Goal: Feedback & Contribution: Submit feedback/report problem

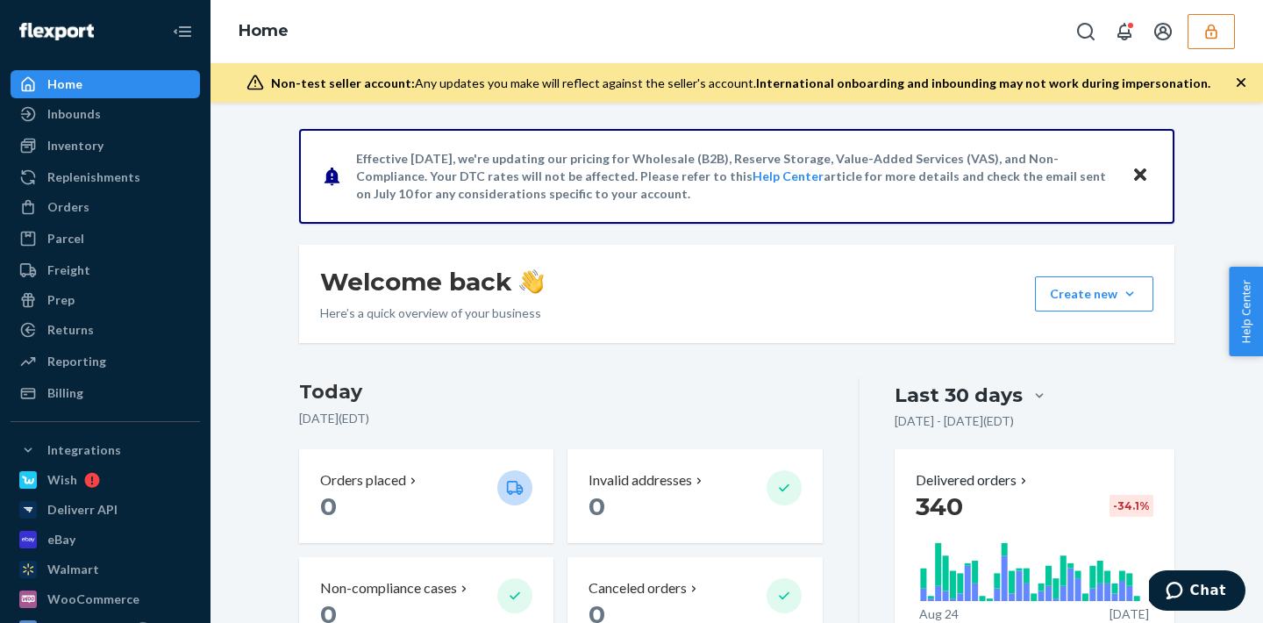
click at [1219, 45] on button "button" at bounding box center [1211, 31] width 47 height 35
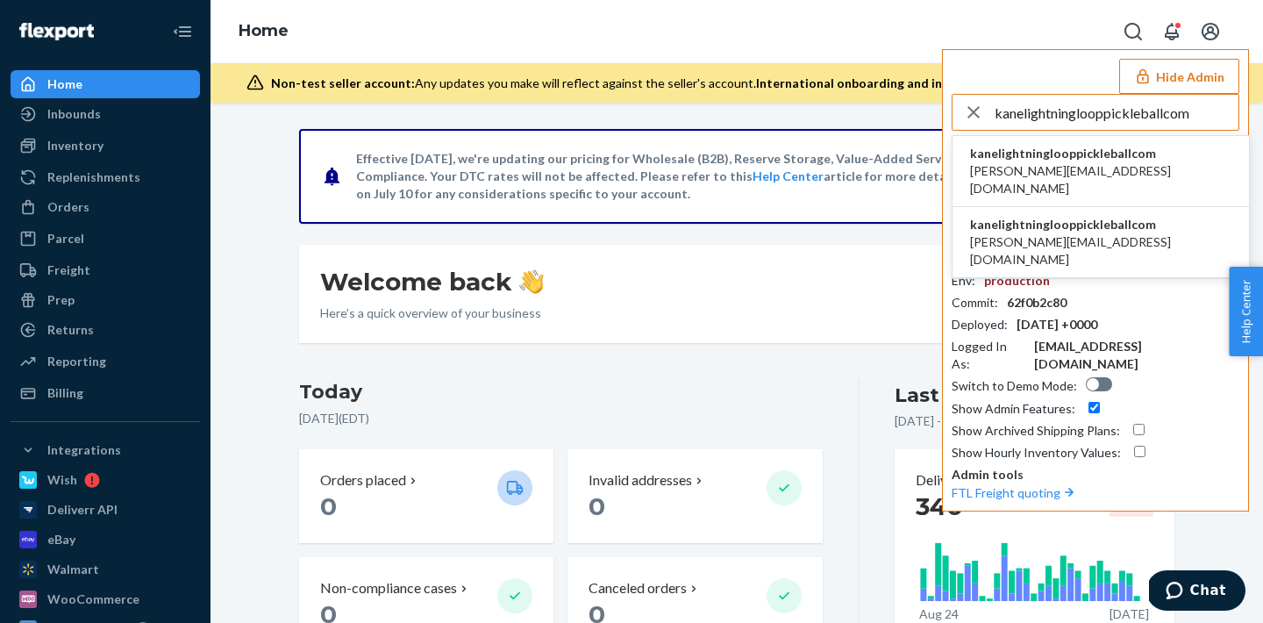
type input "kanelightninglooppickleballcom"
click at [1037, 177] on span "[PERSON_NAME][EMAIL_ADDRESS][DOMAIN_NAME]" at bounding box center [1100, 179] width 261 height 35
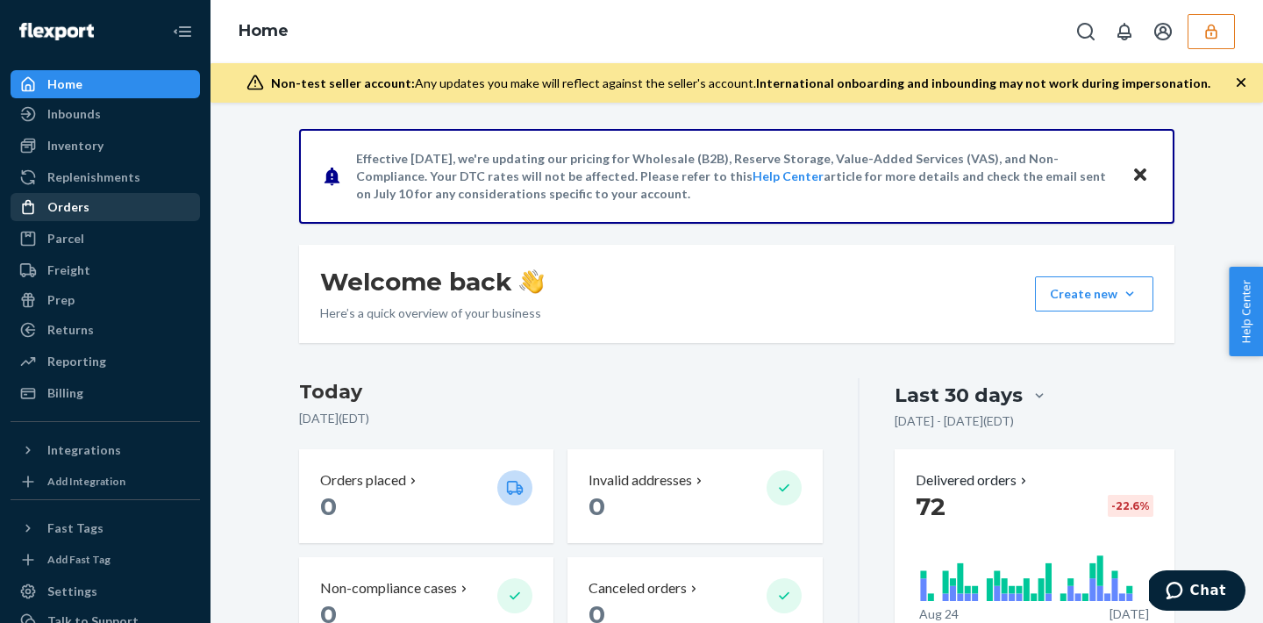
click at [120, 216] on div "Orders" at bounding box center [105, 207] width 186 height 25
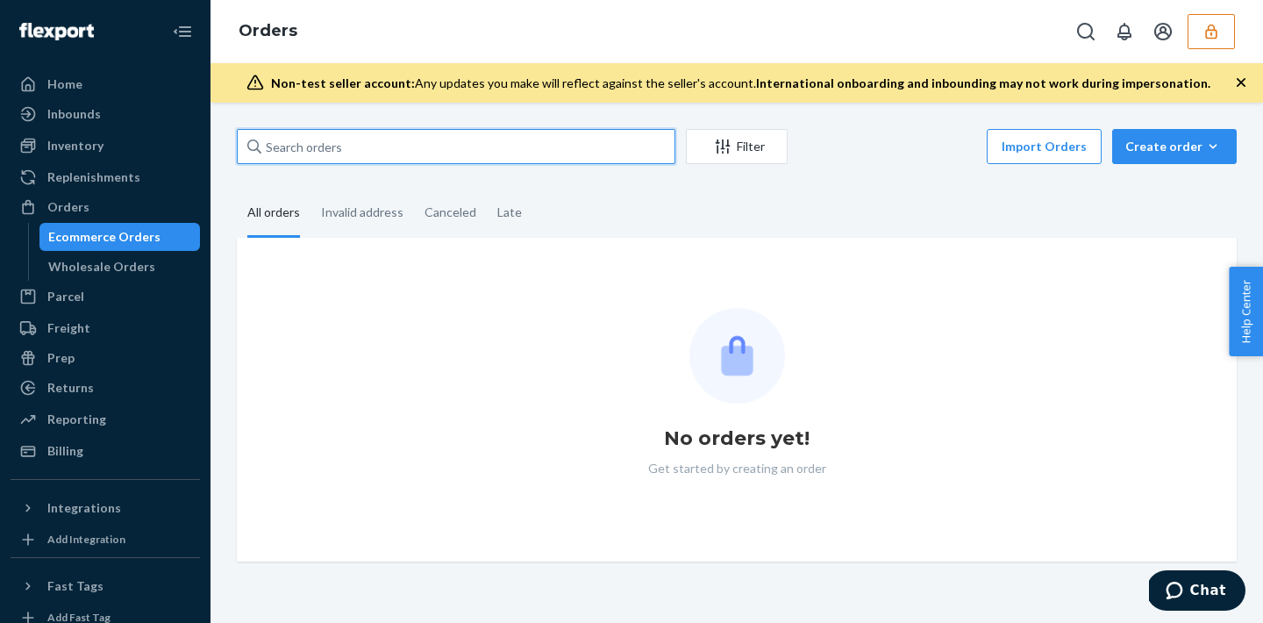
click at [386, 147] on input "text" at bounding box center [456, 146] width 439 height 35
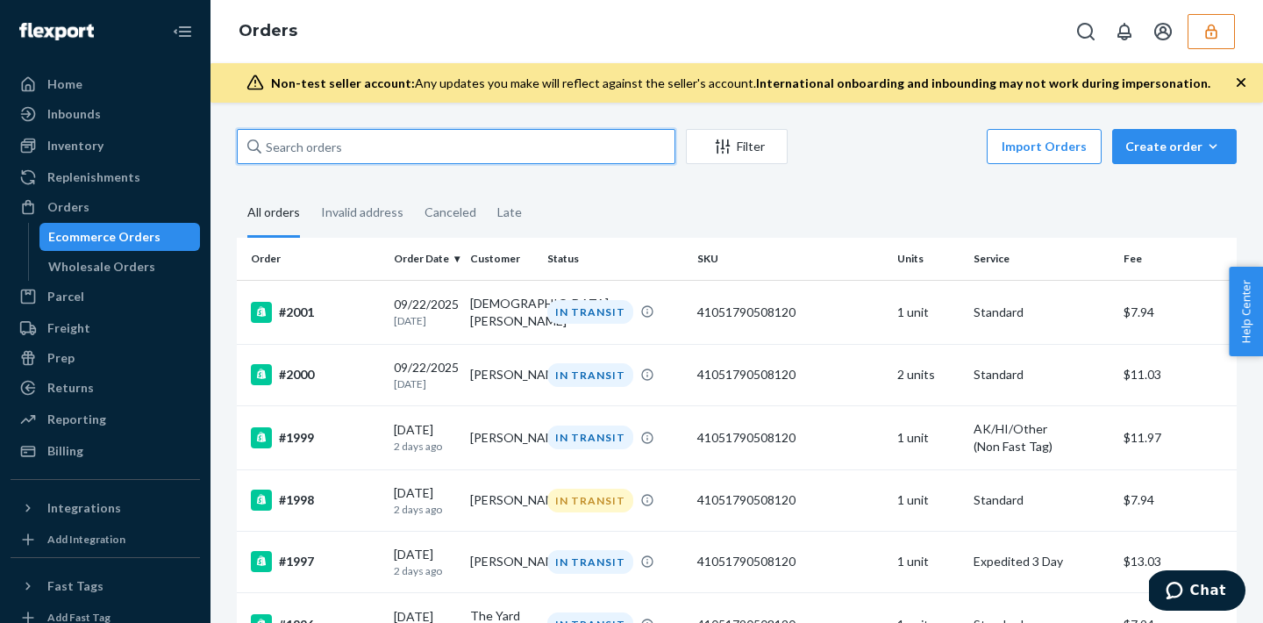
paste input "136115860"
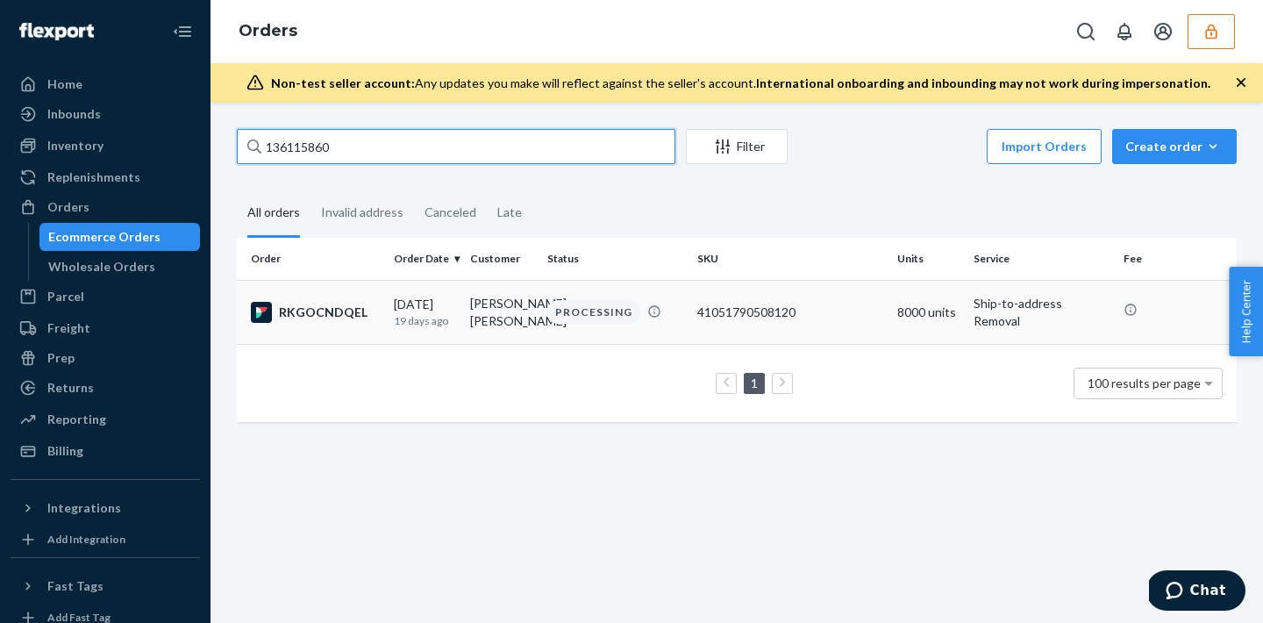
type input "136115860"
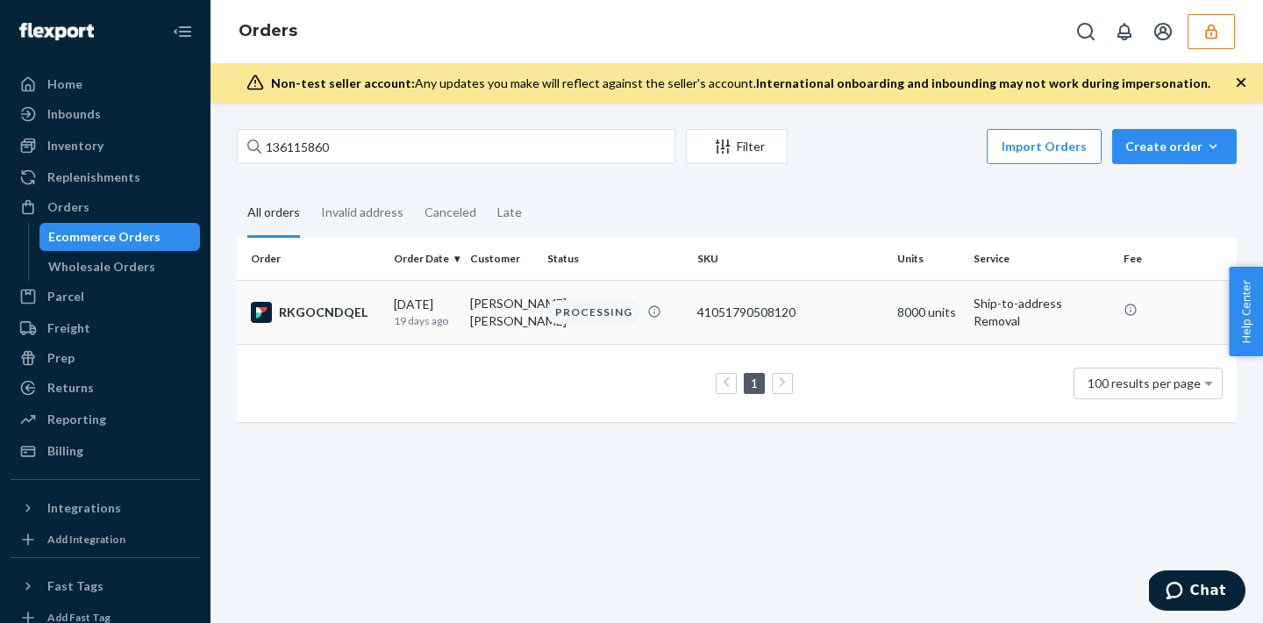
click at [579, 316] on div "PROCESSING" at bounding box center [593, 312] width 93 height 24
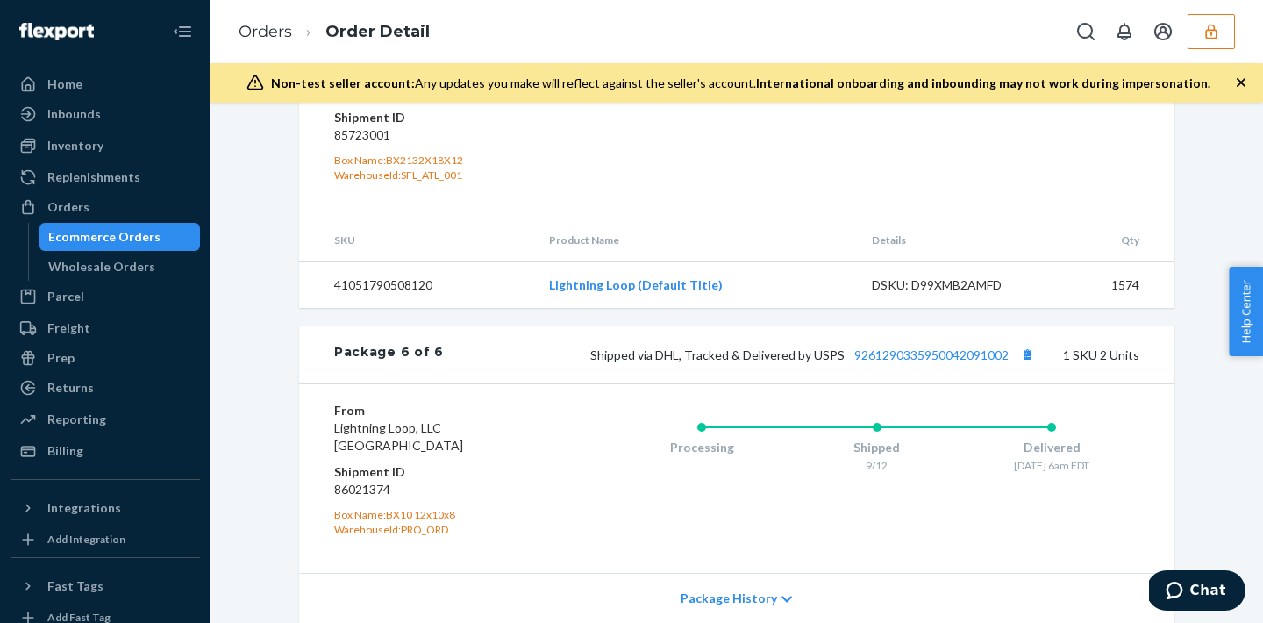
scroll to position [2024, 0]
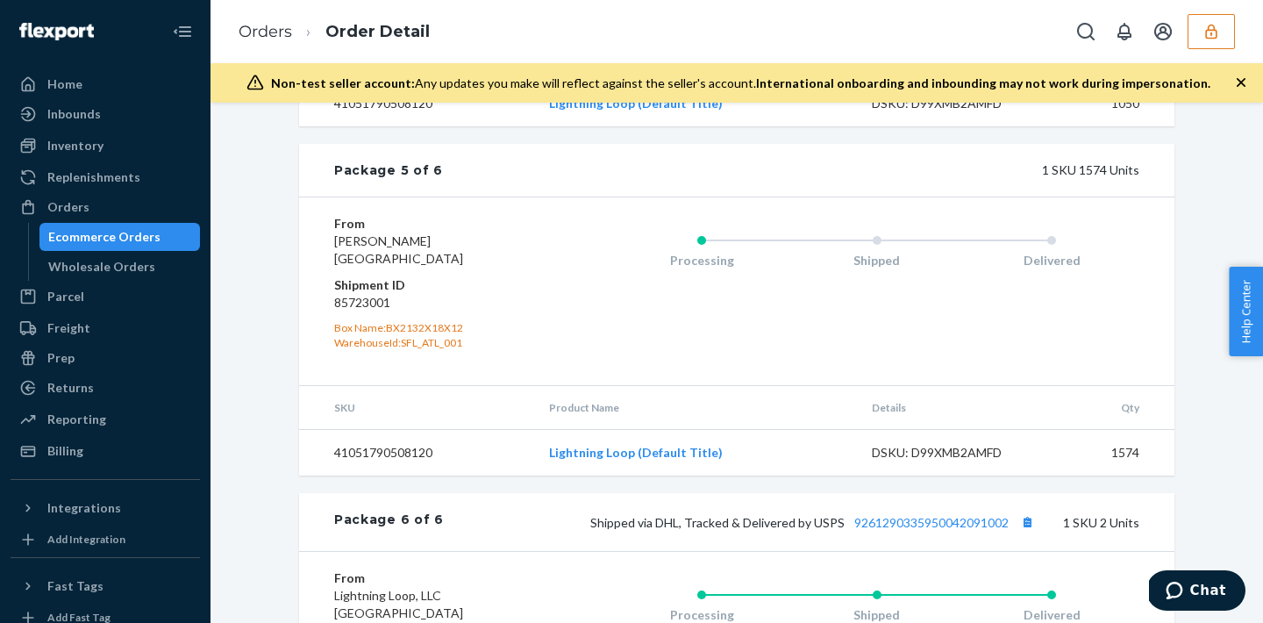
click at [1203, 30] on icon "button" at bounding box center [1212, 32] width 18 height 18
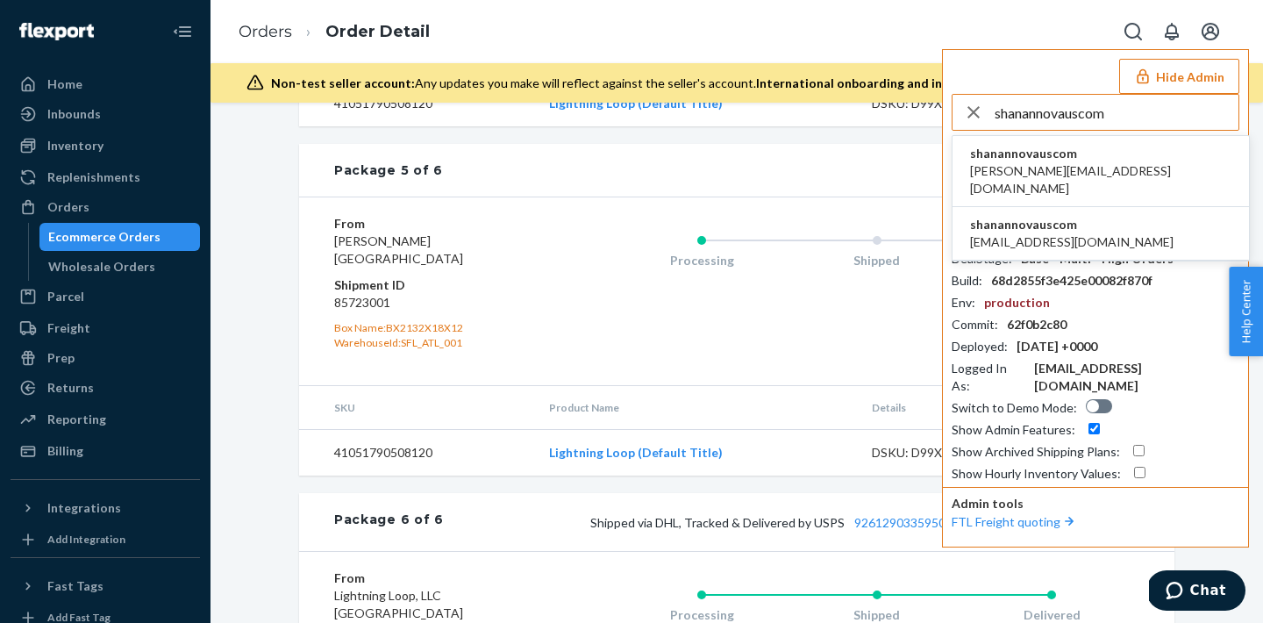
type input "shanannovauscom"
click at [1050, 153] on span "shanannovauscom" at bounding box center [1100, 154] width 261 height 18
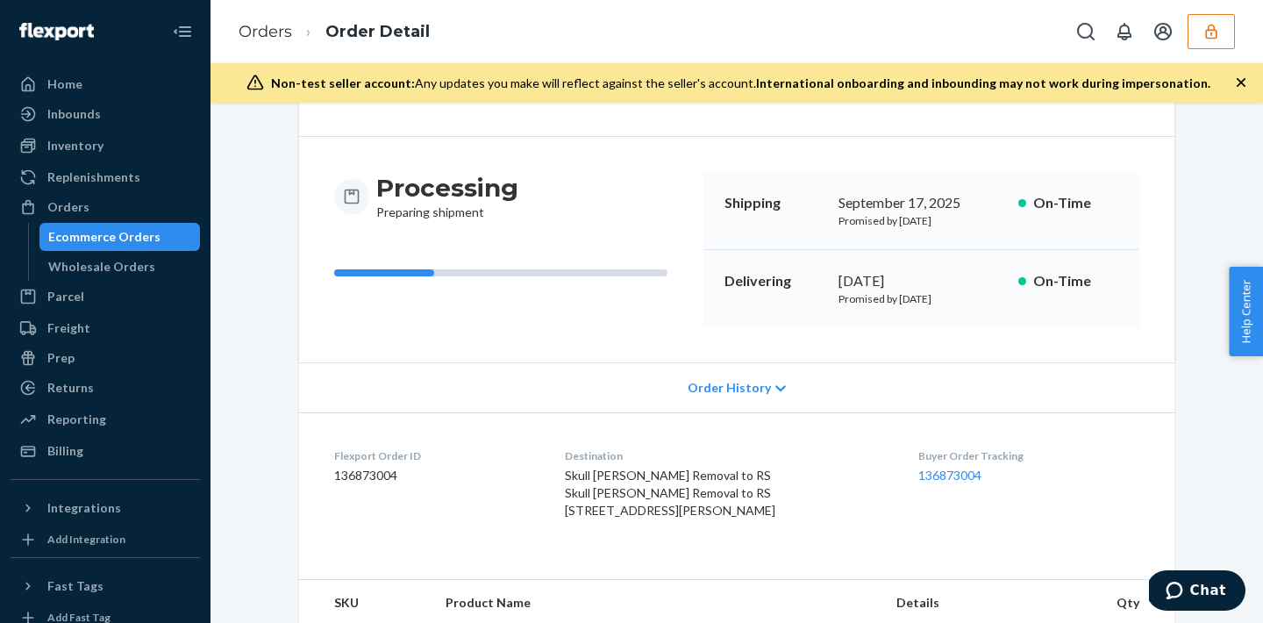
scroll to position [314, 0]
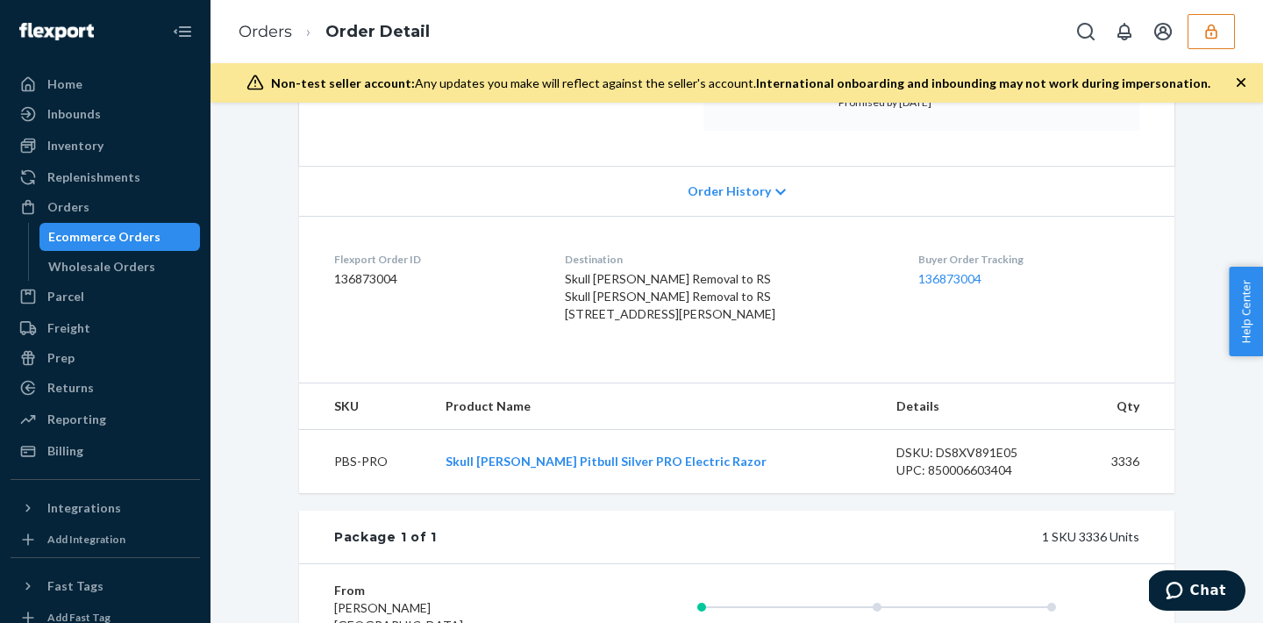
drag, startPoint x: 576, startPoint y: 274, endPoint x: 697, endPoint y: 375, distance: 157.6
click at [697, 365] on dl "Flexport Order ID 136873004 Destination Skull Shaver Removal to RS Skull Shaver…" at bounding box center [736, 290] width 875 height 149
copy span "Skull Shaver Removal to RS Skull Shaver Removal to RS 190 Bridgeport Pkwy Morel…"
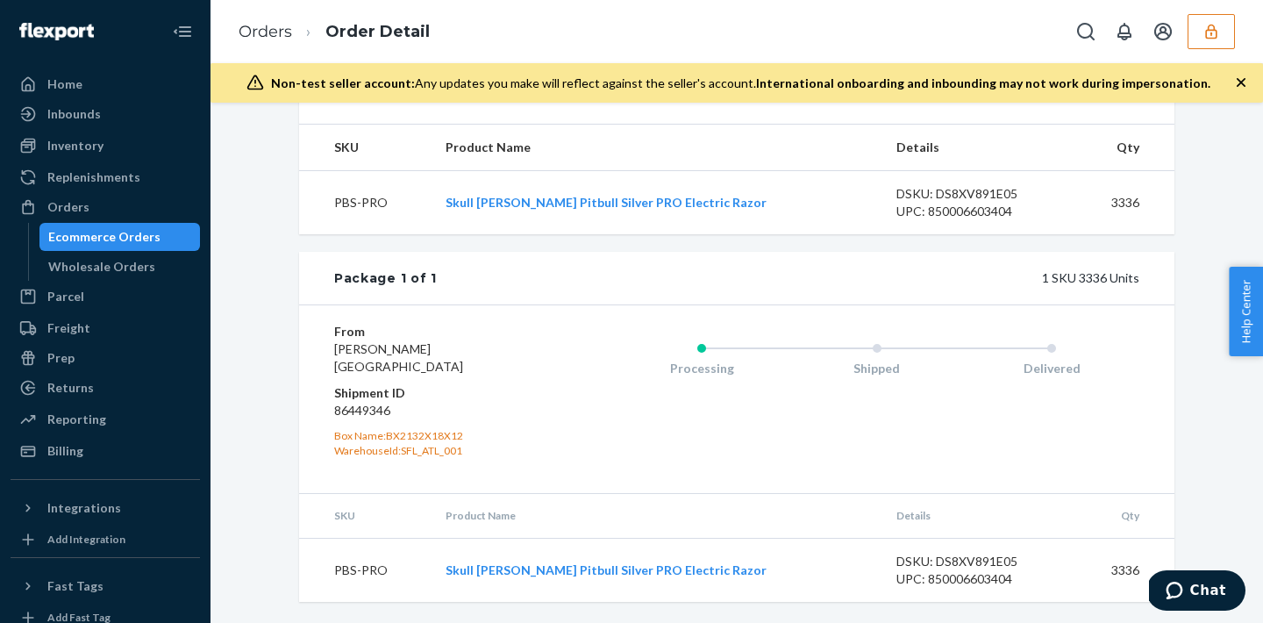
scroll to position [0, 0]
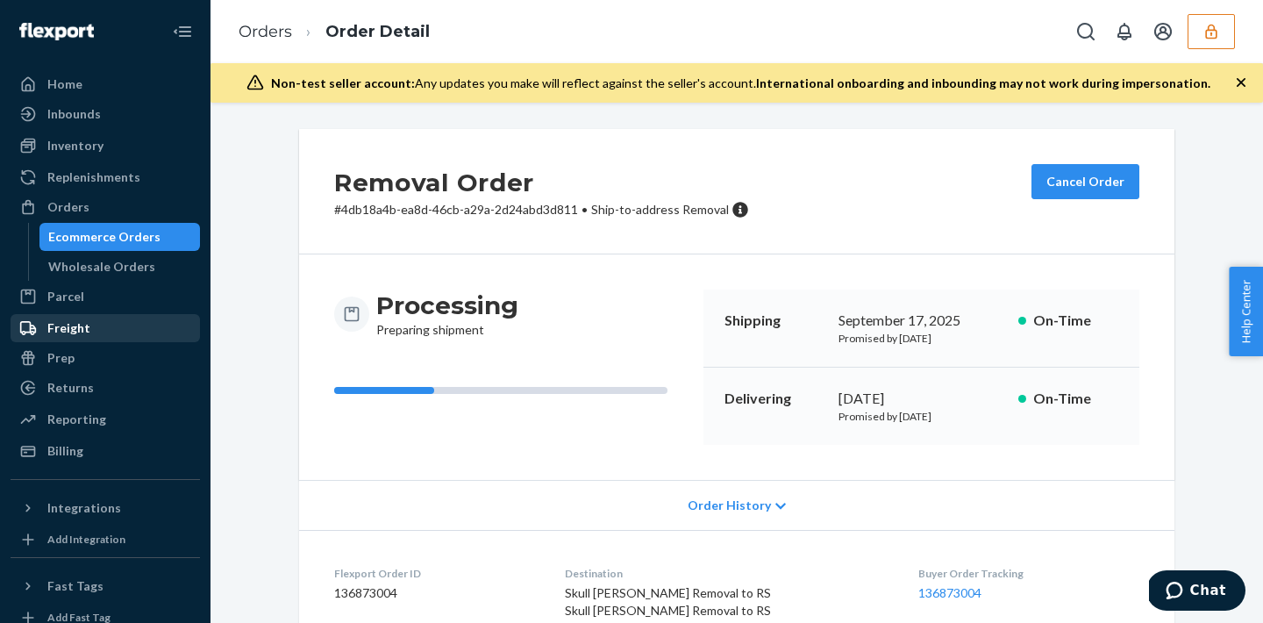
click at [75, 339] on div "Freight" at bounding box center [105, 328] width 186 height 25
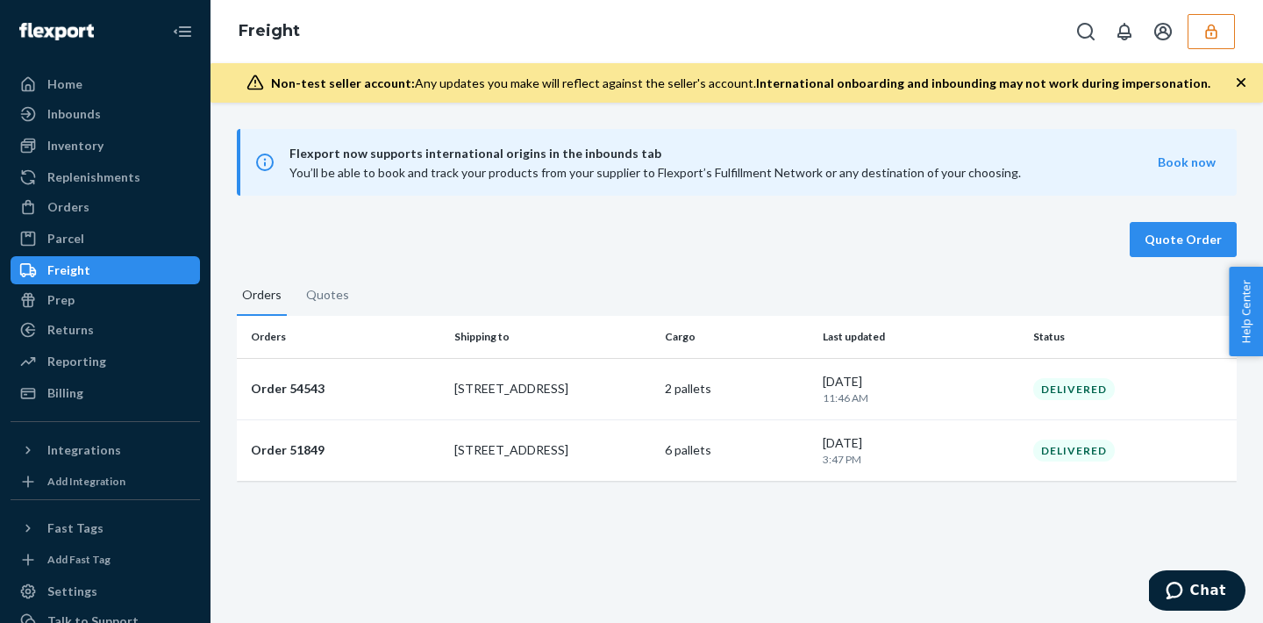
click at [1207, 25] on icon "button" at bounding box center [1212, 32] width 18 height 18
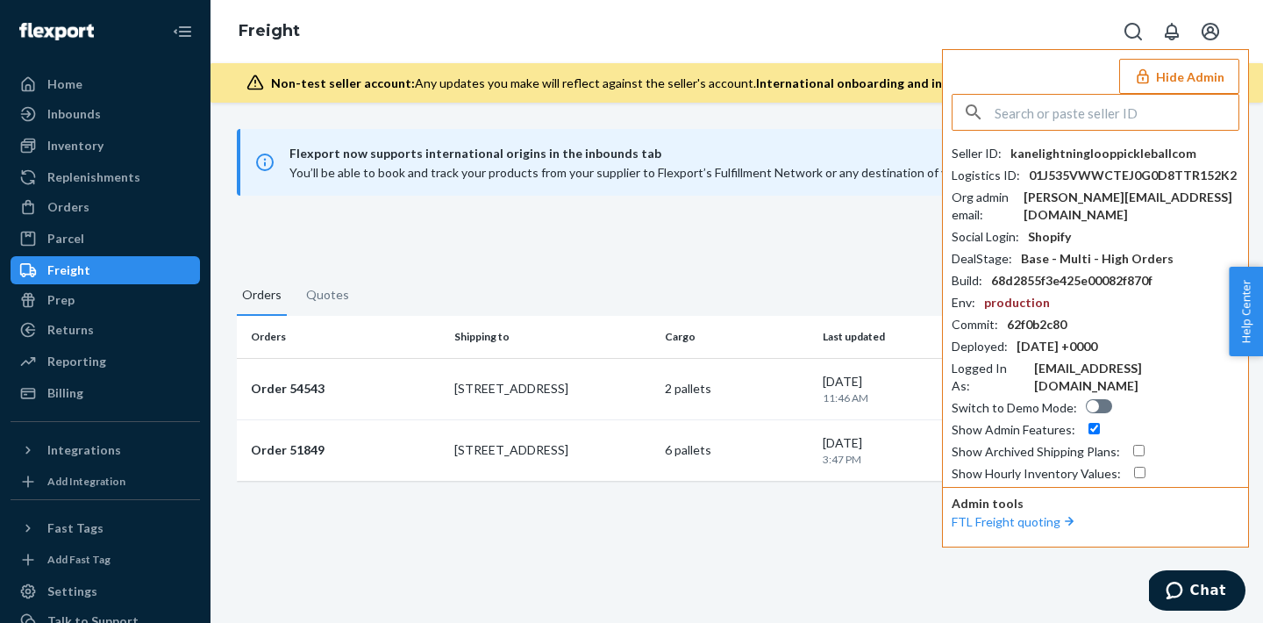
click at [1015, 113] on input "text" at bounding box center [1117, 112] width 244 height 35
paste input "logisticsskullshavercom"
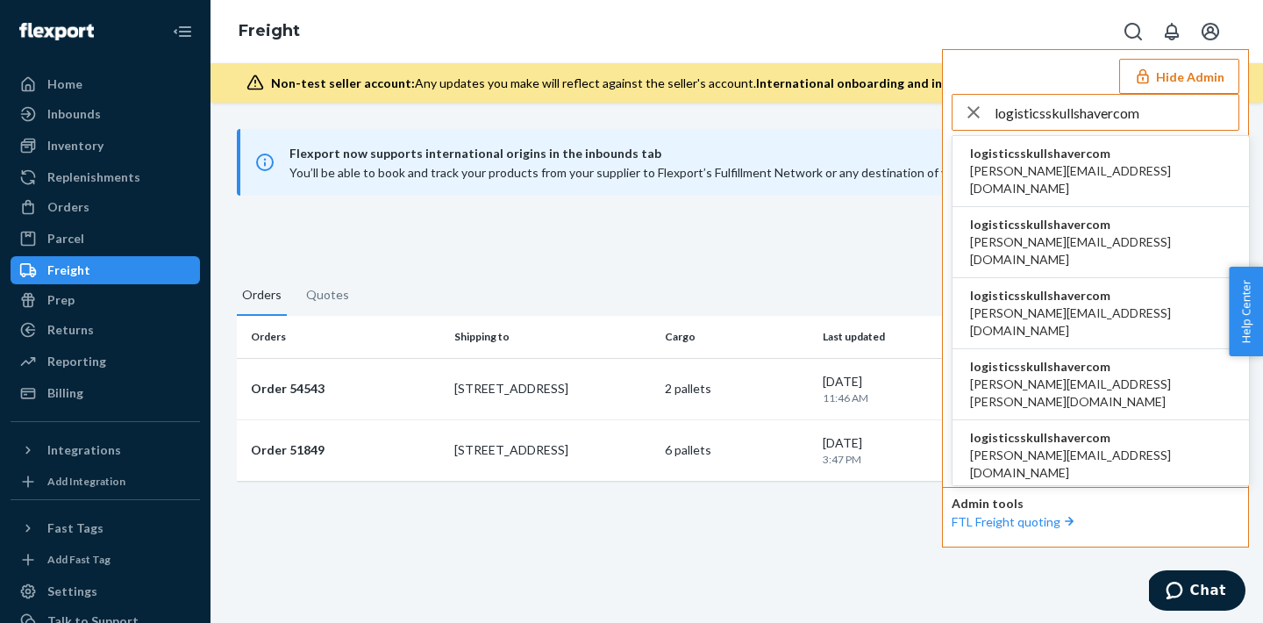
type input "logisticsskullshavercom"
click at [1052, 167] on span "anahit@etrooperz.com" at bounding box center [1100, 179] width 261 height 35
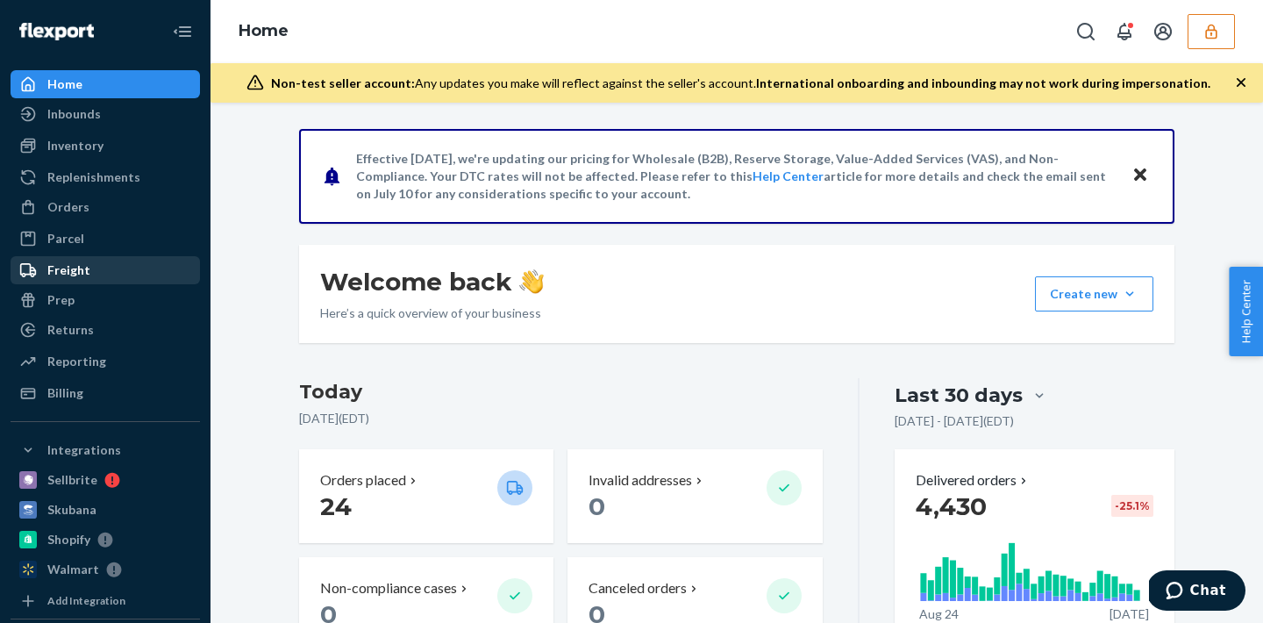
click at [98, 273] on div "Freight" at bounding box center [105, 270] width 186 height 25
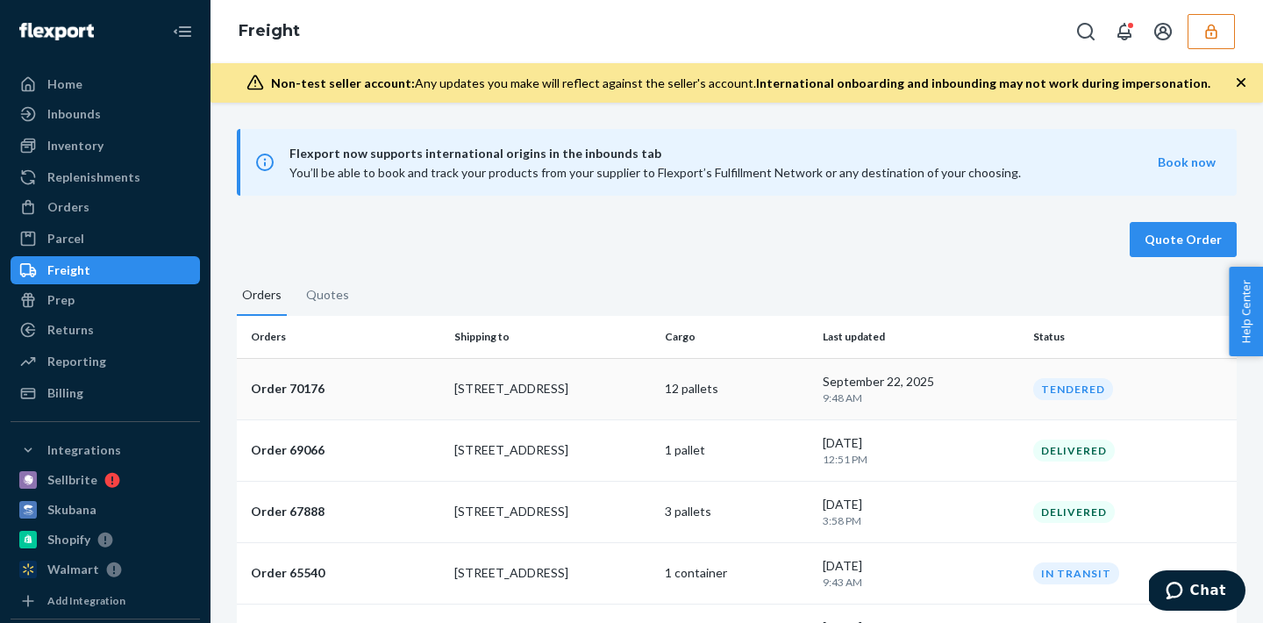
click at [409, 386] on p "Order 70176" at bounding box center [345, 389] width 189 height 18
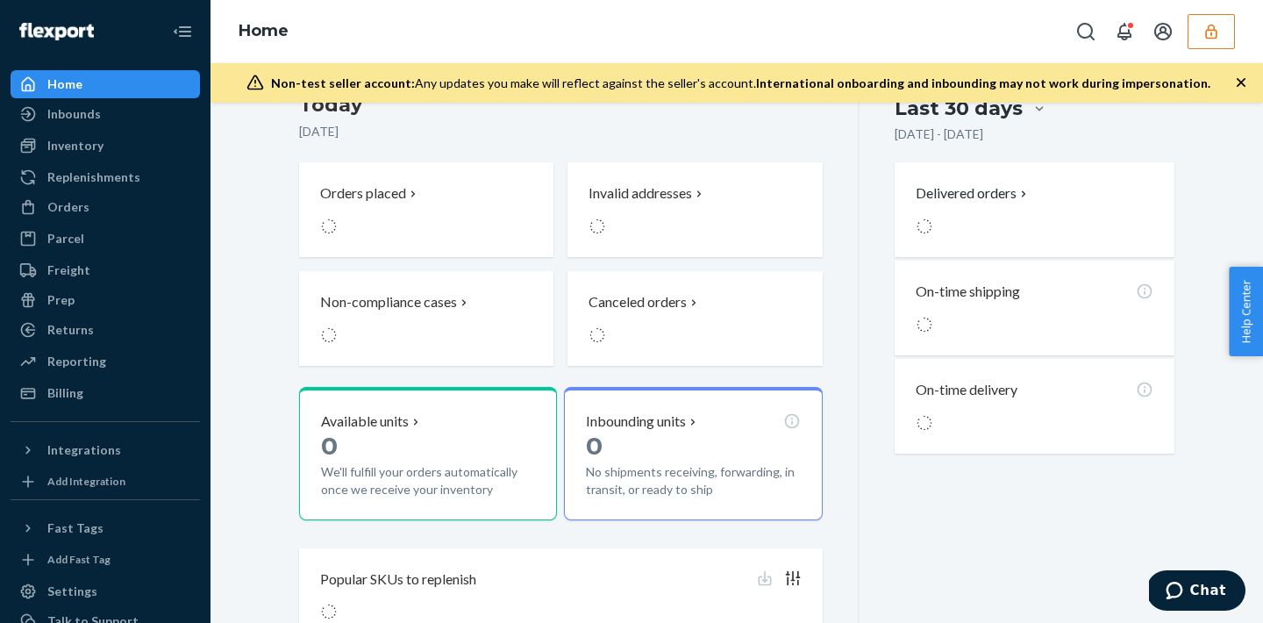
scroll to position [347, 0]
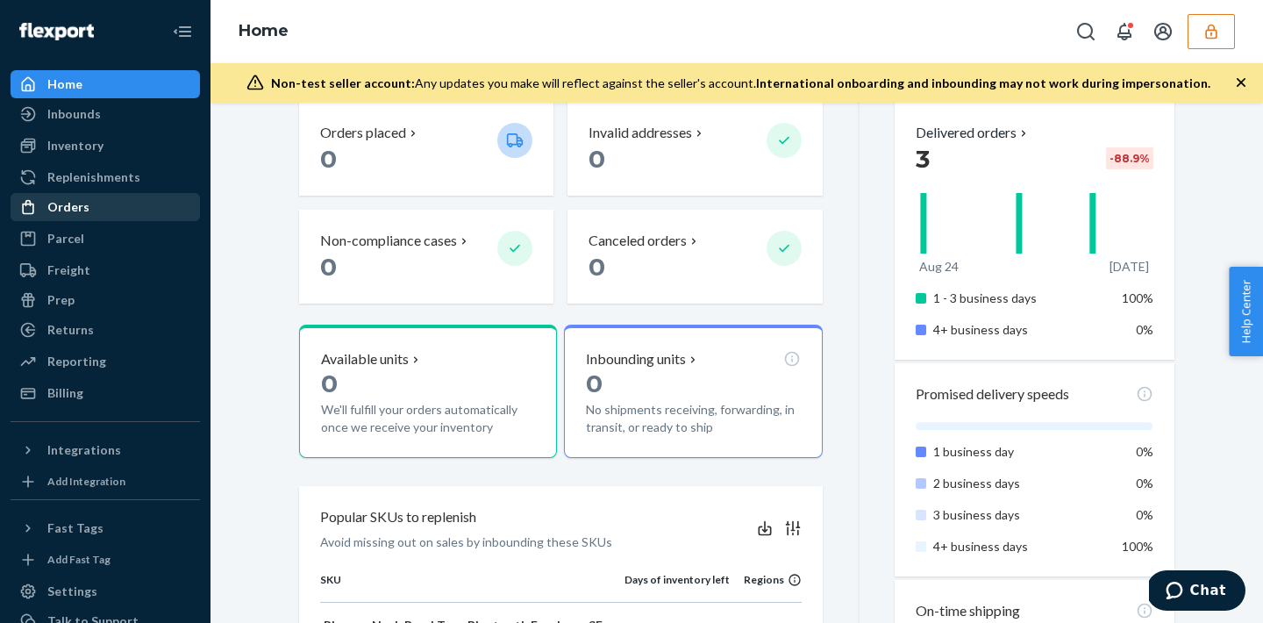
click at [96, 217] on div "Orders" at bounding box center [105, 207] width 186 height 25
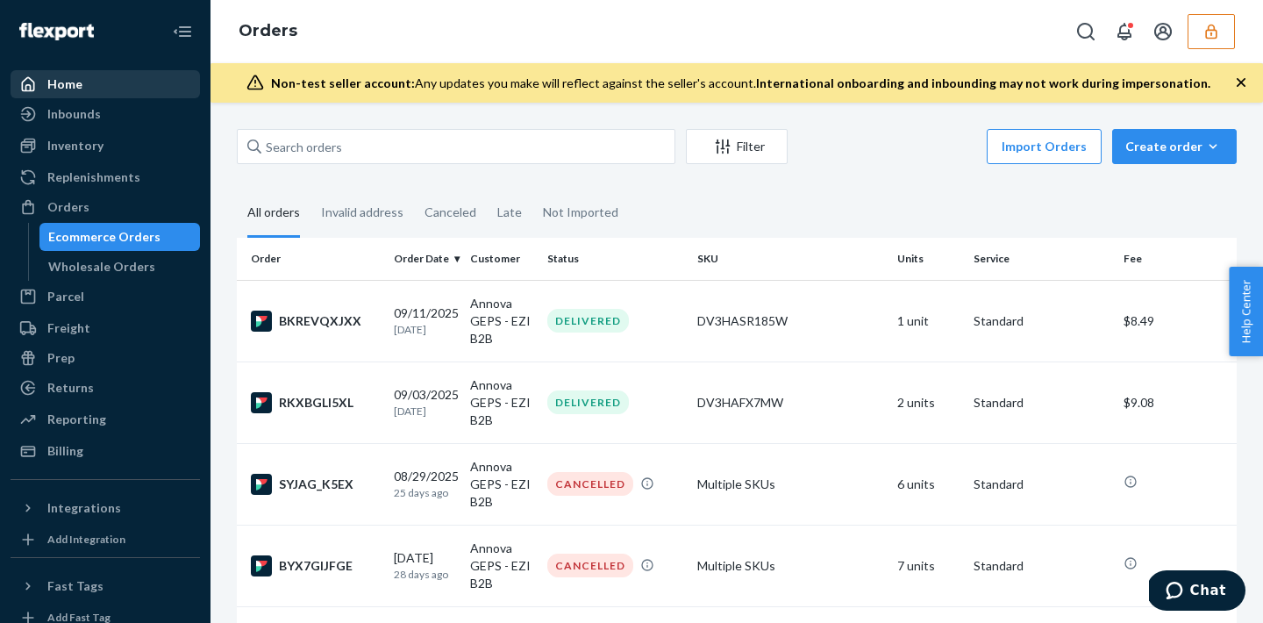
click at [139, 77] on div "Home" at bounding box center [105, 84] width 186 height 25
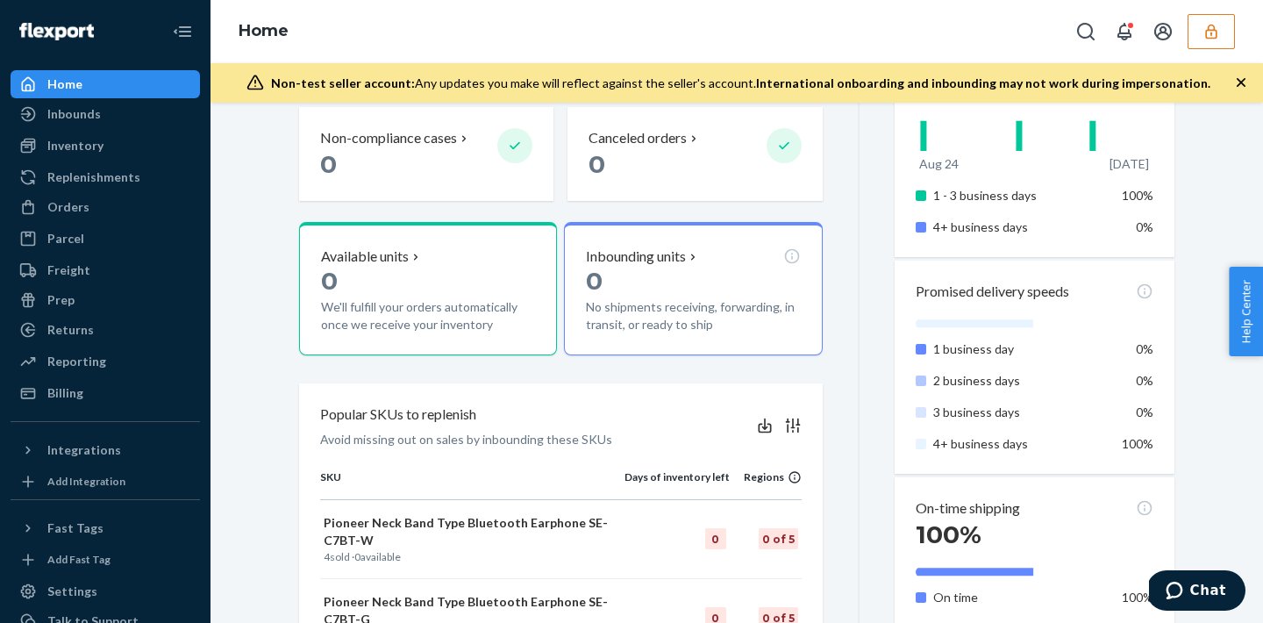
scroll to position [449, 0]
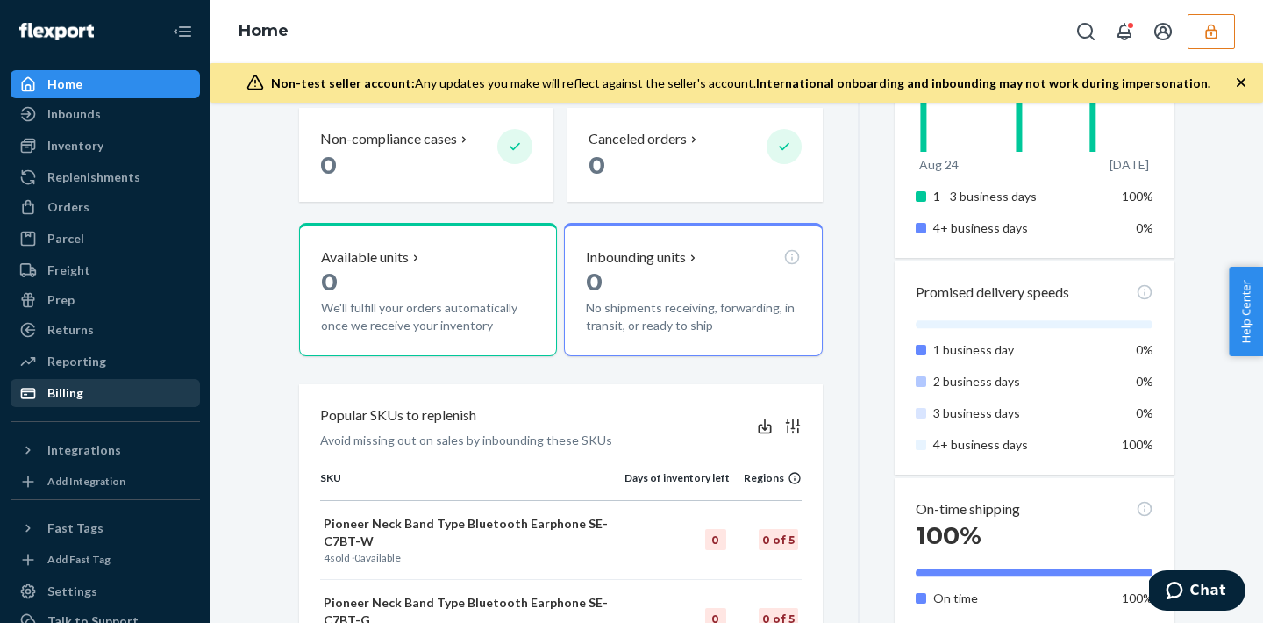
click at [91, 397] on div "Billing" at bounding box center [105, 393] width 186 height 25
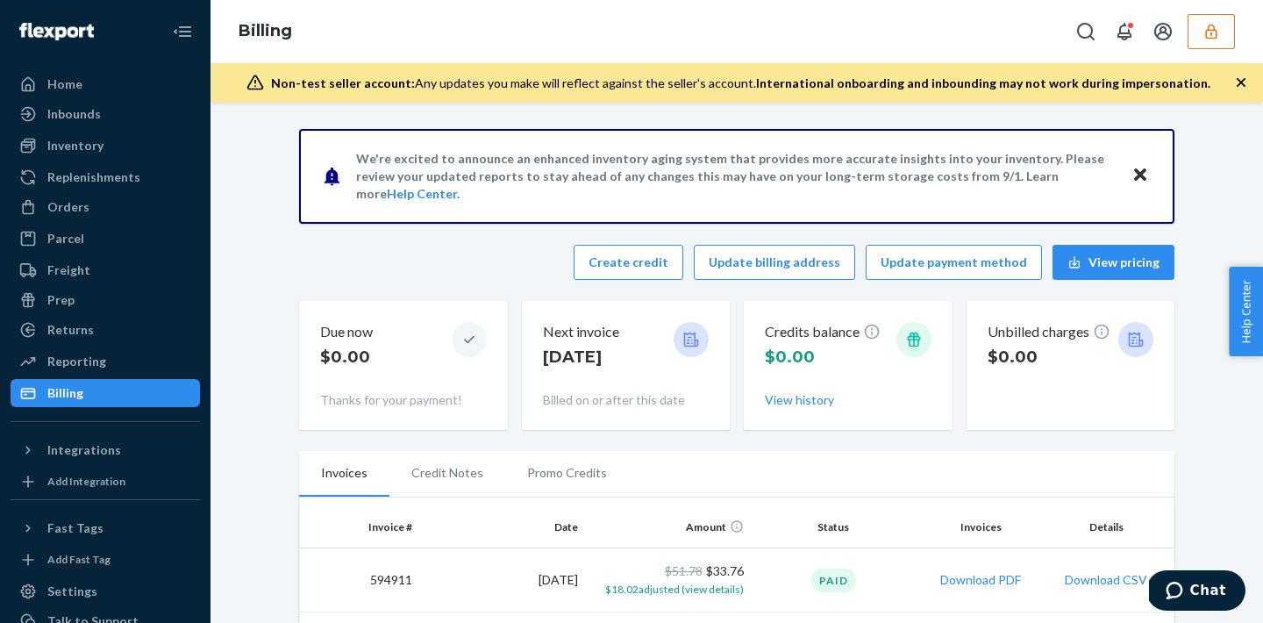
click at [1214, 28] on icon "button" at bounding box center [1210, 31] width 11 height 15
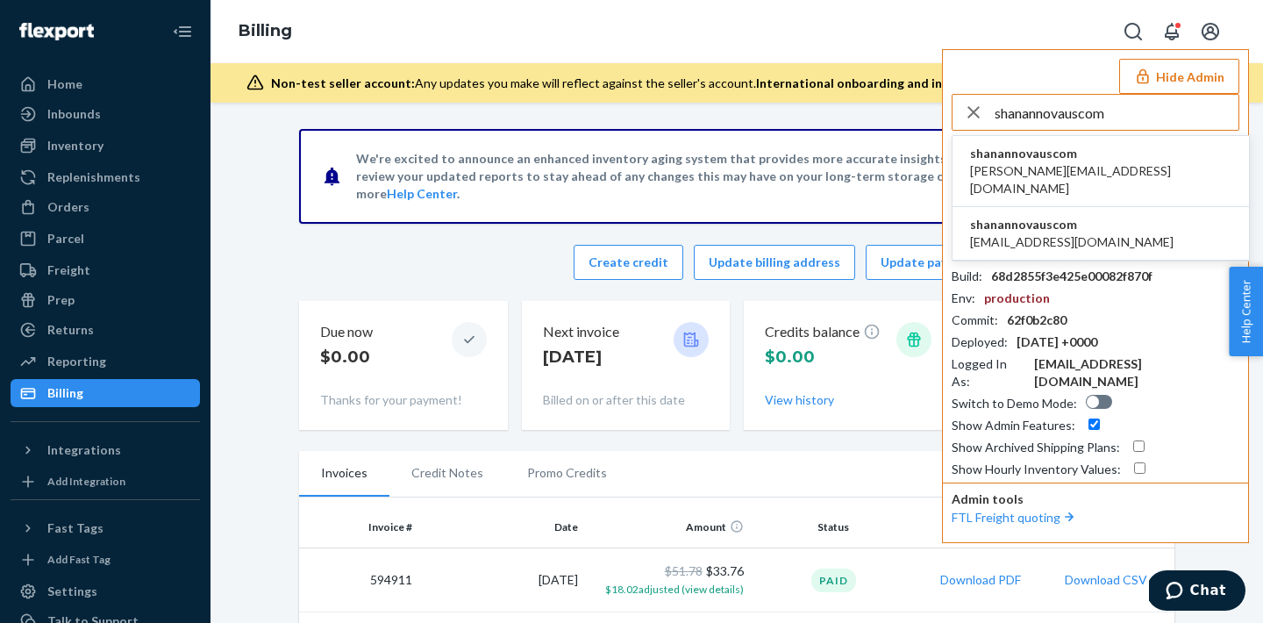
type input "shanannovauscom"
click at [1048, 160] on span "shanannovauscom" at bounding box center [1100, 154] width 261 height 18
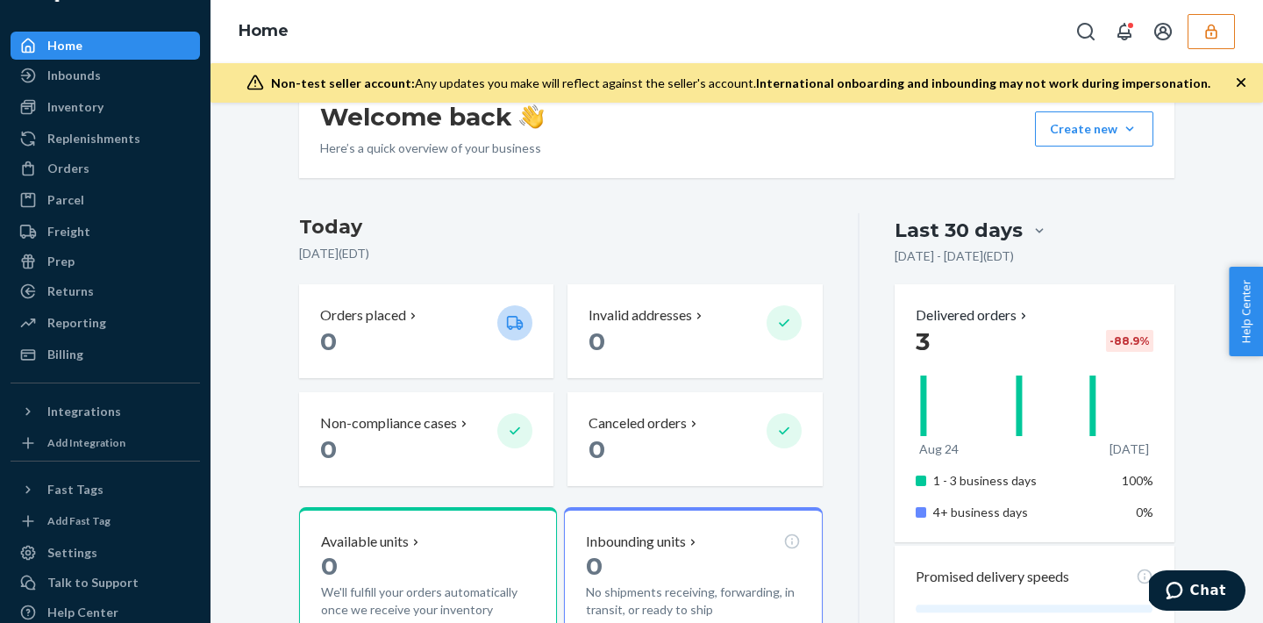
scroll to position [45, 0]
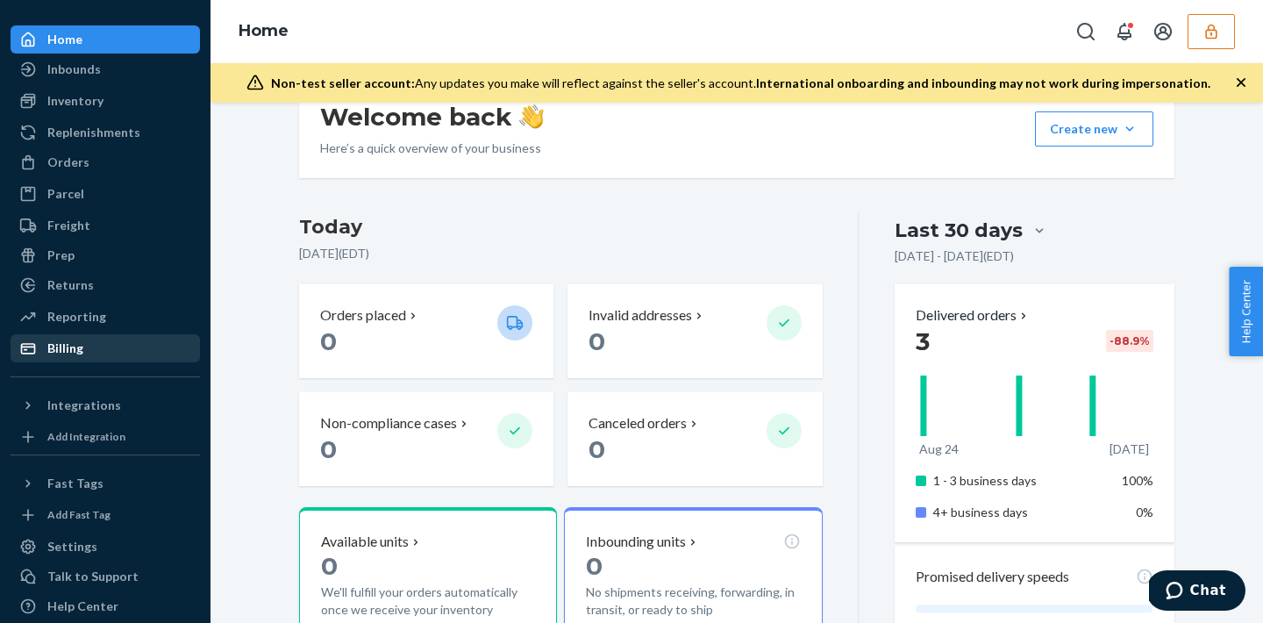
click at [61, 347] on div "Billing" at bounding box center [65, 348] width 36 height 18
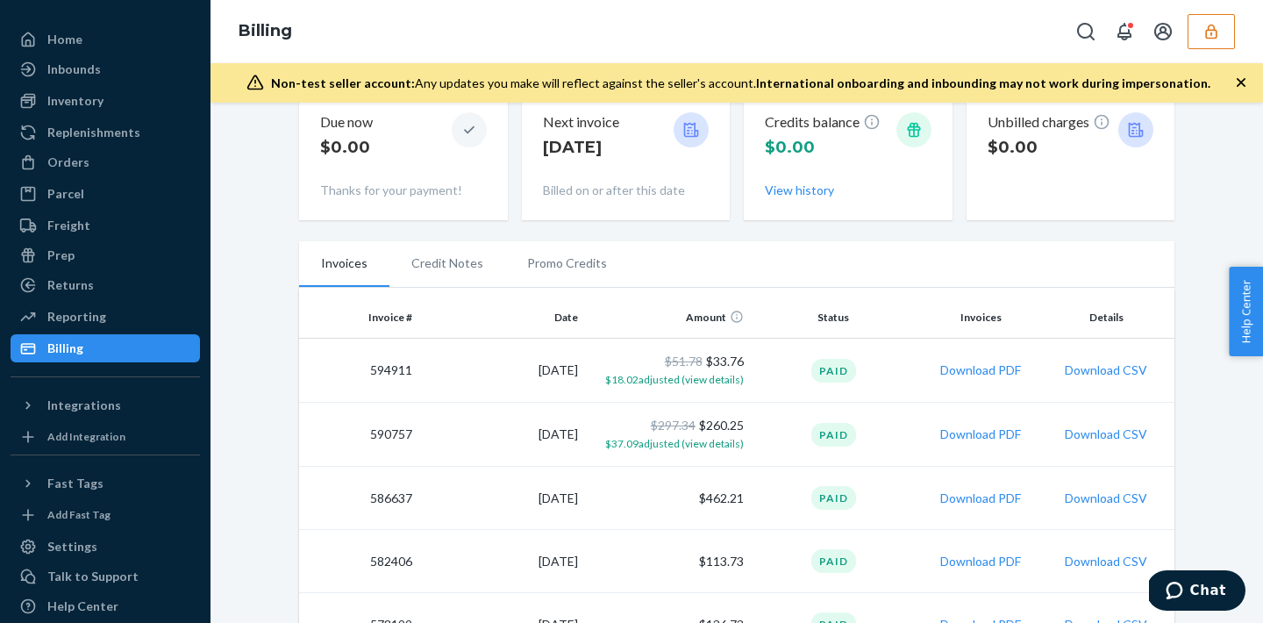
scroll to position [211, 0]
click at [1195, 38] on button "button" at bounding box center [1211, 31] width 47 height 35
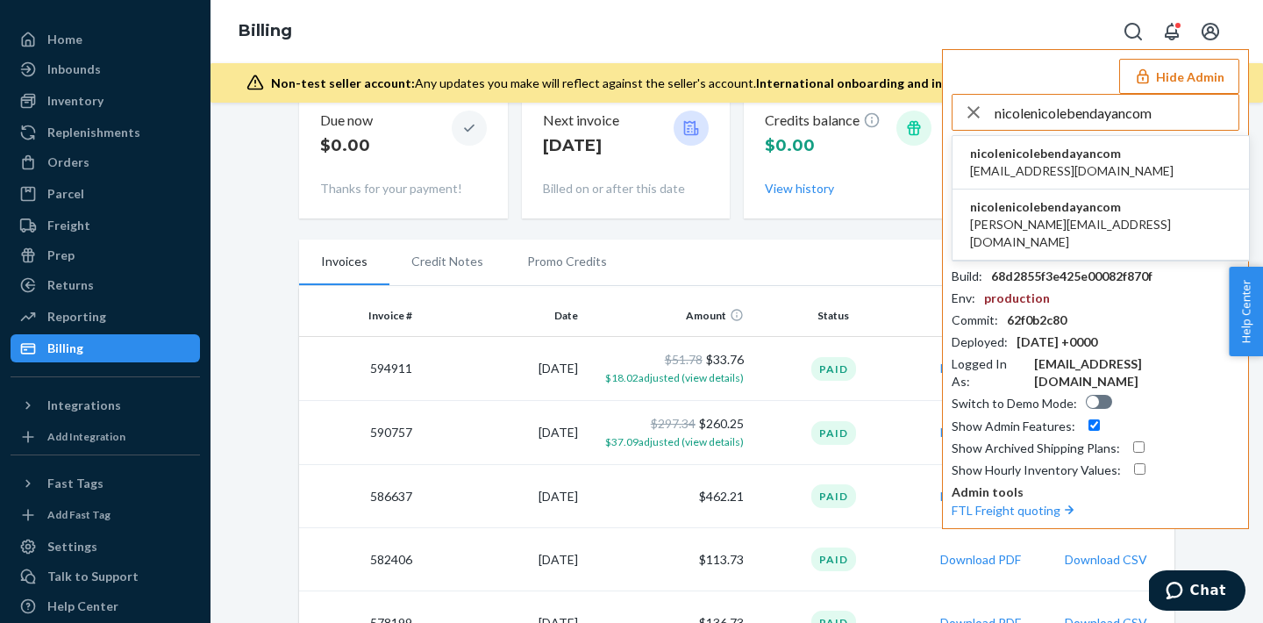
type input "nicolenicolebendayancom"
click at [1070, 152] on span "nicolenicolebendayancom" at bounding box center [1071, 154] width 203 height 18
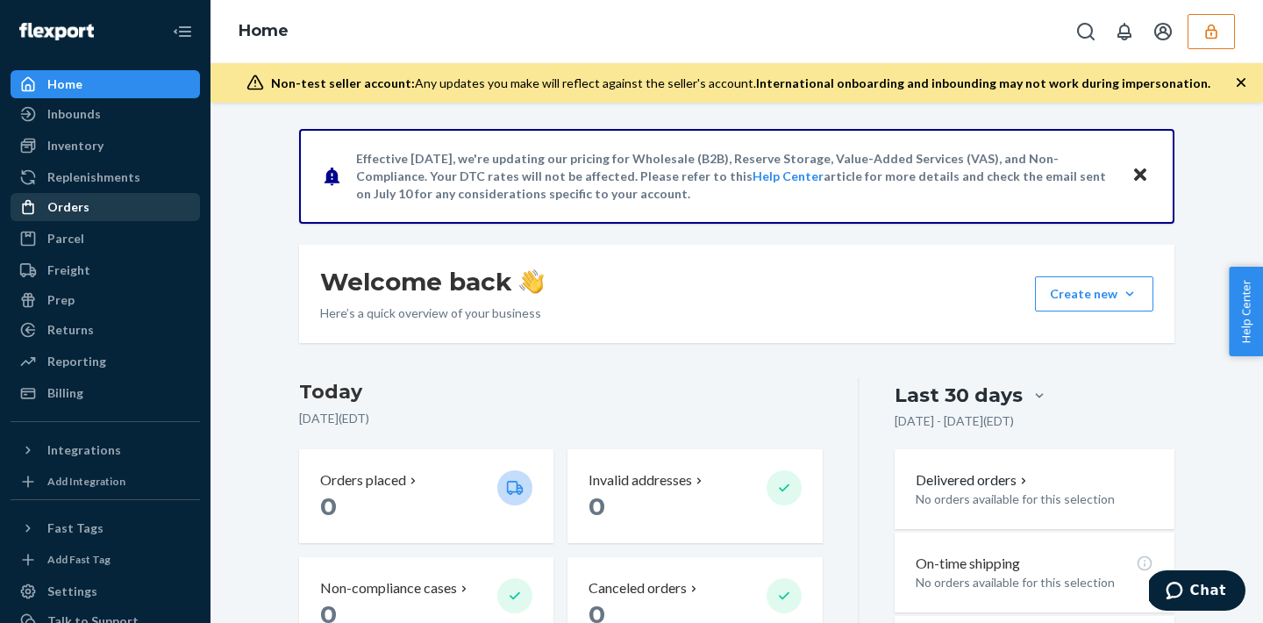
click at [65, 209] on div "Orders" at bounding box center [68, 207] width 42 height 18
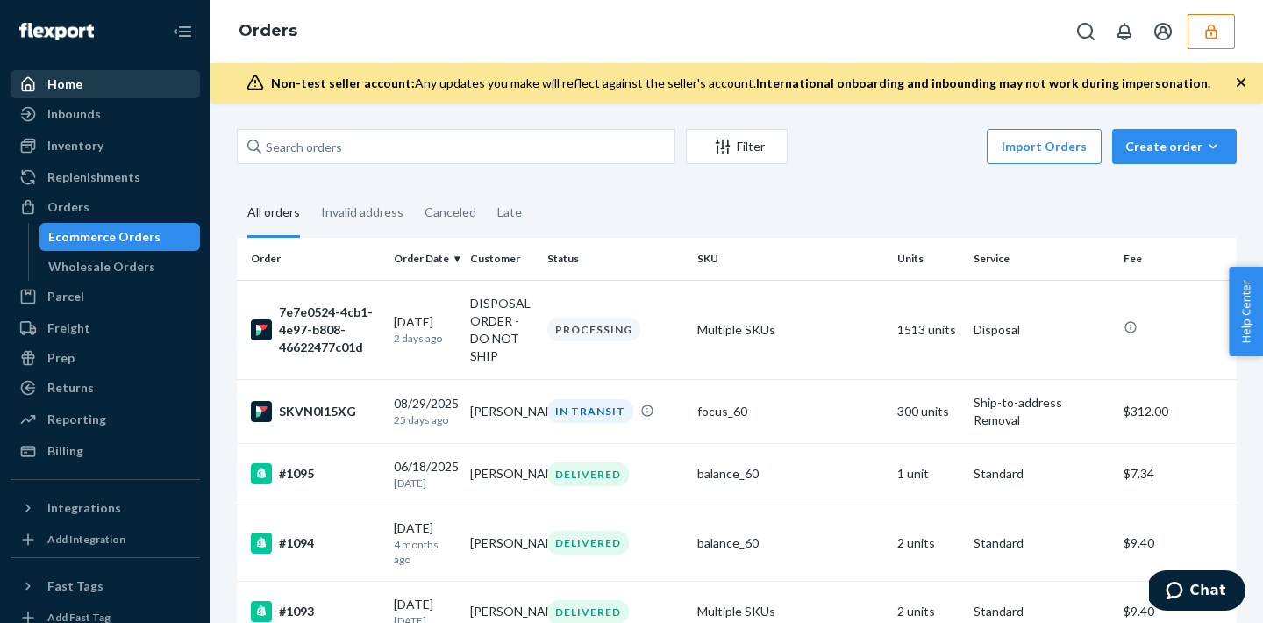
click at [111, 86] on div "Home" at bounding box center [105, 84] width 186 height 25
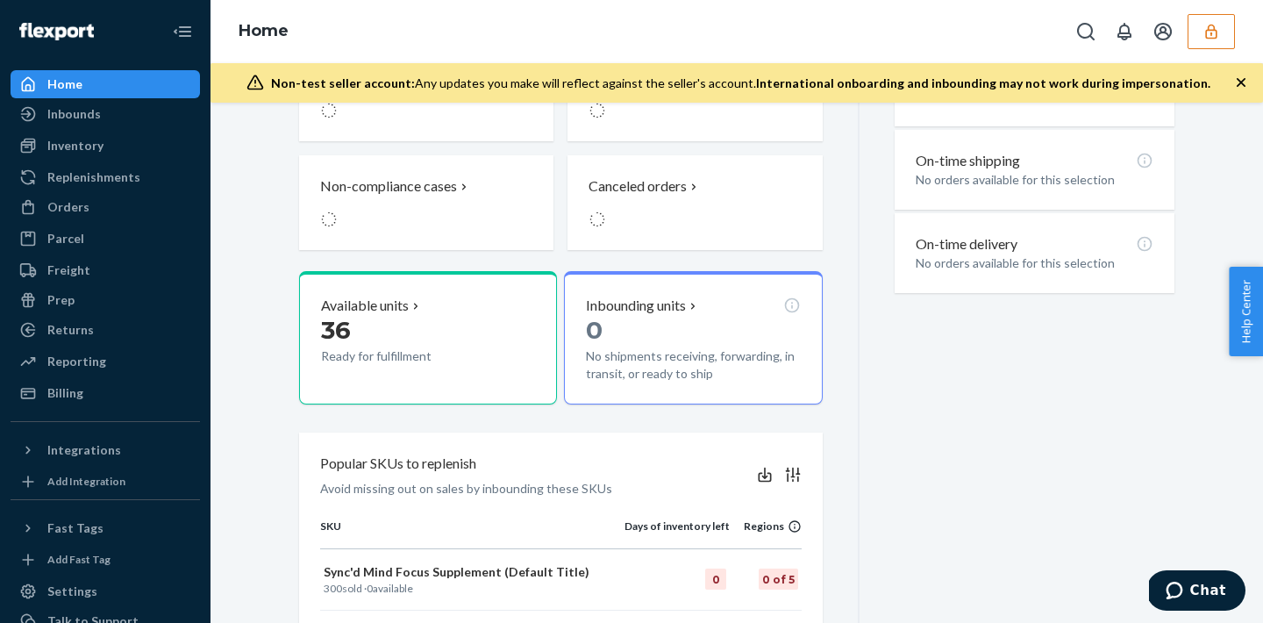
scroll to position [412, 0]
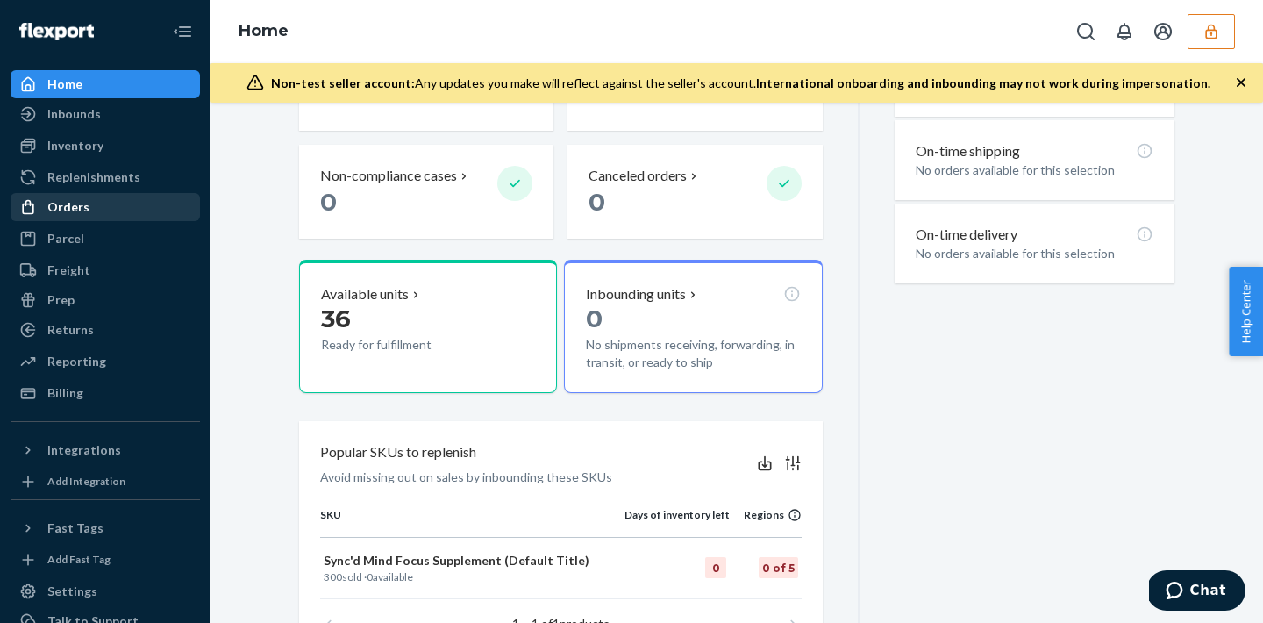
click at [129, 204] on div "Orders" at bounding box center [105, 207] width 186 height 25
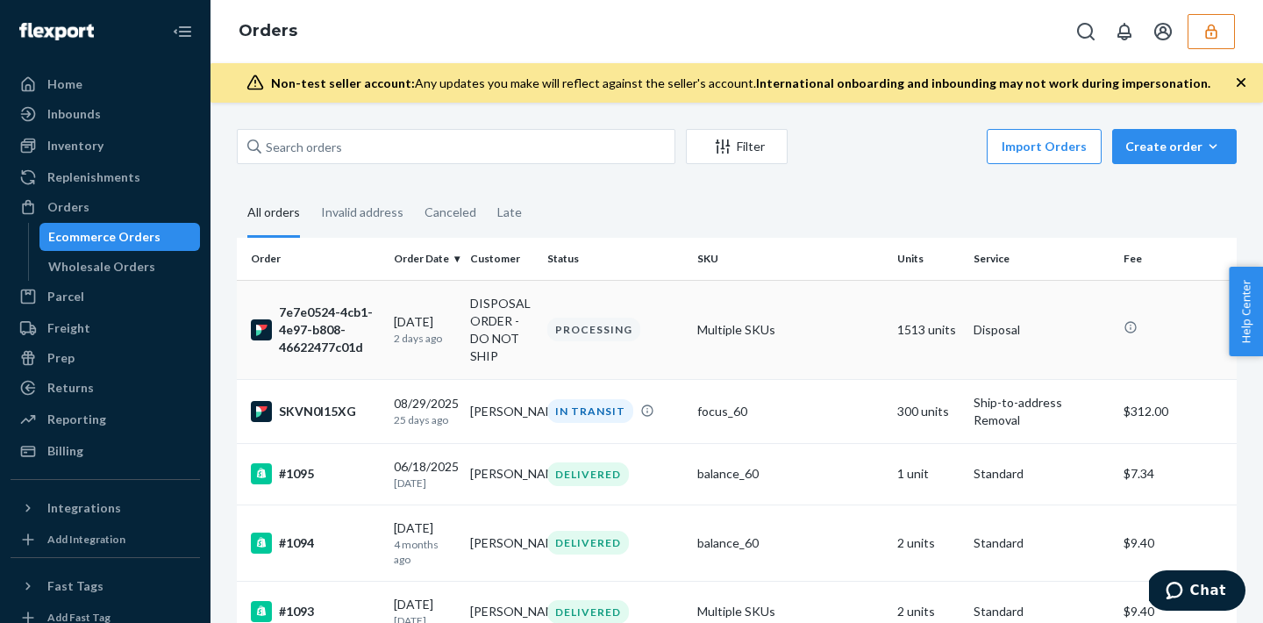
click at [745, 345] on td "Multiple SKUs" at bounding box center [790, 329] width 200 height 99
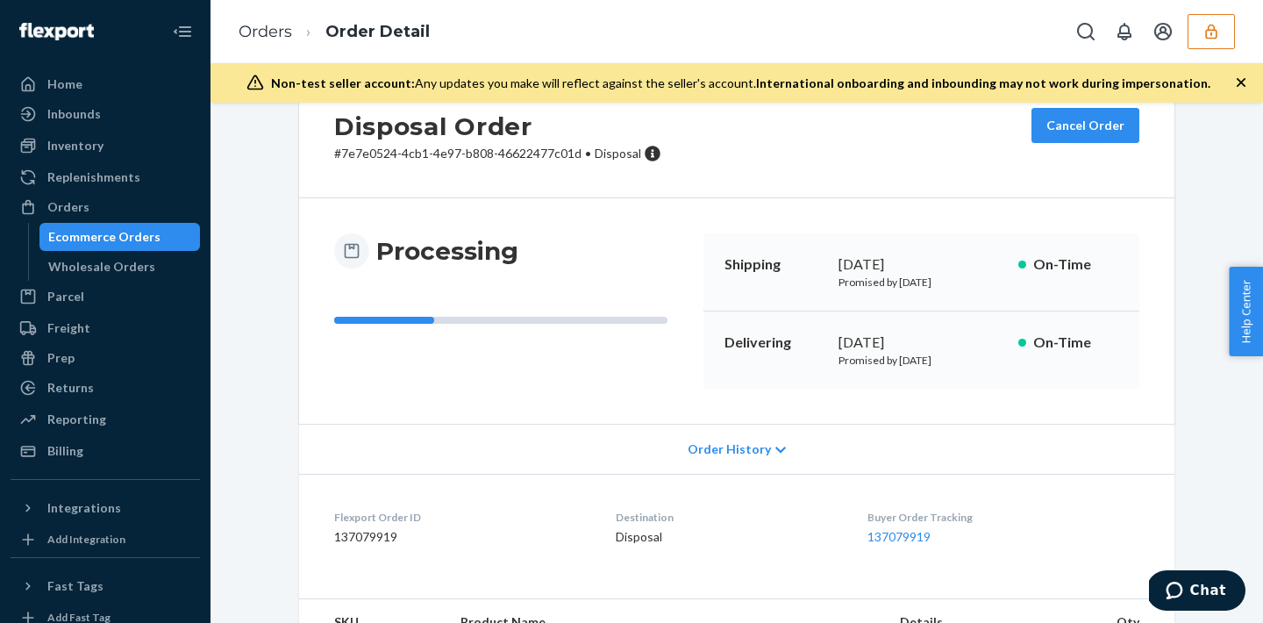
click at [684, 453] on div "Order History" at bounding box center [736, 449] width 875 height 50
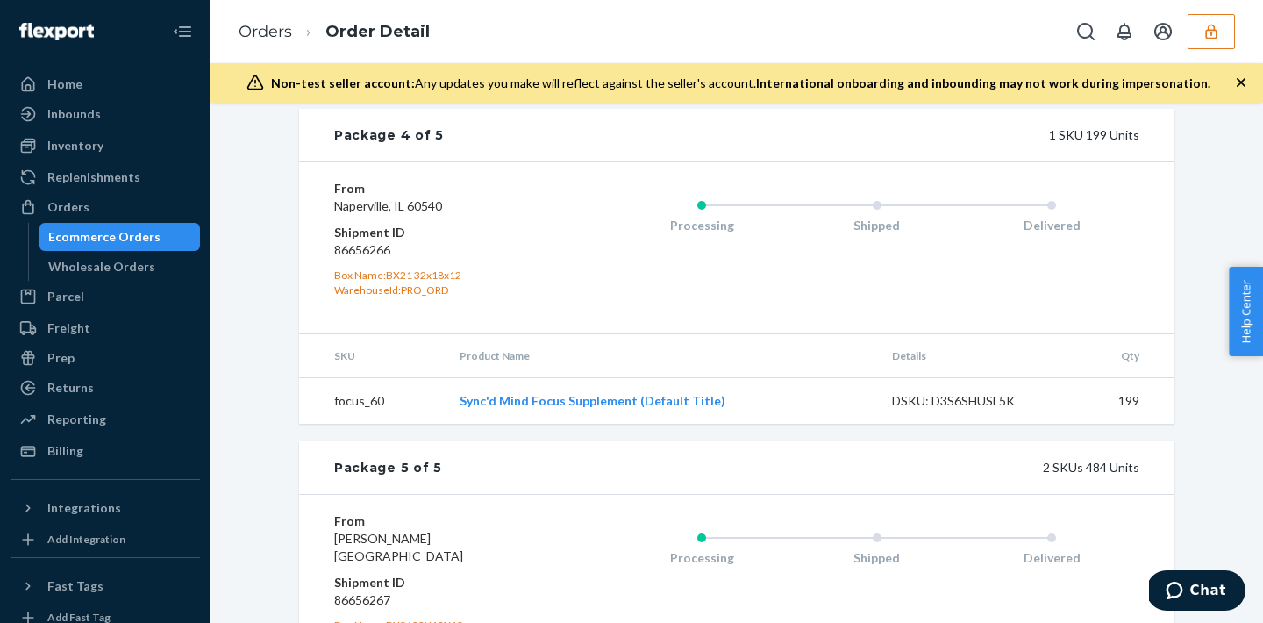
scroll to position [2182, 0]
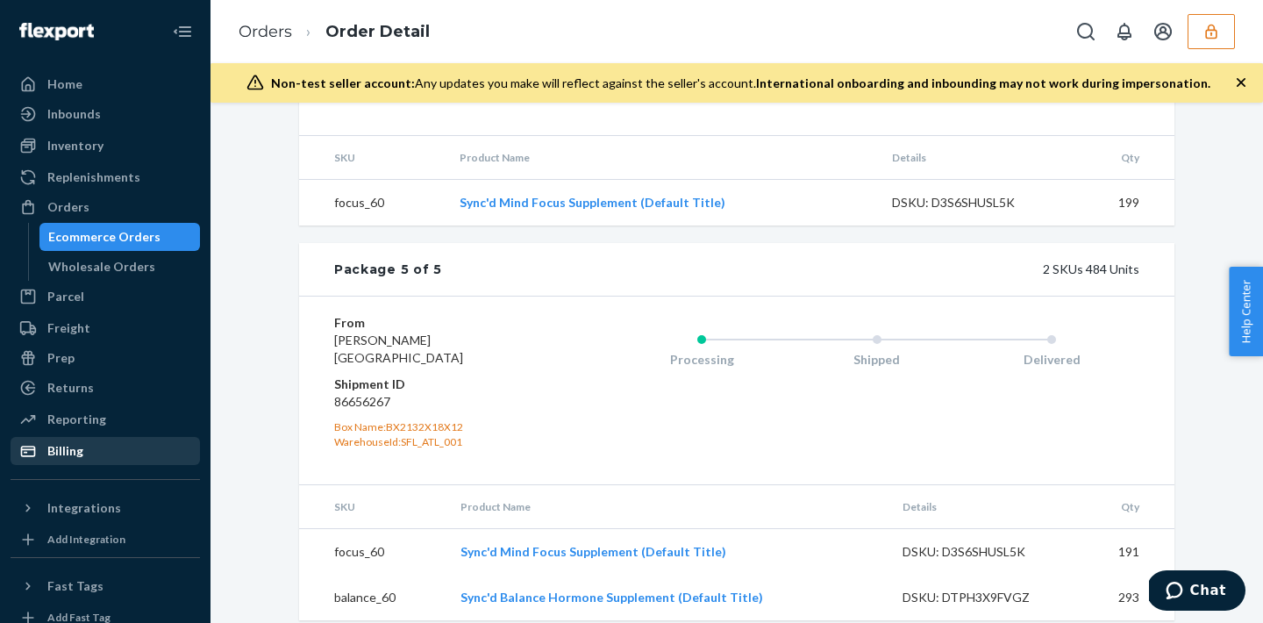
click at [73, 452] on div "Billing" at bounding box center [65, 451] width 36 height 18
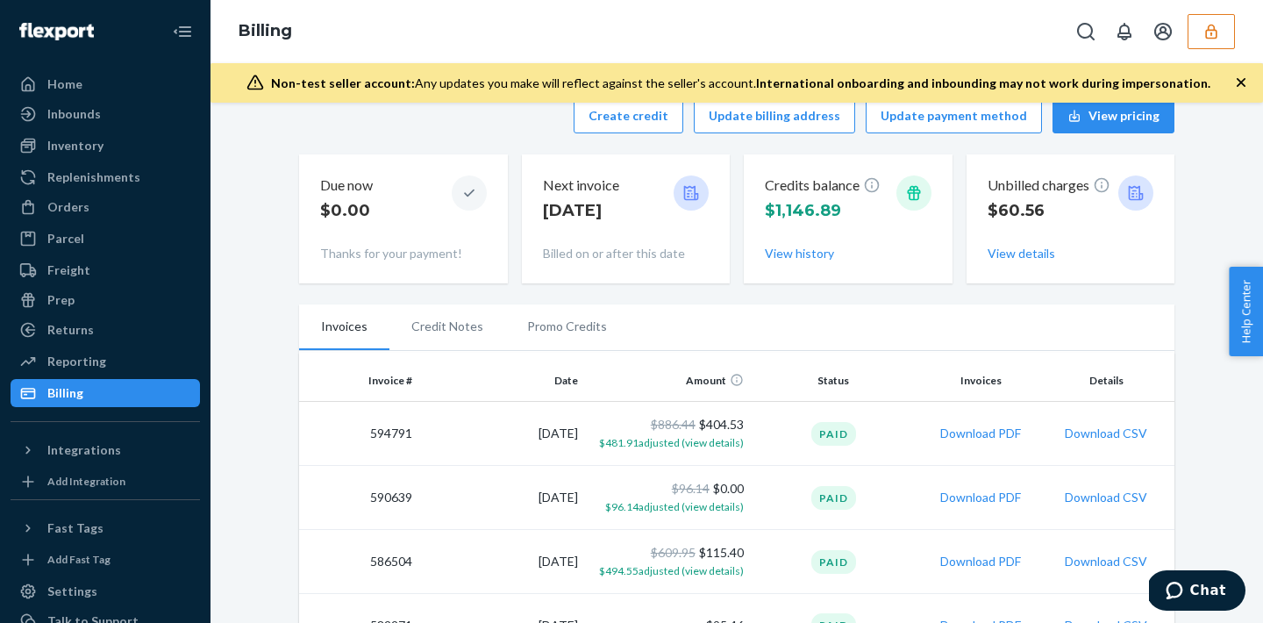
scroll to position [142, 0]
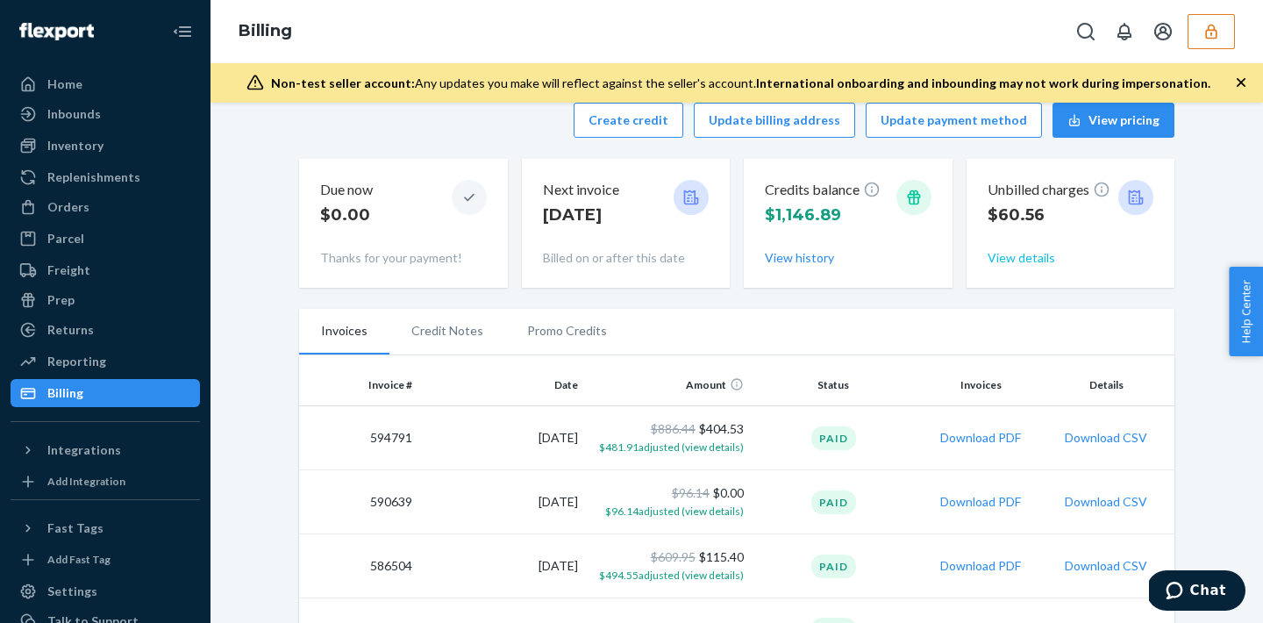
click at [1024, 258] on button "View details" at bounding box center [1022, 258] width 68 height 18
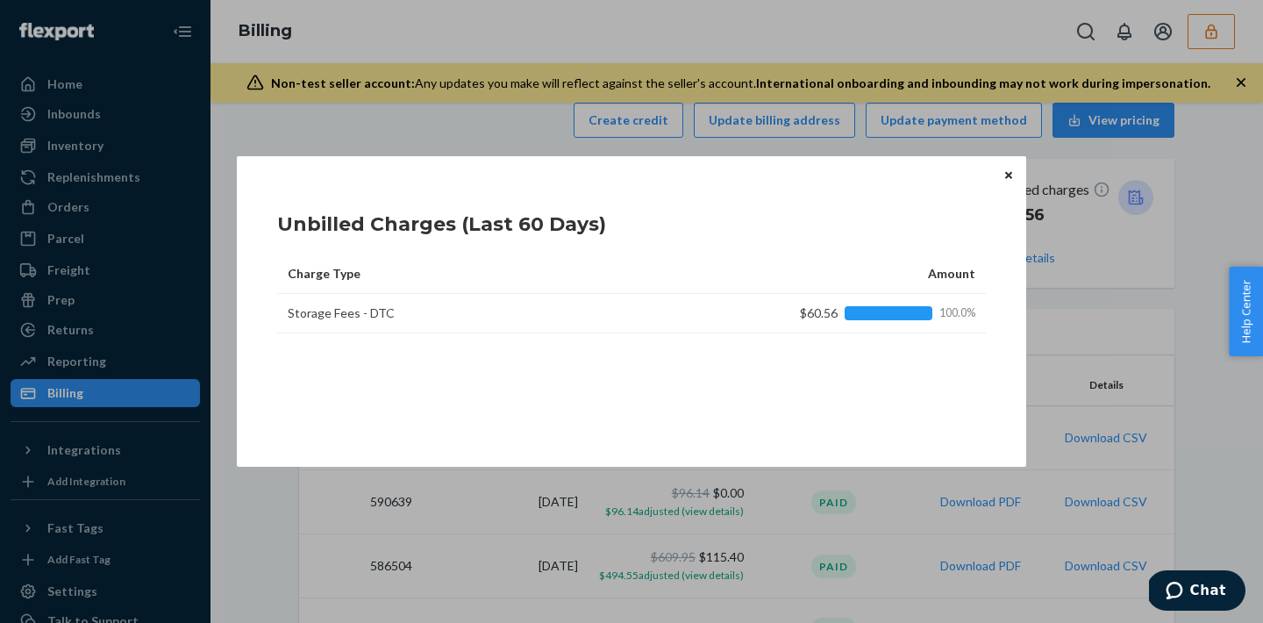
click at [1010, 180] on icon "Close" at bounding box center [1008, 175] width 7 height 11
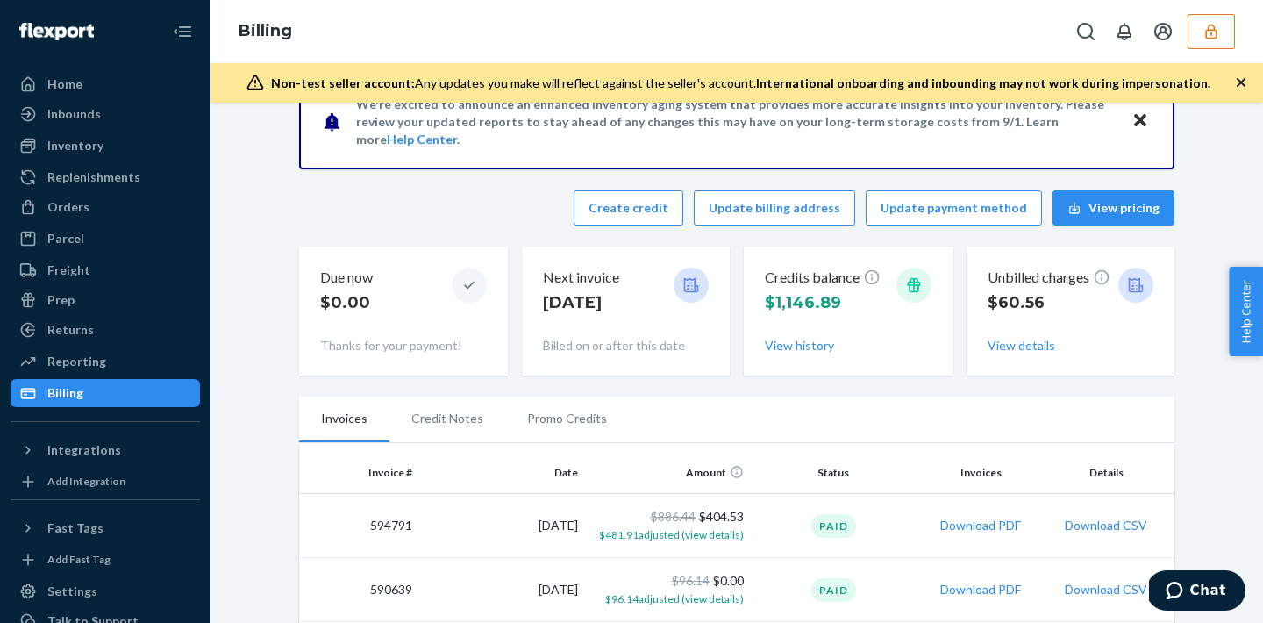
scroll to position [0, 0]
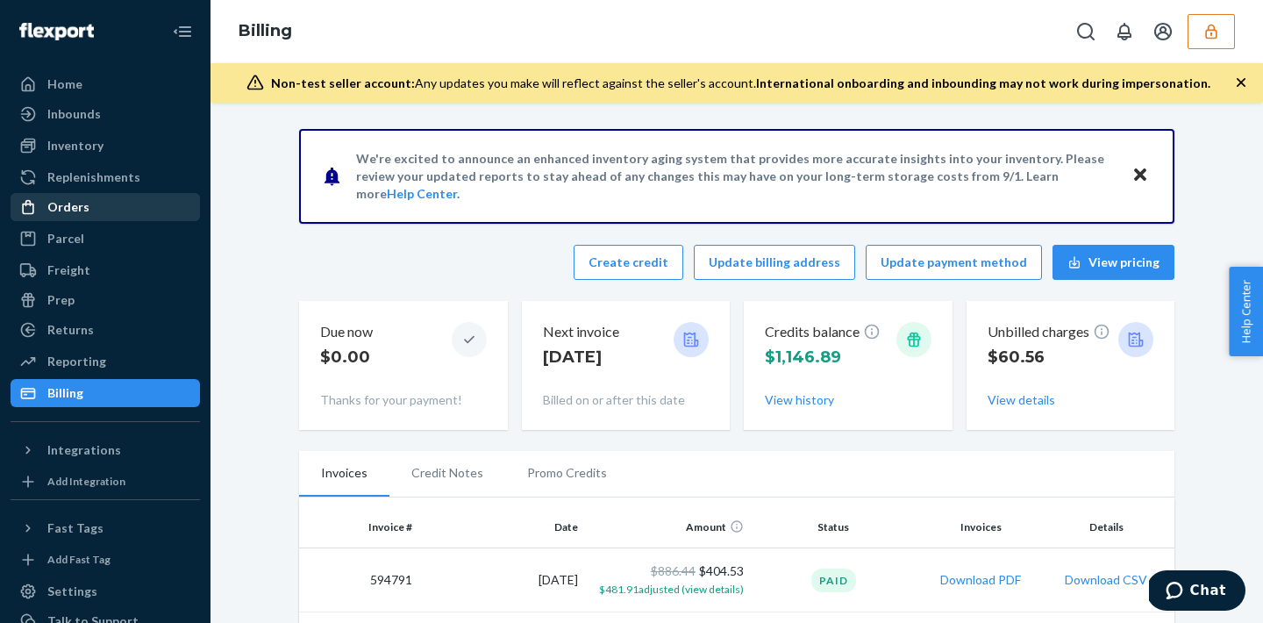
click at [104, 198] on div "Orders" at bounding box center [105, 207] width 186 height 25
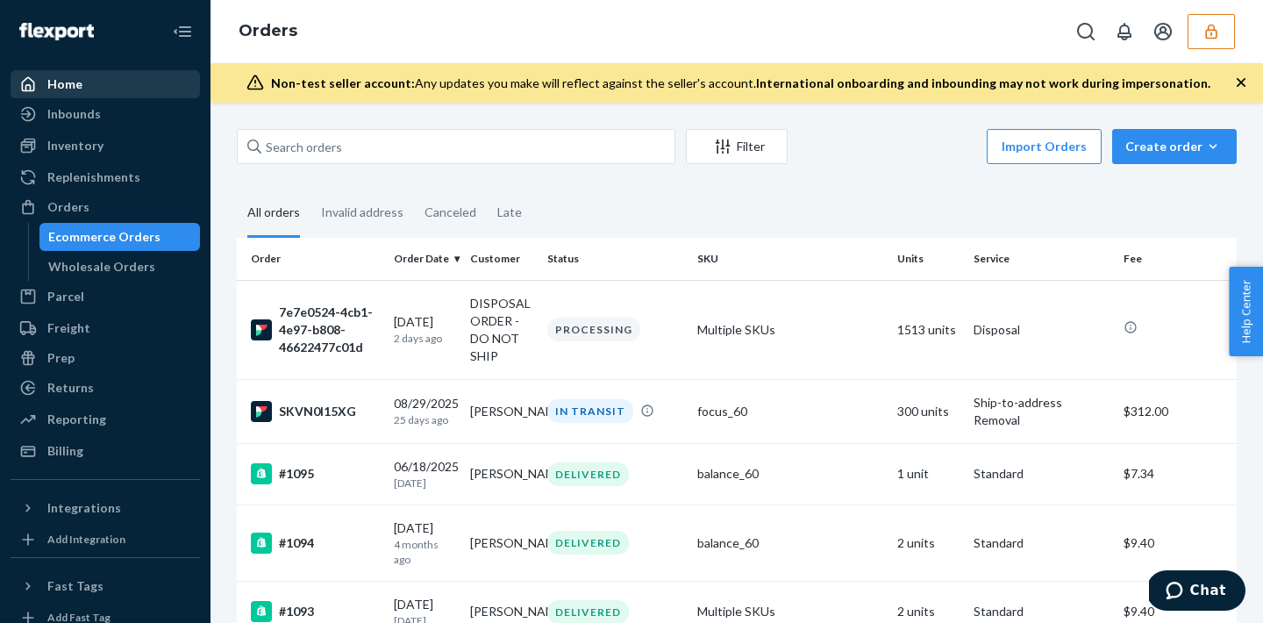
click at [111, 88] on div "Home" at bounding box center [105, 84] width 186 height 25
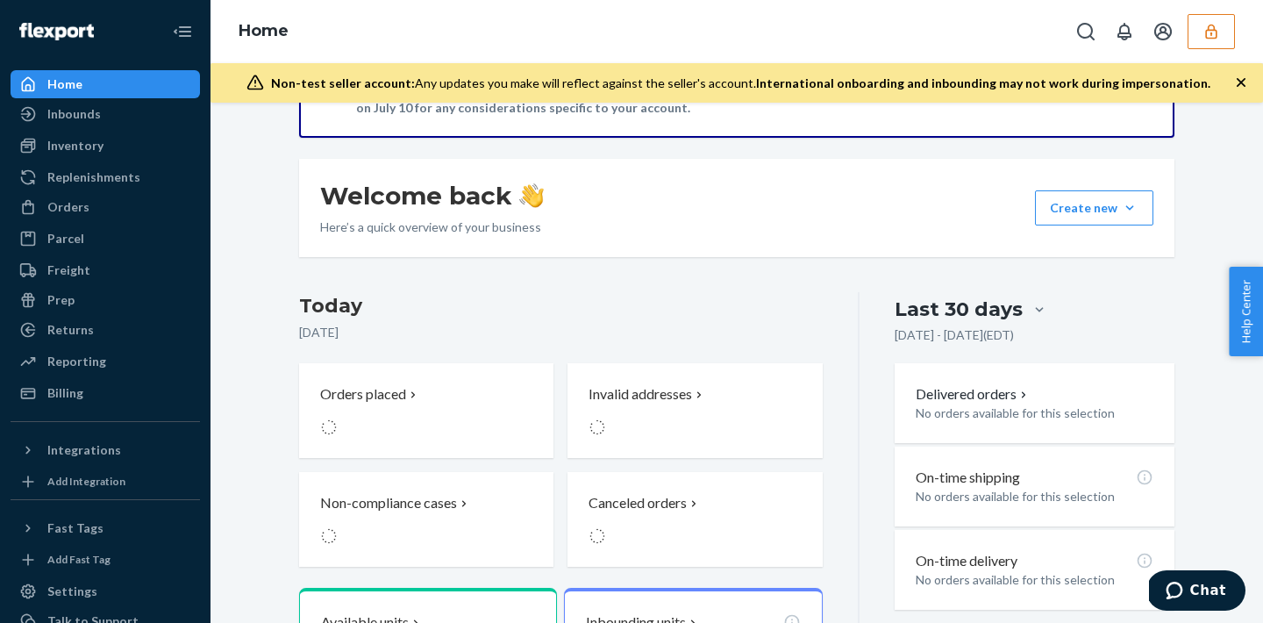
scroll to position [261, 0]
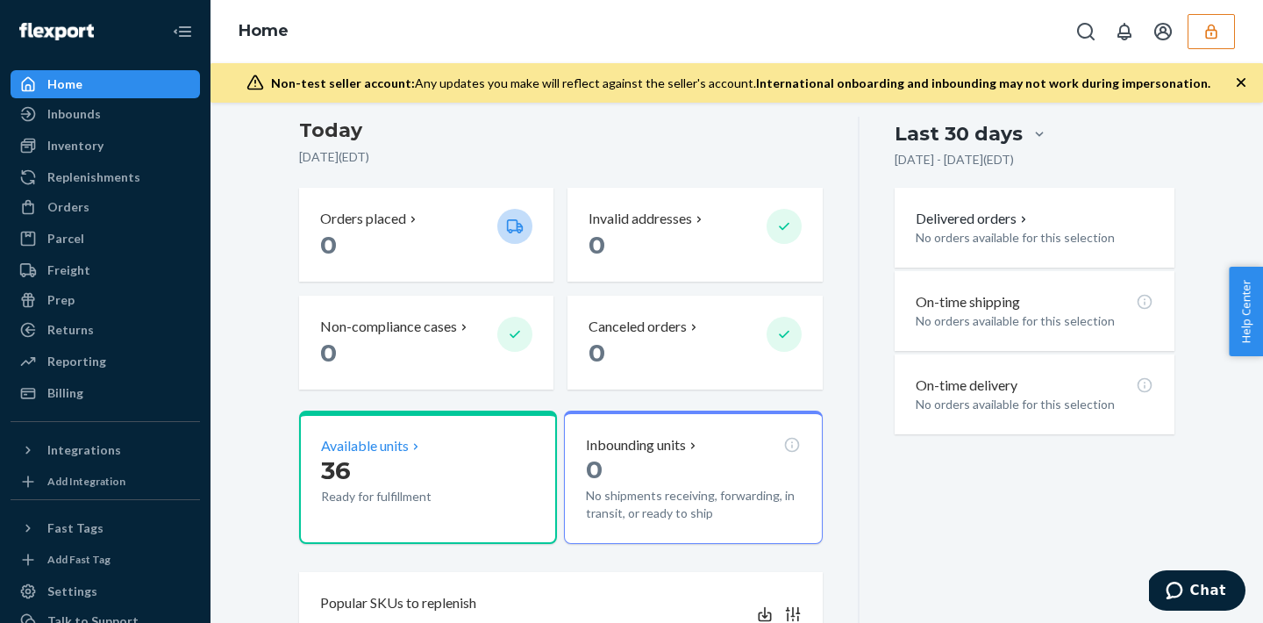
click at [381, 495] on p "Ready for fulfillment" at bounding box center [402, 497] width 162 height 18
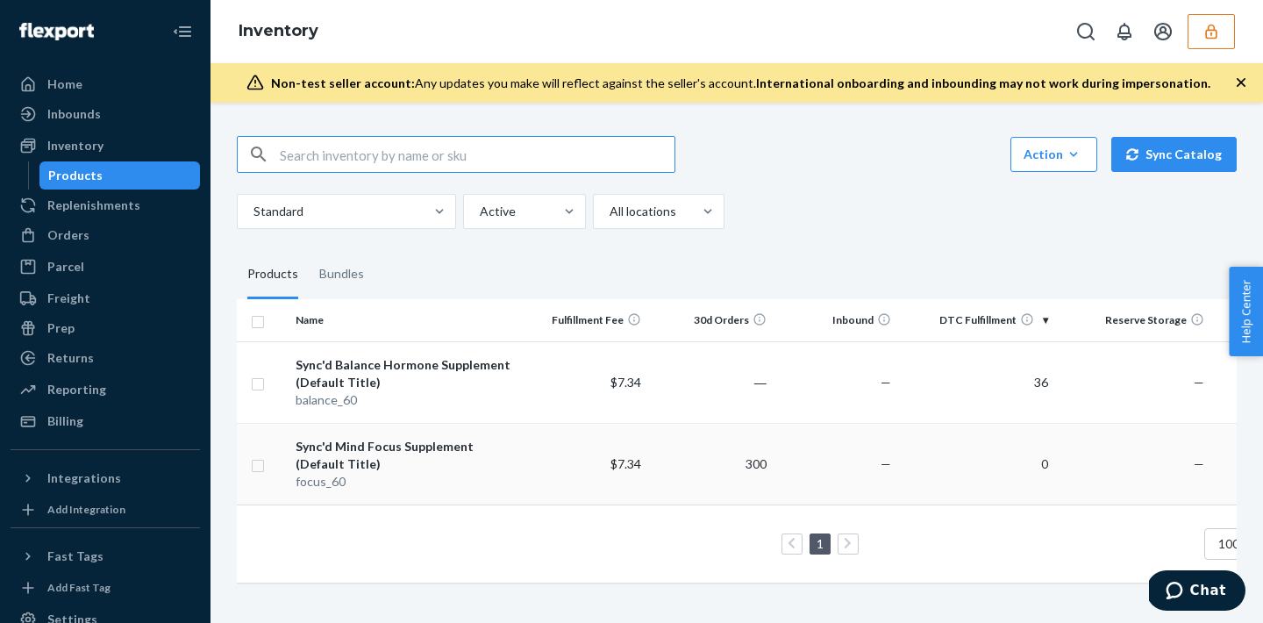
scroll to position [0, 131]
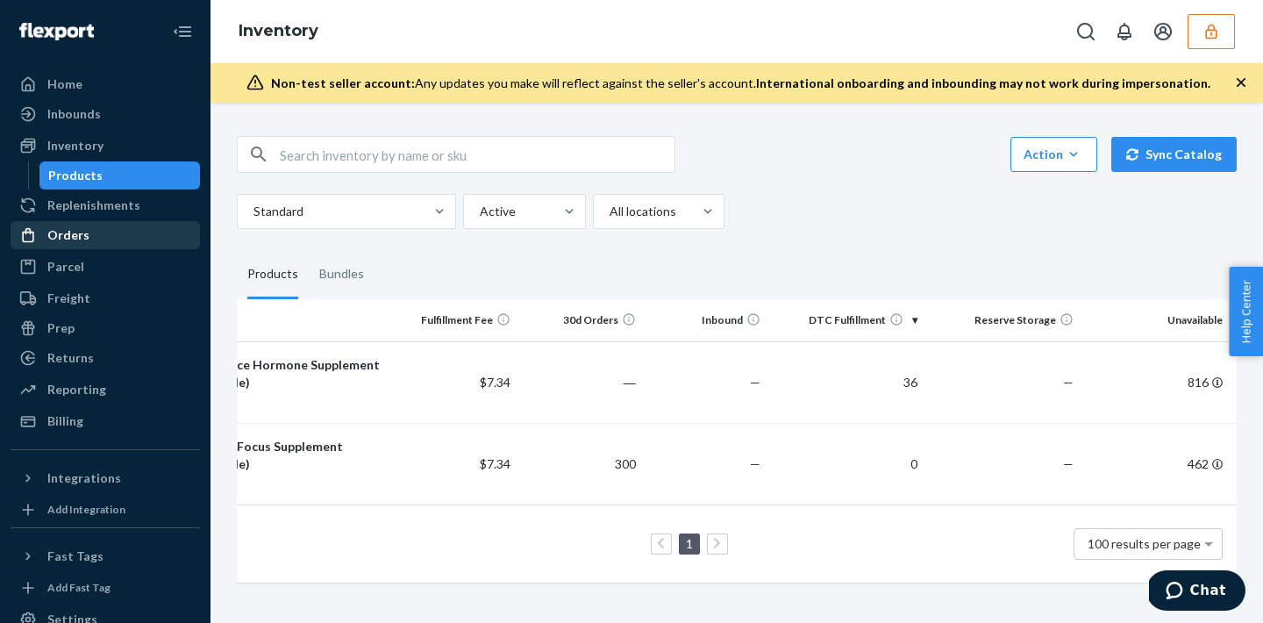
click at [73, 232] on div "Orders" at bounding box center [68, 235] width 42 height 18
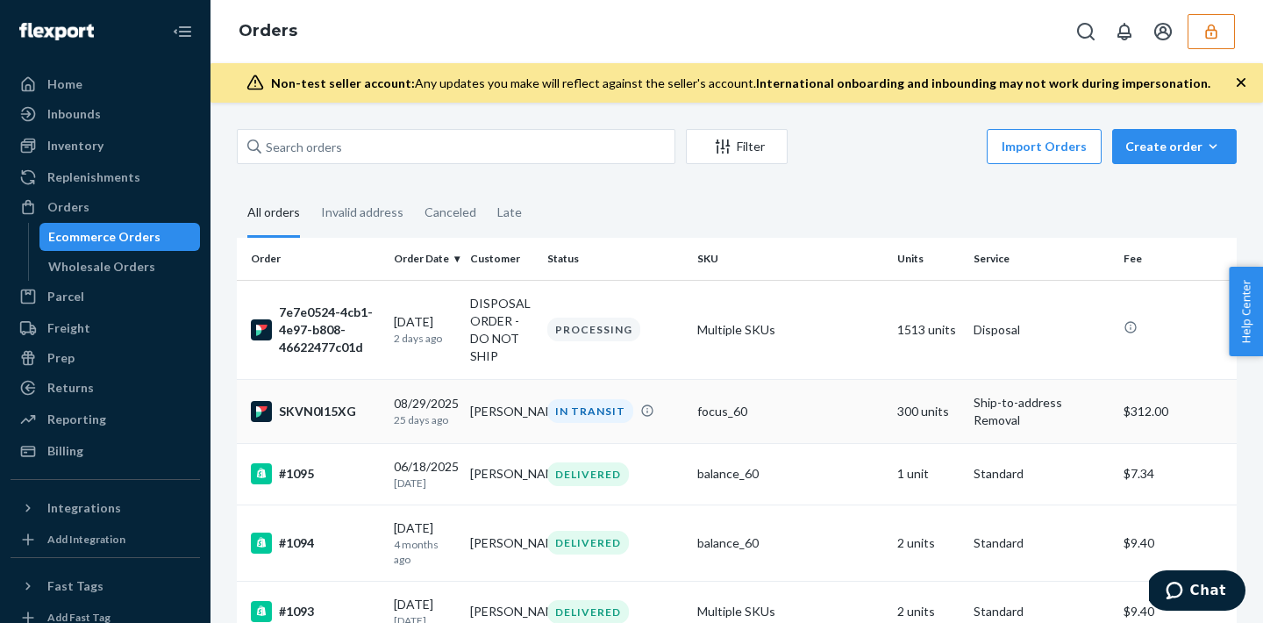
click at [515, 426] on td "Phillip Kafka" at bounding box center [501, 411] width 76 height 64
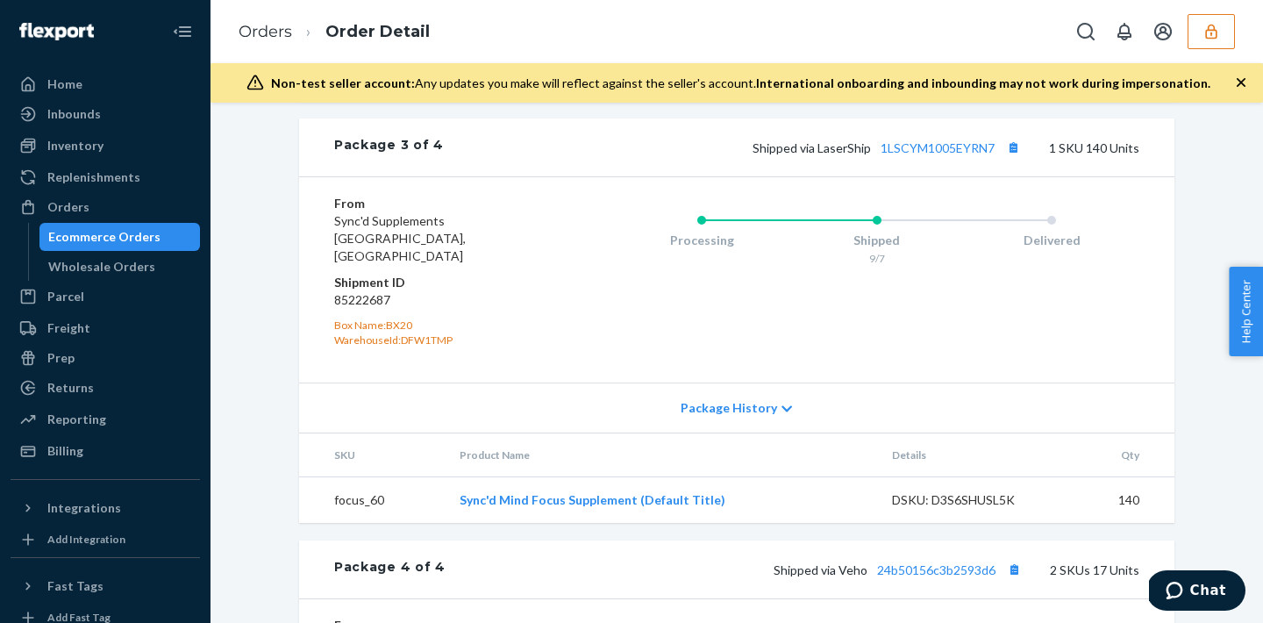
scroll to position [1529, 0]
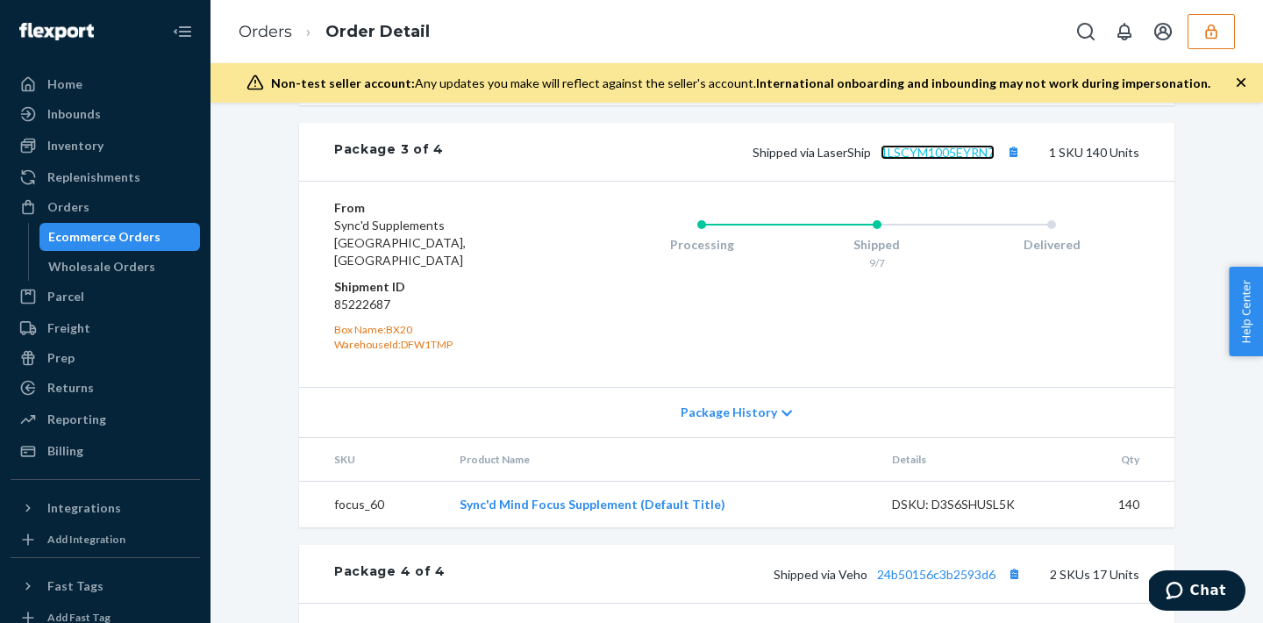
click at [926, 146] on link "1LSCYM1005EYRN7" at bounding box center [938, 152] width 114 height 15
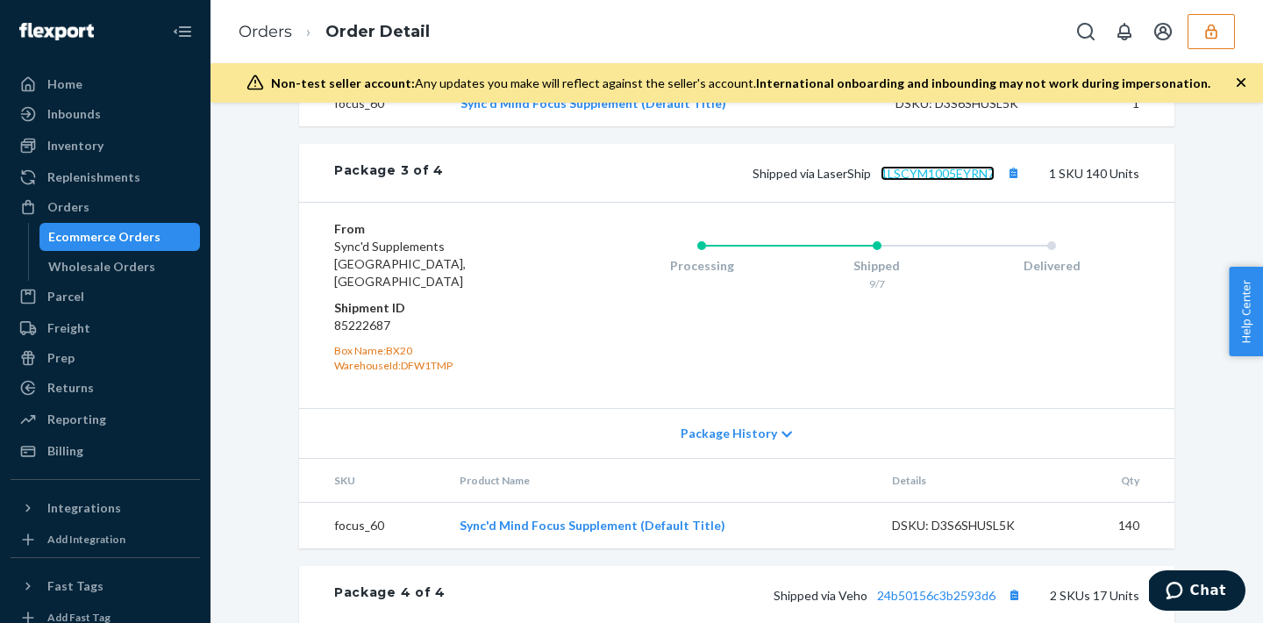
scroll to position [1491, 0]
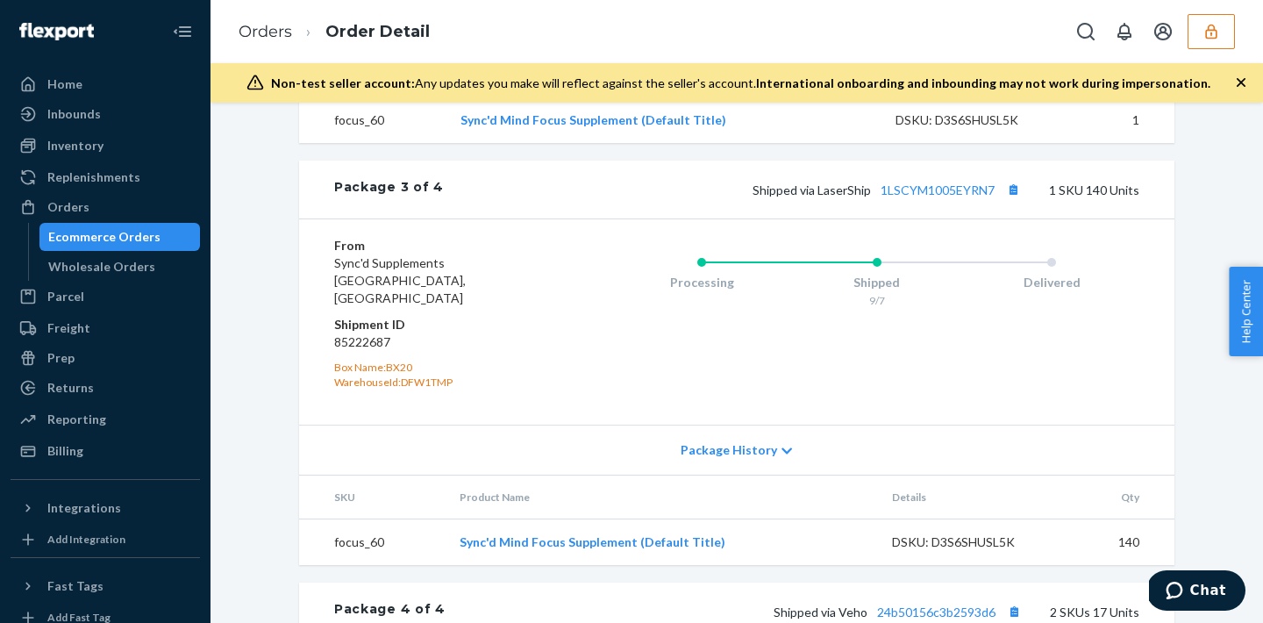
click at [371, 333] on dd "85222687" at bounding box center [439, 342] width 210 height 18
copy dd "85222687"
click at [95, 96] on div "Home" at bounding box center [105, 84] width 186 height 25
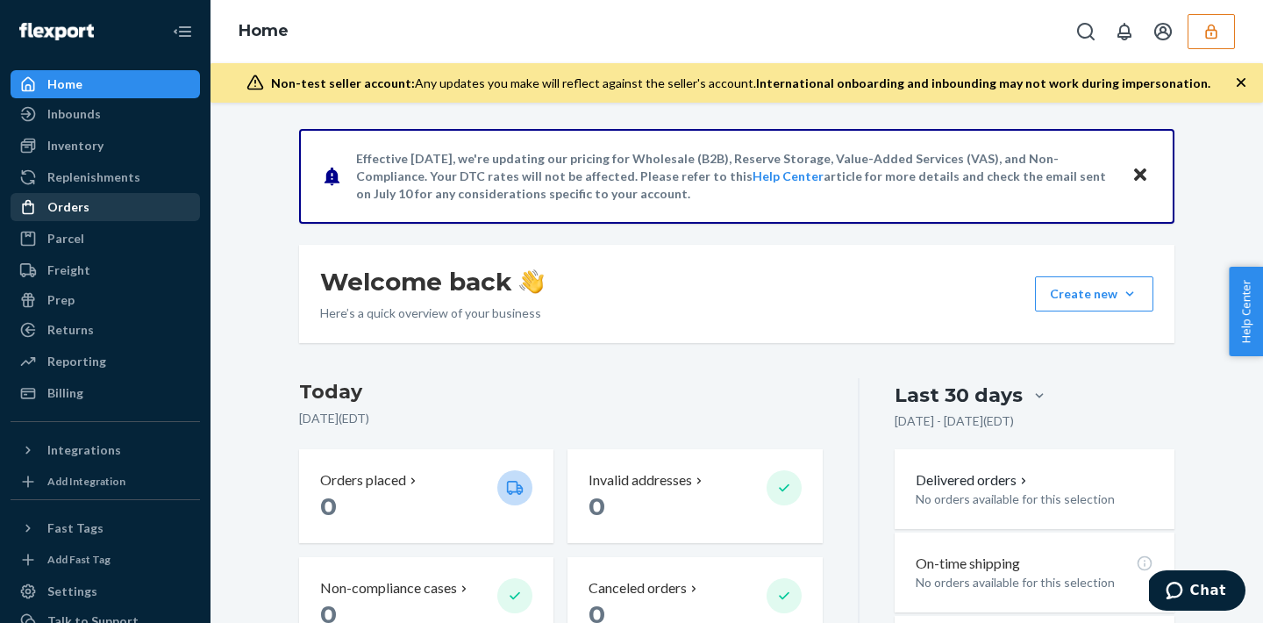
click at [75, 211] on div "Orders" at bounding box center [68, 207] width 42 height 18
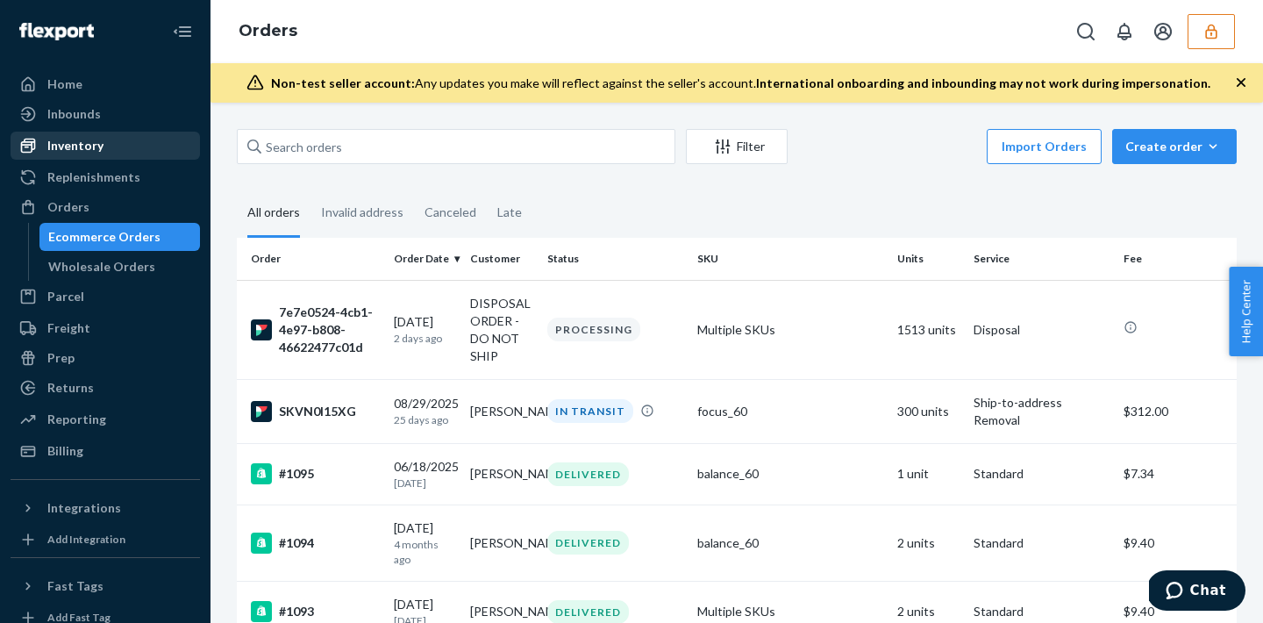
click at [89, 157] on div "Inventory" at bounding box center [105, 145] width 186 height 25
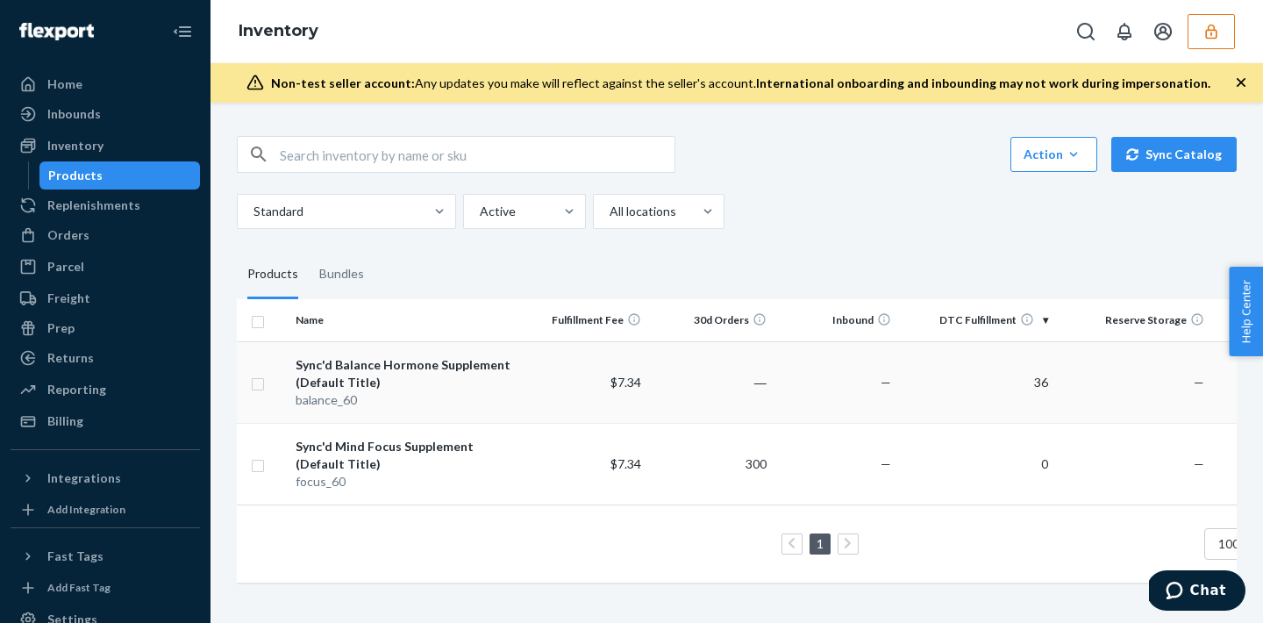
click at [519, 389] on td "Sync'd Balance Hormone Supplement (Default Title) balance_60" at bounding box center [406, 382] width 234 height 82
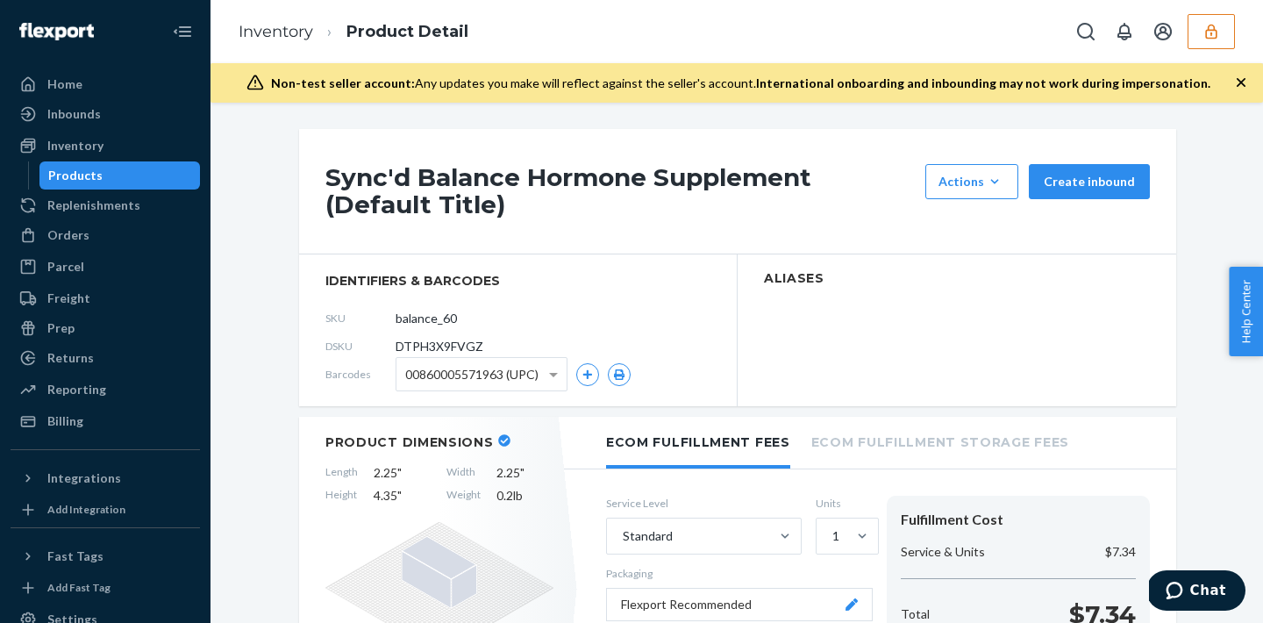
click at [422, 343] on span "DTPH3X9FVGZ" at bounding box center [440, 347] width 88 height 18
copy span "DTPH3X9FVGZ"
click at [100, 238] on div "Orders" at bounding box center [105, 235] width 186 height 25
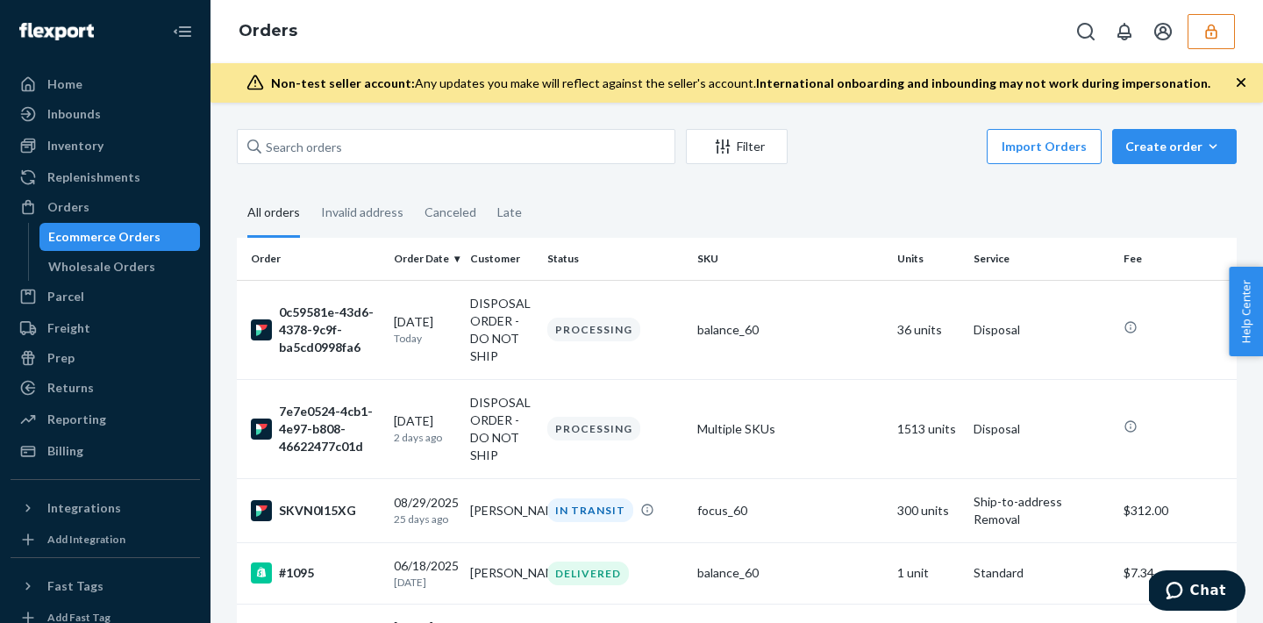
click at [1222, 46] on button "button" at bounding box center [1211, 31] width 47 height 35
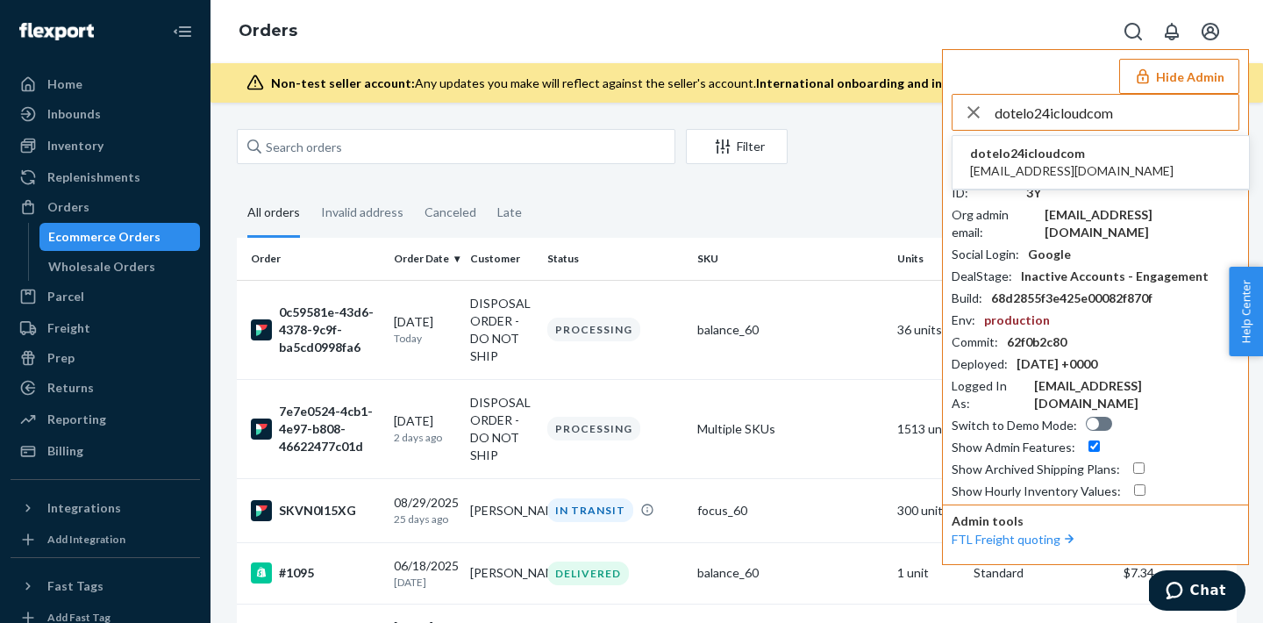
type input "dotelo24icloudcom"
click at [1105, 164] on li "dotelo24icloudcom dotelo_24@icloud.com" at bounding box center [1101, 163] width 296 height 54
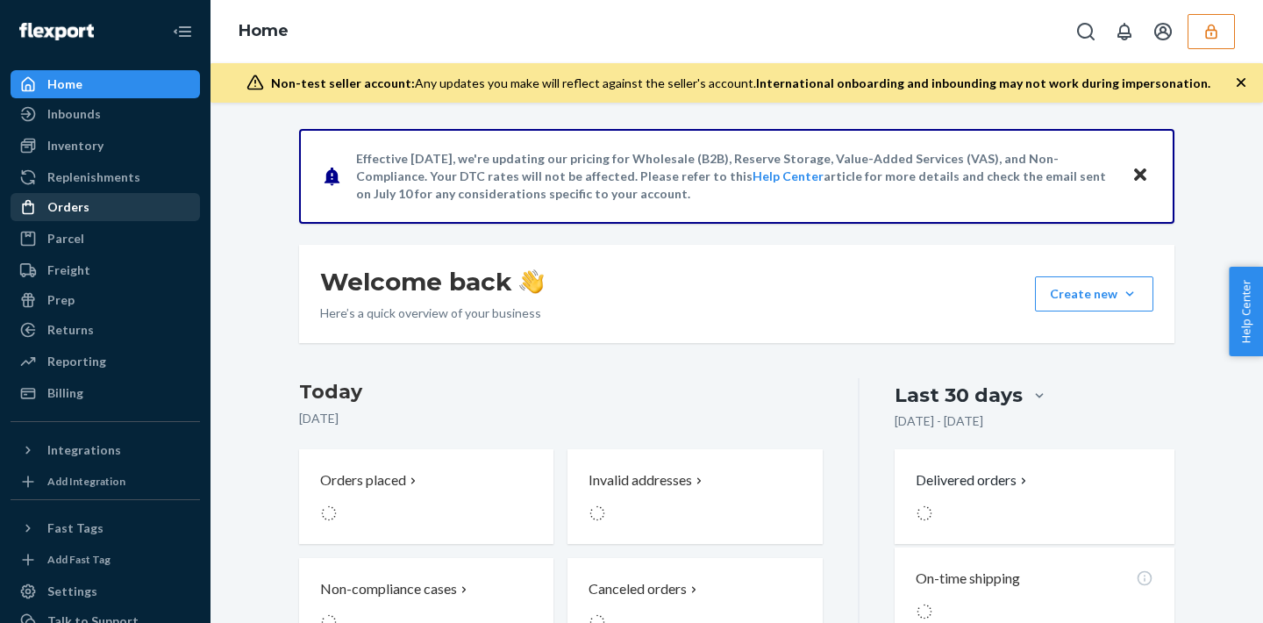
click at [96, 215] on div "Orders" at bounding box center [105, 207] width 186 height 25
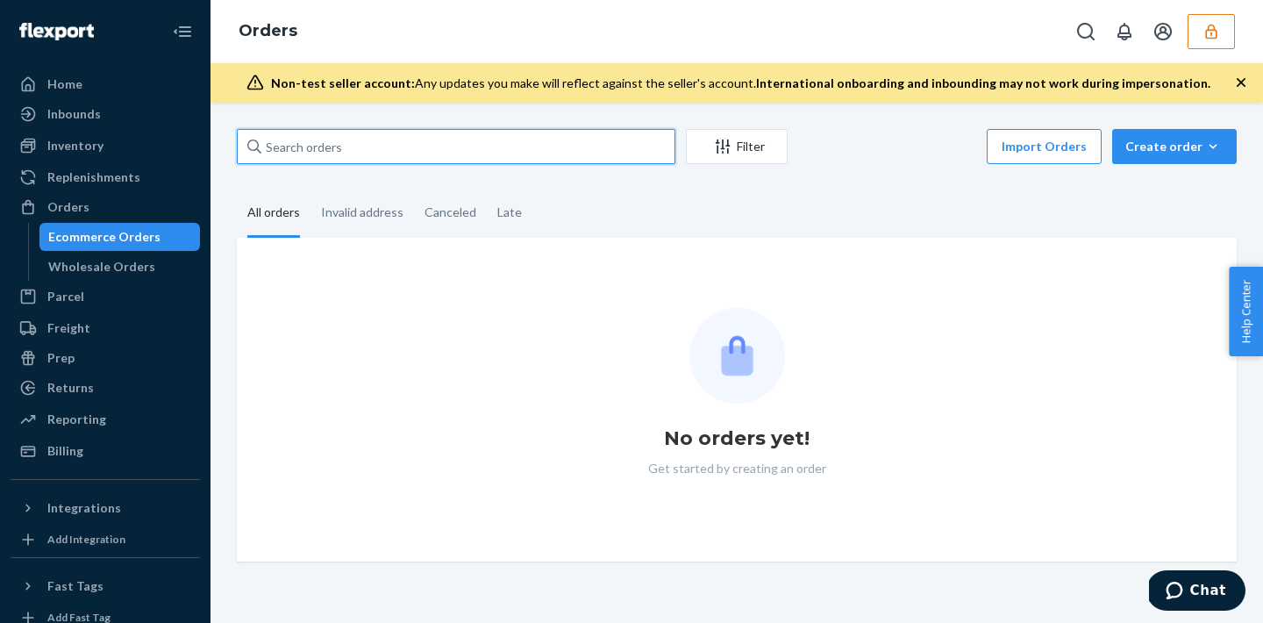
drag, startPoint x: 347, startPoint y: 155, endPoint x: 326, endPoint y: 155, distance: 21.1
click at [346, 155] on input "text" at bounding box center [456, 146] width 439 height 35
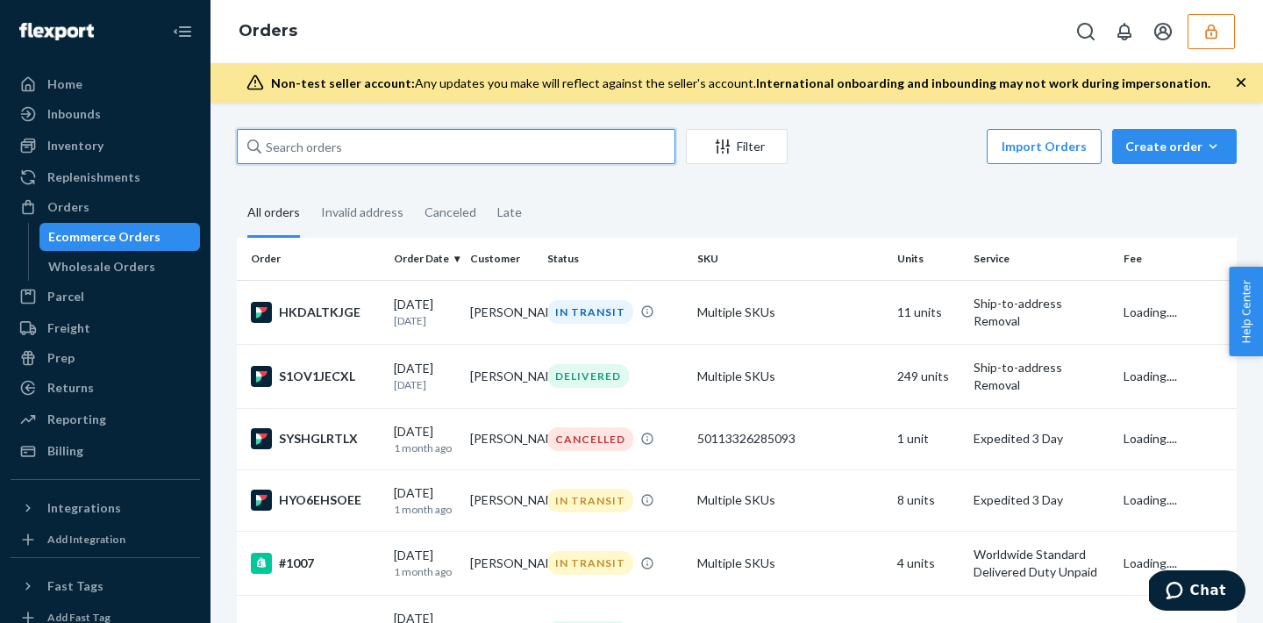
paste input "135925488"
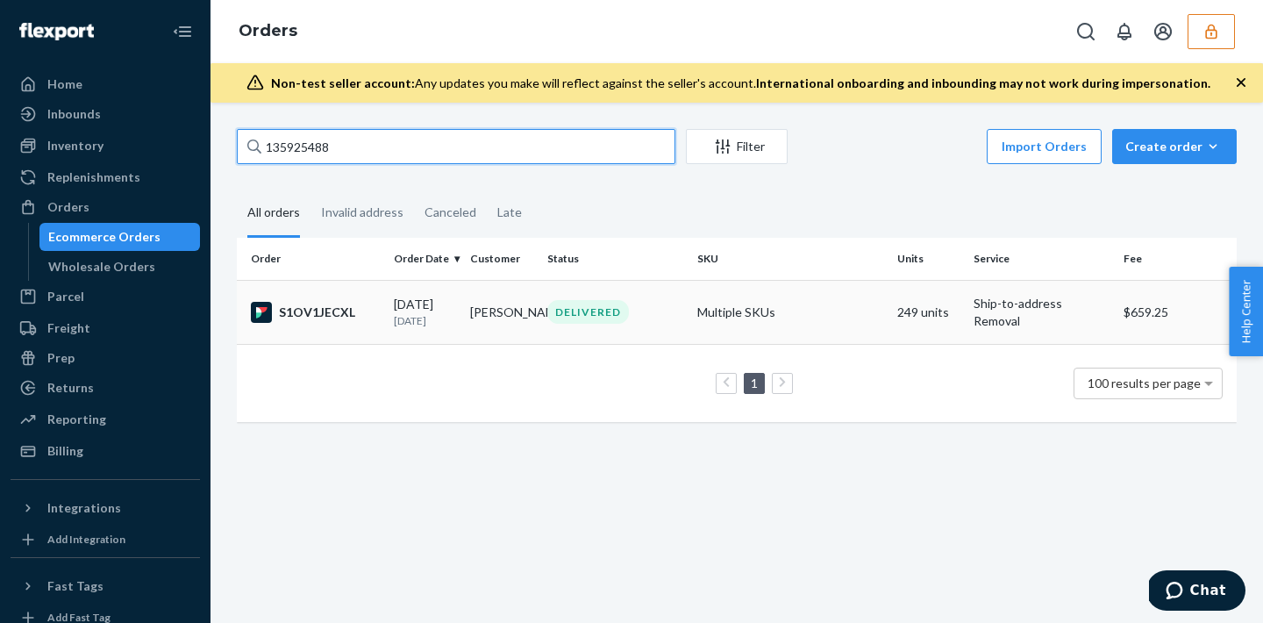
type input "135925488"
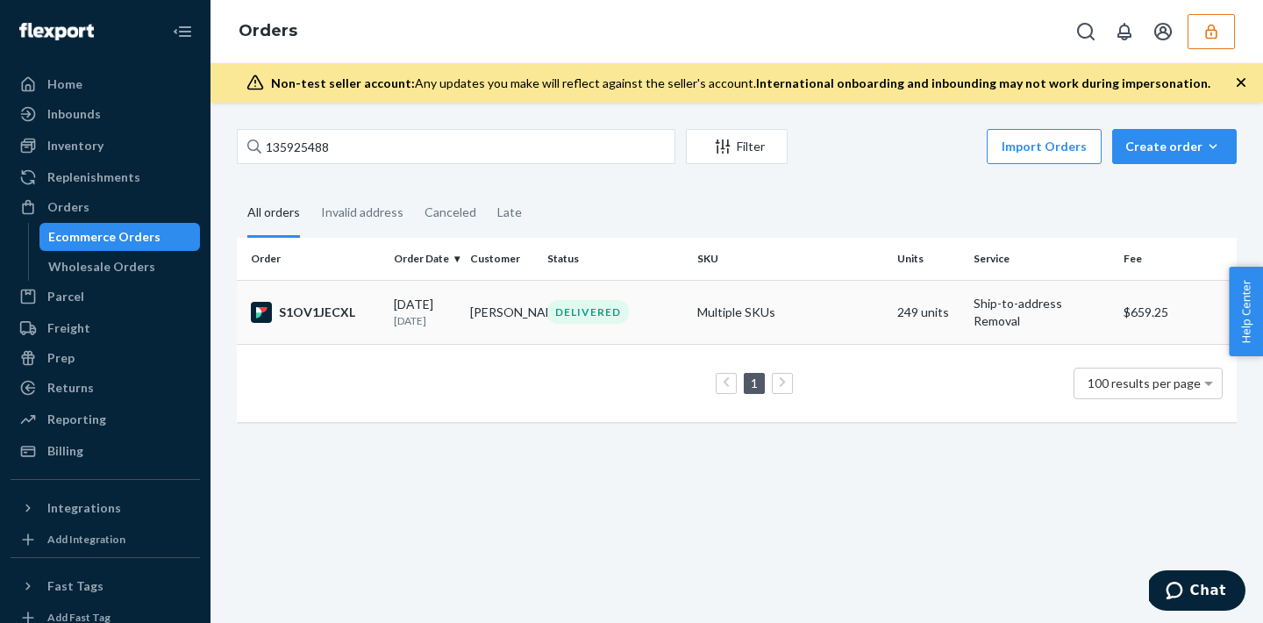
click at [649, 325] on td "DELIVERED" at bounding box center [615, 312] width 150 height 64
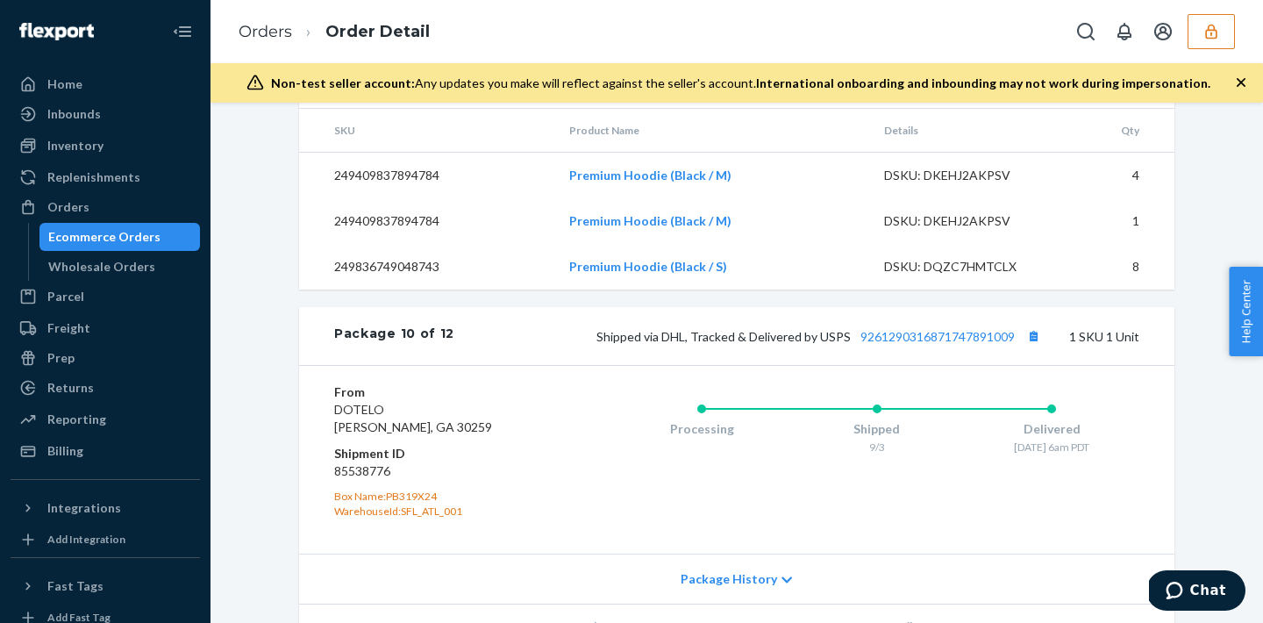
scroll to position [6622, 0]
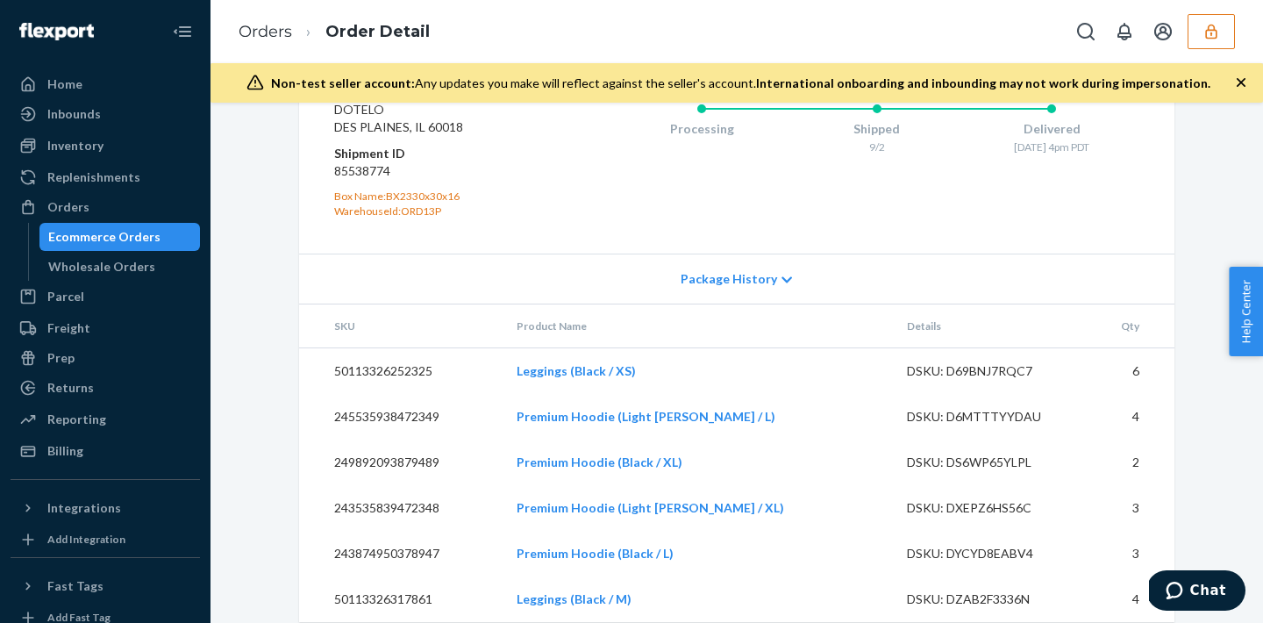
click at [1229, 32] on button "button" at bounding box center [1211, 31] width 47 height 35
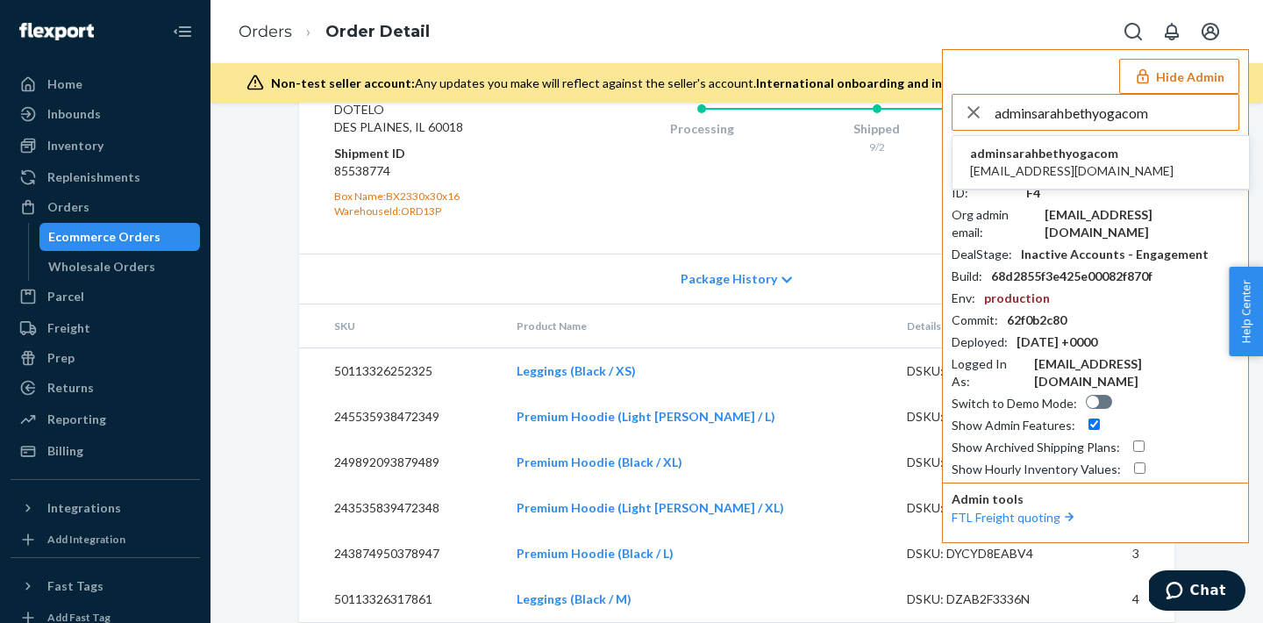
type input "adminsarahbethyogacom"
click at [1118, 162] on li "adminsarahbethyogacom admin@sarahbethyoga.com" at bounding box center [1101, 163] width 296 height 54
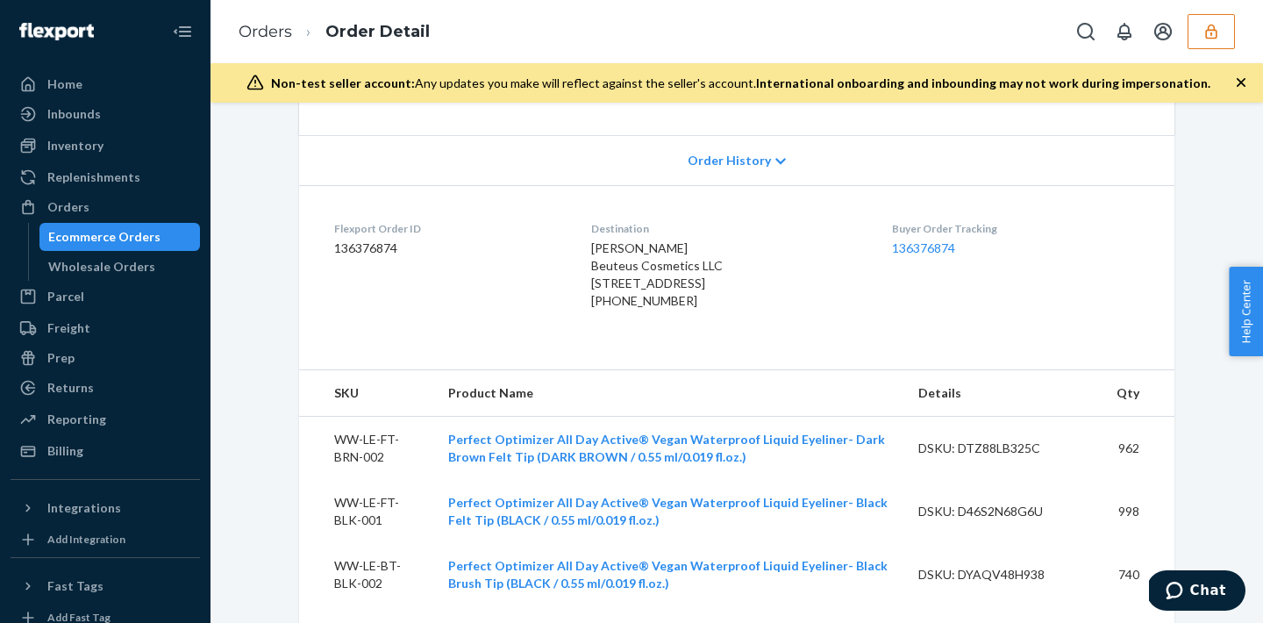
scroll to position [322, 0]
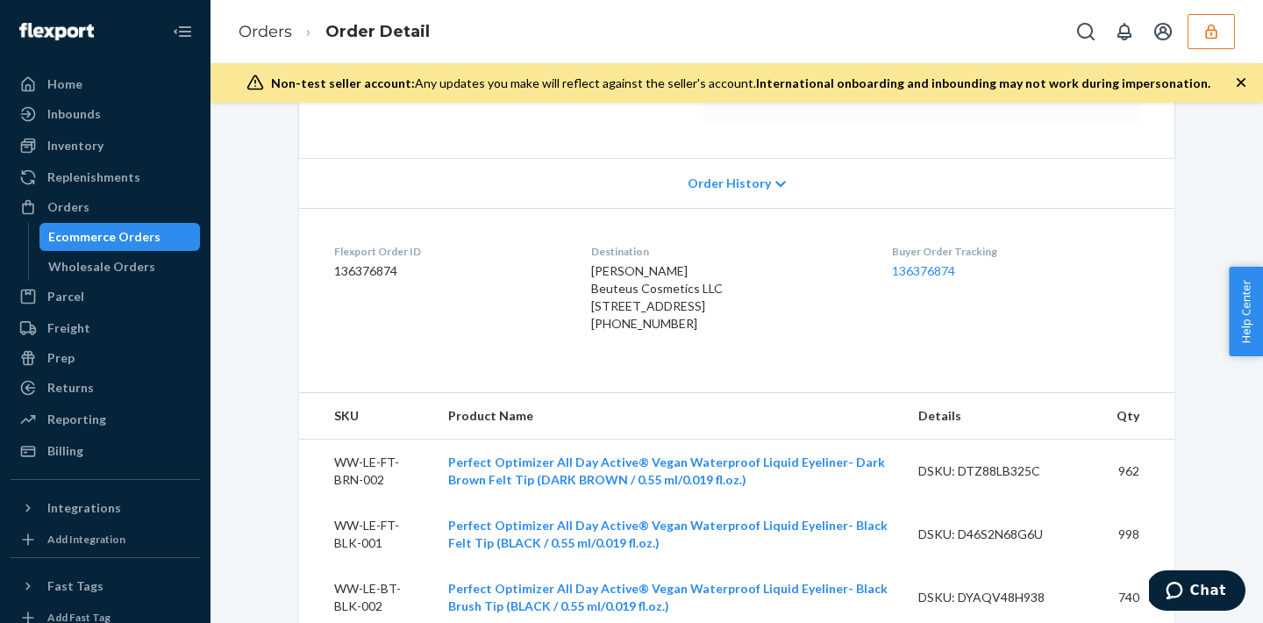
click at [727, 189] on span "Order History" at bounding box center [729, 184] width 83 height 18
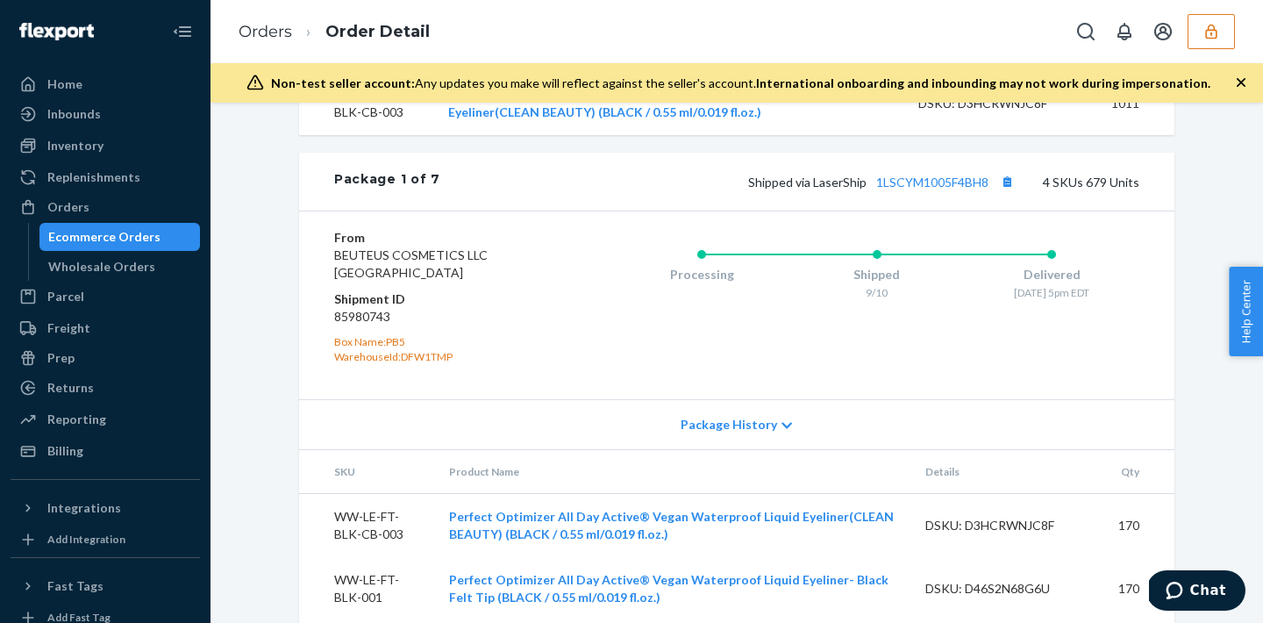
scroll to position [1675, 0]
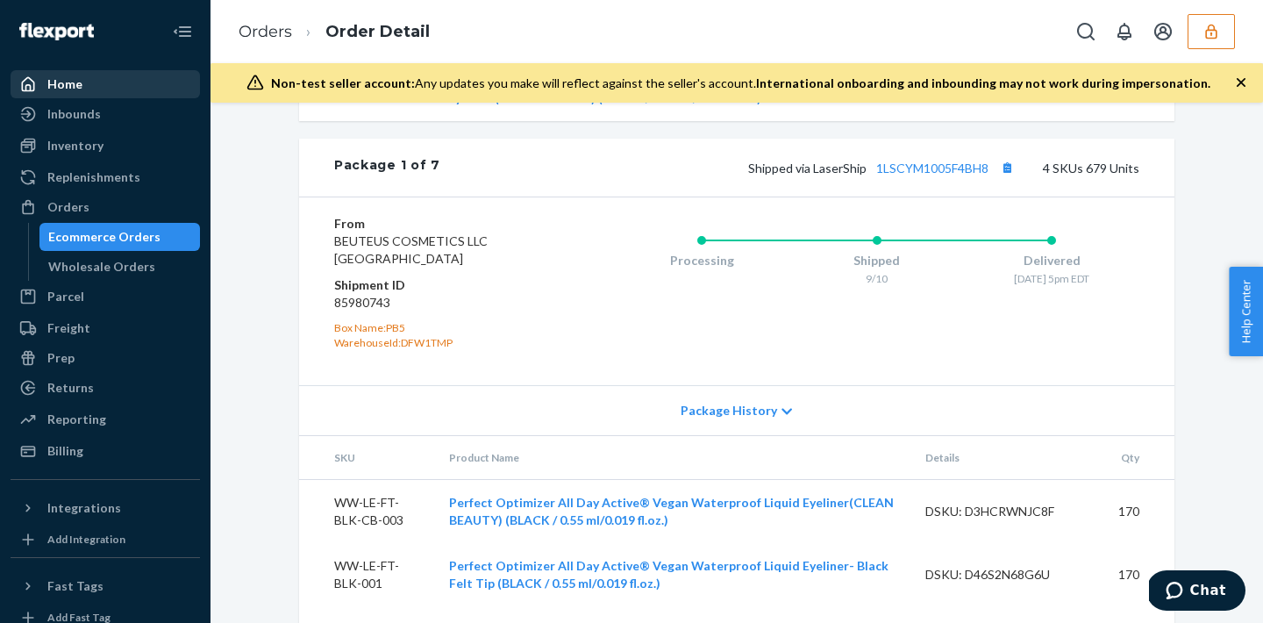
click at [142, 96] on div "Home" at bounding box center [105, 84] width 186 height 25
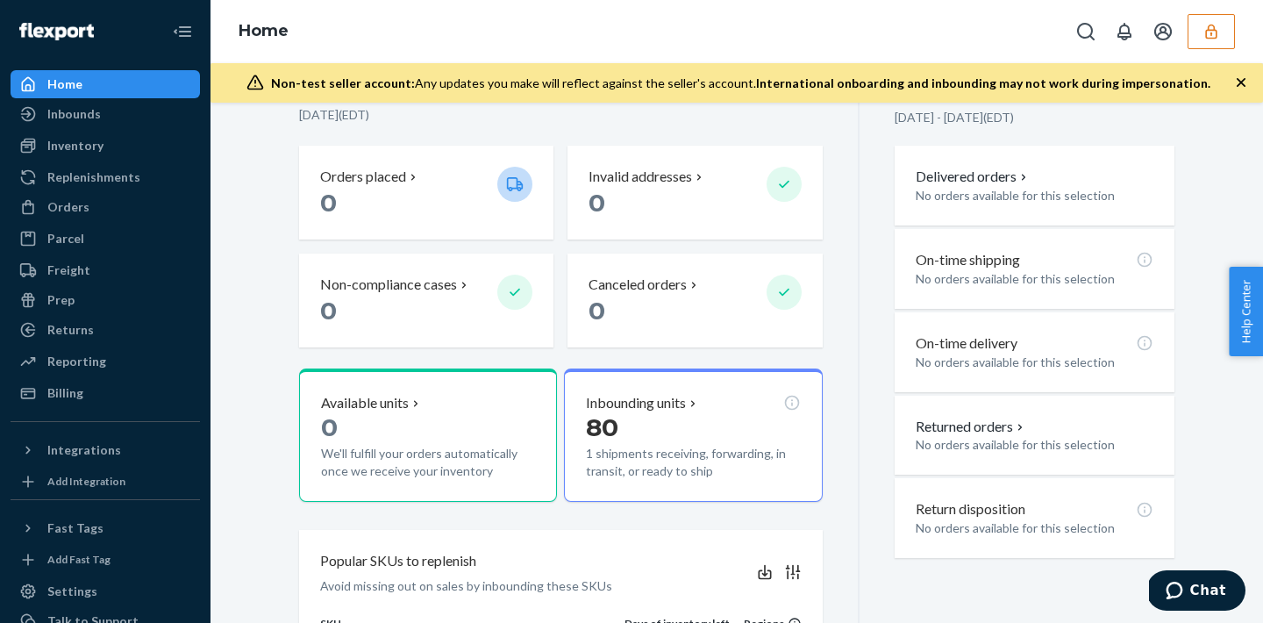
scroll to position [305, 0]
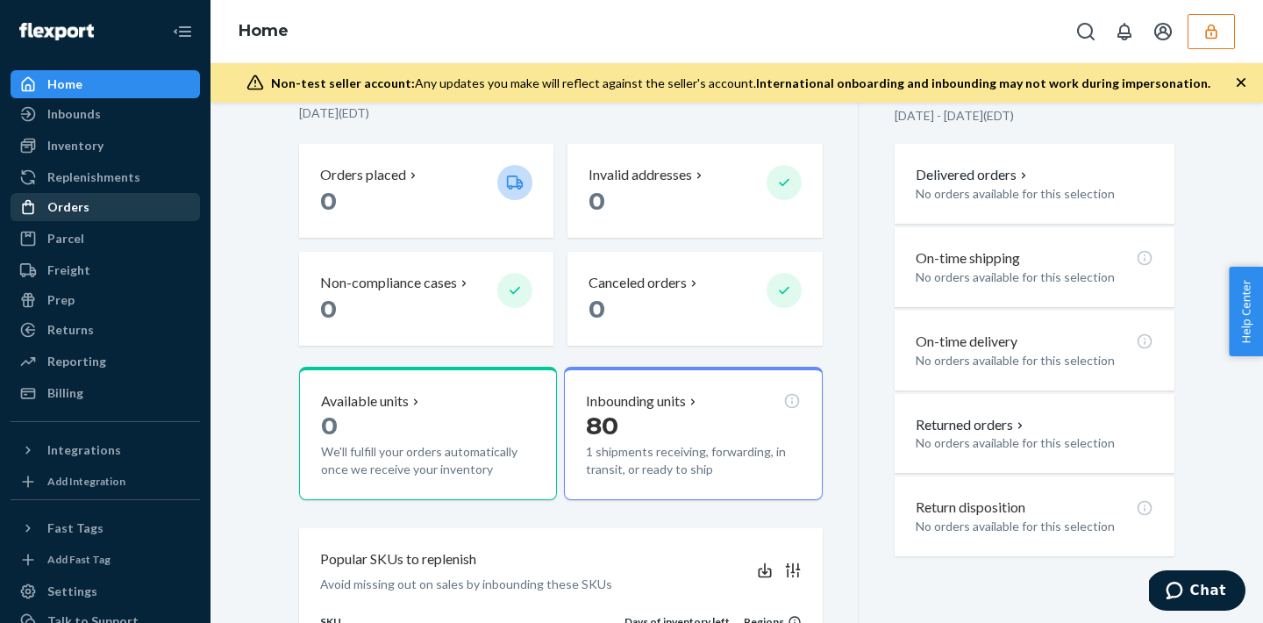
click at [109, 211] on div "Orders" at bounding box center [105, 207] width 186 height 25
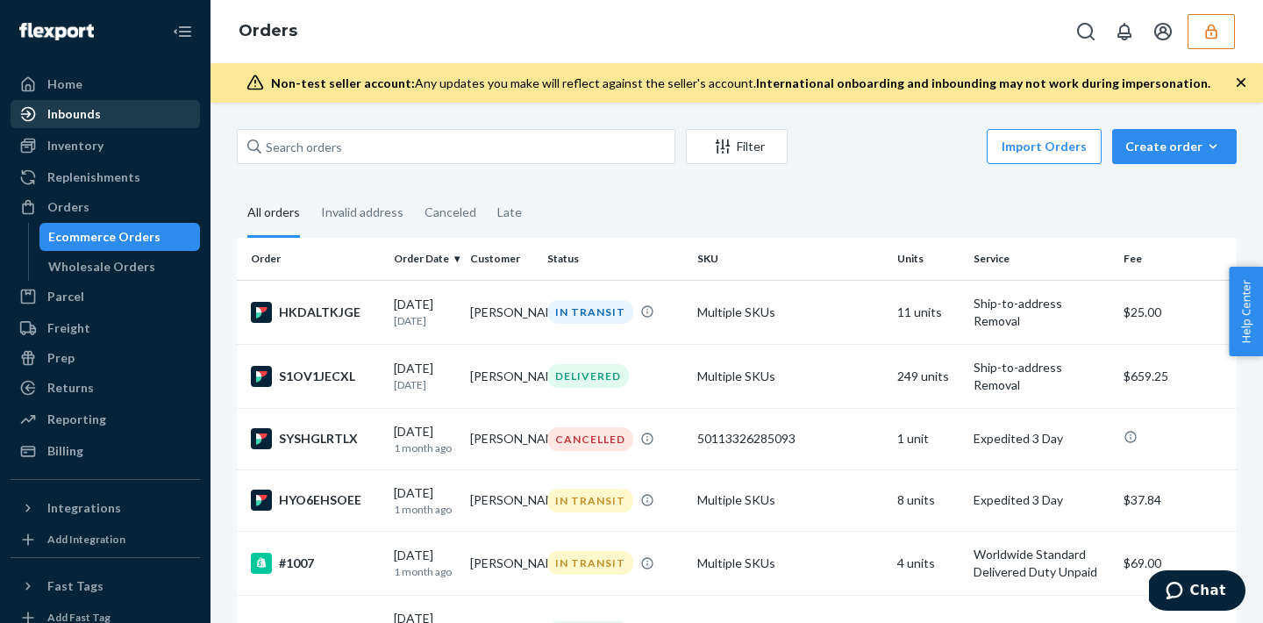
click at [88, 109] on div "Inbounds" at bounding box center [74, 114] width 54 height 18
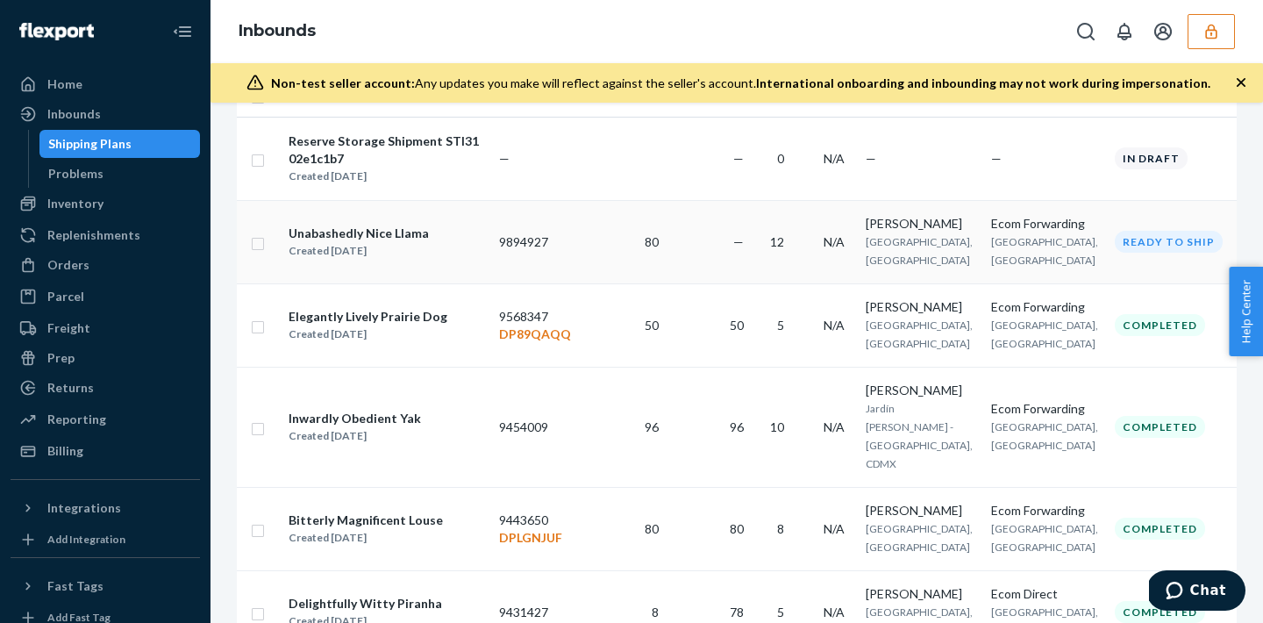
scroll to position [303, 0]
click at [482, 170] on div "Created [DATE]" at bounding box center [387, 175] width 196 height 18
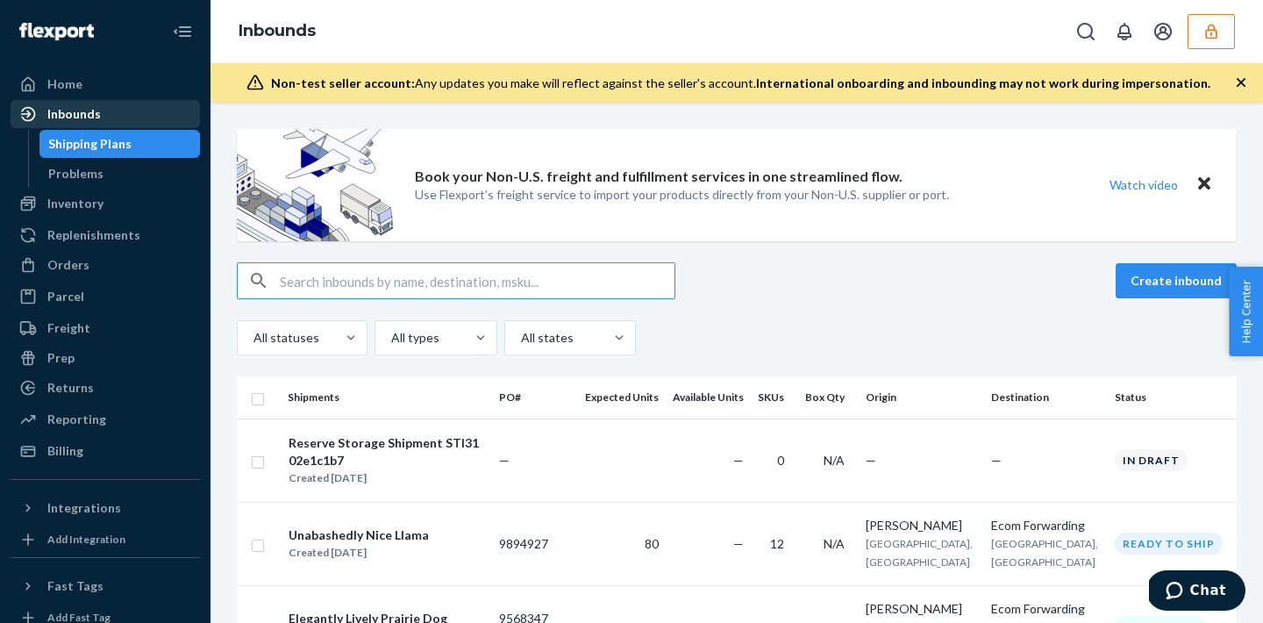
click at [86, 103] on div "Inbounds" at bounding box center [105, 114] width 186 height 25
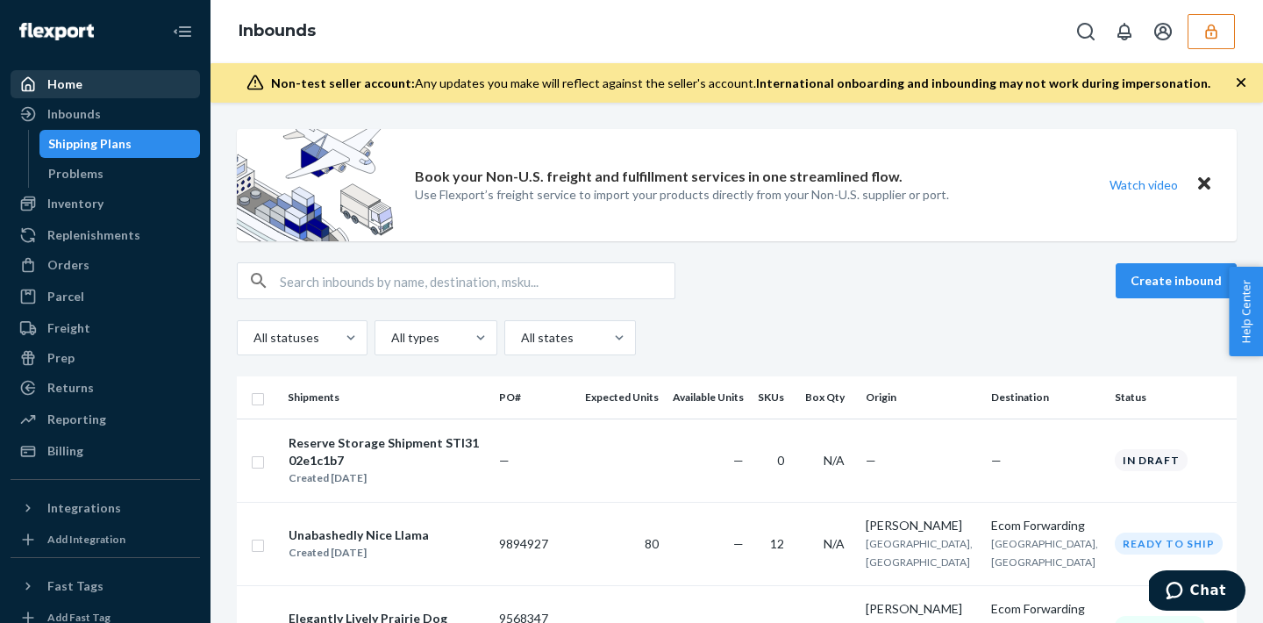
click at [88, 79] on div "Home" at bounding box center [105, 84] width 186 height 25
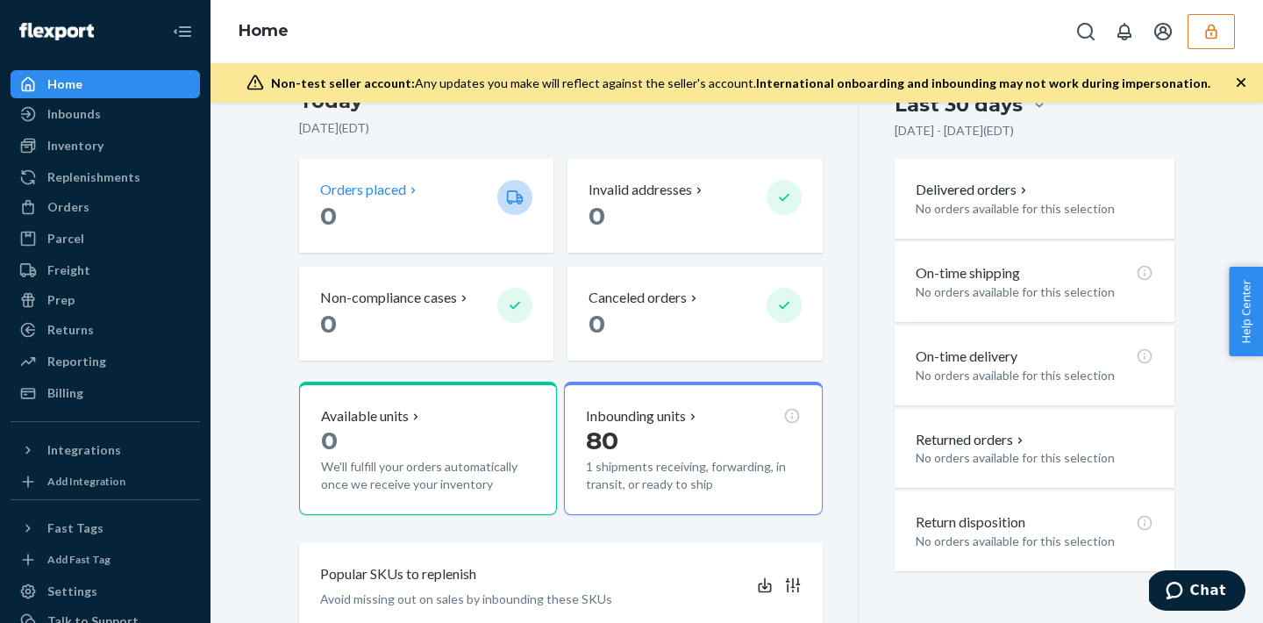
scroll to position [311, 0]
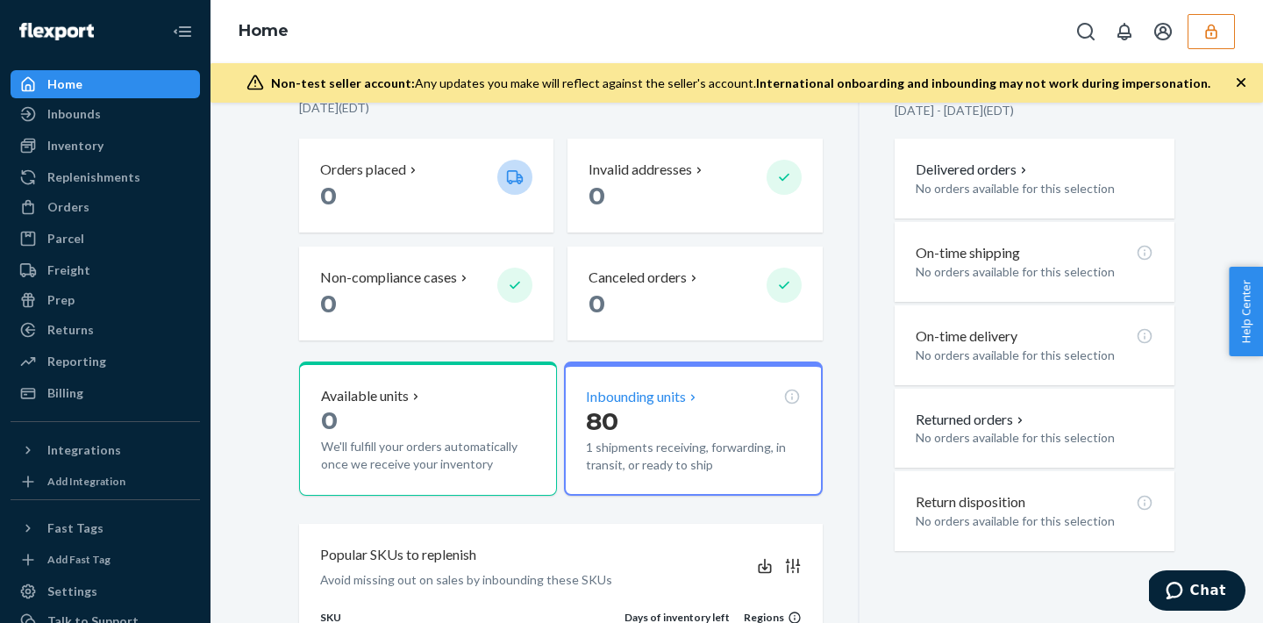
click at [671, 475] on div "Inbounding units 80 1 shipments receiving, forwarding, in transit, or ready to …" at bounding box center [693, 428] width 258 height 134
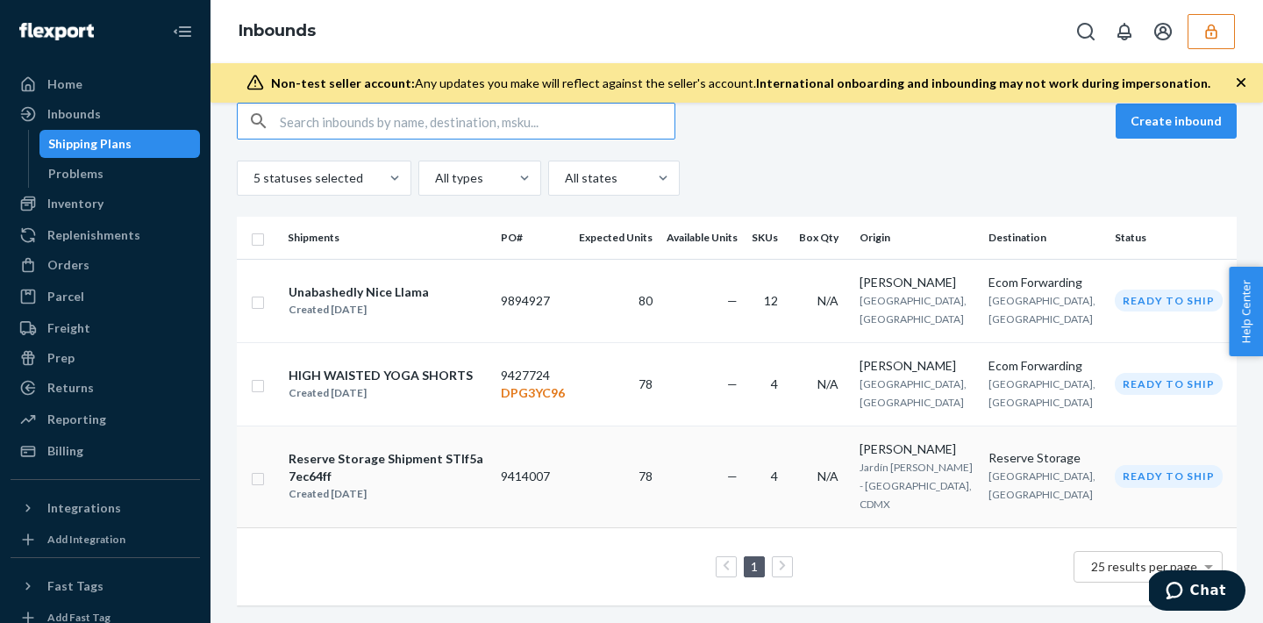
scroll to position [174, 0]
click at [660, 334] on td "80" at bounding box center [616, 300] width 88 height 83
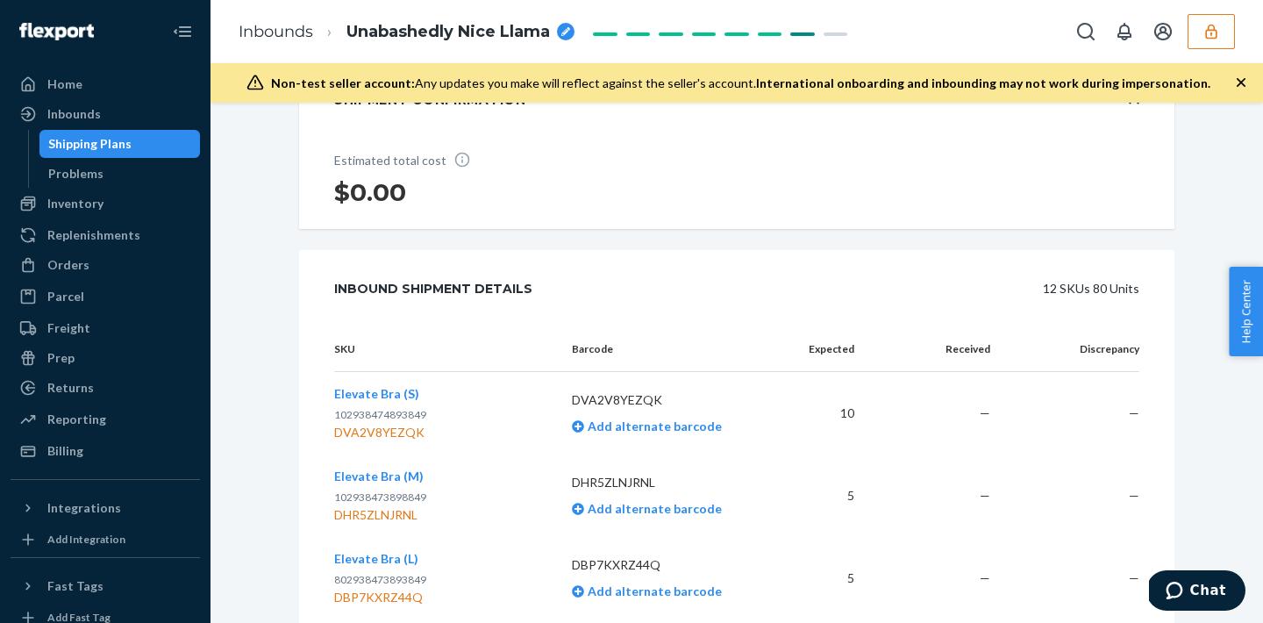
scroll to position [338, 0]
click at [375, 430] on div "DVA2V8YEZQK" at bounding box center [380, 430] width 92 height 18
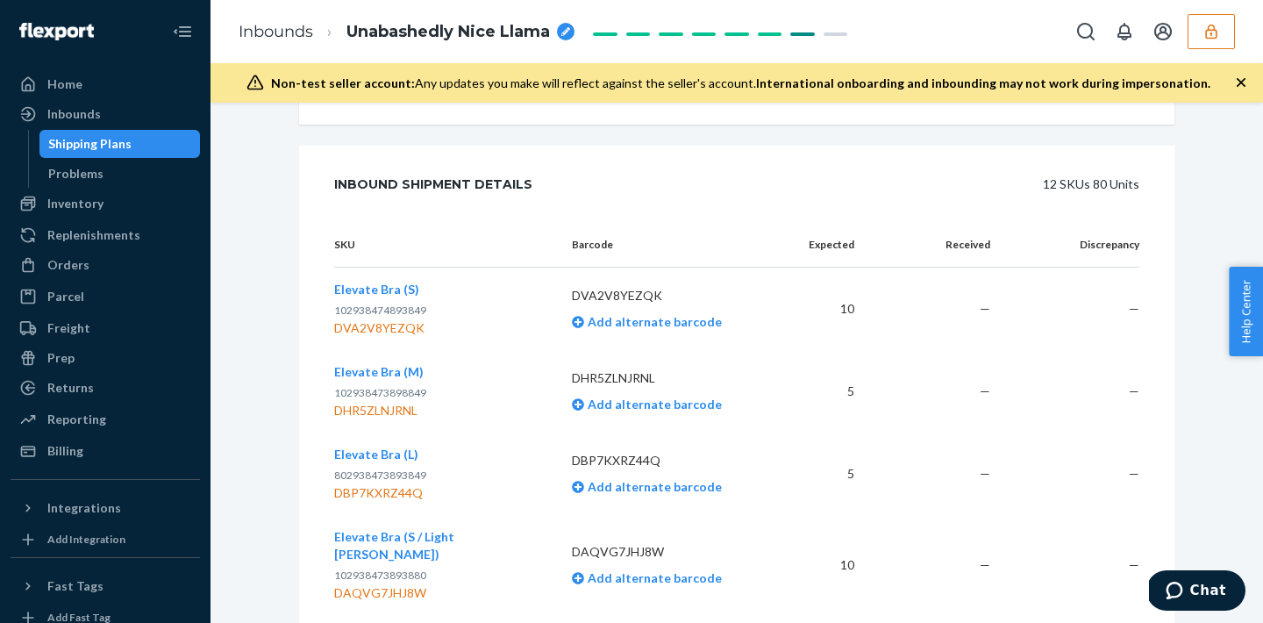
scroll to position [484, 0]
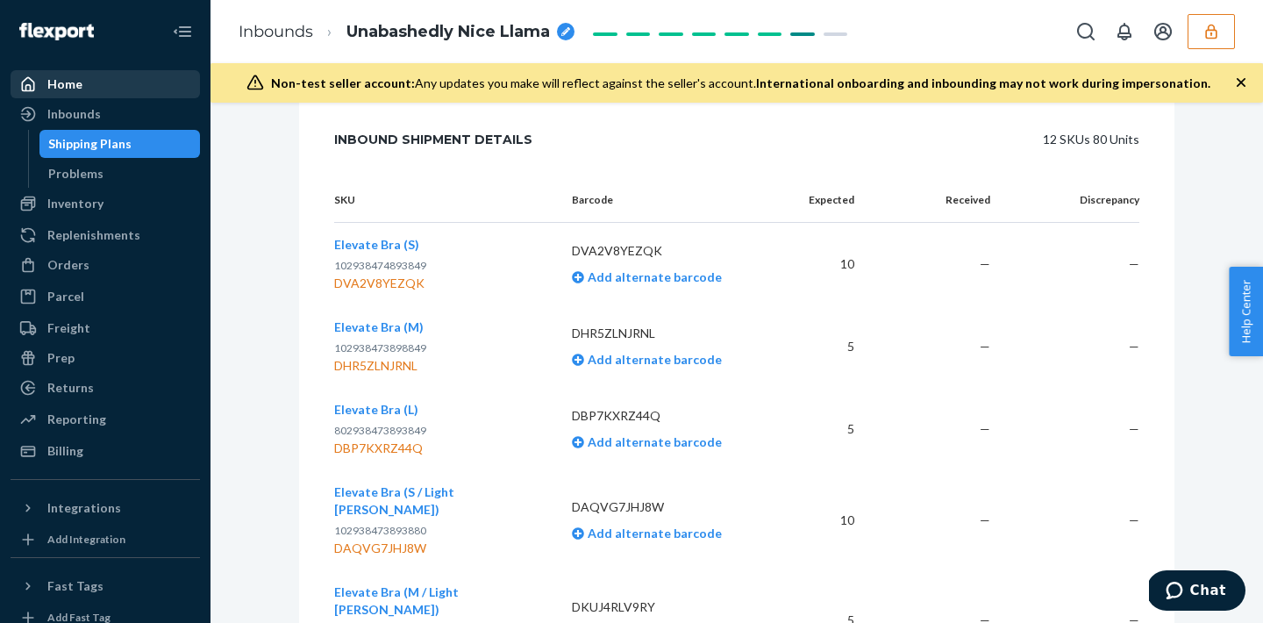
click at [126, 88] on div "Home" at bounding box center [105, 84] width 186 height 25
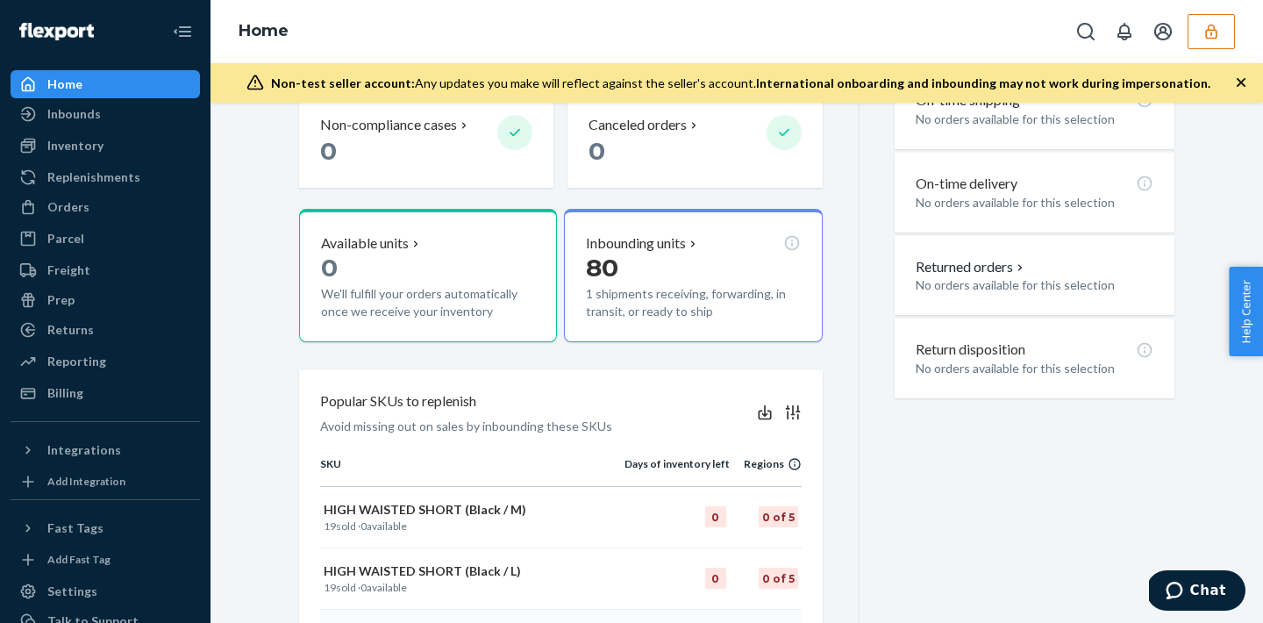
scroll to position [564, 0]
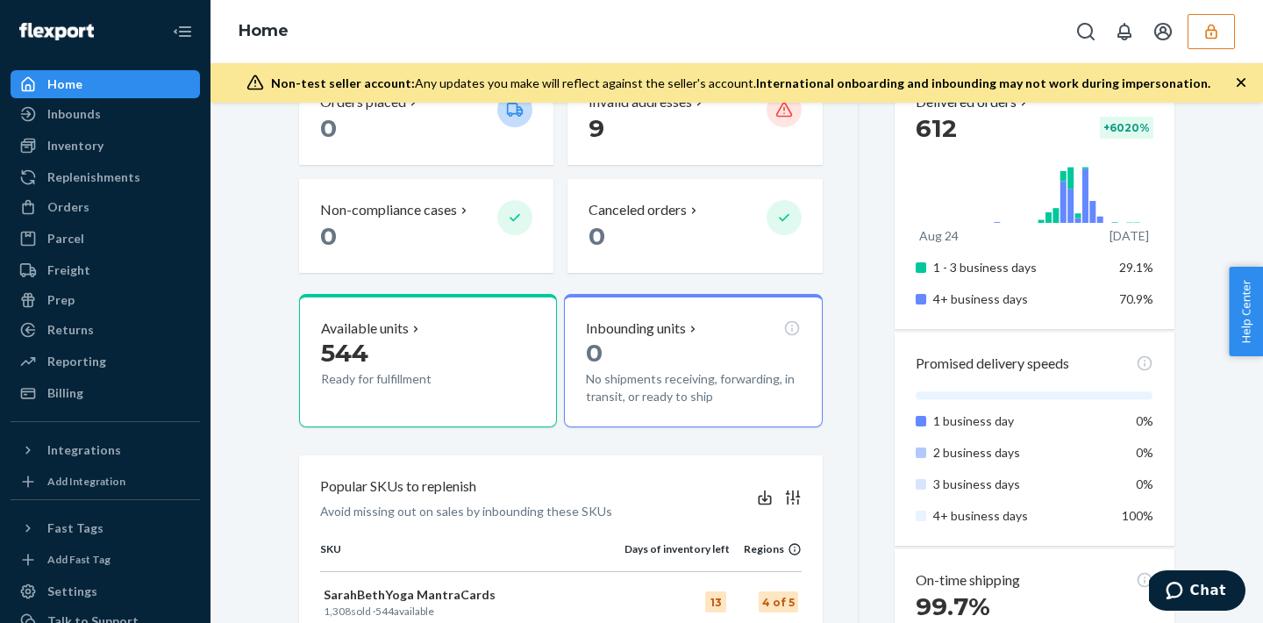
scroll to position [382, 0]
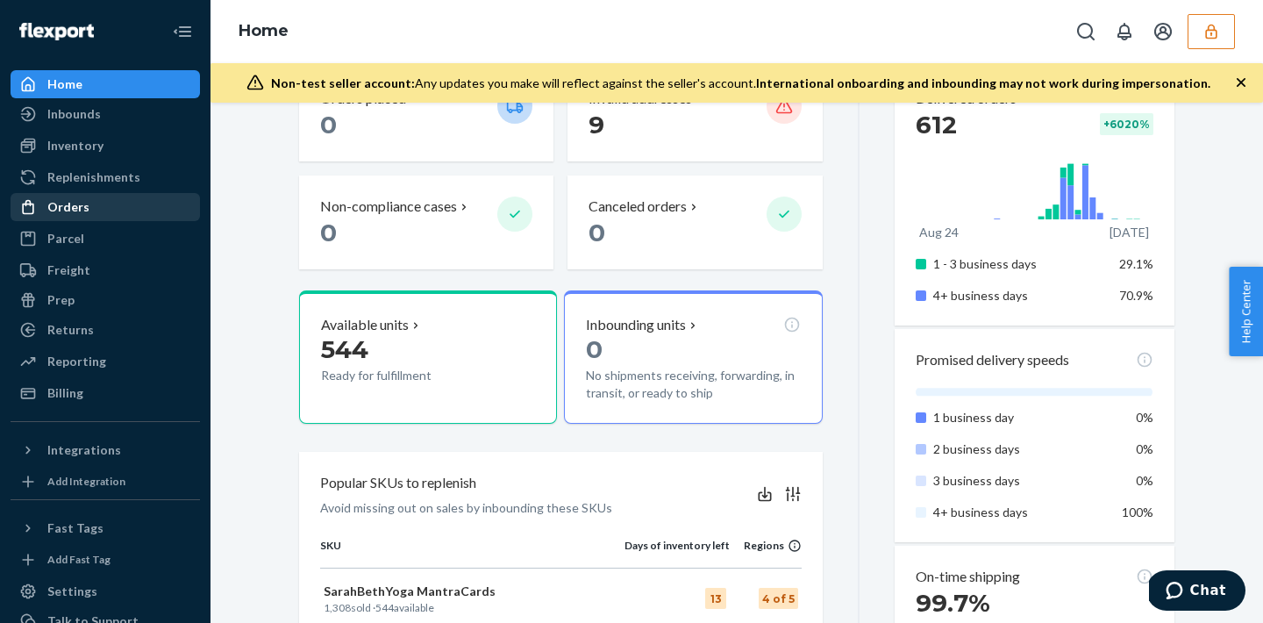
click at [109, 194] on link "Orders" at bounding box center [105, 207] width 189 height 28
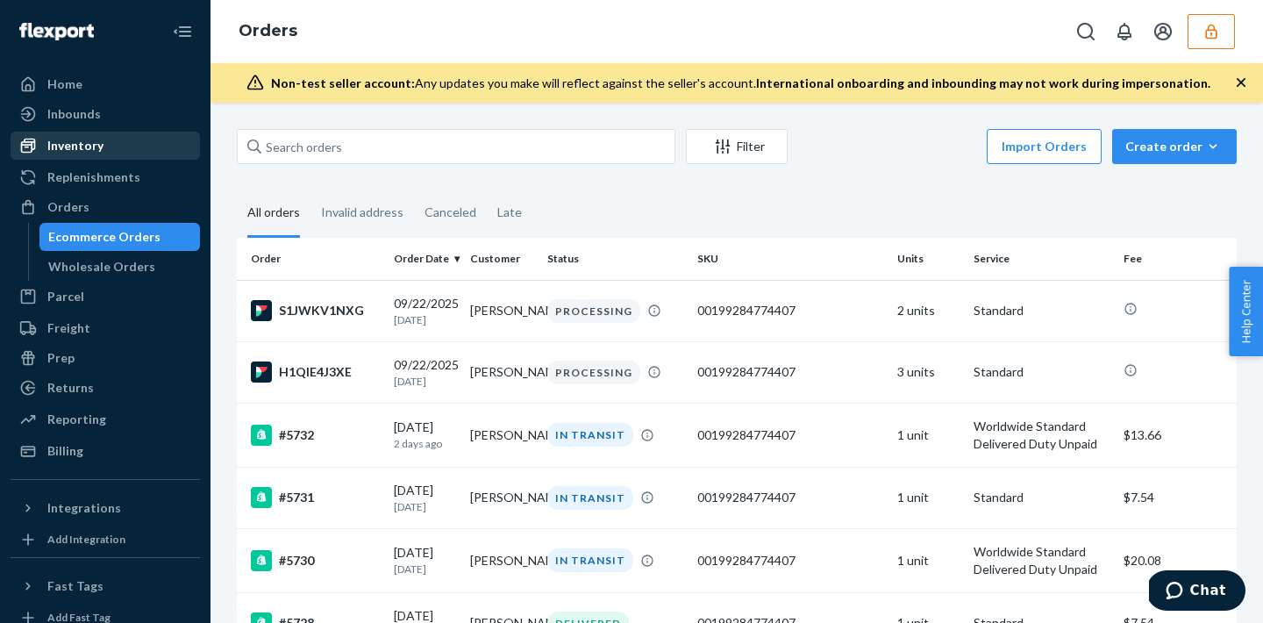
click at [101, 144] on div "Inventory" at bounding box center [75, 146] width 56 height 18
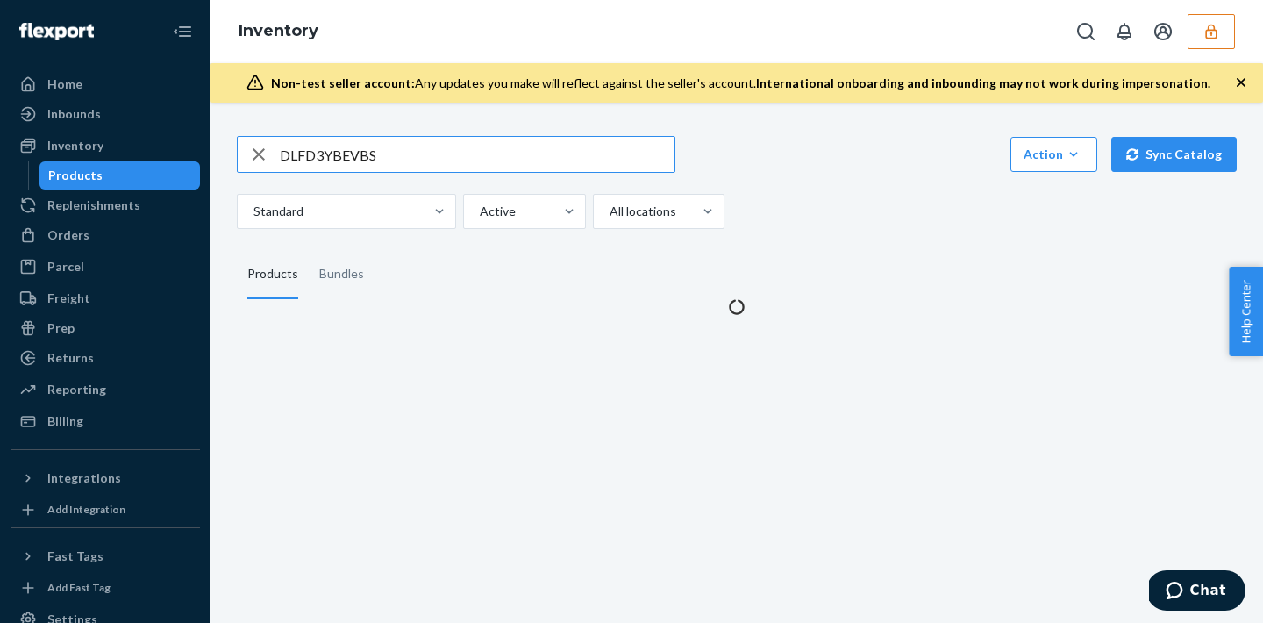
type input "DLFD3YBEVBS"
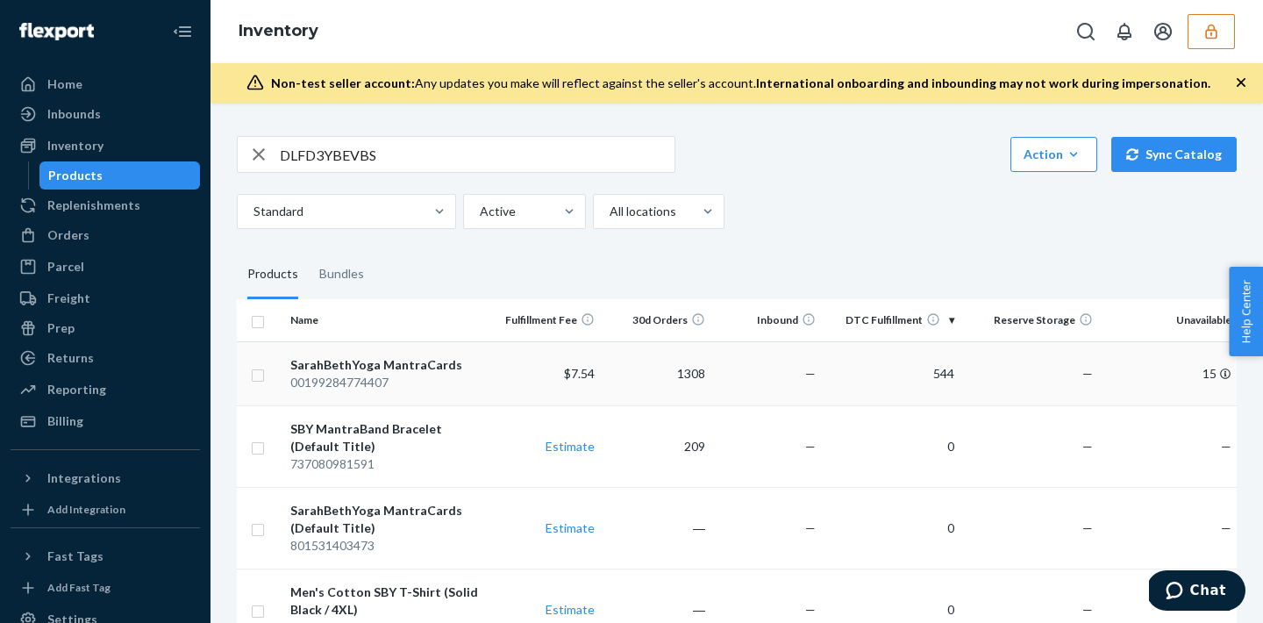
scroll to position [0, 131]
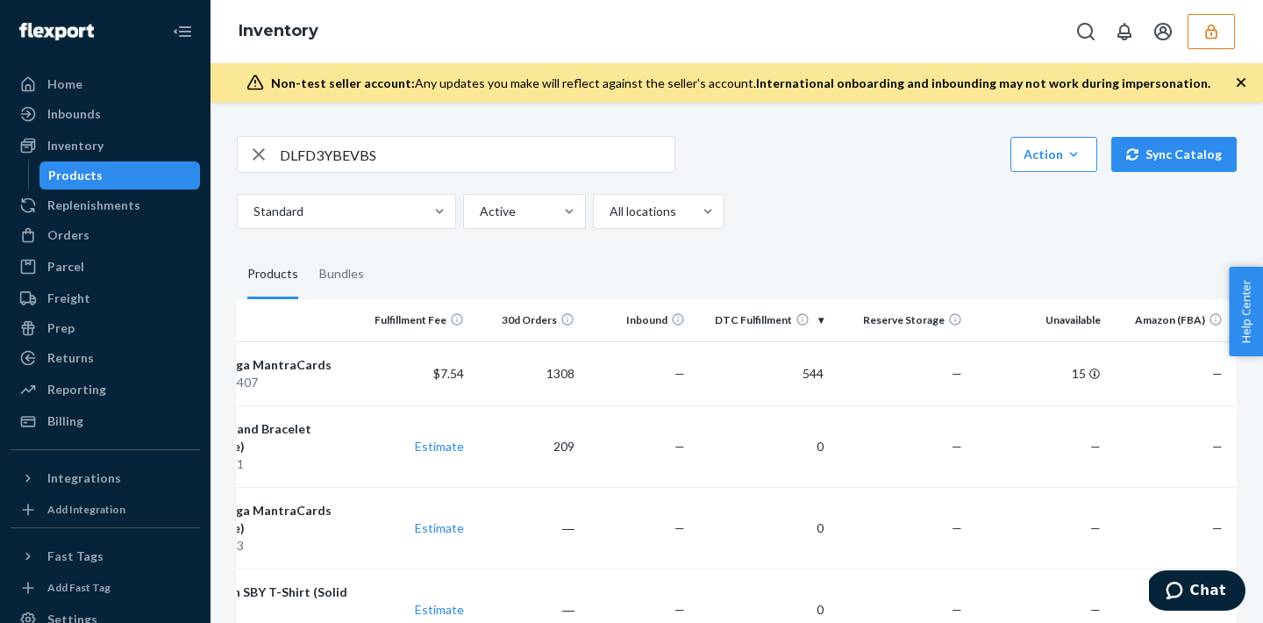
click at [407, 146] on input "DLFD3YBEVBS" at bounding box center [477, 154] width 395 height 35
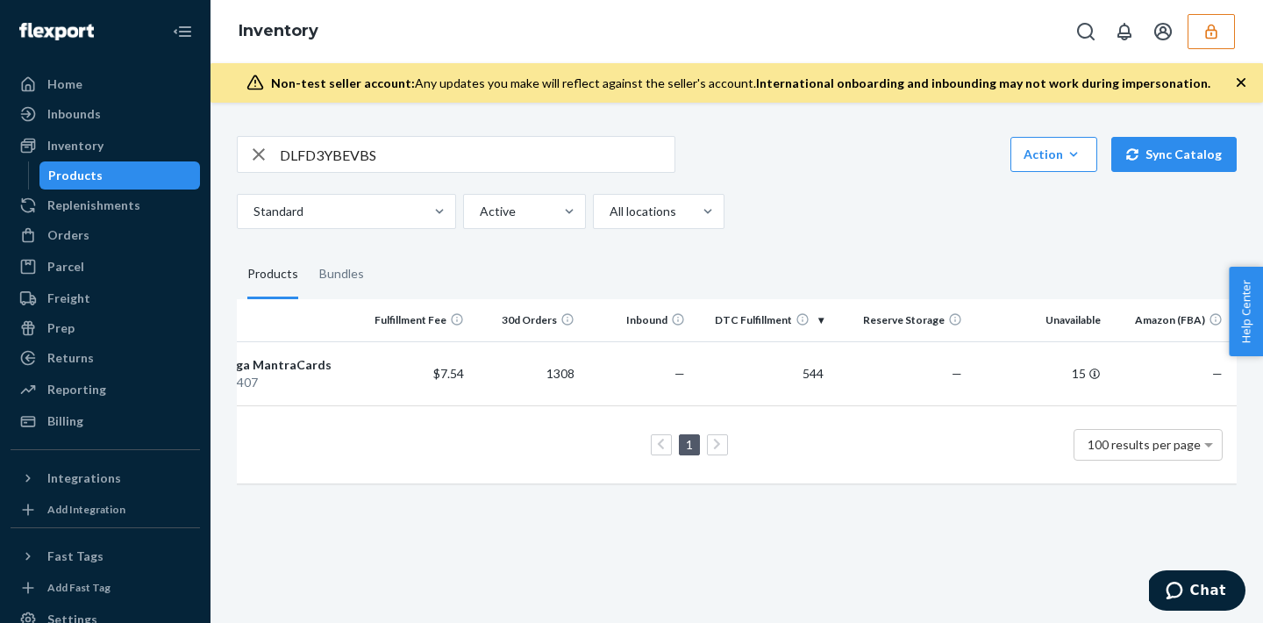
click at [1228, 32] on button "button" at bounding box center [1211, 31] width 47 height 35
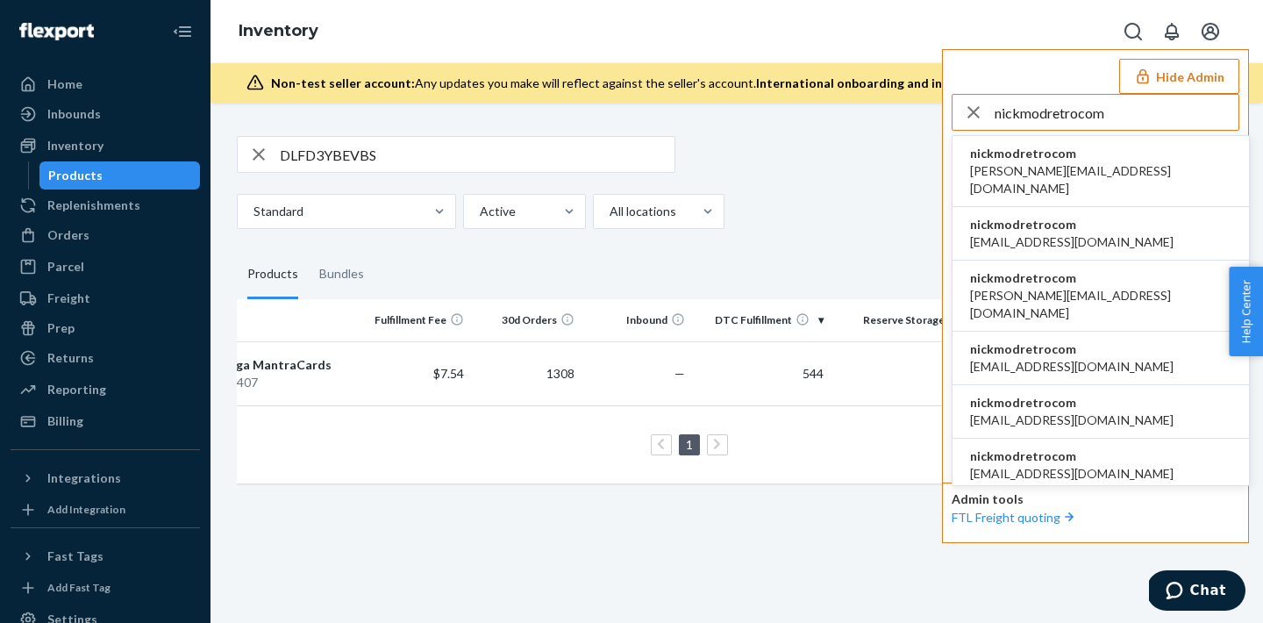
type input "nickmodretrocom"
click at [1029, 169] on span "adam@modretro.com" at bounding box center [1100, 179] width 261 height 35
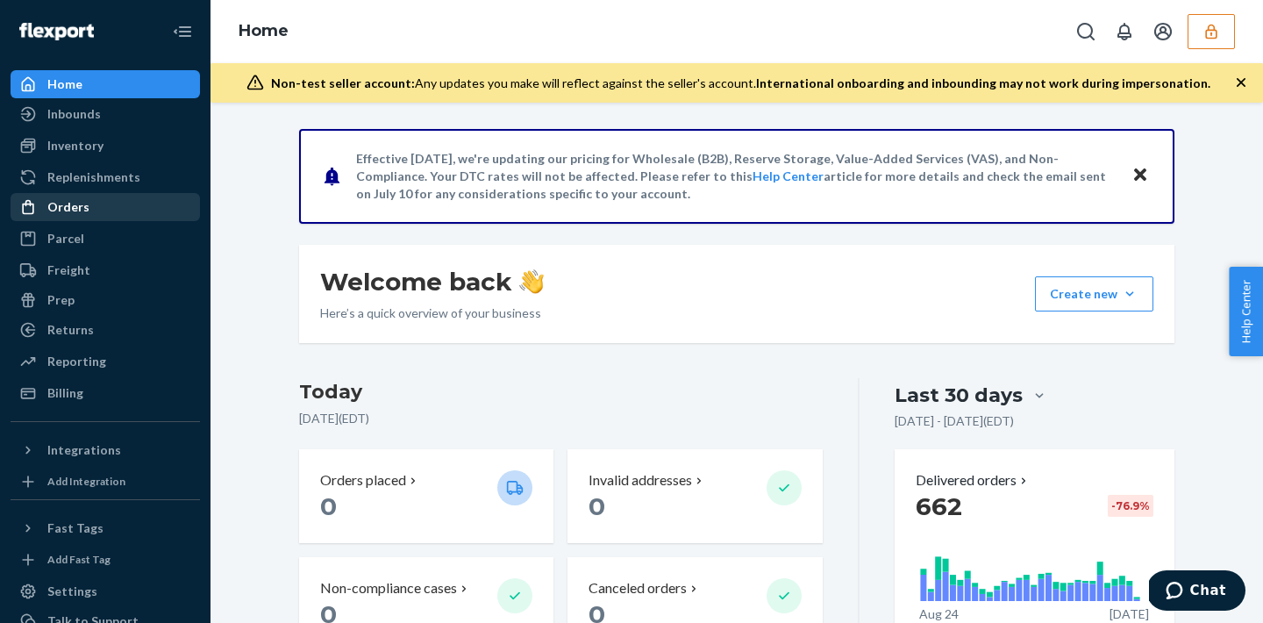
click at [110, 203] on div "Orders" at bounding box center [105, 207] width 186 height 25
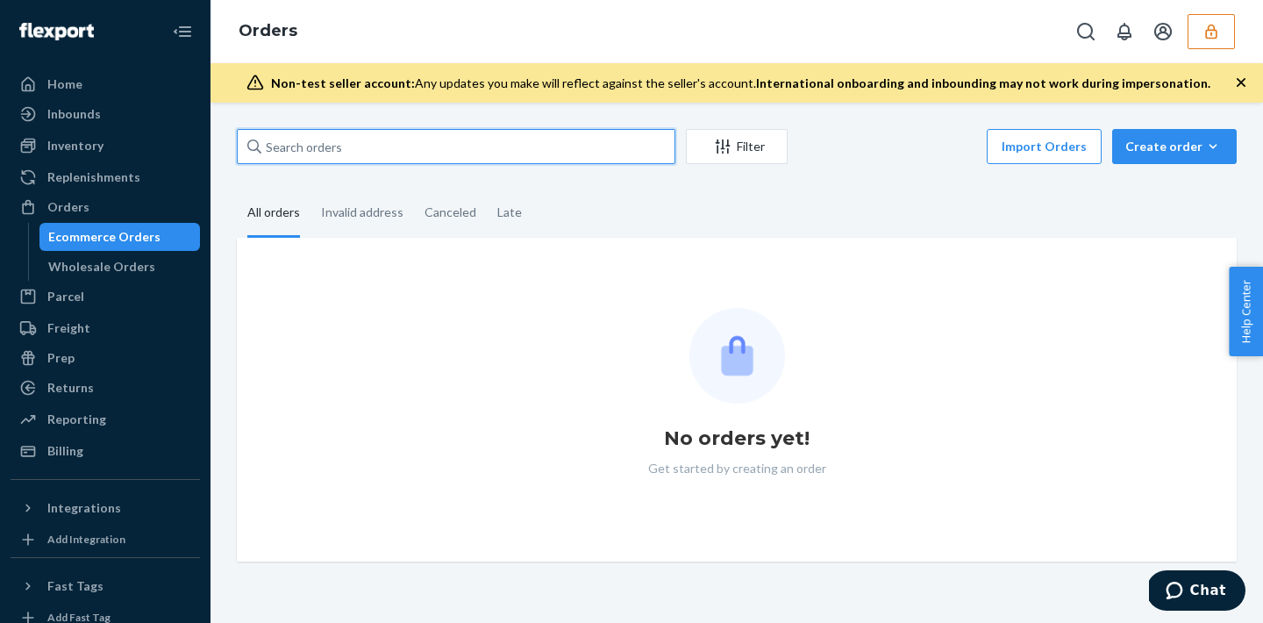
click at [317, 161] on input "text" at bounding box center [456, 146] width 439 height 35
paste input "133972515"
type input "133972515"
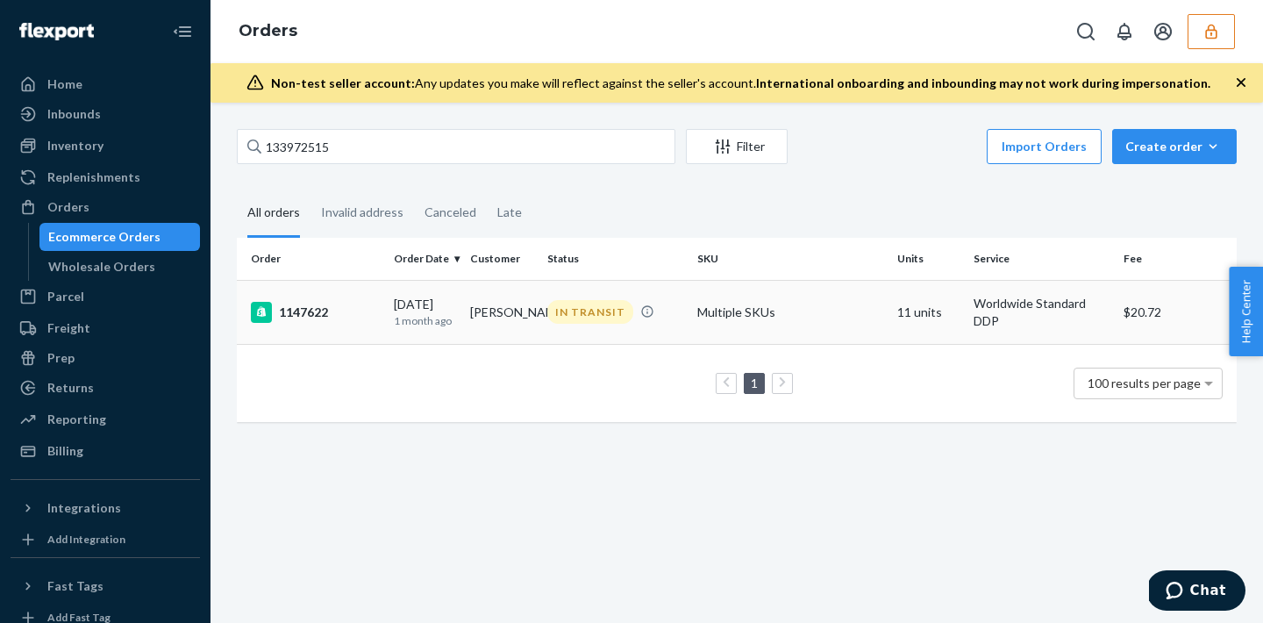
click at [720, 297] on td "Multiple SKUs" at bounding box center [790, 312] width 200 height 64
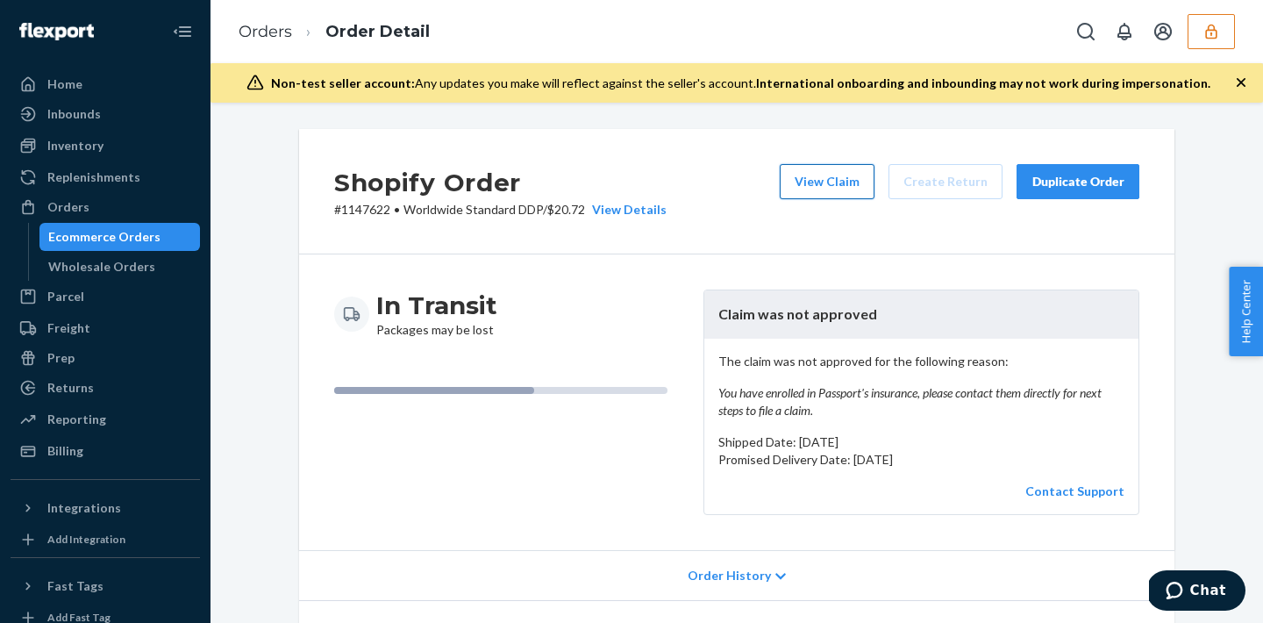
click at [820, 175] on button "View Claim" at bounding box center [827, 181] width 95 height 35
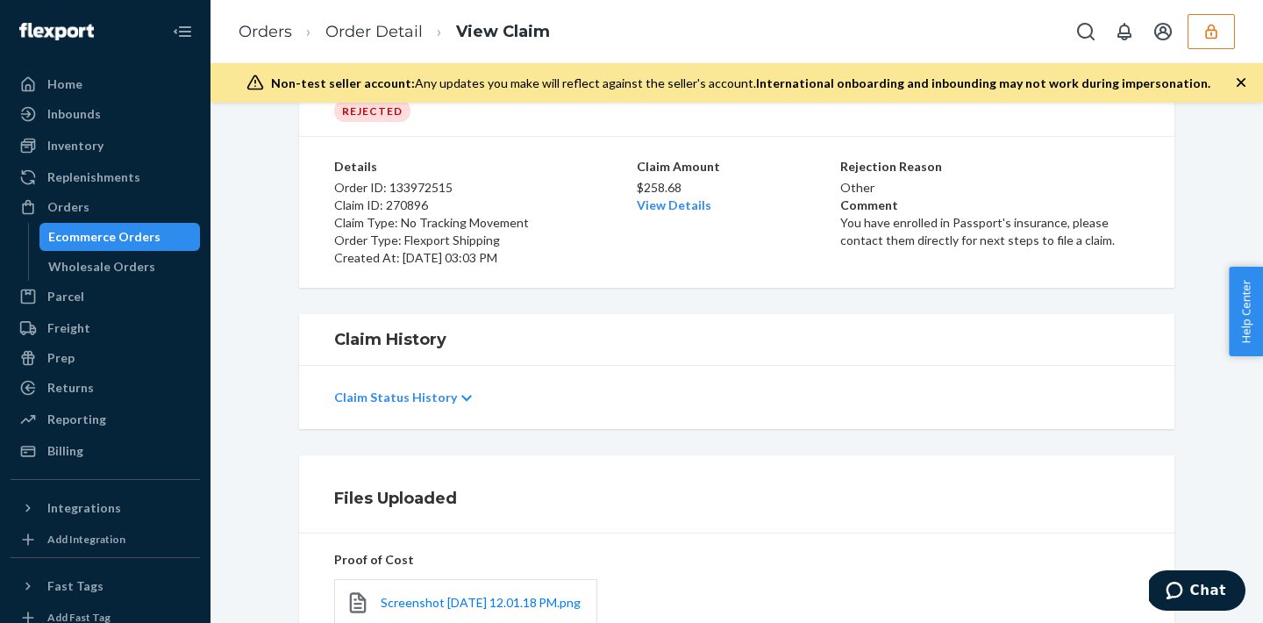
scroll to position [103, 0]
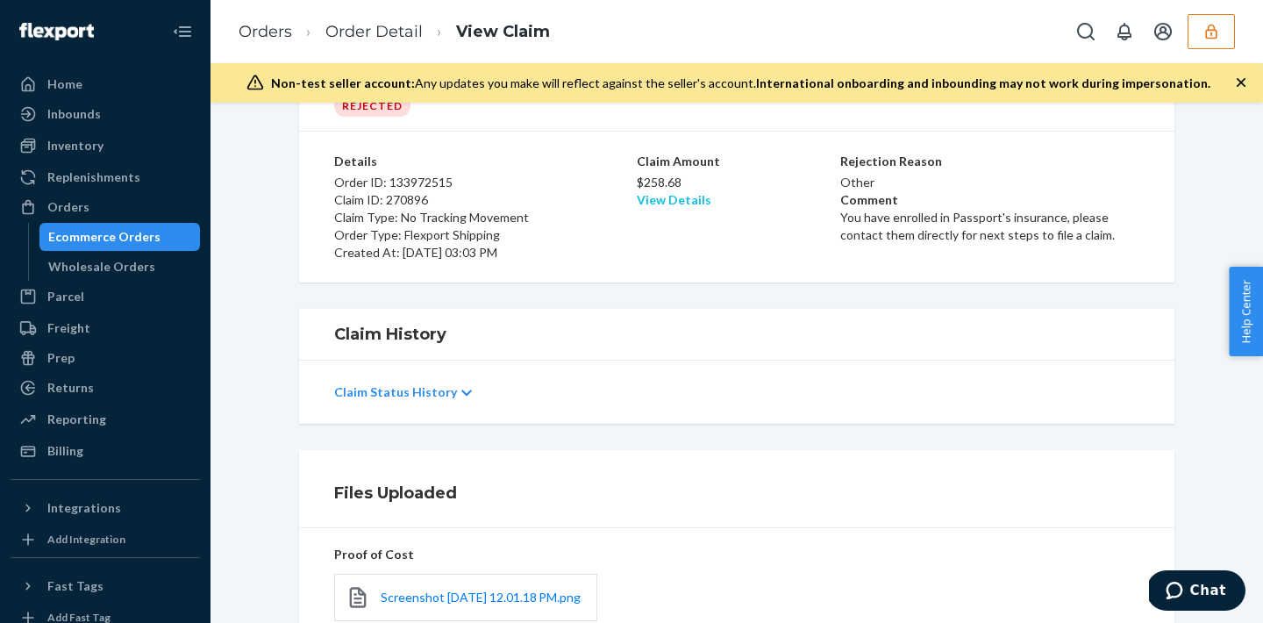
click at [674, 204] on link "View Details" at bounding box center [674, 199] width 75 height 15
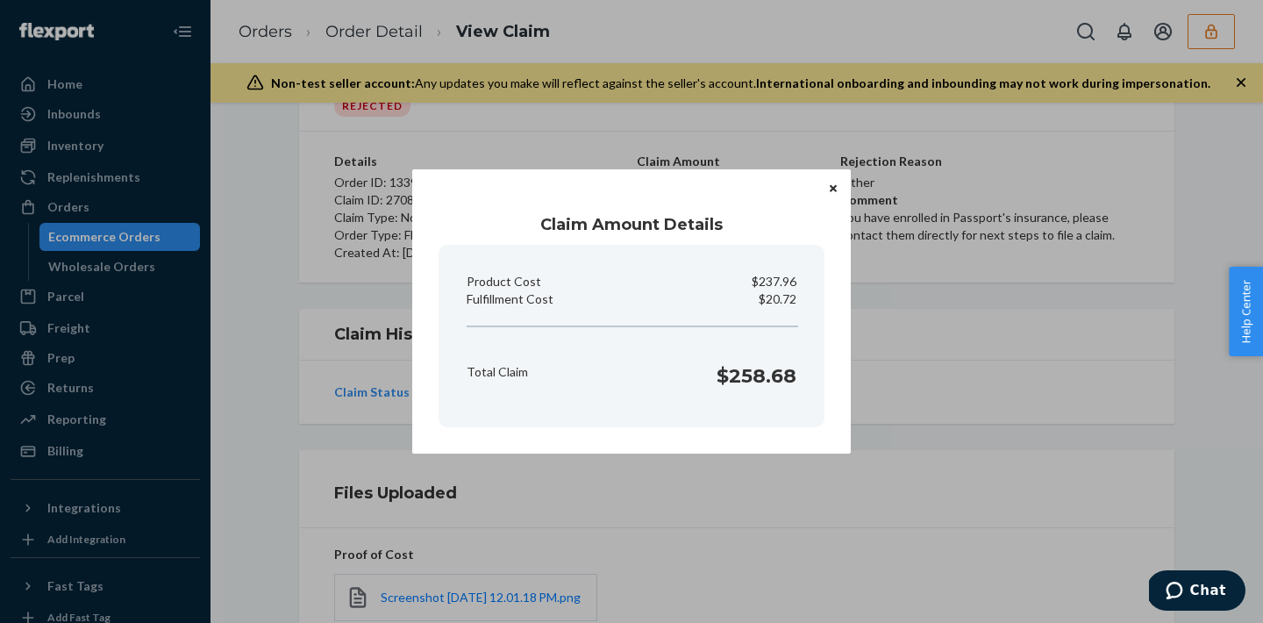
click at [840, 192] on button "Close" at bounding box center [833, 187] width 18 height 19
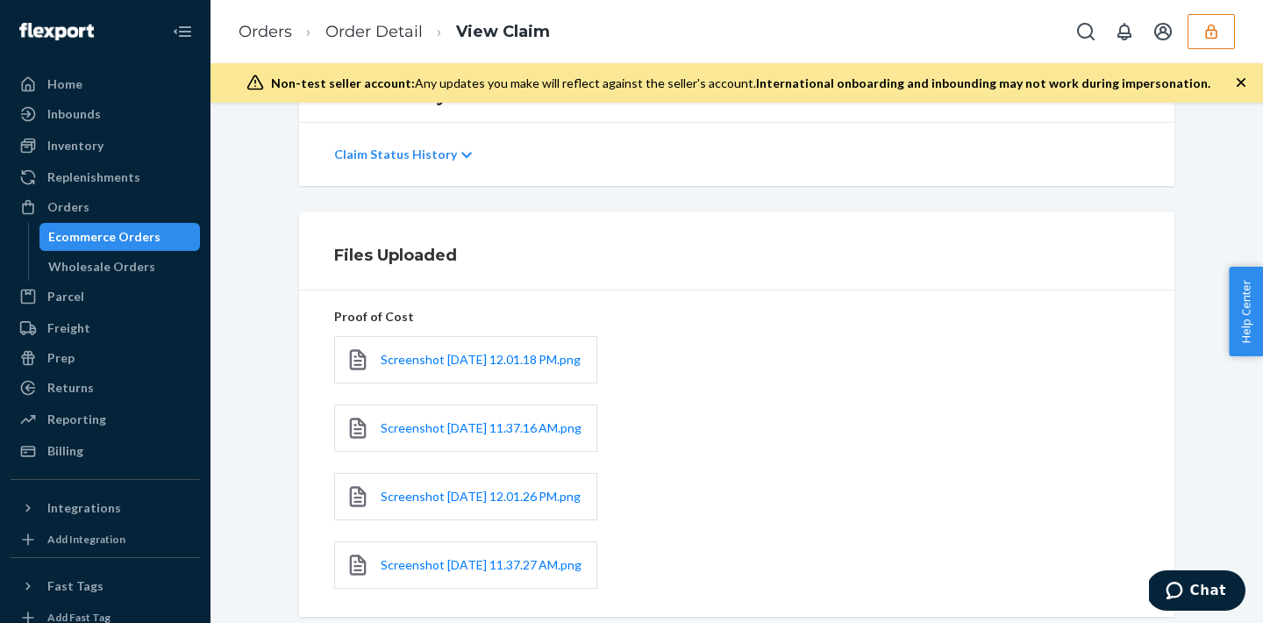
scroll to position [496, 0]
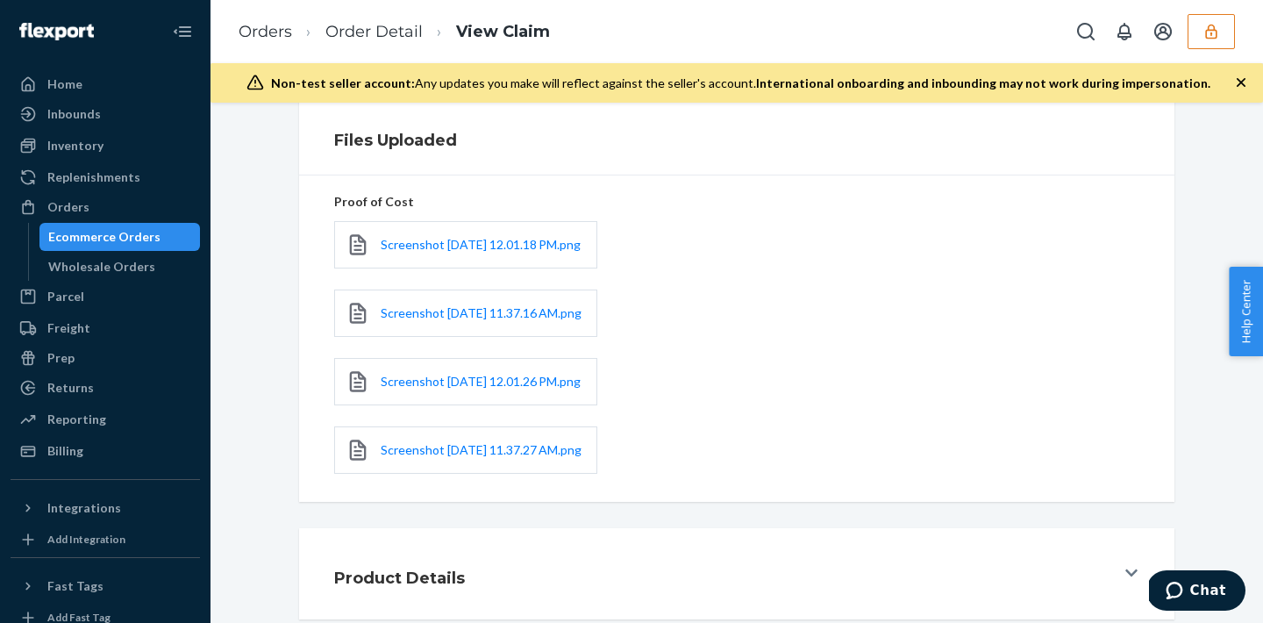
click at [468, 221] on div "Screenshot 2025-09-10 at 12.01.18 PM.png" at bounding box center [465, 244] width 263 height 47
click at [469, 236] on link "Screenshot 2025-09-10 at 12.01.18 PM.png" at bounding box center [481, 245] width 200 height 18
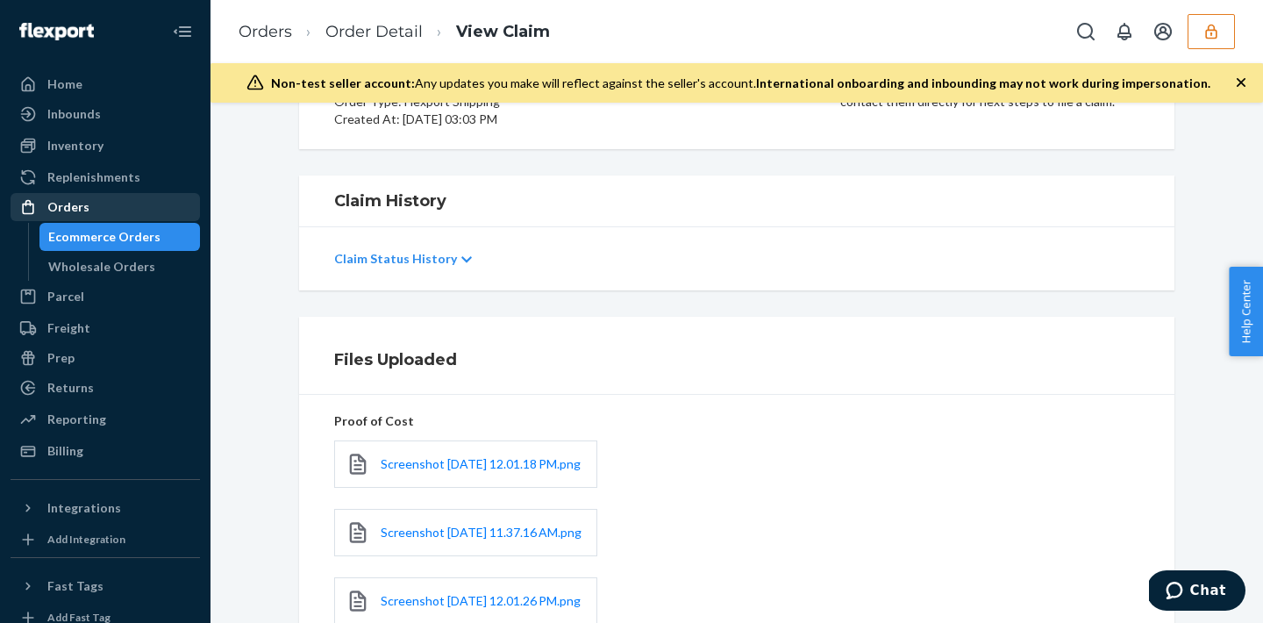
click at [106, 211] on div "Orders" at bounding box center [105, 207] width 186 height 25
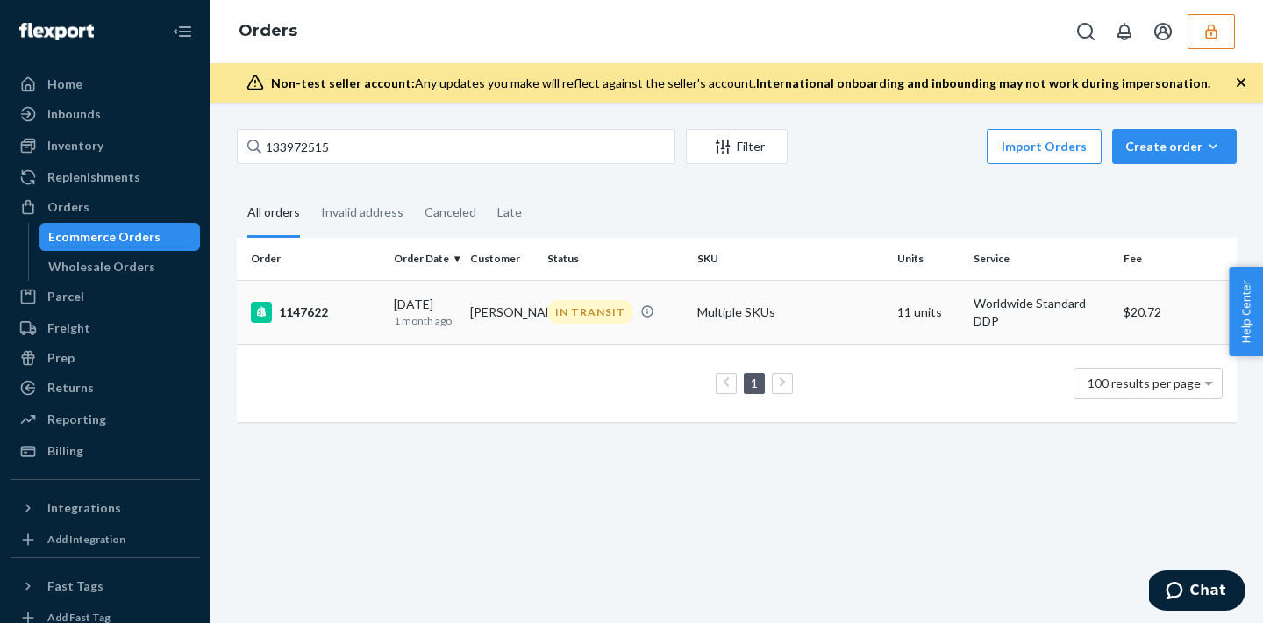
click at [710, 317] on td "Multiple SKUs" at bounding box center [790, 312] width 200 height 64
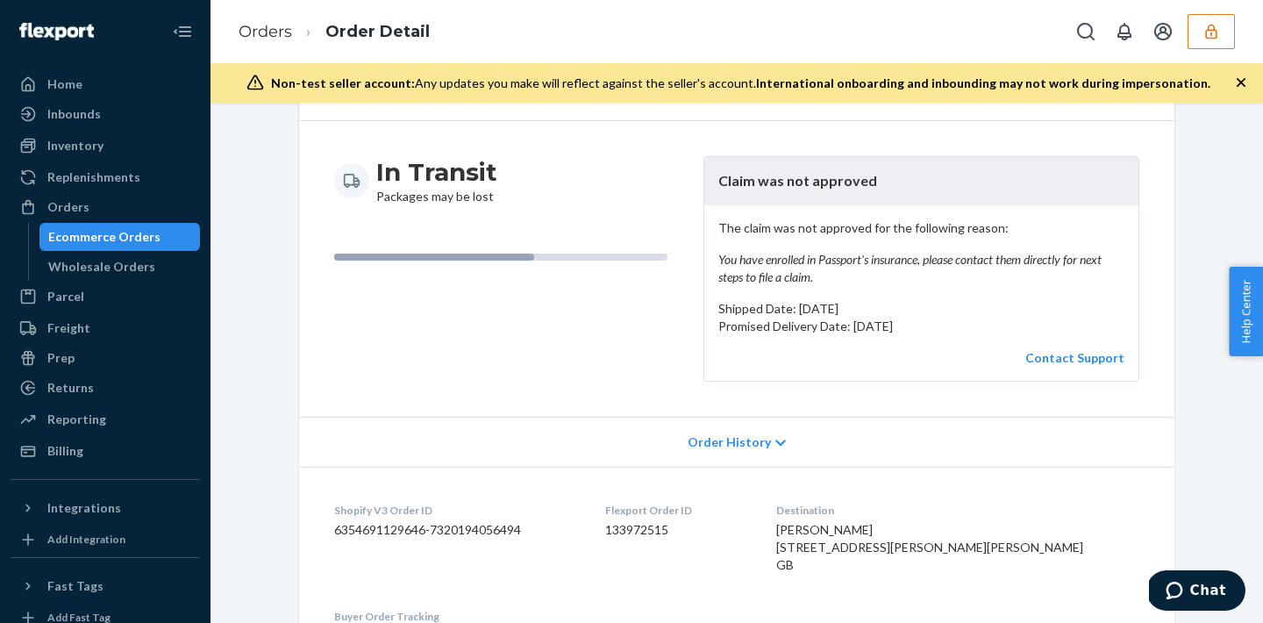
scroll to position [16, 0]
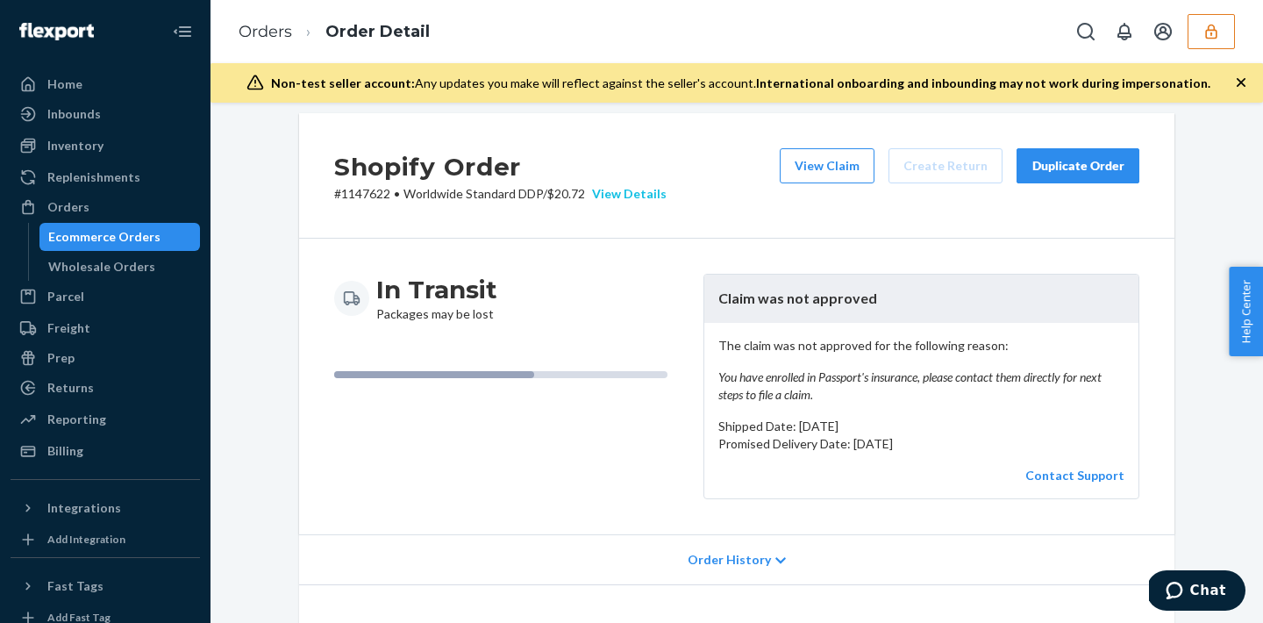
click at [636, 185] on div "View Details" at bounding box center [626, 194] width 82 height 18
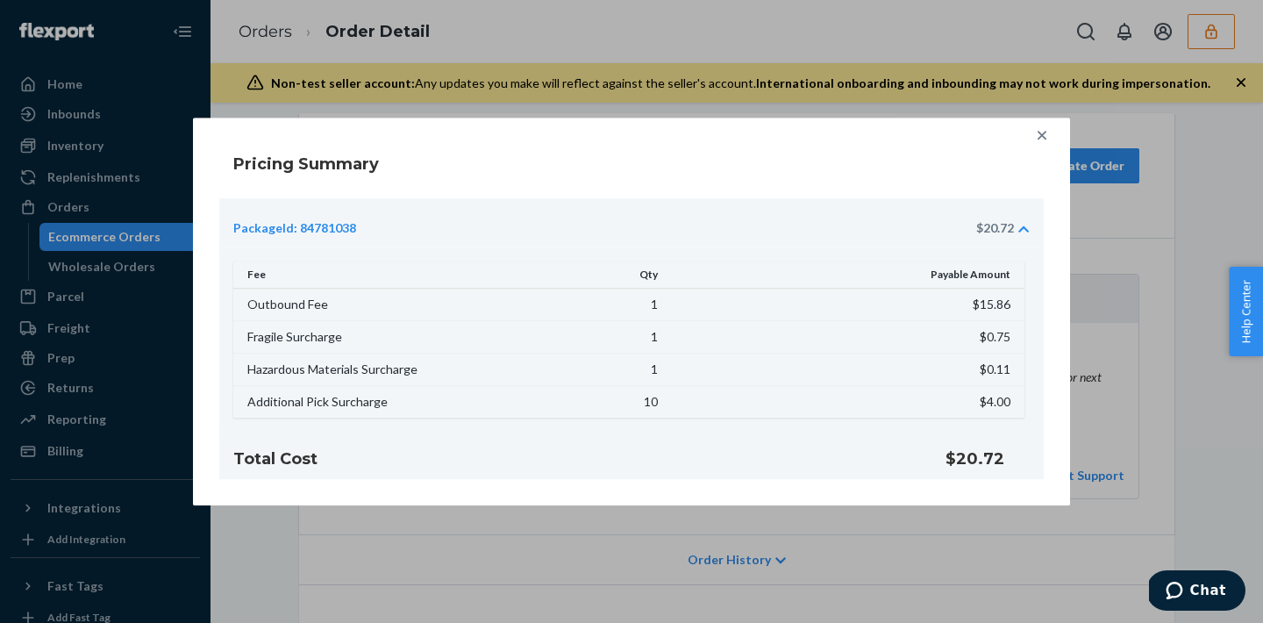
click at [1037, 137] on icon at bounding box center [1042, 135] width 18 height 18
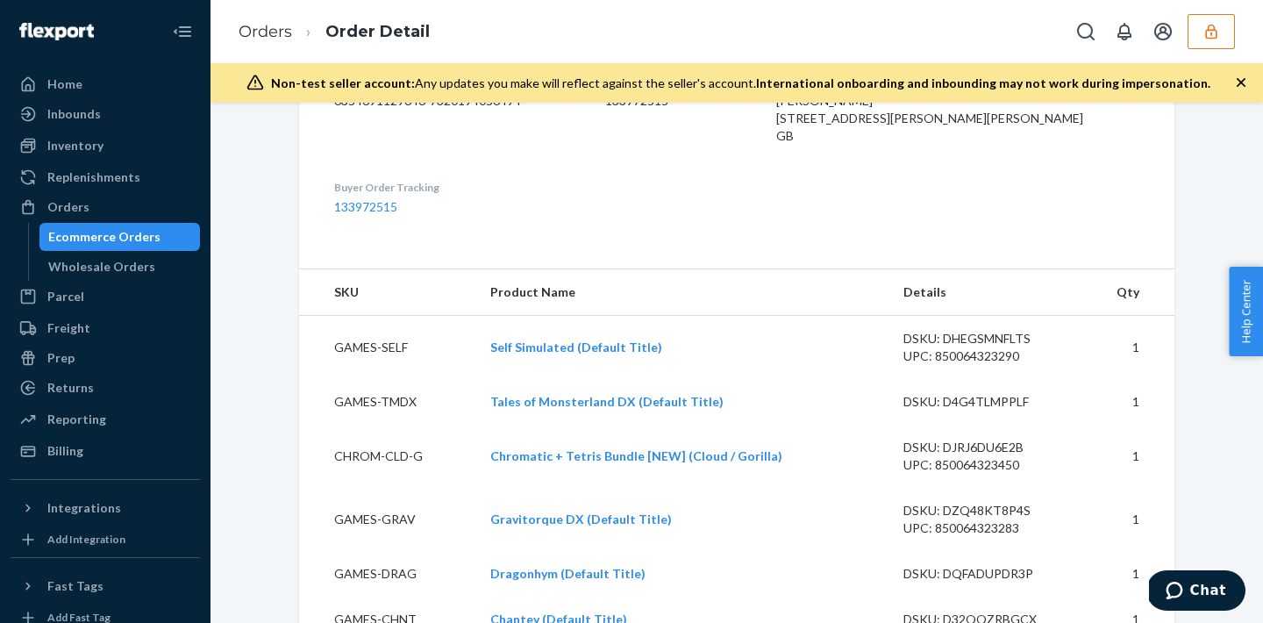
scroll to position [0, 0]
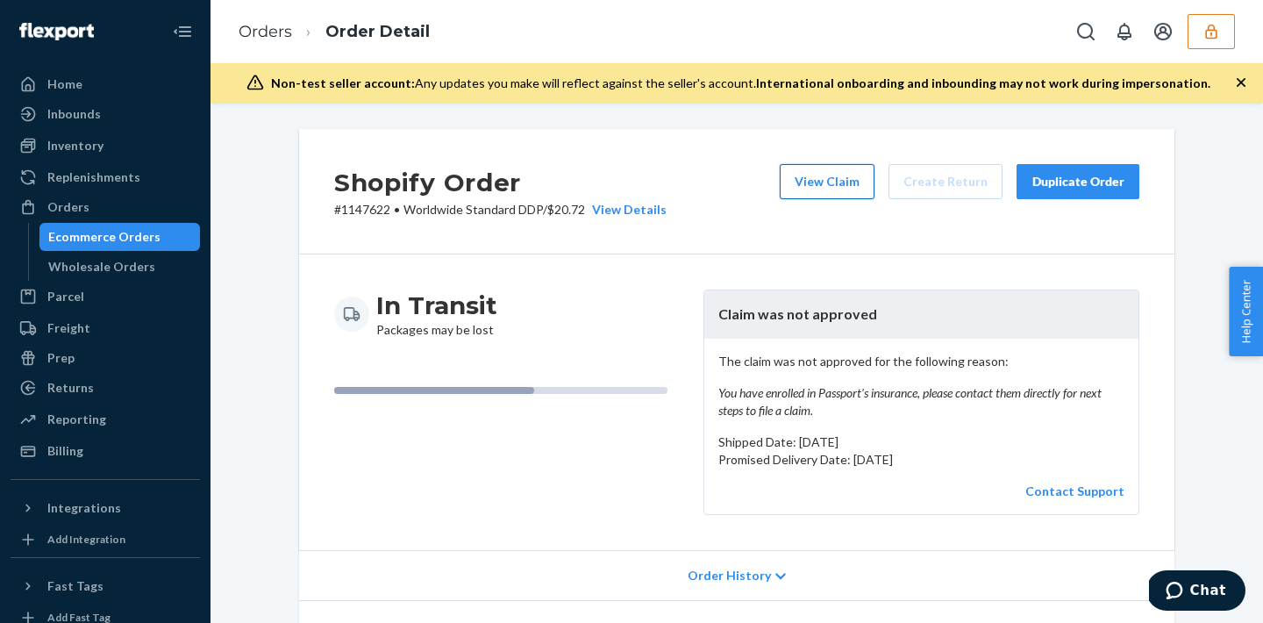
click at [819, 168] on button "View Claim" at bounding box center [827, 181] width 95 height 35
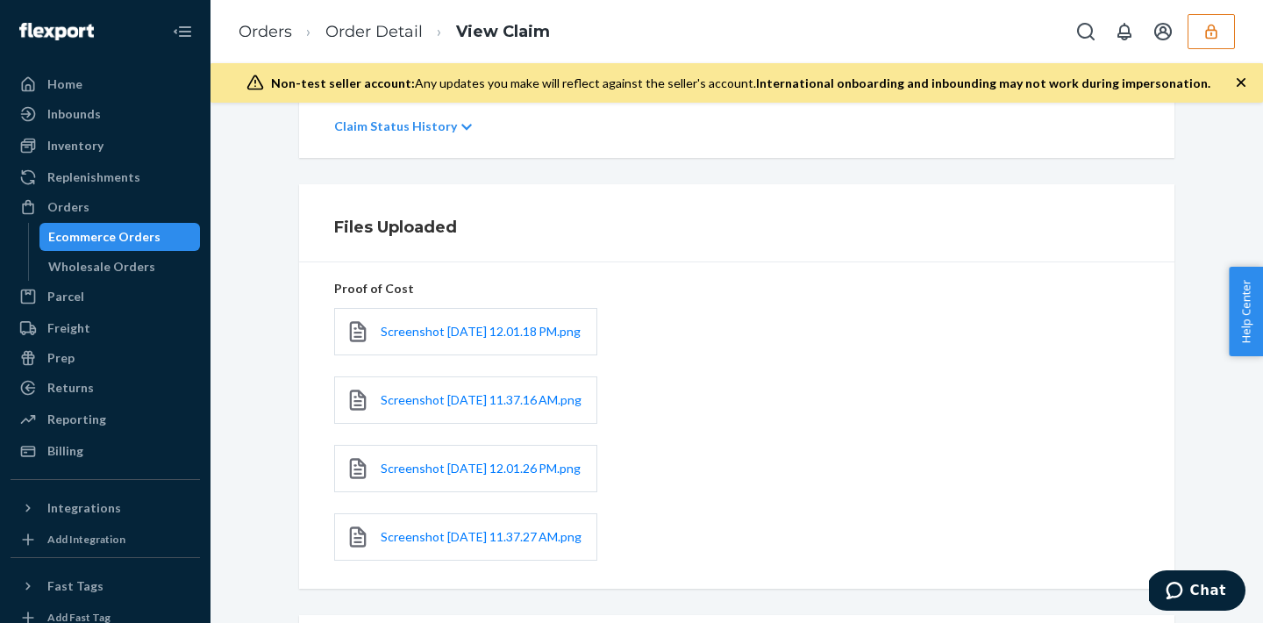
scroll to position [369, 0]
click at [453, 365] on div "Screenshot 2025-09-10 at 12.01.18 PM.png" at bounding box center [736, 330] width 805 height 68
click at [453, 330] on span "Screenshot 2025-09-10 at 12.01.18 PM.png" at bounding box center [481, 330] width 200 height 15
click at [403, 406] on span "Screenshot 2025-09-10 at 11.37.16 AM.png" at bounding box center [481, 398] width 201 height 15
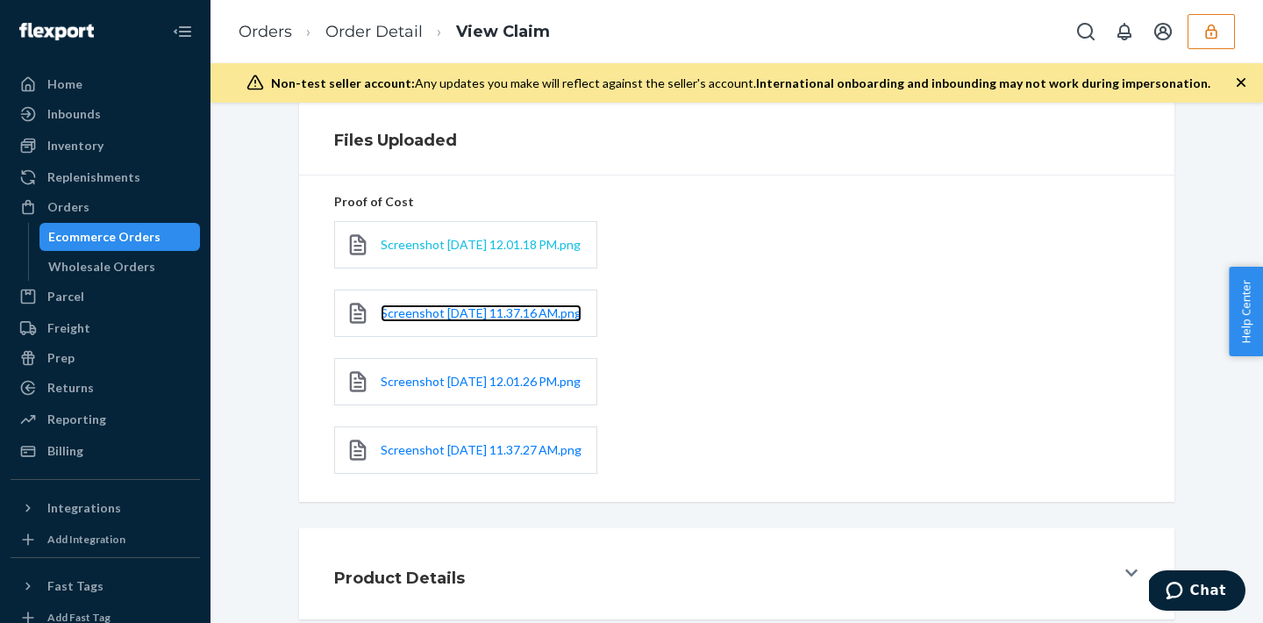
scroll to position [496, 0]
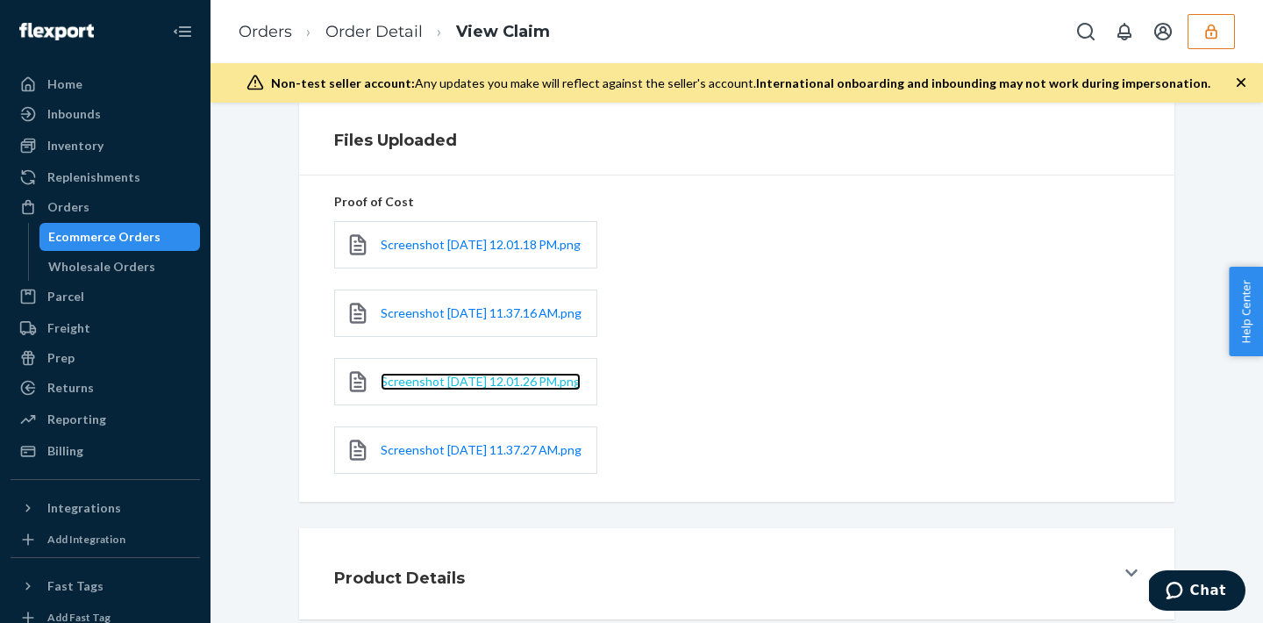
click at [430, 374] on span "Screenshot 2025-09-10 at 12.01.26 PM.png" at bounding box center [481, 381] width 200 height 15
click at [426, 567] on h1 "Product Details" at bounding box center [399, 578] width 131 height 23
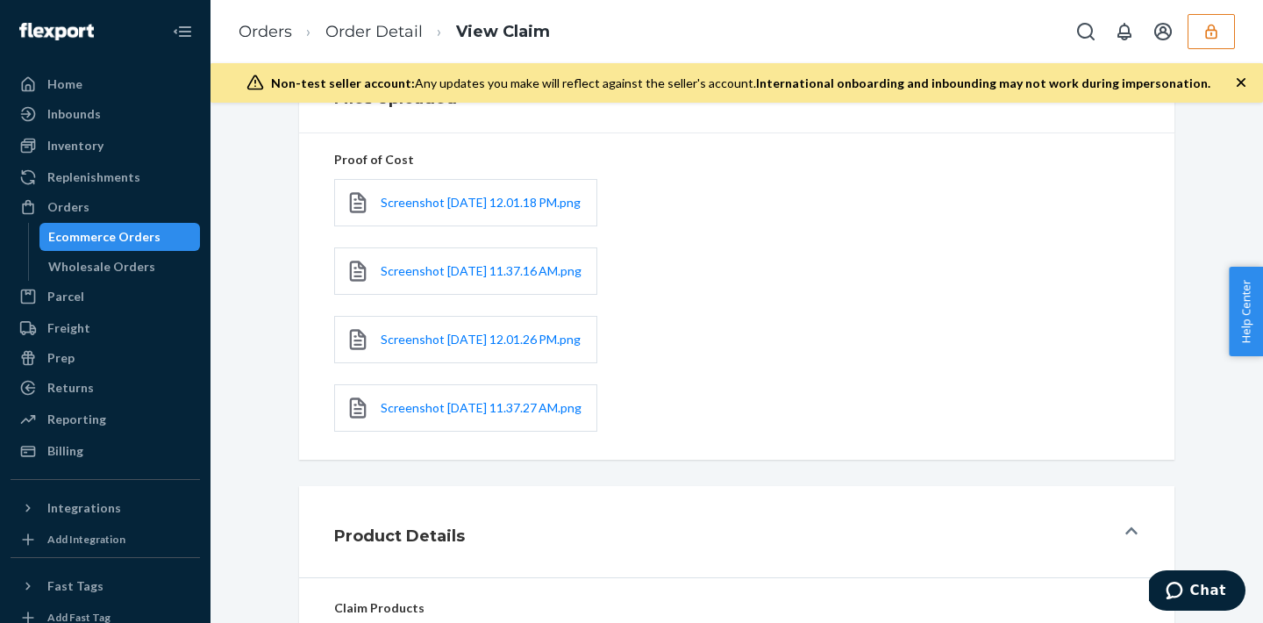
scroll to position [415, 0]
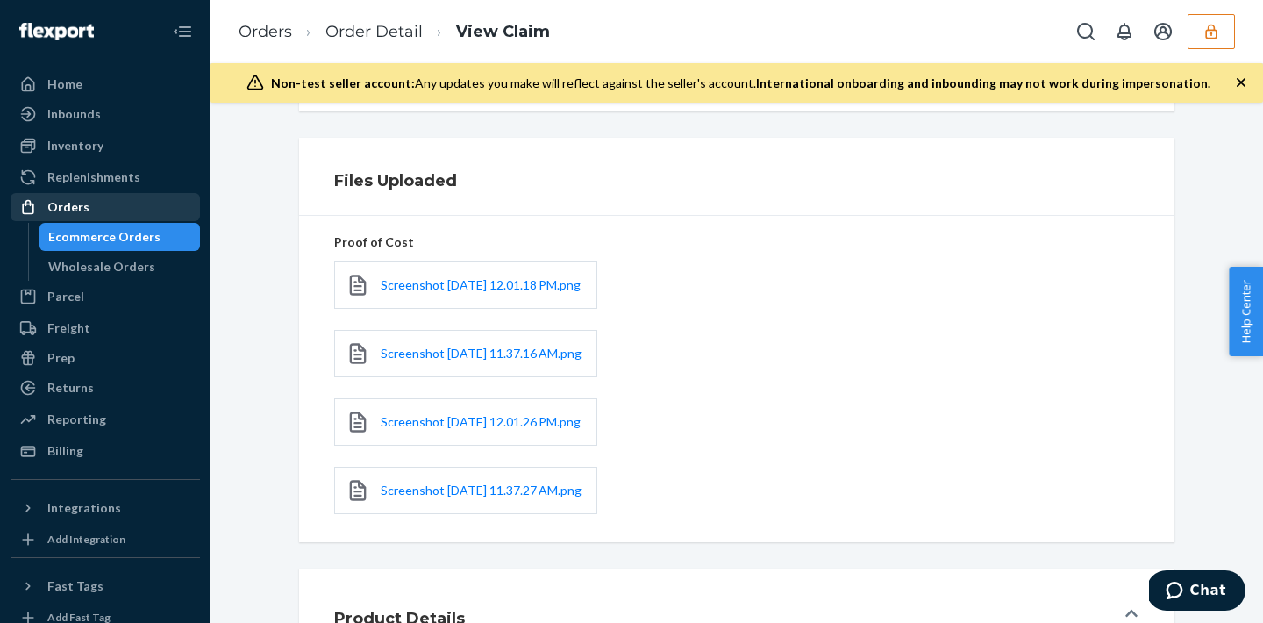
click at [144, 208] on div "Orders" at bounding box center [105, 207] width 186 height 25
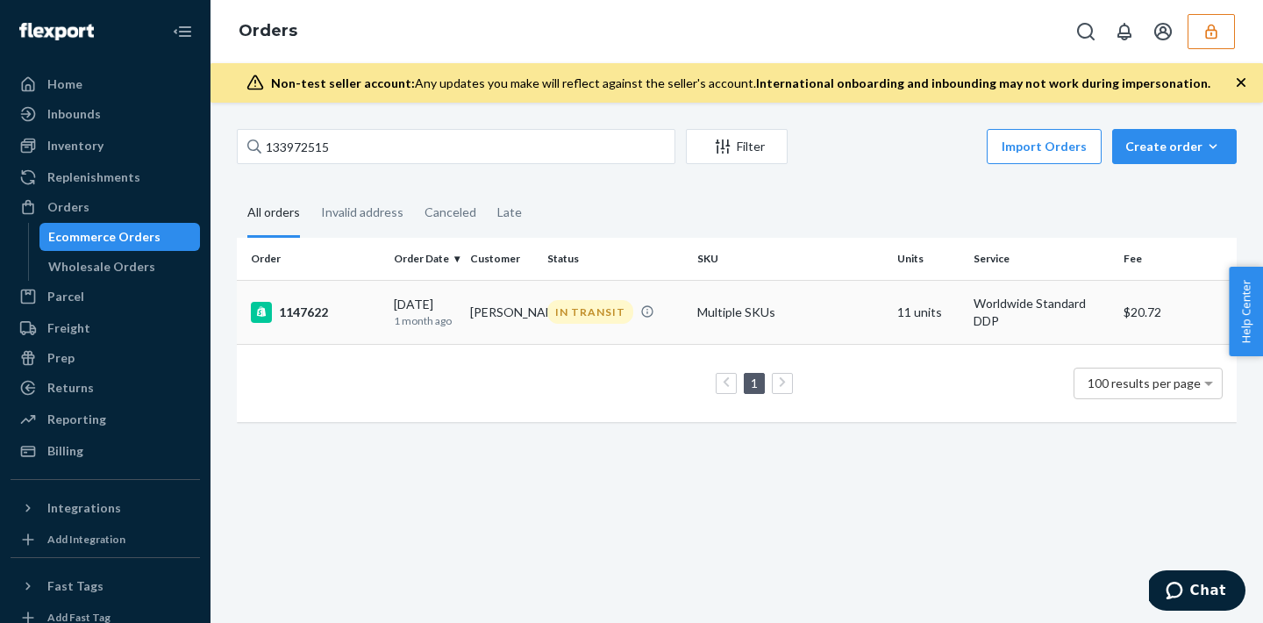
click at [625, 312] on div "IN TRANSIT" at bounding box center [590, 312] width 86 height 24
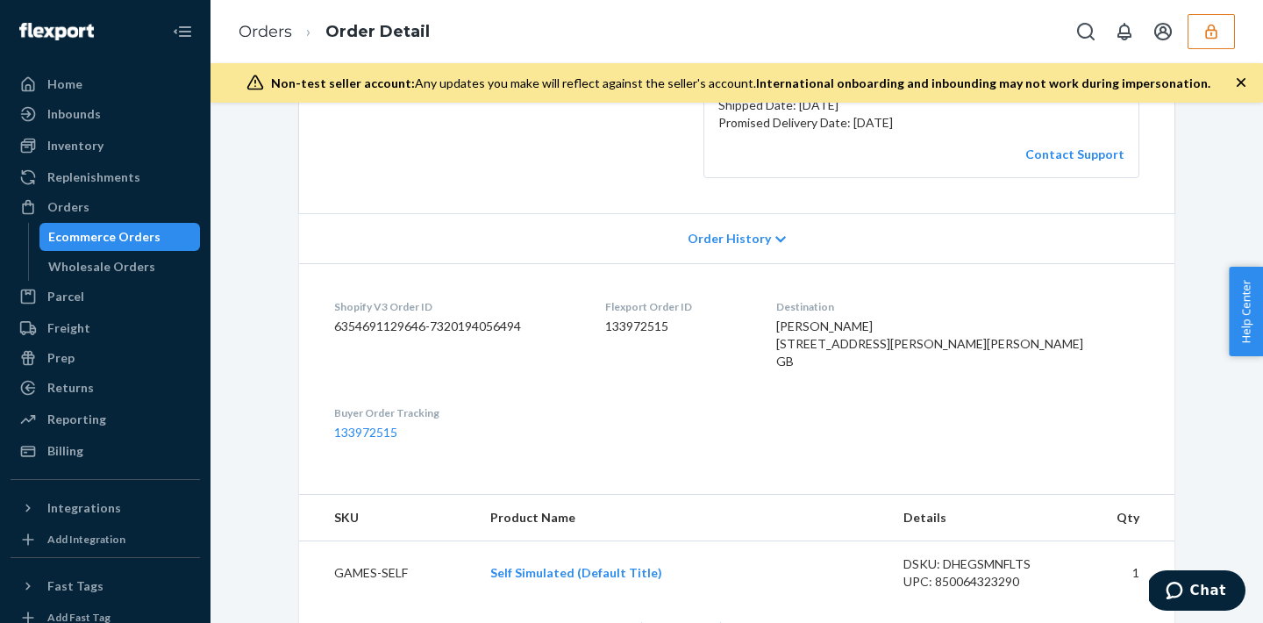
scroll to position [11, 0]
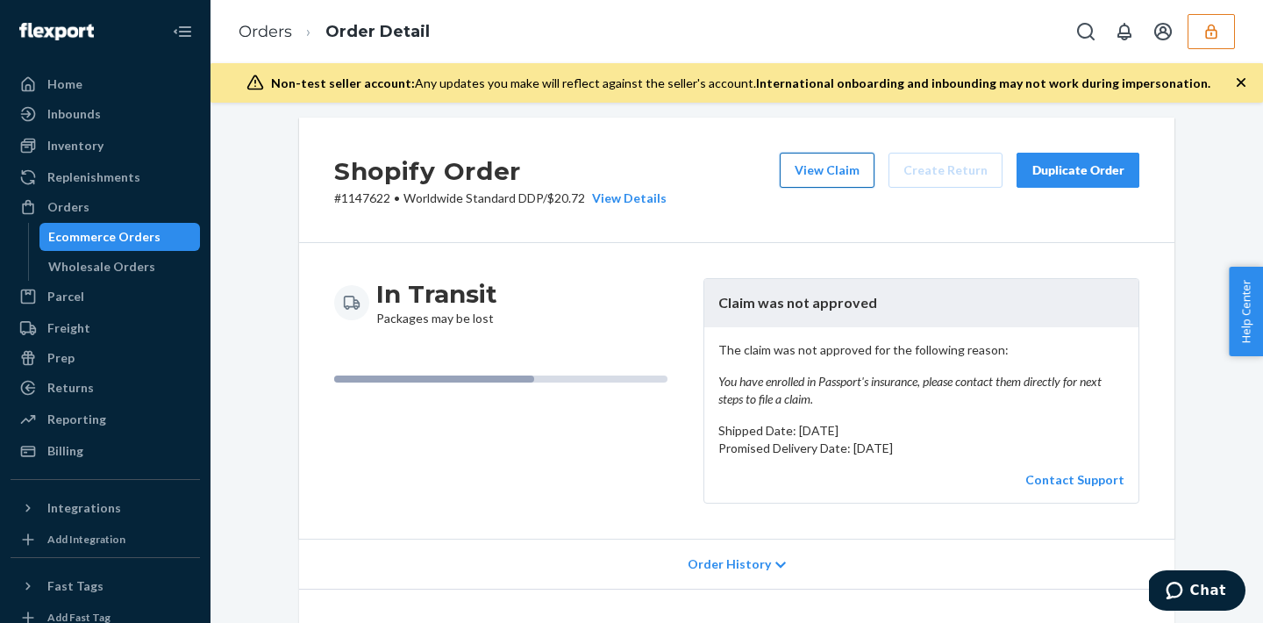
click at [828, 169] on button "View Claim" at bounding box center [827, 170] width 95 height 35
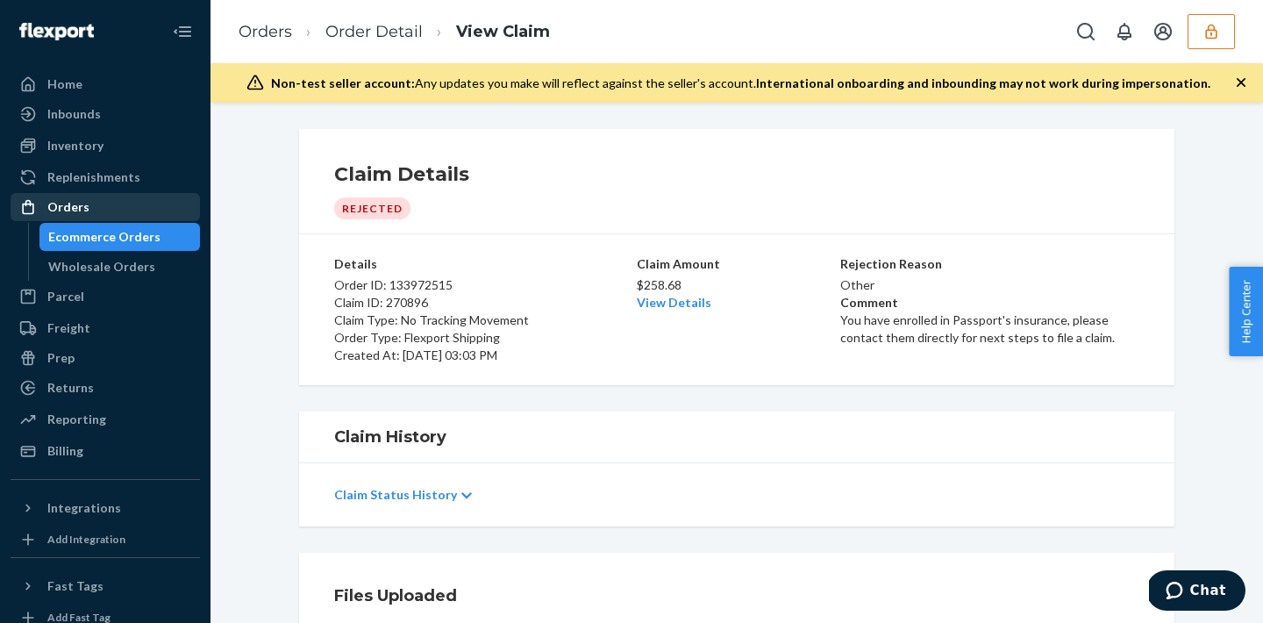
click at [126, 212] on div "Orders" at bounding box center [105, 207] width 186 height 25
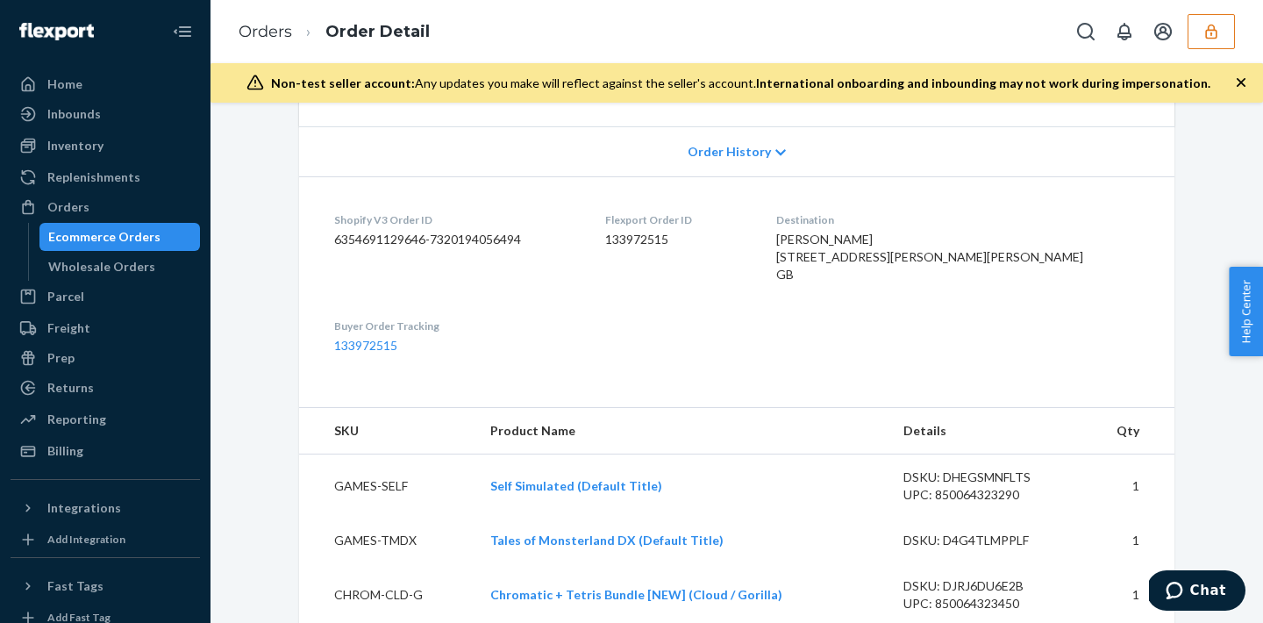
scroll to position [428, 0]
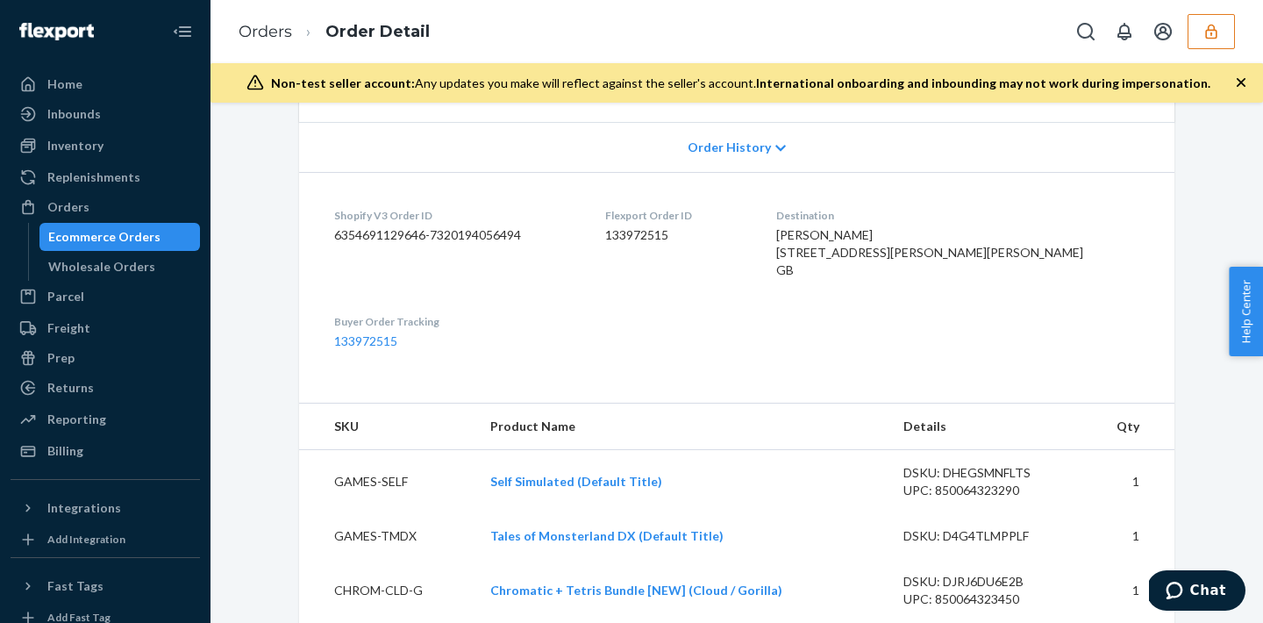
click at [725, 157] on div "Order History" at bounding box center [736, 147] width 875 height 50
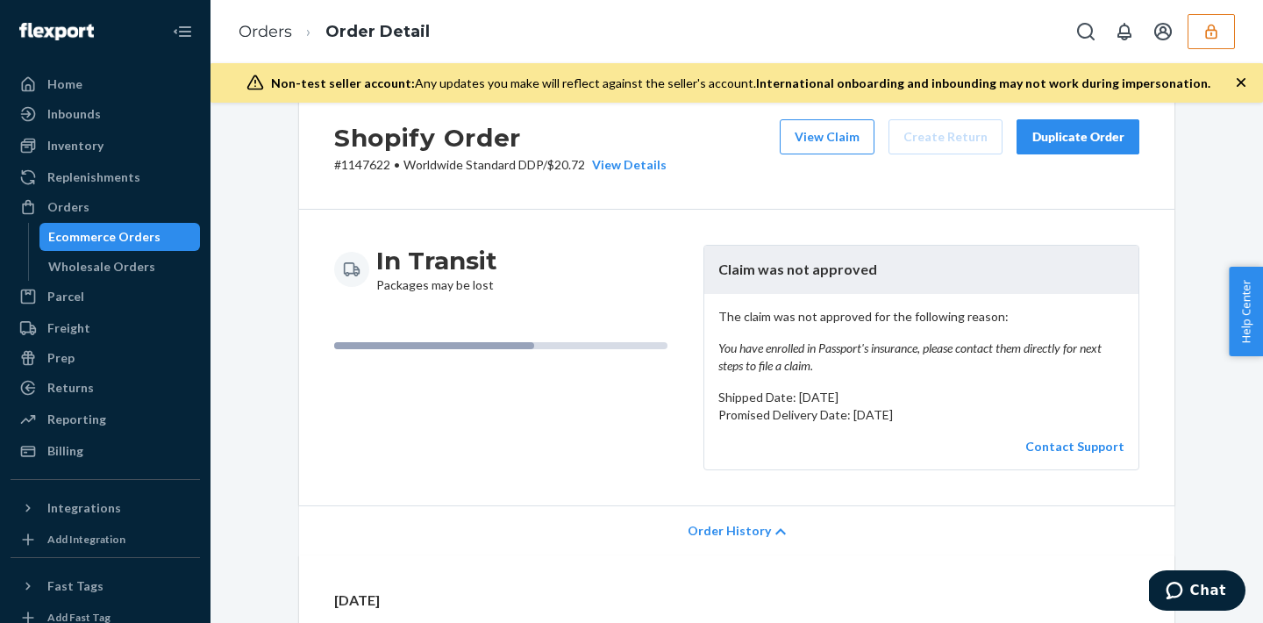
scroll to position [50, 0]
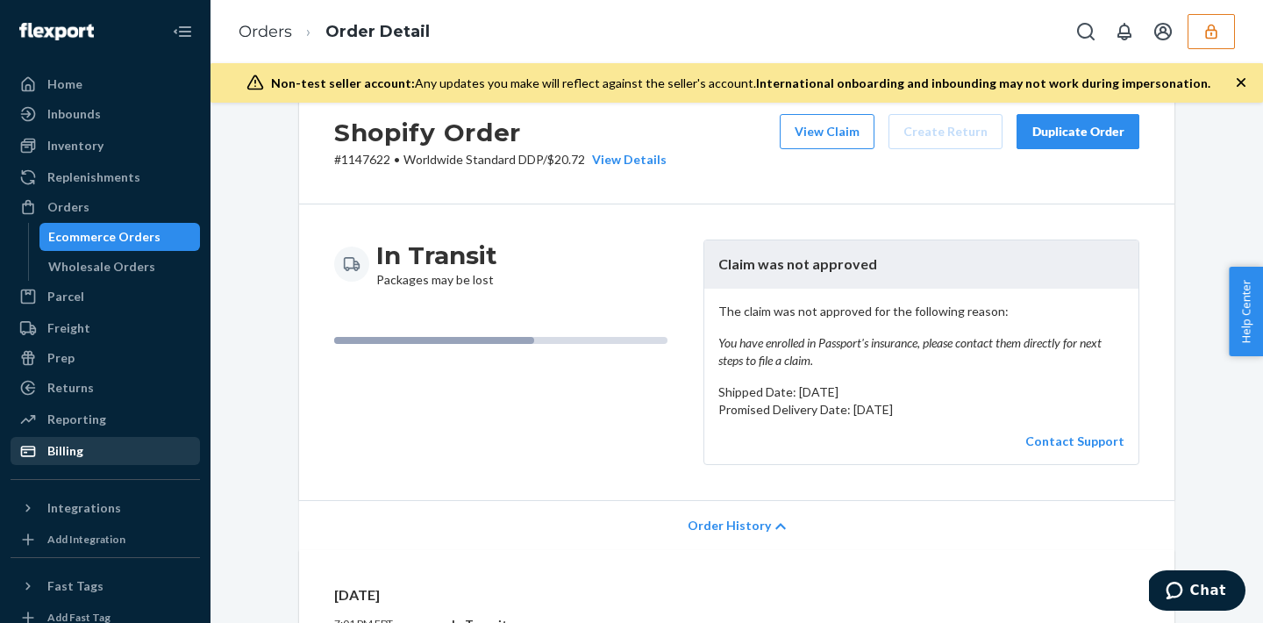
click at [79, 460] on div "Billing" at bounding box center [105, 451] width 186 height 25
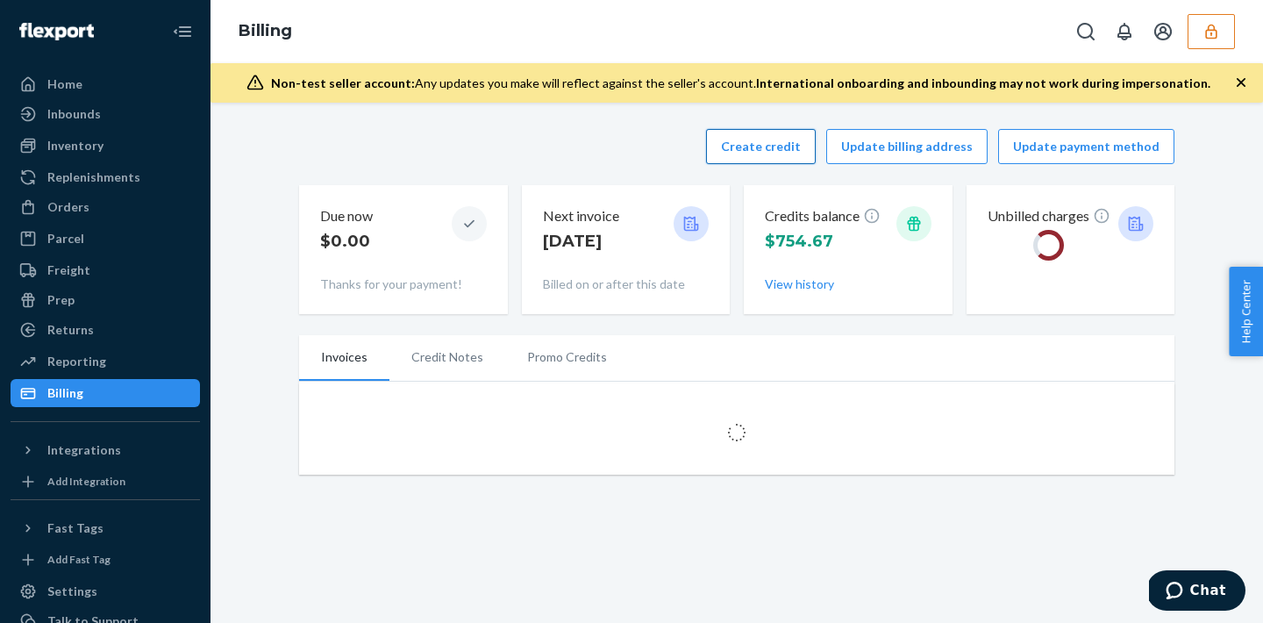
click at [774, 144] on button "Create credit" at bounding box center [761, 146] width 110 height 35
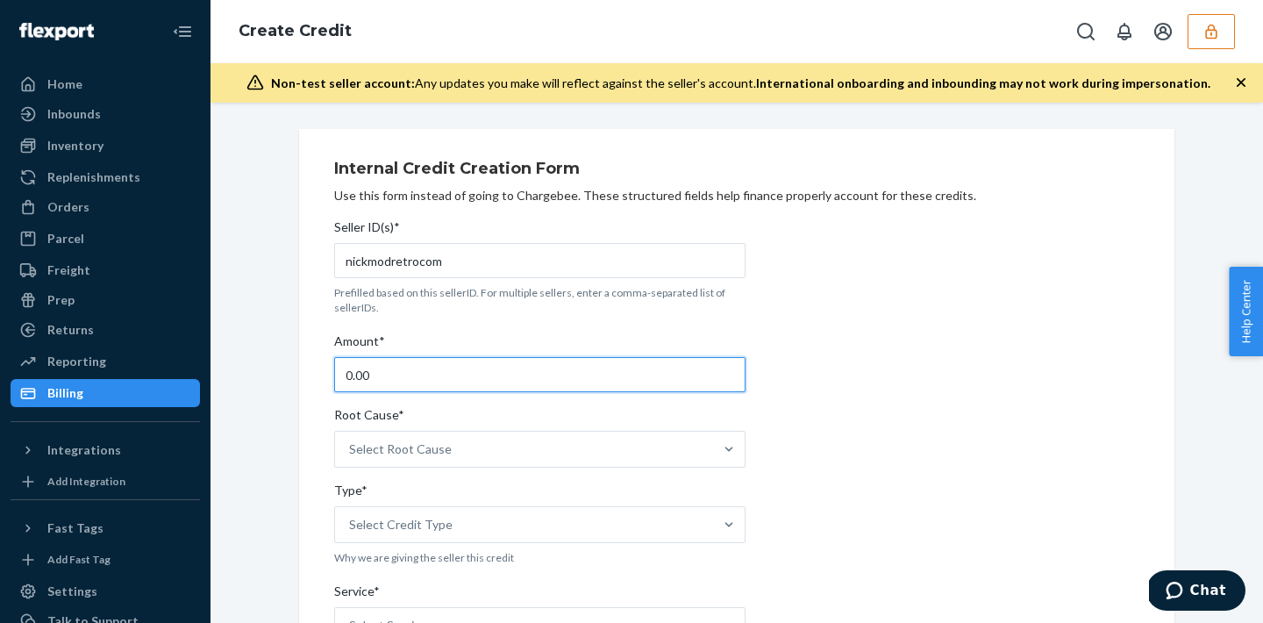
click at [395, 372] on input "0.00" at bounding box center [539, 374] width 411 height 35
type input "0"
type input "1"
type input "9"
type input "195"
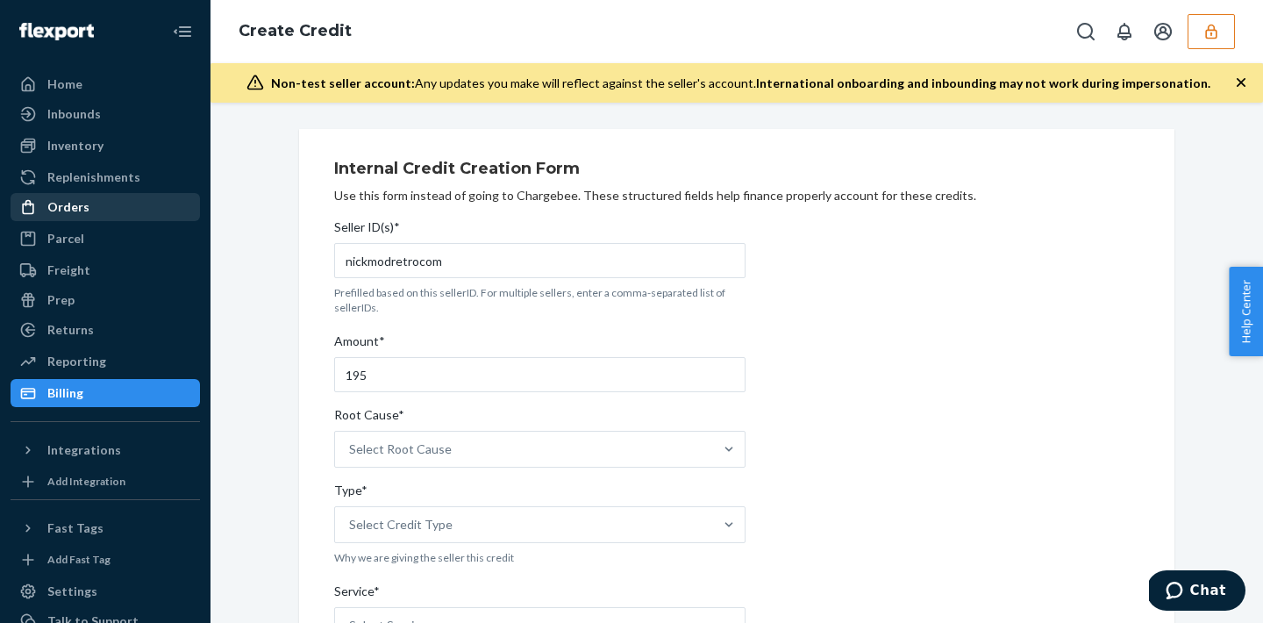
click at [131, 207] on div "Orders" at bounding box center [105, 207] width 186 height 25
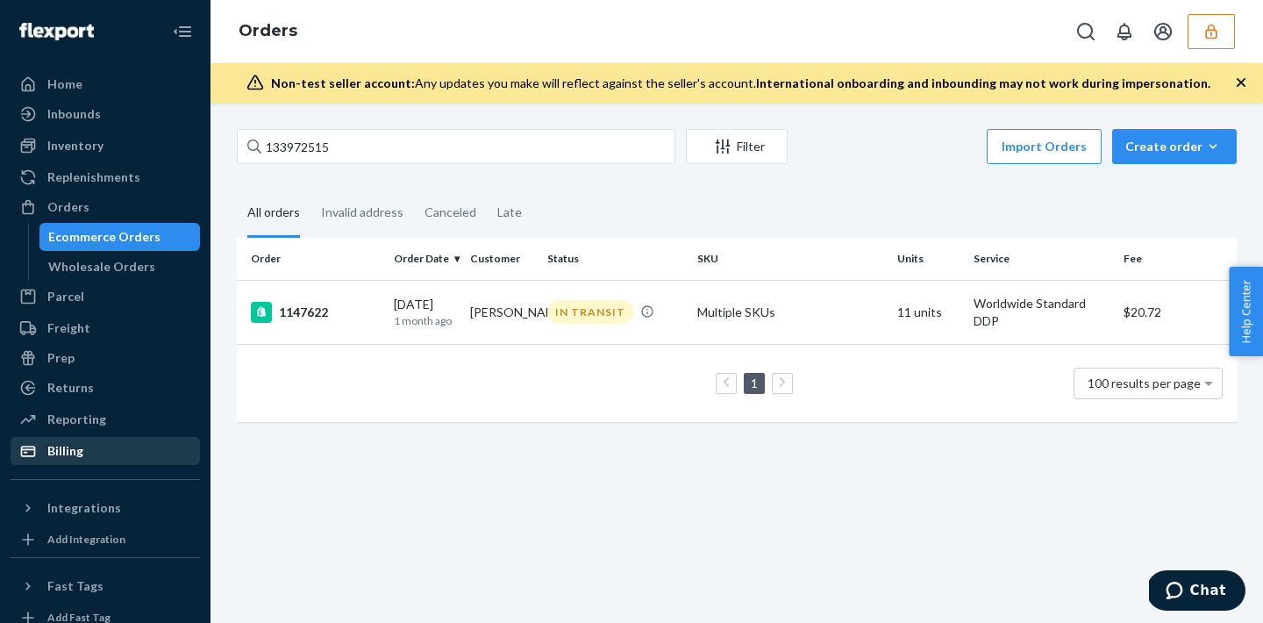
click at [104, 449] on div "Billing" at bounding box center [105, 451] width 186 height 25
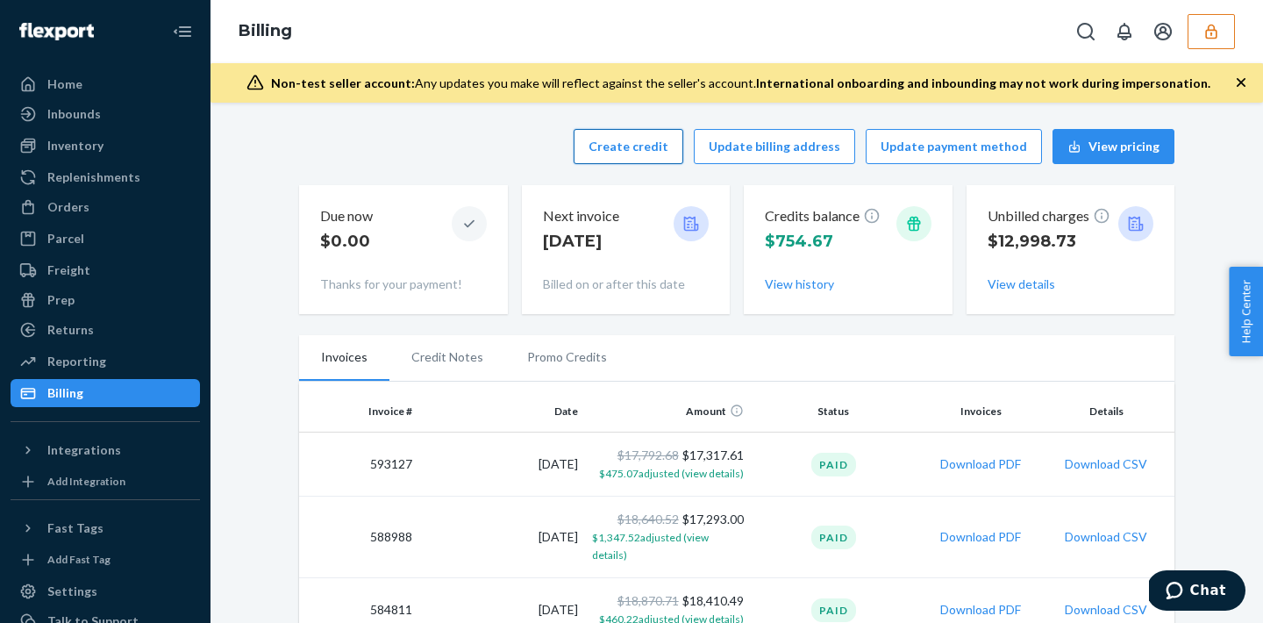
click at [683, 159] on button "Create credit" at bounding box center [629, 146] width 110 height 35
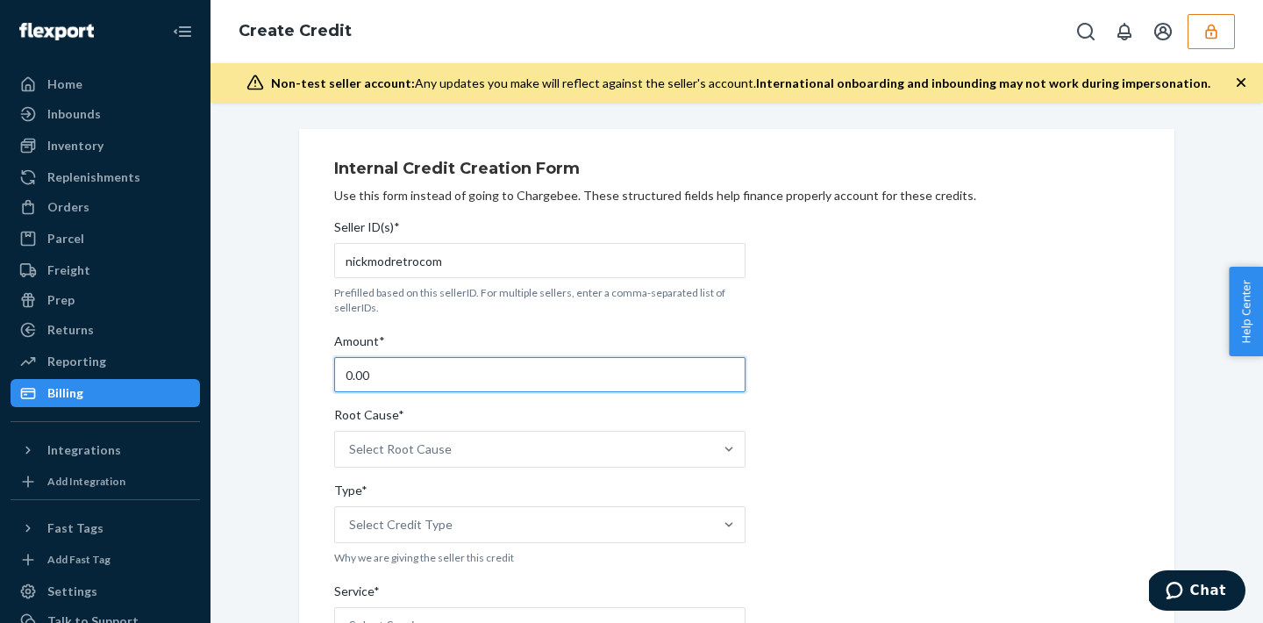
click at [405, 375] on input "0.00" at bounding box center [539, 374] width 411 height 35
type input "0"
type input "210.60"
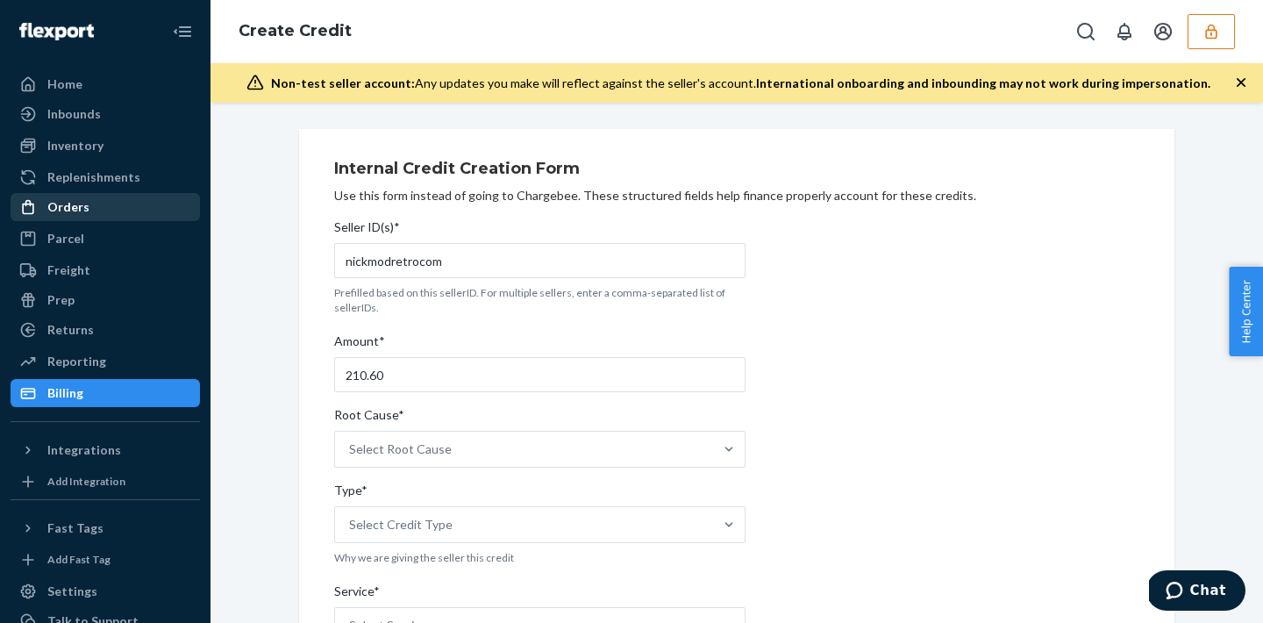
click at [148, 203] on div "Orders" at bounding box center [105, 207] width 186 height 25
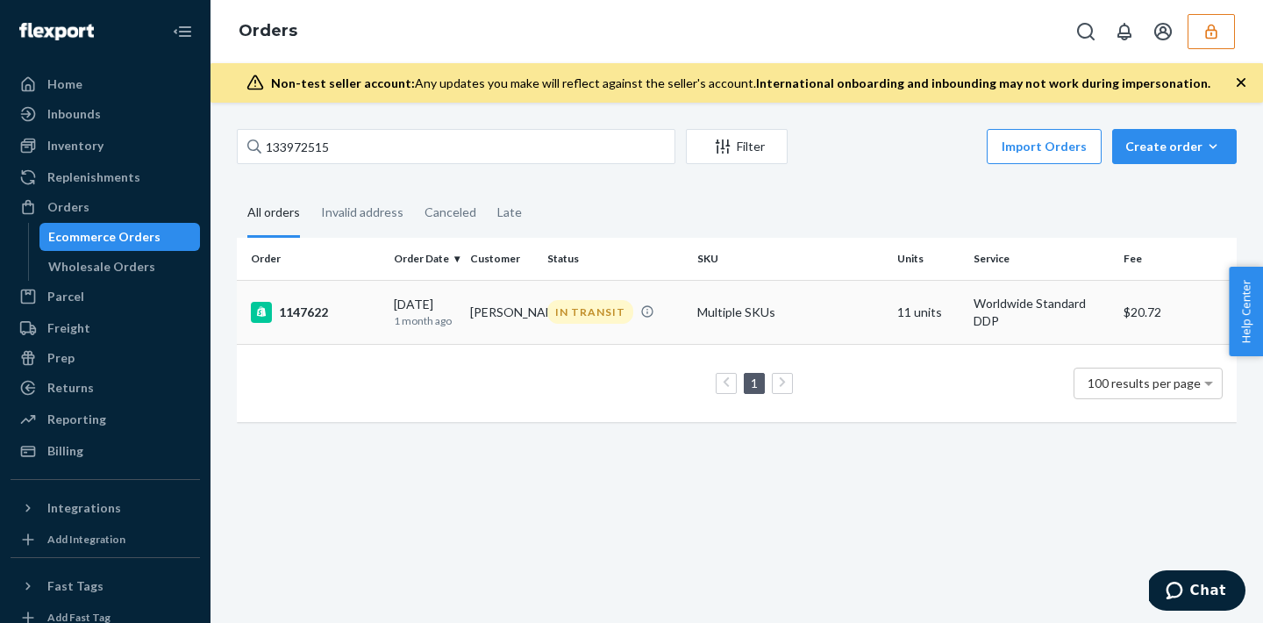
click at [618, 330] on td "IN TRANSIT" at bounding box center [615, 312] width 150 height 64
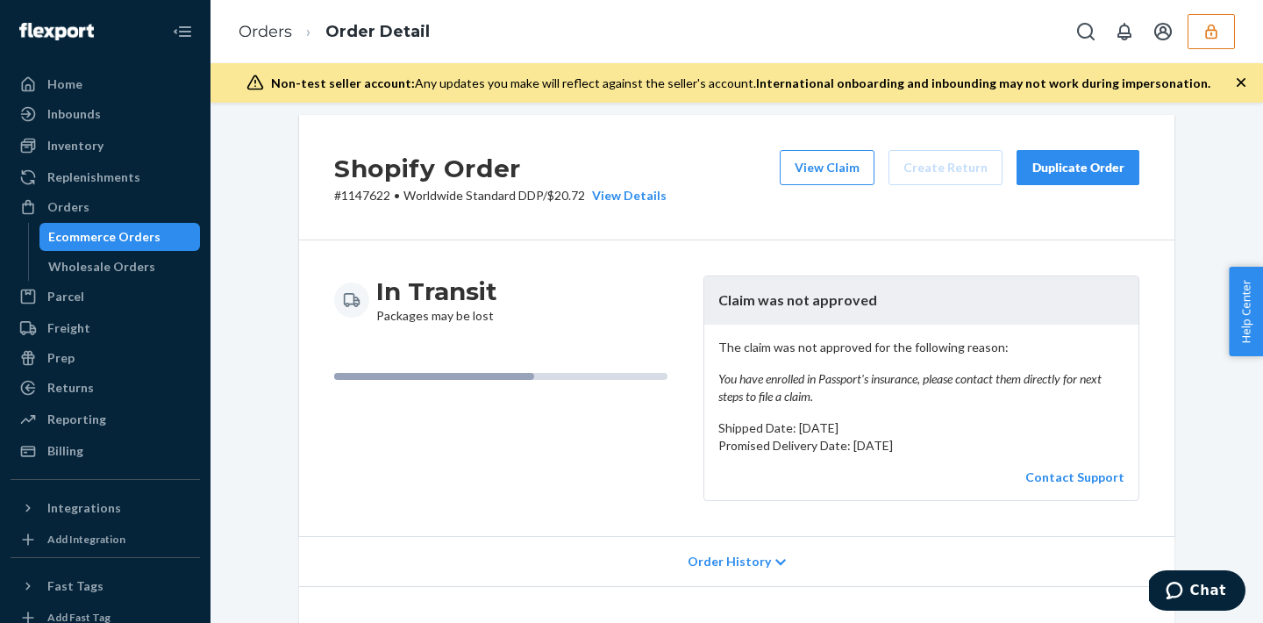
scroll to position [16, 0]
click at [817, 172] on button "View Claim" at bounding box center [827, 165] width 95 height 35
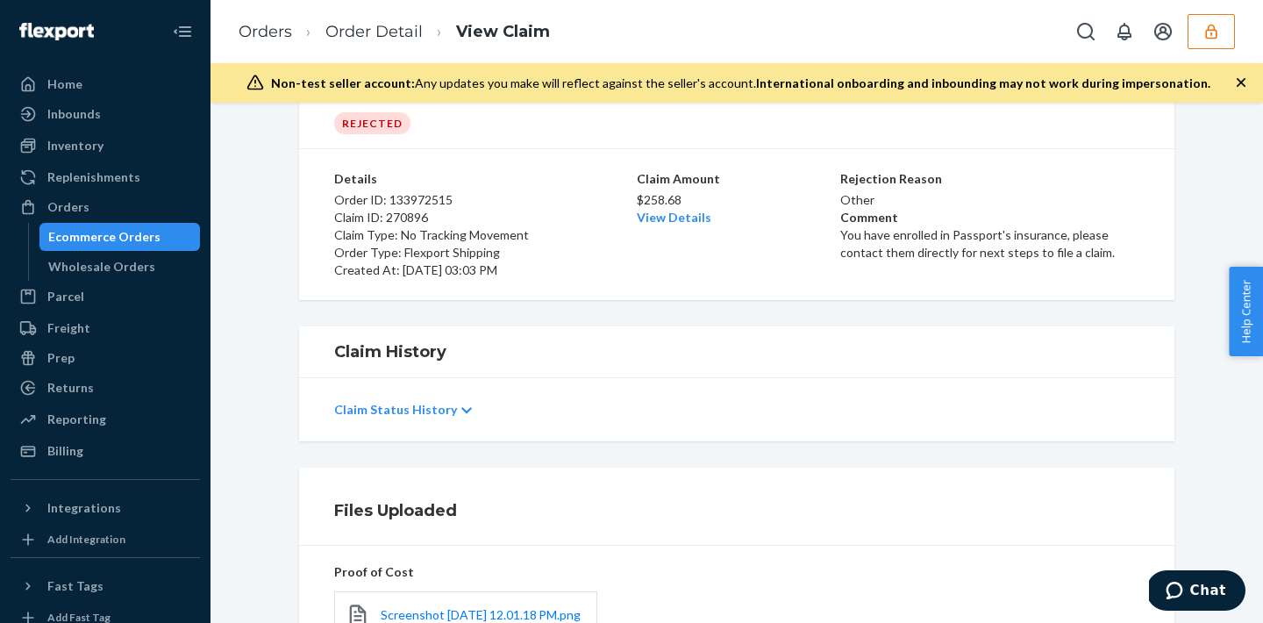
scroll to position [86, 0]
click at [671, 217] on link "View Details" at bounding box center [674, 216] width 75 height 15
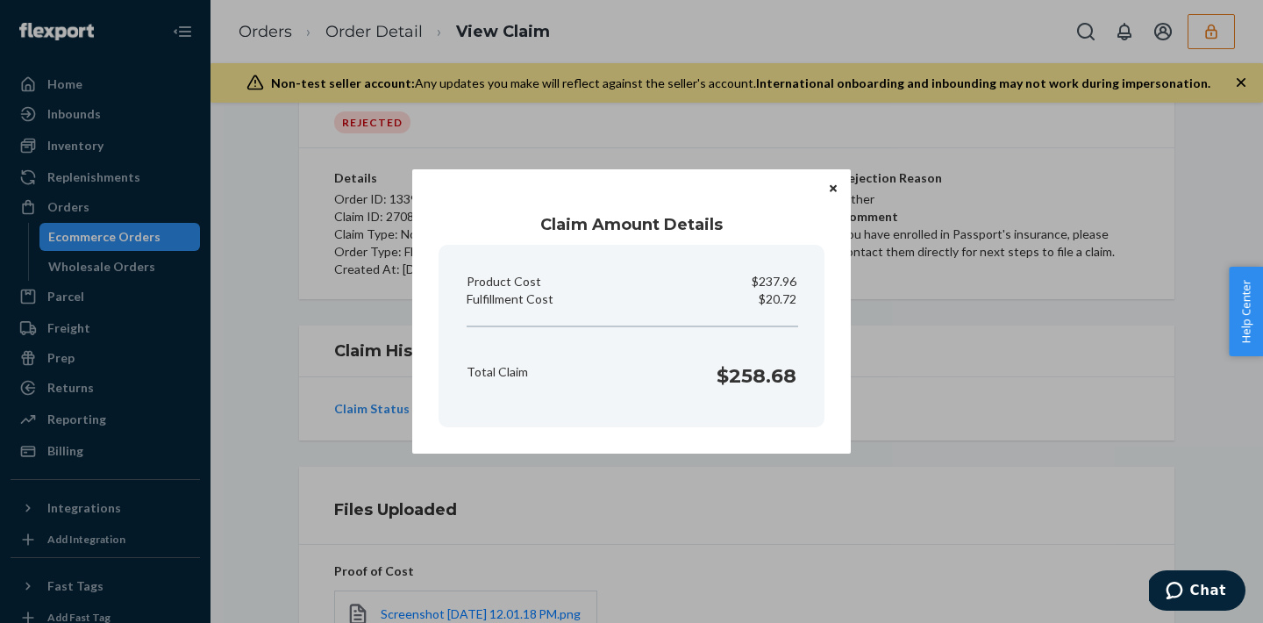
click at [841, 187] on button "Close" at bounding box center [833, 187] width 18 height 19
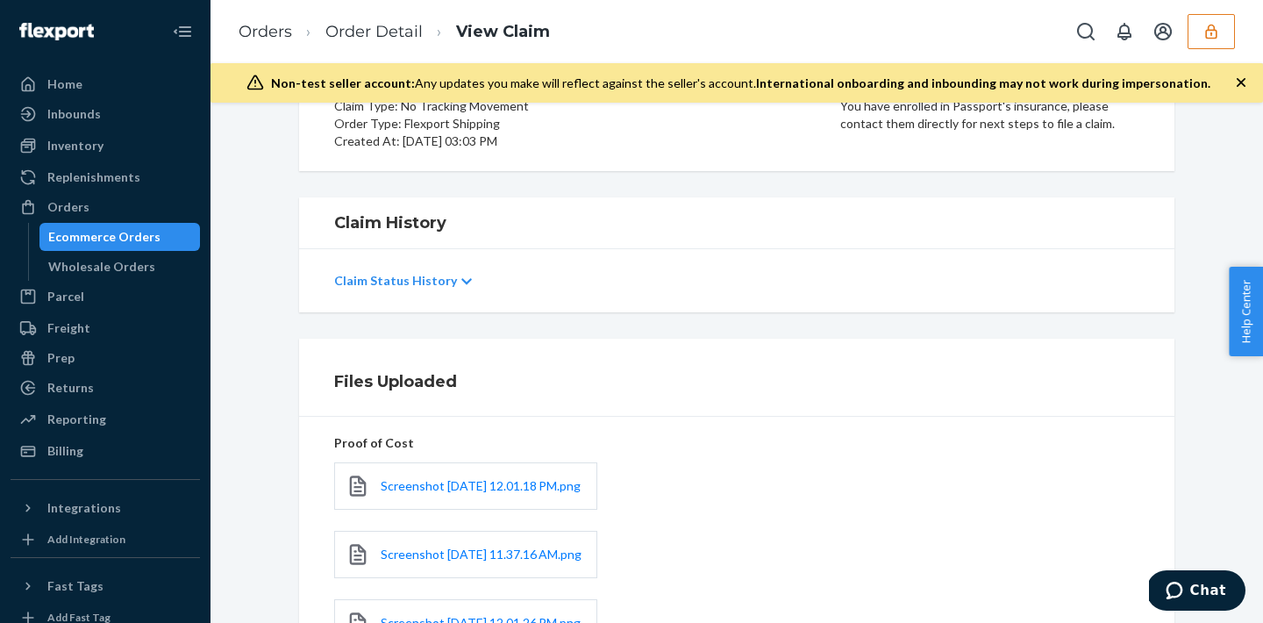
scroll to position [220, 0]
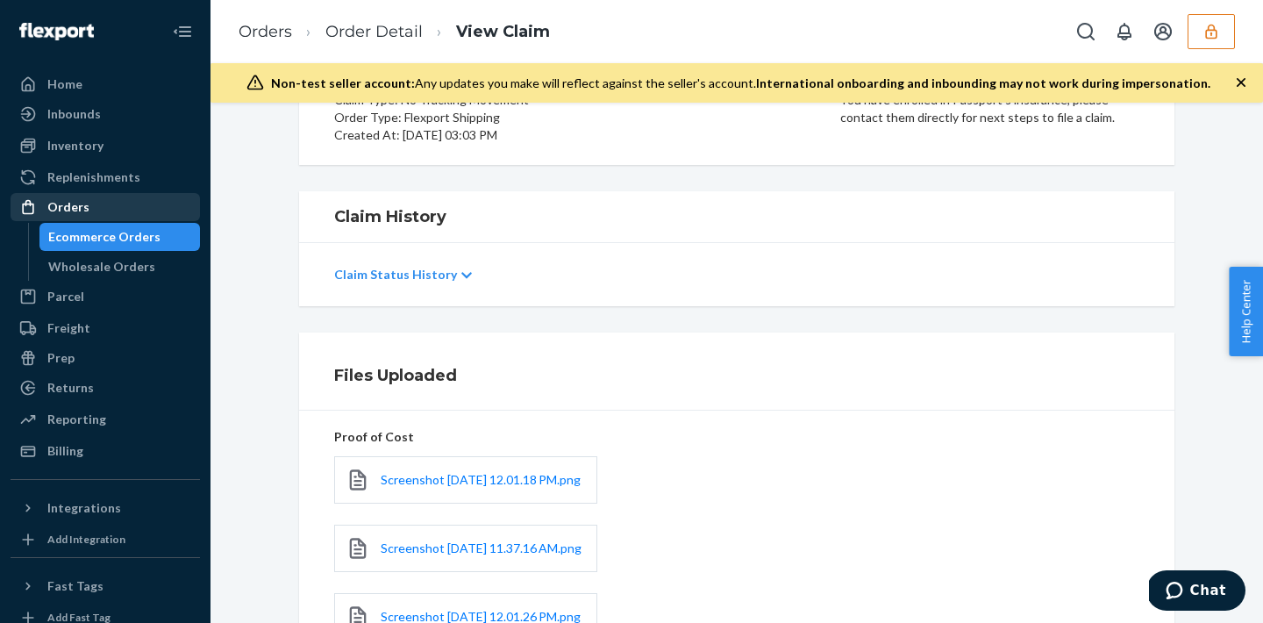
click at [189, 211] on div "Orders" at bounding box center [105, 207] width 186 height 25
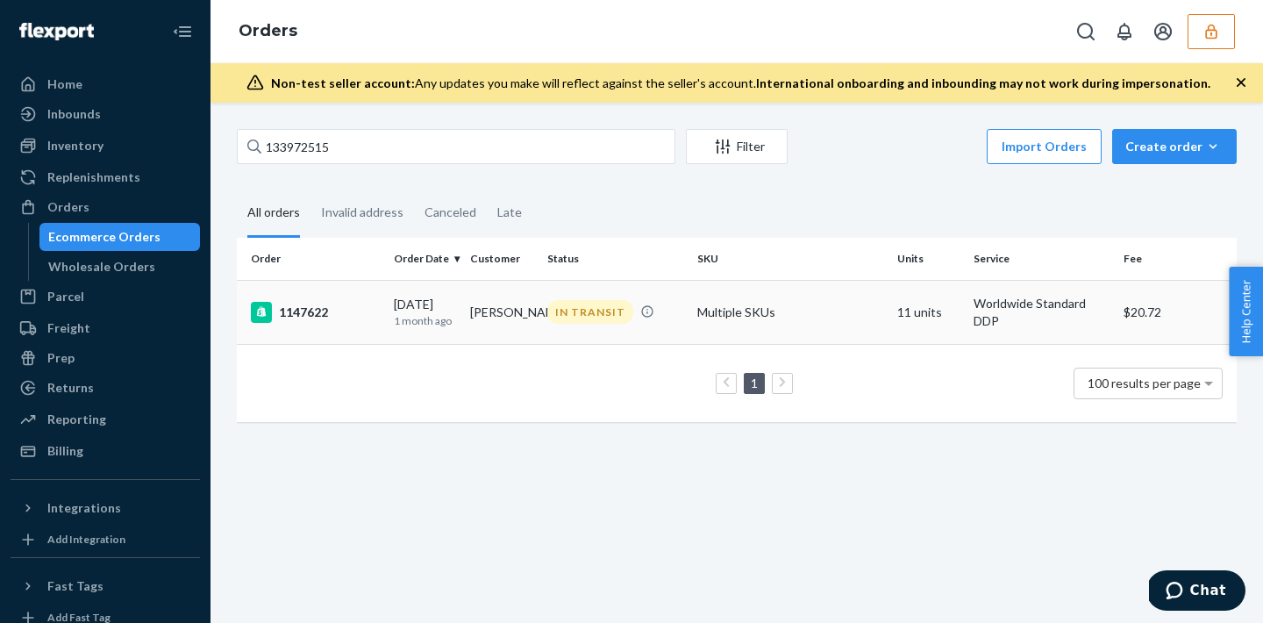
click at [751, 324] on td "Multiple SKUs" at bounding box center [790, 312] width 200 height 64
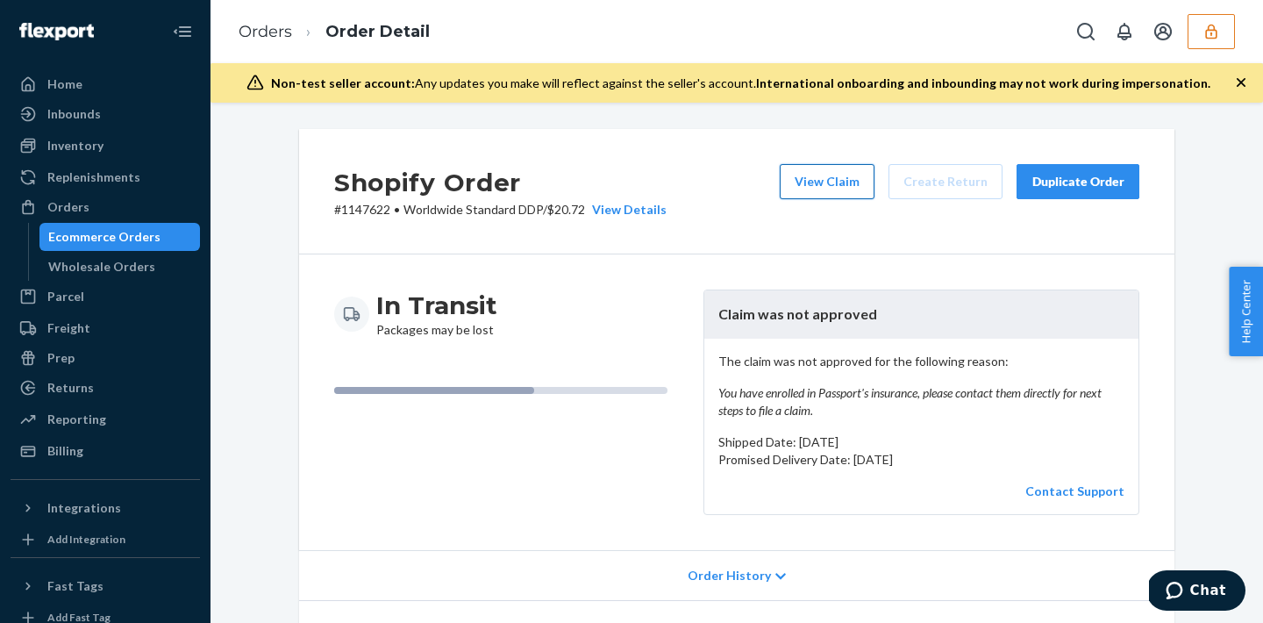
click at [857, 173] on button "View Claim" at bounding box center [827, 181] width 95 height 35
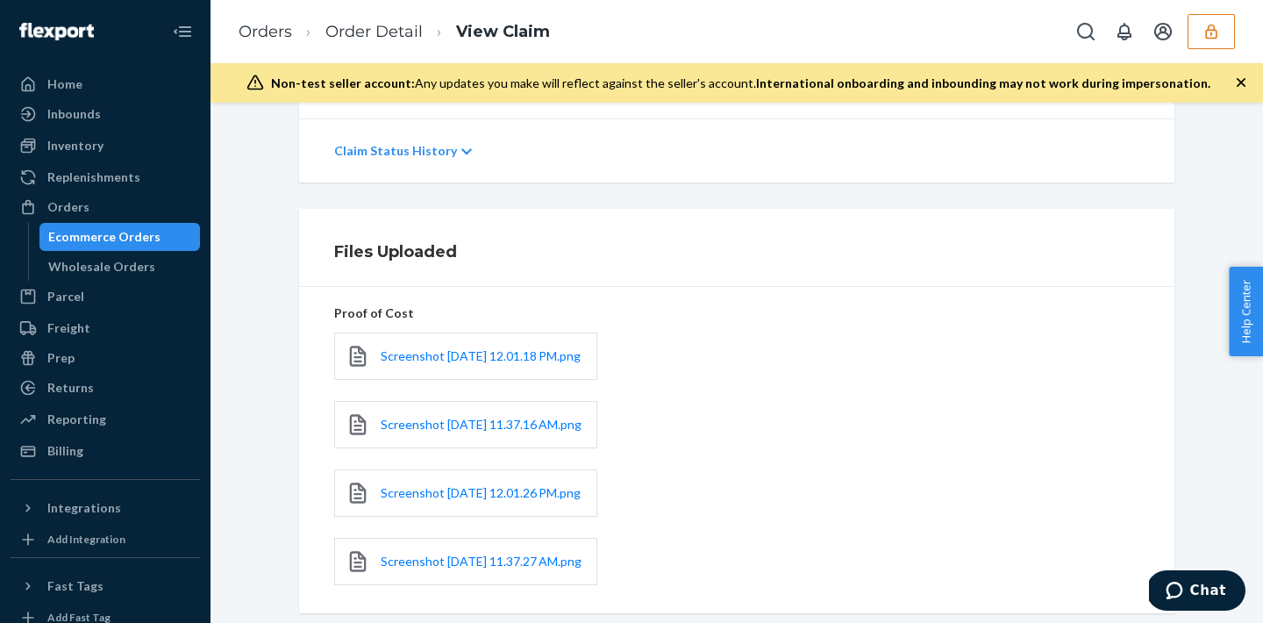
scroll to position [460, 0]
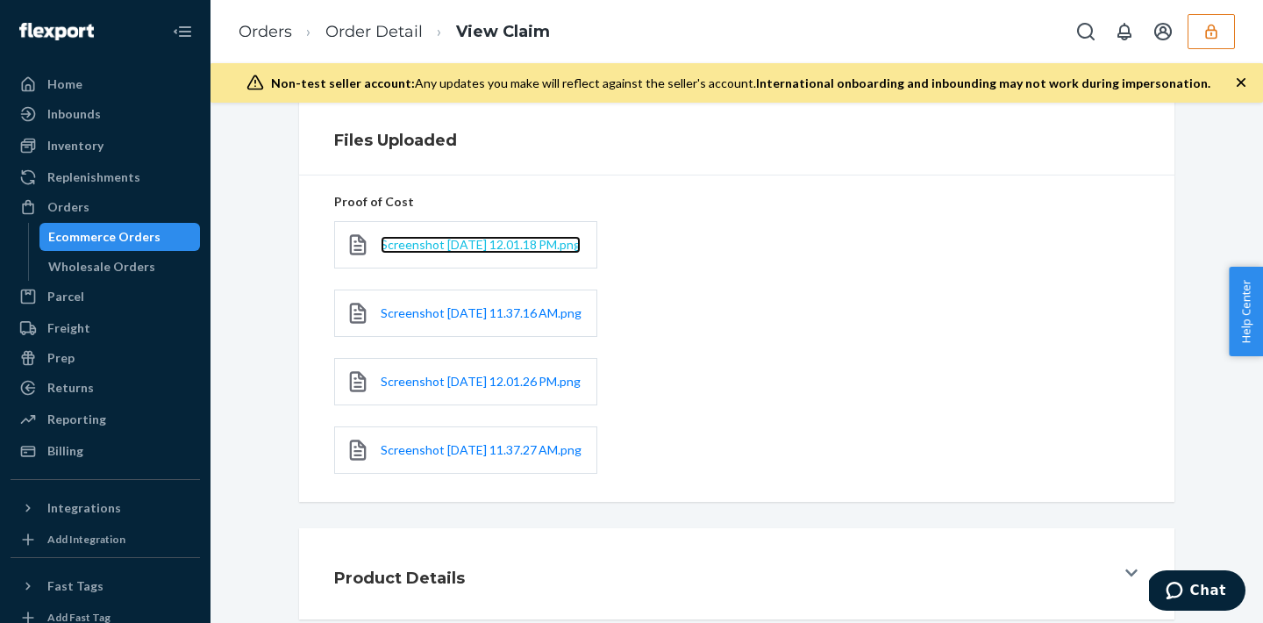
click at [459, 252] on span "Screenshot 2025-09-10 at 12.01.18 PM.png" at bounding box center [481, 244] width 200 height 15
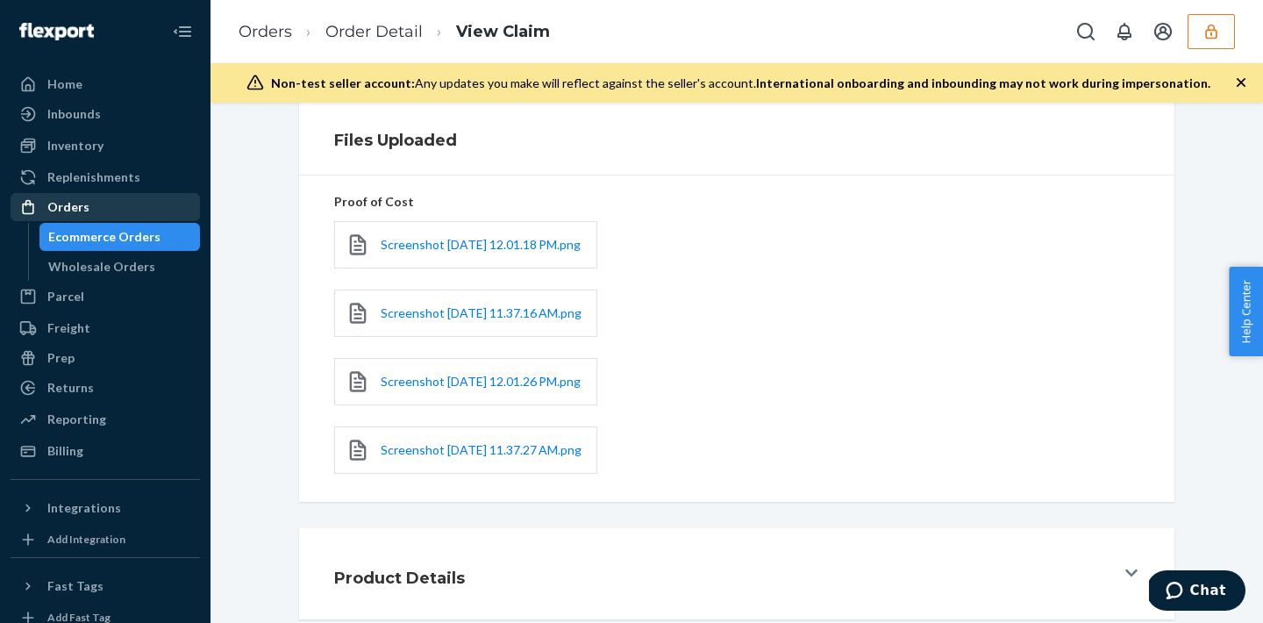
click at [68, 211] on div "Orders" at bounding box center [68, 207] width 42 height 18
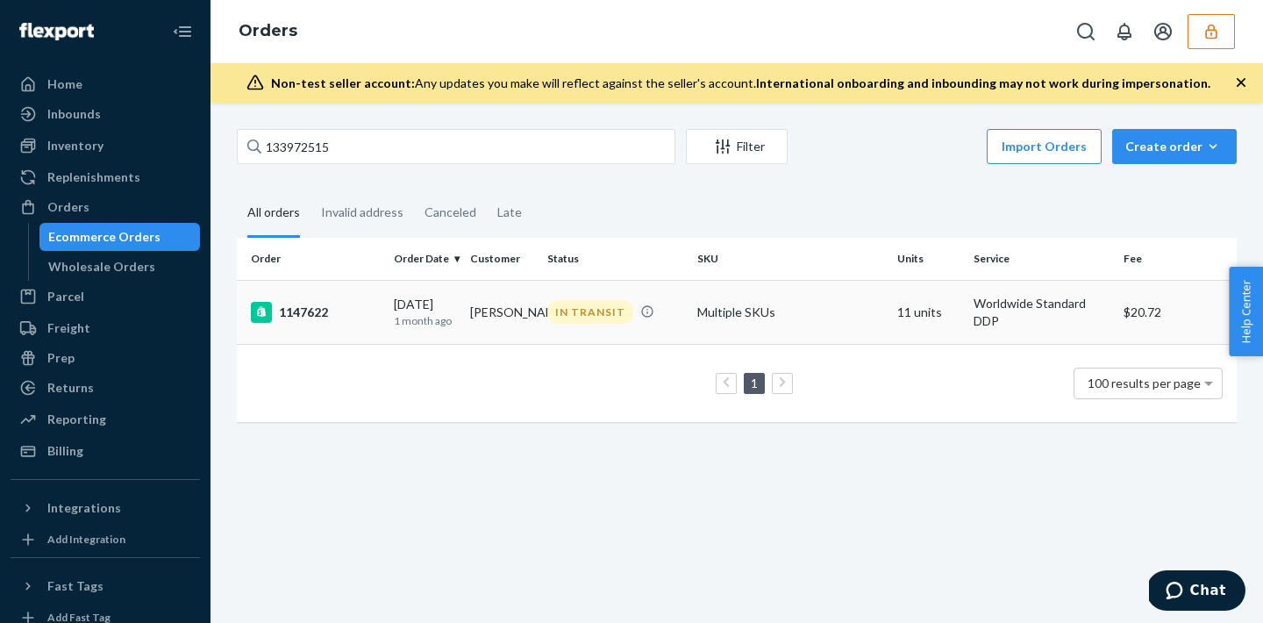
click at [887, 310] on td "Multiple SKUs" at bounding box center [790, 312] width 200 height 64
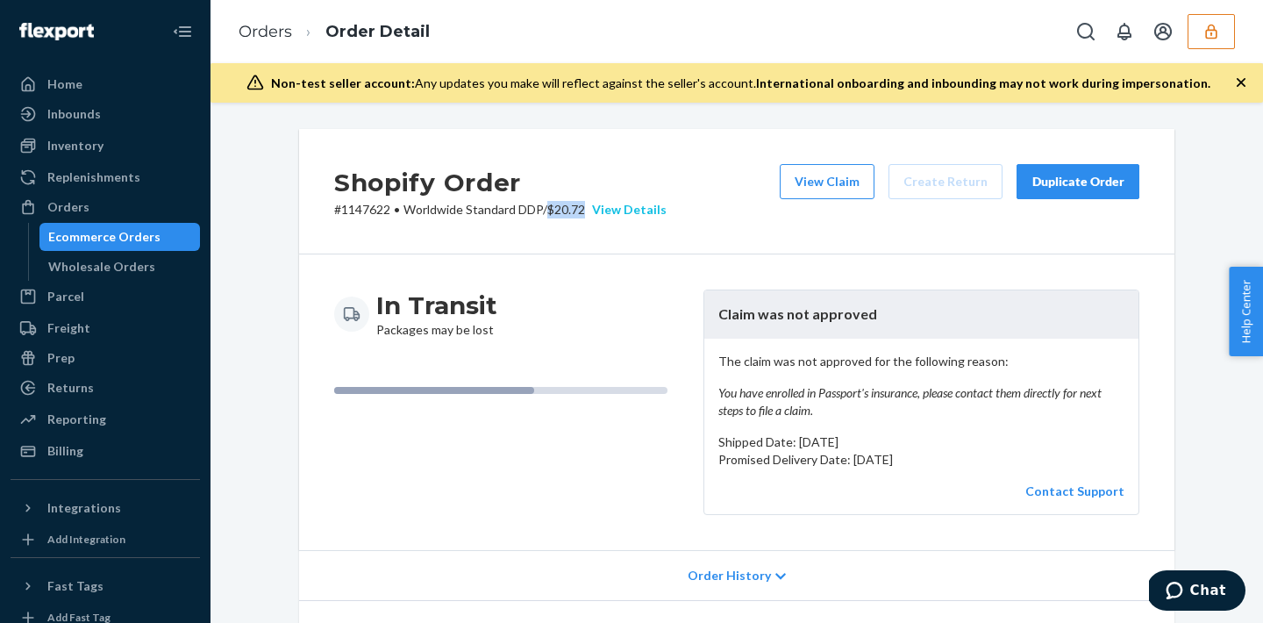
drag, startPoint x: 556, startPoint y: 218, endPoint x: 596, endPoint y: 213, distance: 39.7
click at [596, 213] on p "# 1147622 • Worldwide Standard DDP / $20.72 View Details" at bounding box center [500, 210] width 332 height 18
click at [594, 280] on div "In Transit Packages may be lost Claim was not approved The claim was not approv…" at bounding box center [736, 402] width 875 height 296
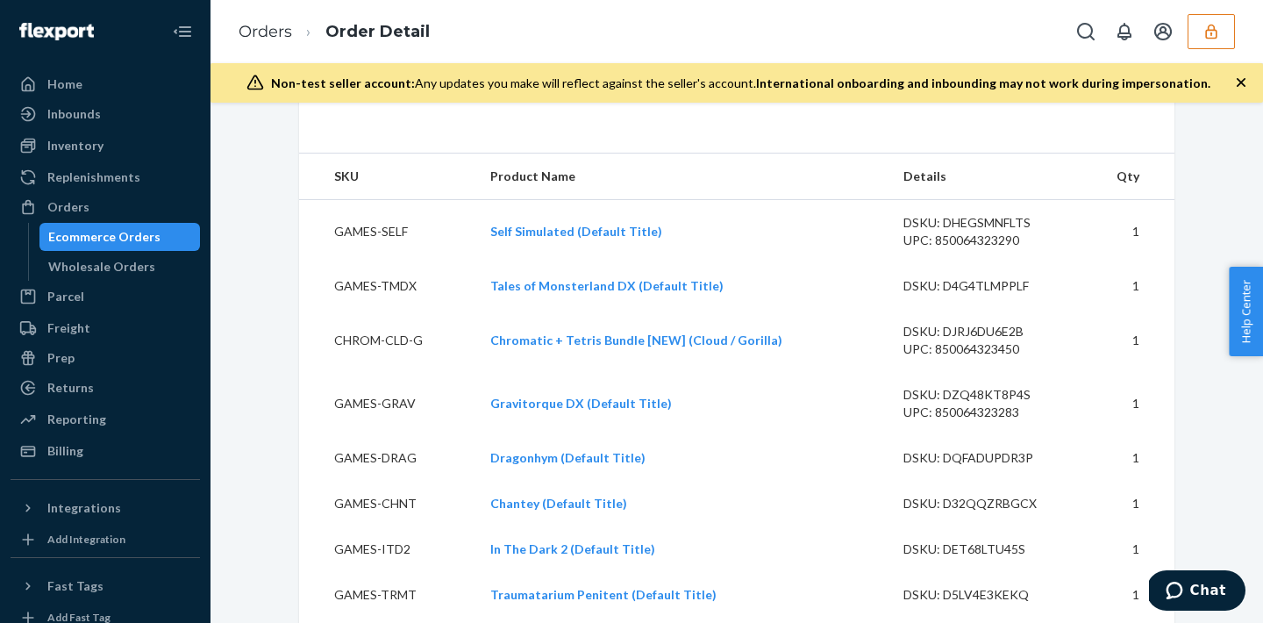
scroll to position [440, 0]
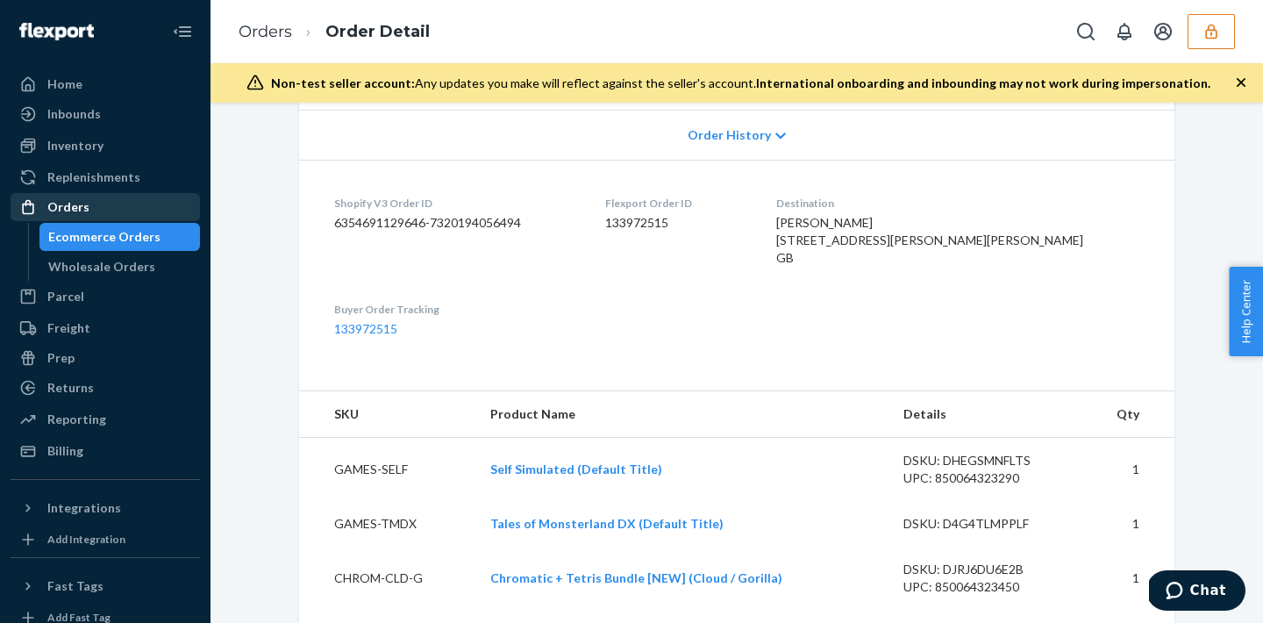
click at [111, 202] on div "Orders" at bounding box center [105, 207] width 186 height 25
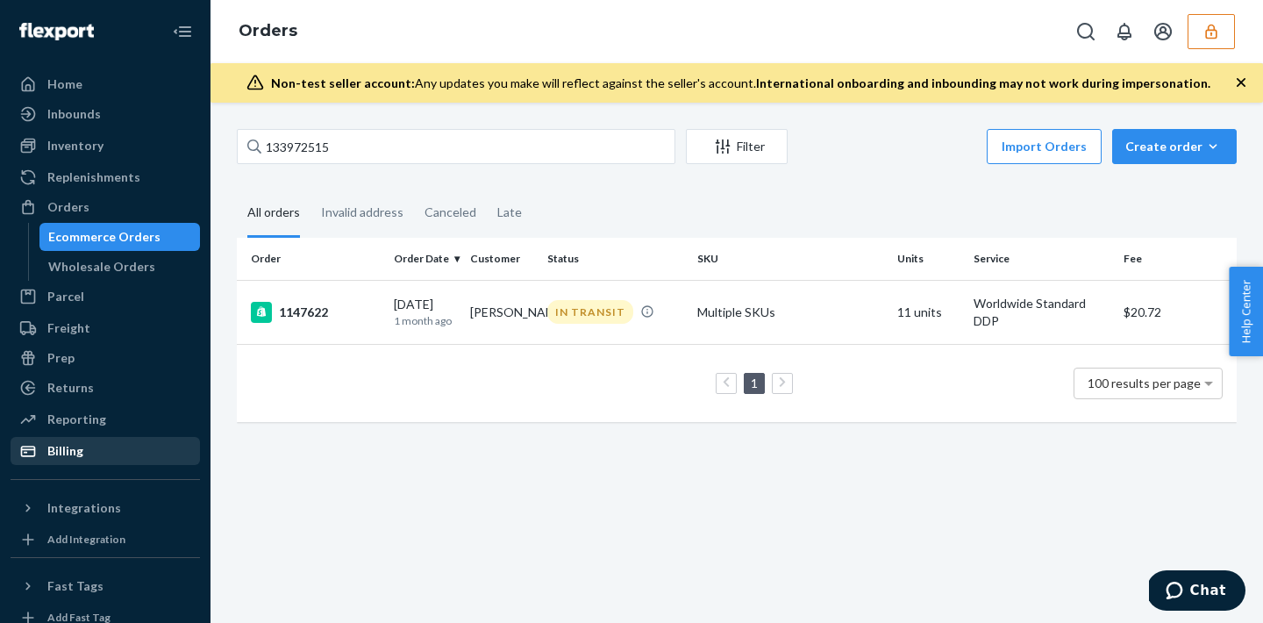
click at [134, 462] on div "Billing" at bounding box center [105, 451] width 186 height 25
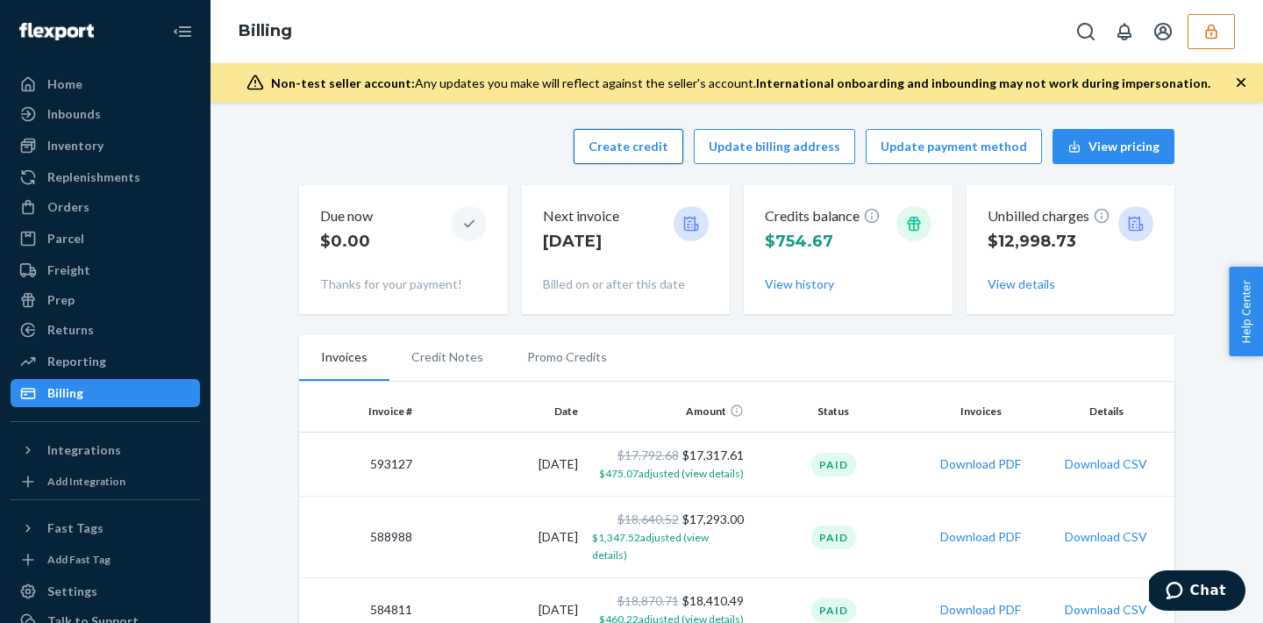
click at [658, 149] on button "Create credit" at bounding box center [629, 146] width 110 height 35
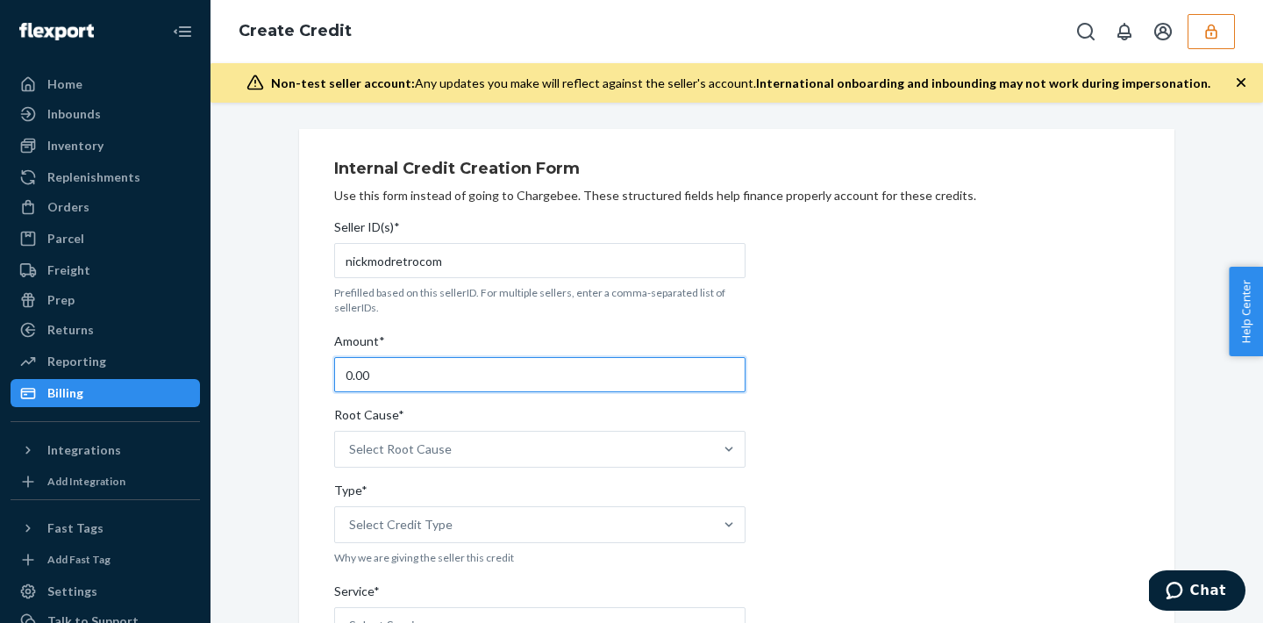
click at [568, 367] on input "0.00" at bounding box center [539, 374] width 411 height 35
type input "0"
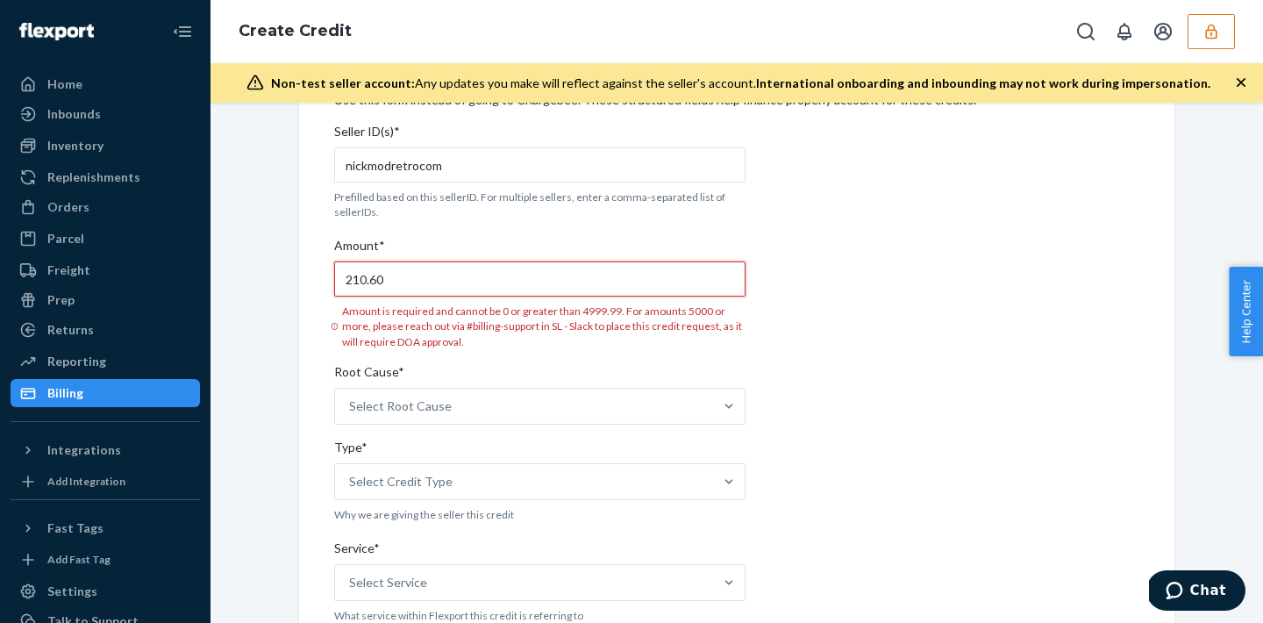
scroll to position [99, 0]
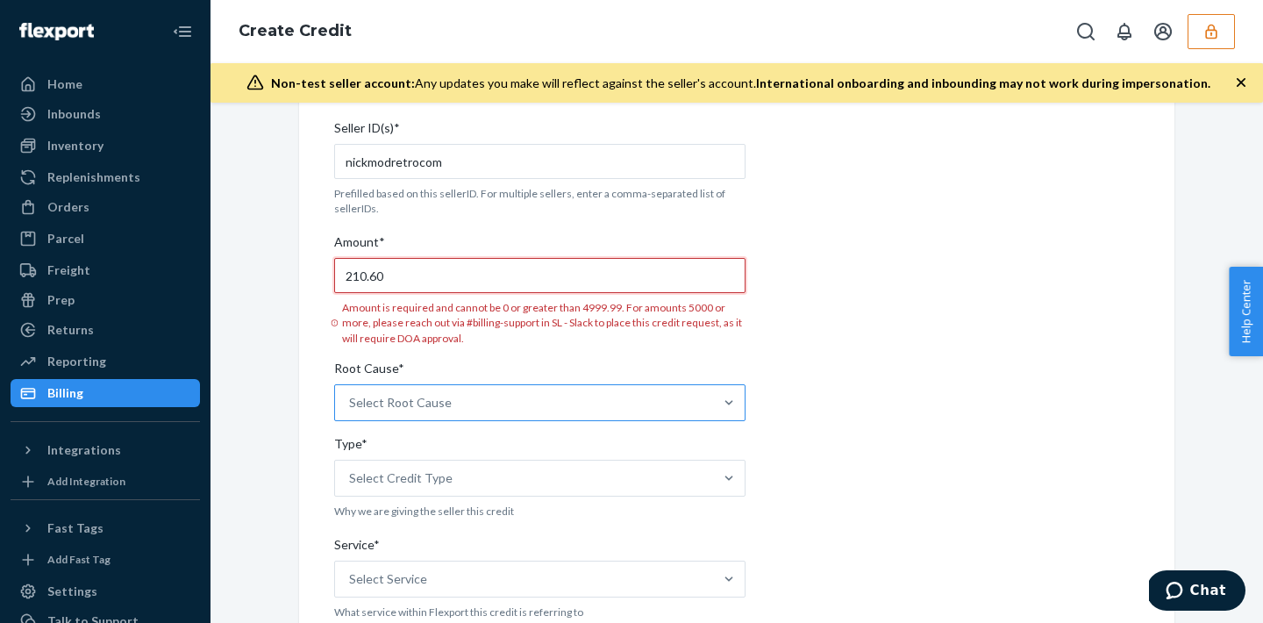
type input "210.60"
click at [436, 390] on div "Select Root Cause" at bounding box center [539, 402] width 411 height 37
click at [351, 394] on input "Root Cause* Select Root Cause" at bounding box center [350, 403] width 2 height 18
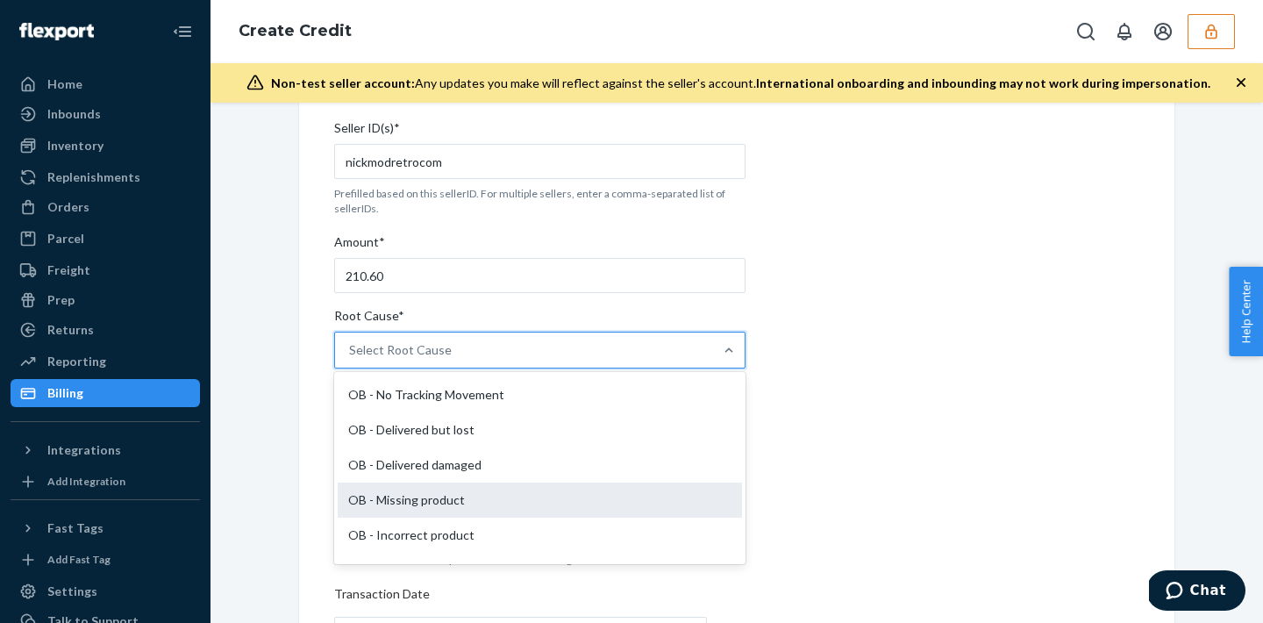
scroll to position [448, 0]
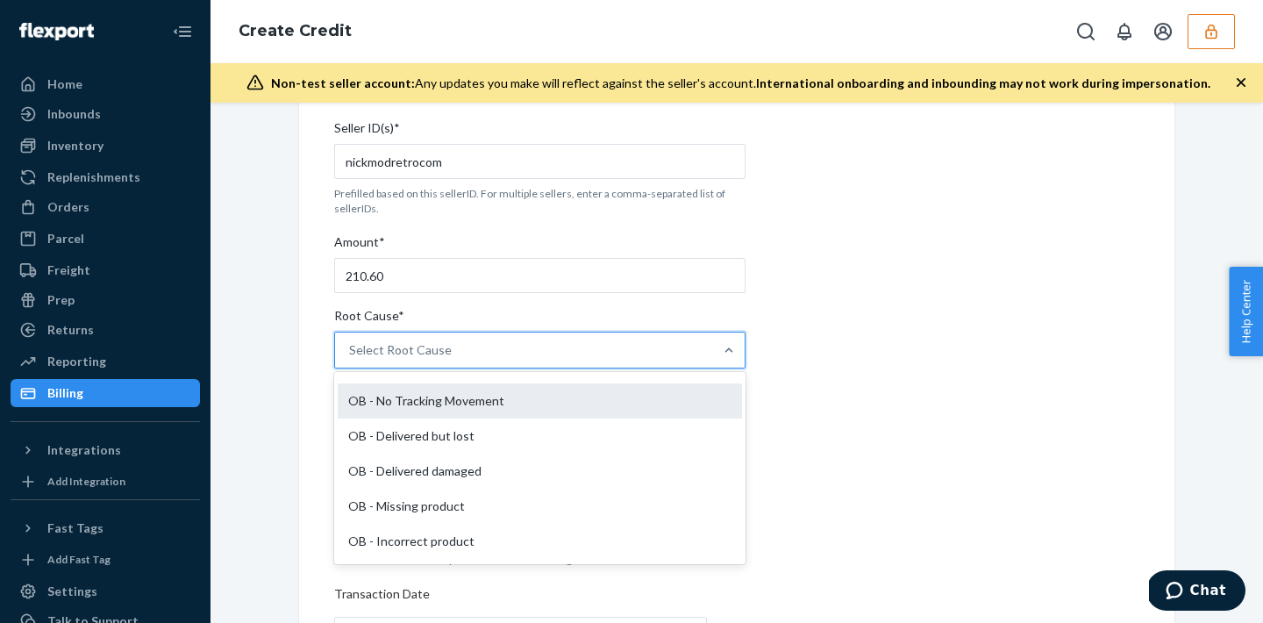
click at [547, 406] on div "OB - No Tracking Movement" at bounding box center [540, 400] width 404 height 35
click at [351, 359] on input "Root Cause* option OB - No Tracking Movement focused, 14 of 29. 29 results avai…" at bounding box center [350, 350] width 2 height 18
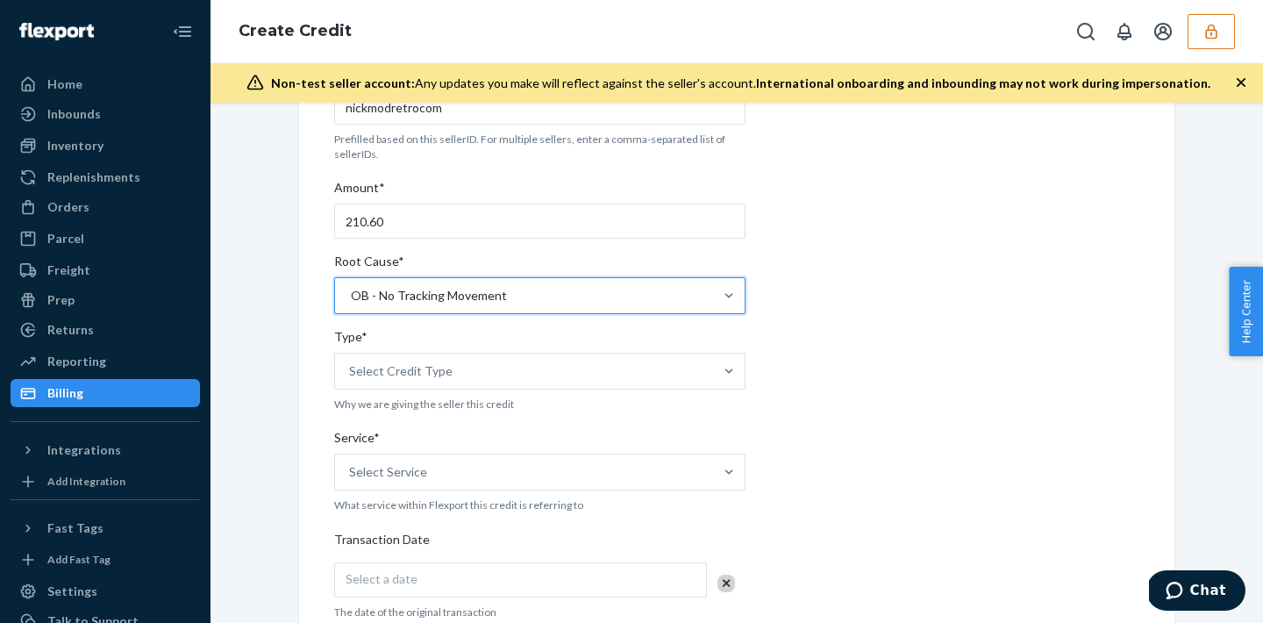
scroll to position [156, 0]
click at [552, 363] on div "Select Credit Type" at bounding box center [524, 368] width 378 height 35
click at [351, 363] on input "Type* Select Credit Type" at bounding box center [350, 369] width 2 height 18
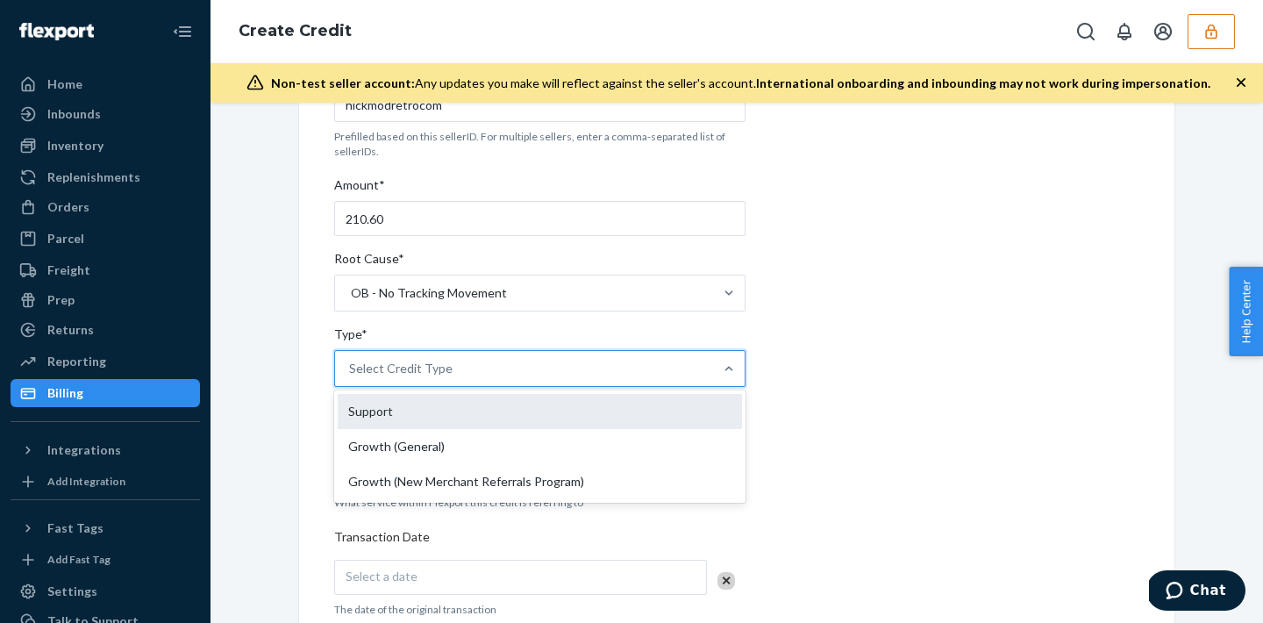
click at [499, 408] on div "Support" at bounding box center [540, 411] width 404 height 35
click at [351, 377] on input "Type* option Support focused, 1 of 3. 3 results available. Use Up and Down to c…" at bounding box center [350, 369] width 2 height 18
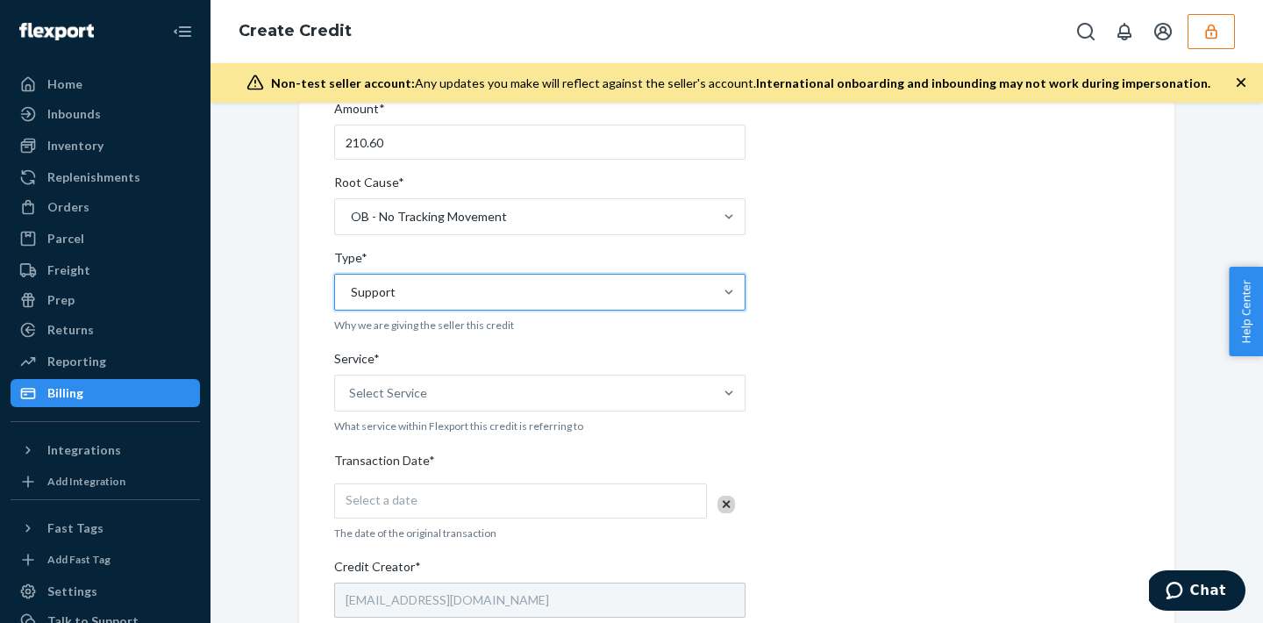
scroll to position [238, 0]
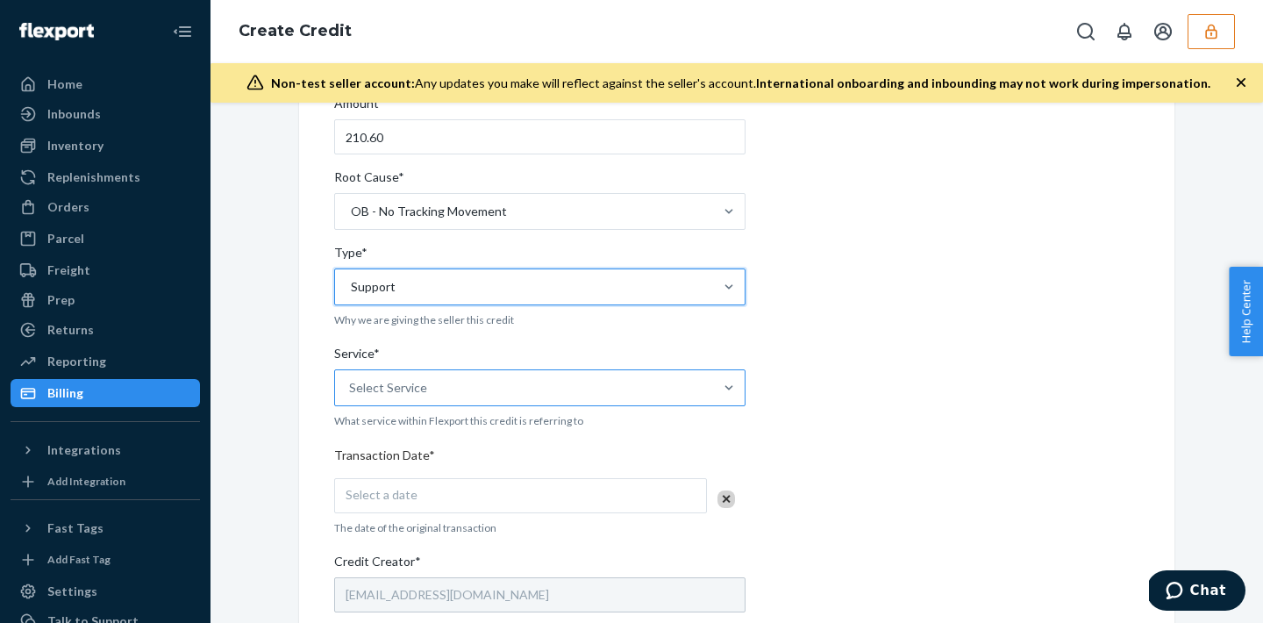
click at [505, 383] on div "Select Service" at bounding box center [524, 387] width 378 height 35
click at [351, 383] on input "Service* Select Service" at bounding box center [350, 388] width 2 height 18
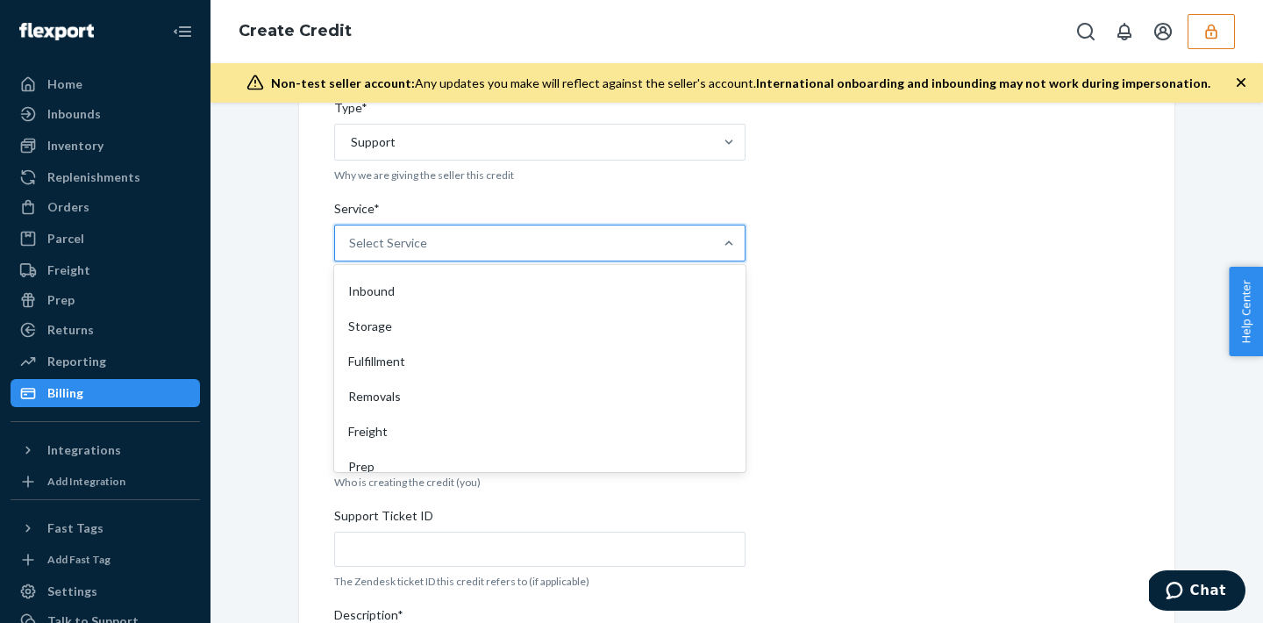
scroll to position [5, 0]
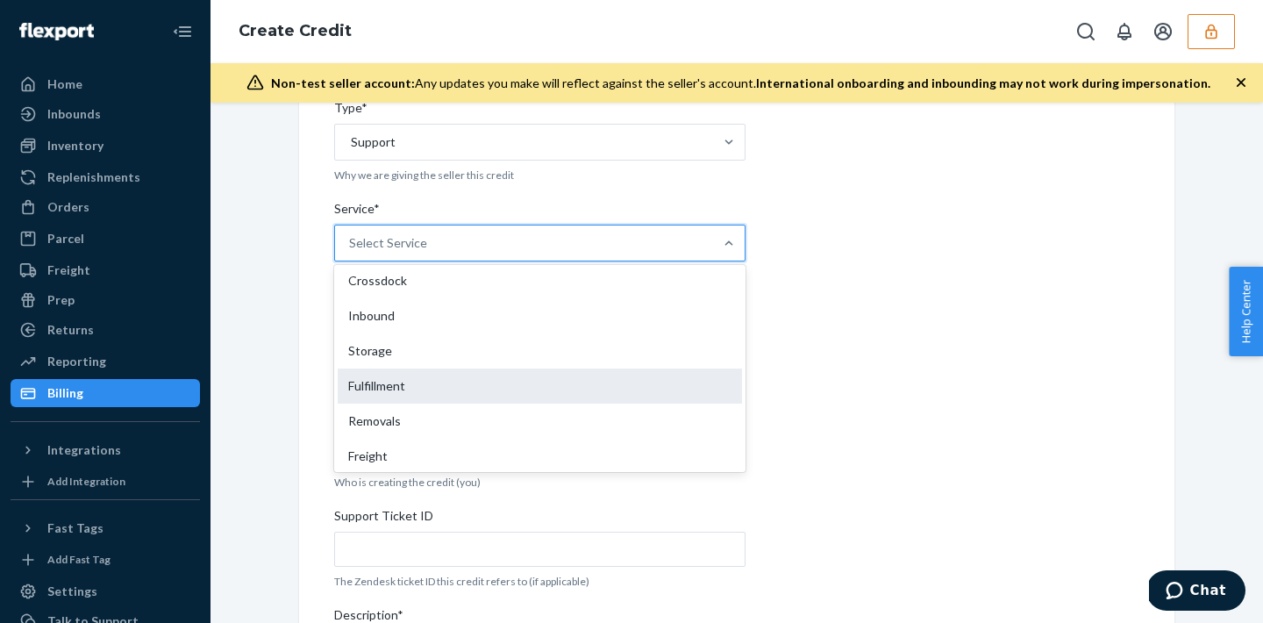
click at [479, 378] on div "Fulfillment" at bounding box center [540, 385] width 404 height 35
click at [351, 252] on input "Service* option Fulfillment focused, 4 of 10. 10 results available. Use Up and …" at bounding box center [350, 243] width 2 height 18
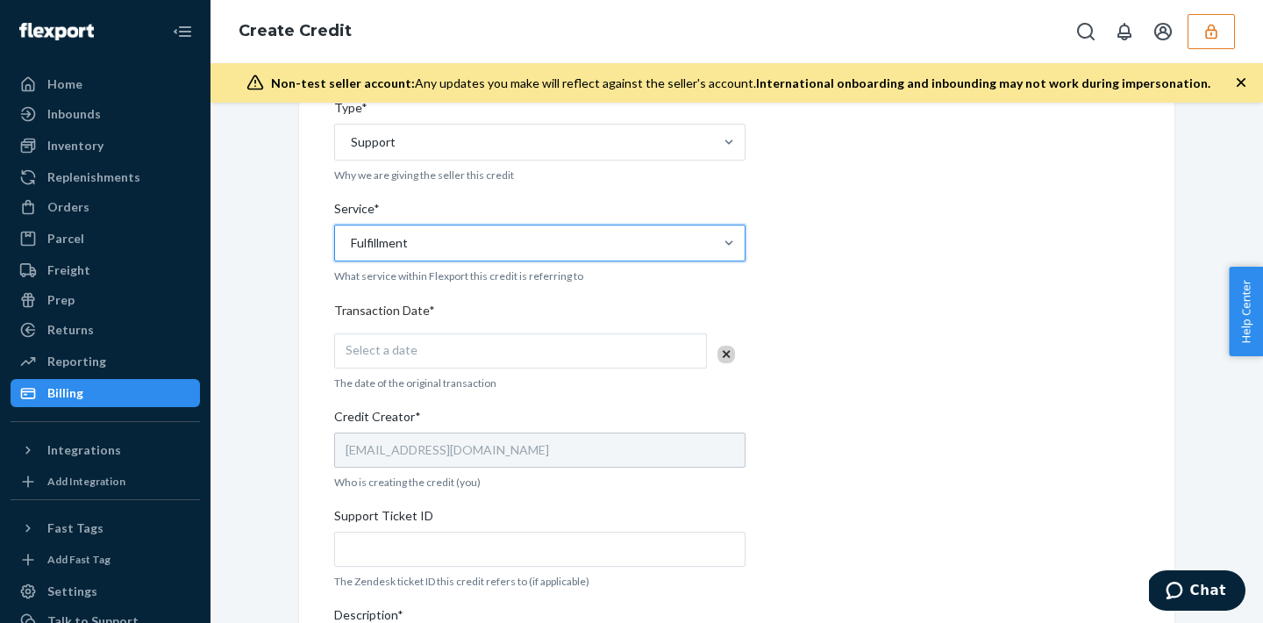
click at [510, 246] on div "Fulfillment" at bounding box center [524, 242] width 378 height 35
click at [351, 246] on input "Service* option Fulfillment, selected. 0 results available. Select is focused ,…" at bounding box center [350, 243] width 2 height 18
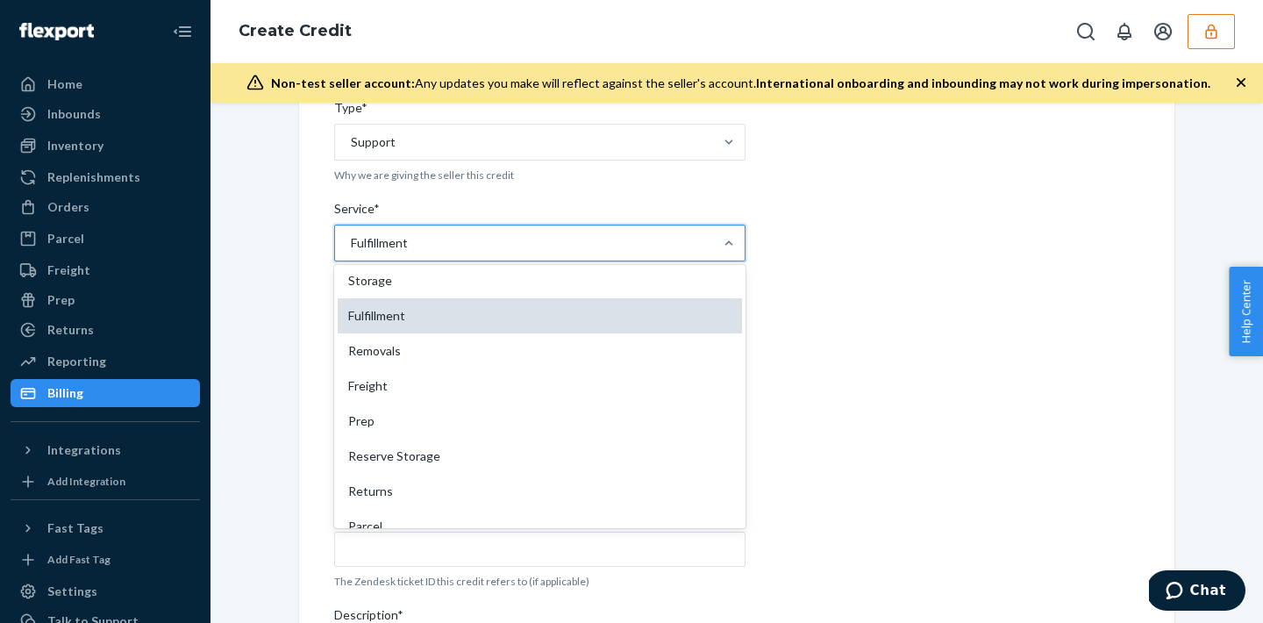
scroll to position [95, 0]
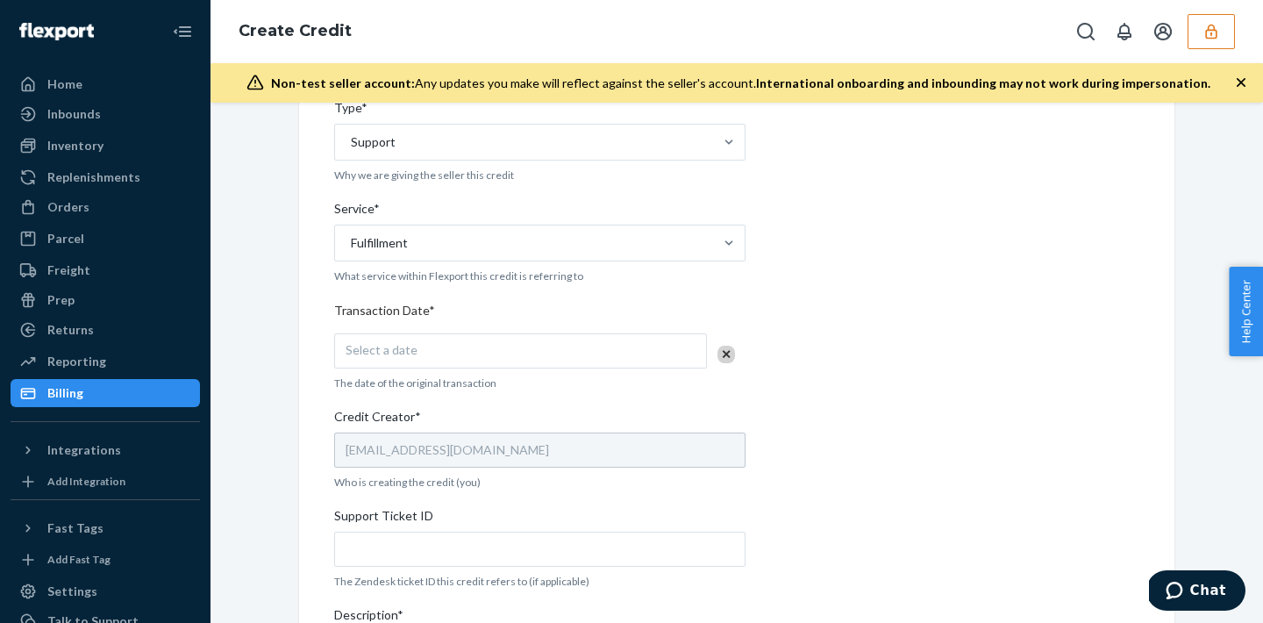
click at [979, 417] on div "Internal Credit Creation Form Use this form instead of going to Chargebee. Thes…" at bounding box center [736, 307] width 805 height 1079
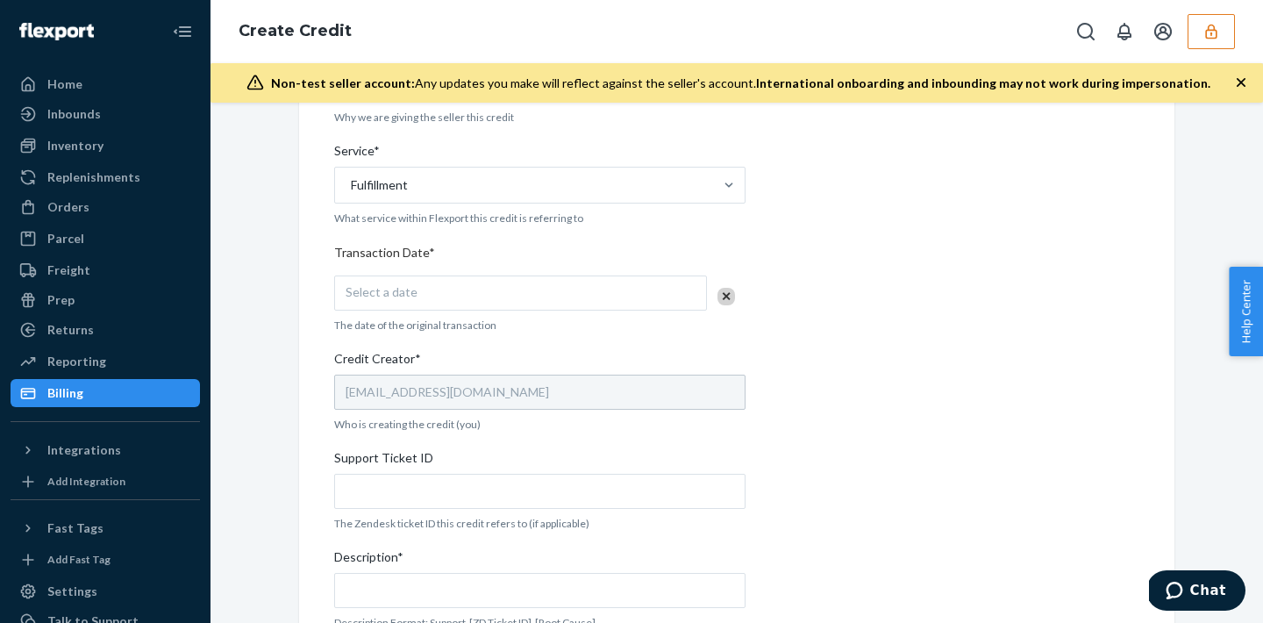
scroll to position [442, 0]
click at [564, 291] on div "Select a date" at bounding box center [520, 291] width 373 height 35
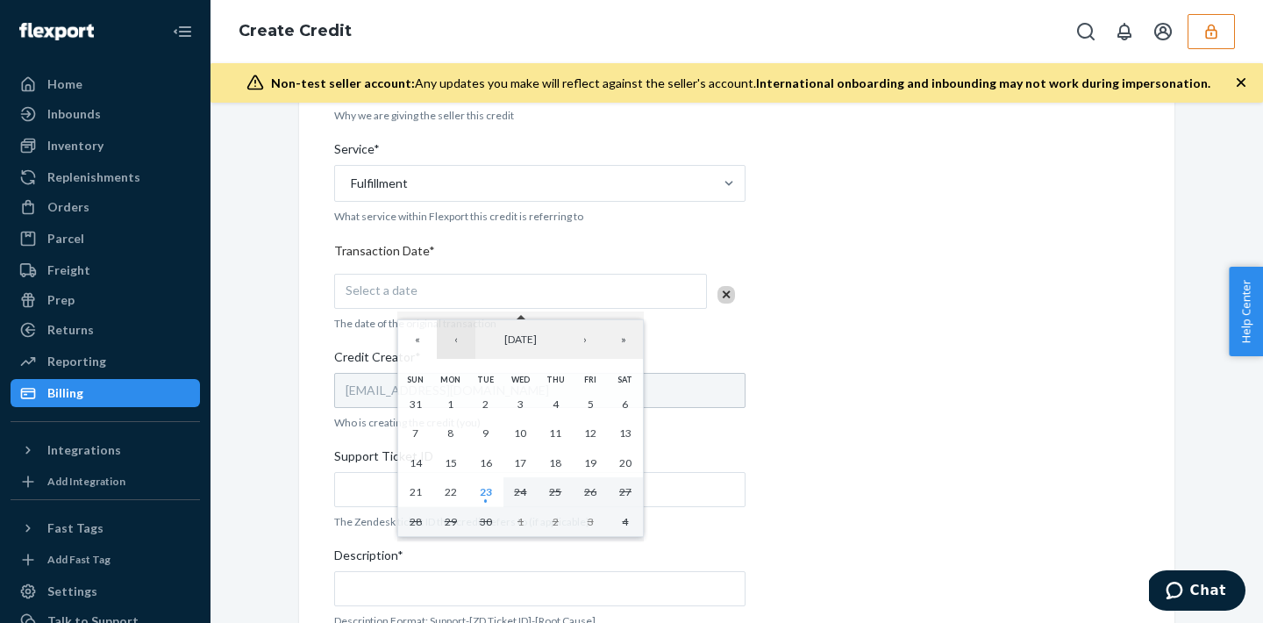
click at [457, 345] on button "‹" at bounding box center [456, 339] width 39 height 39
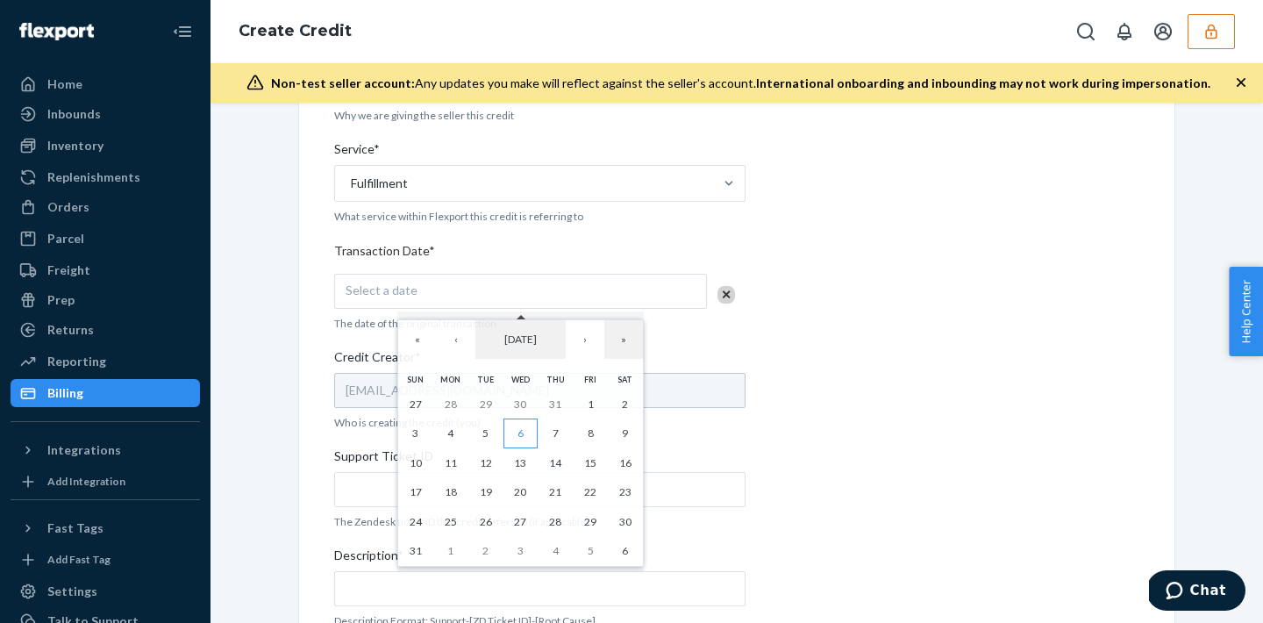
click at [510, 432] on button "6" at bounding box center [520, 433] width 35 height 30
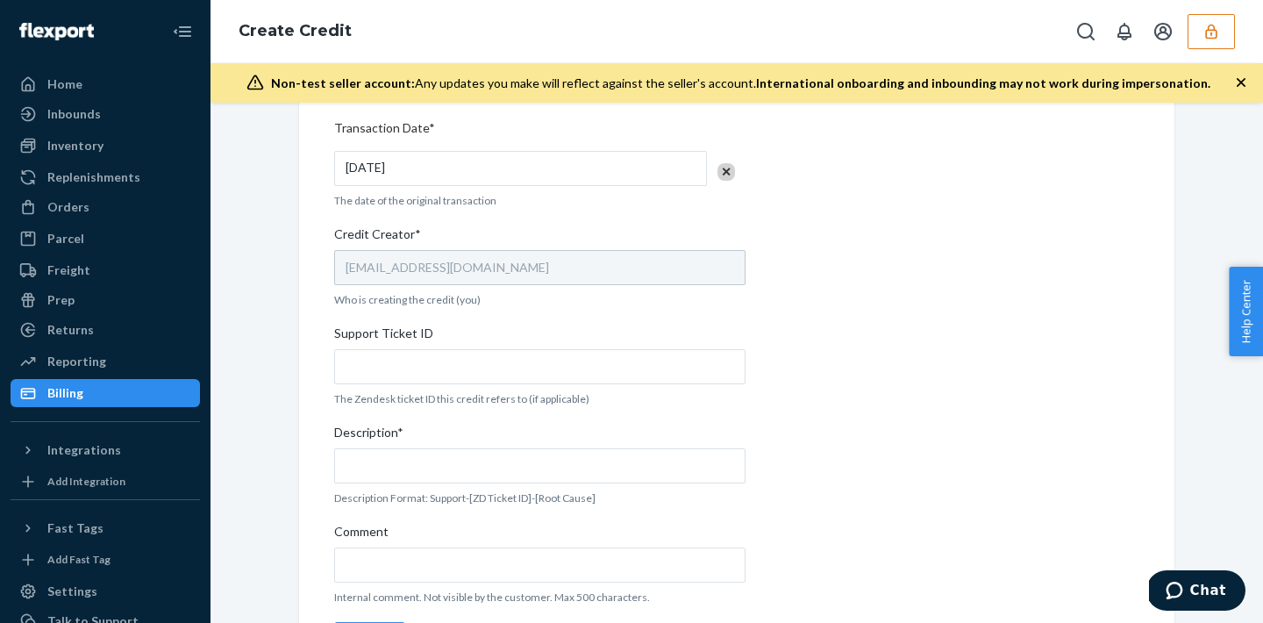
scroll to position [569, 0]
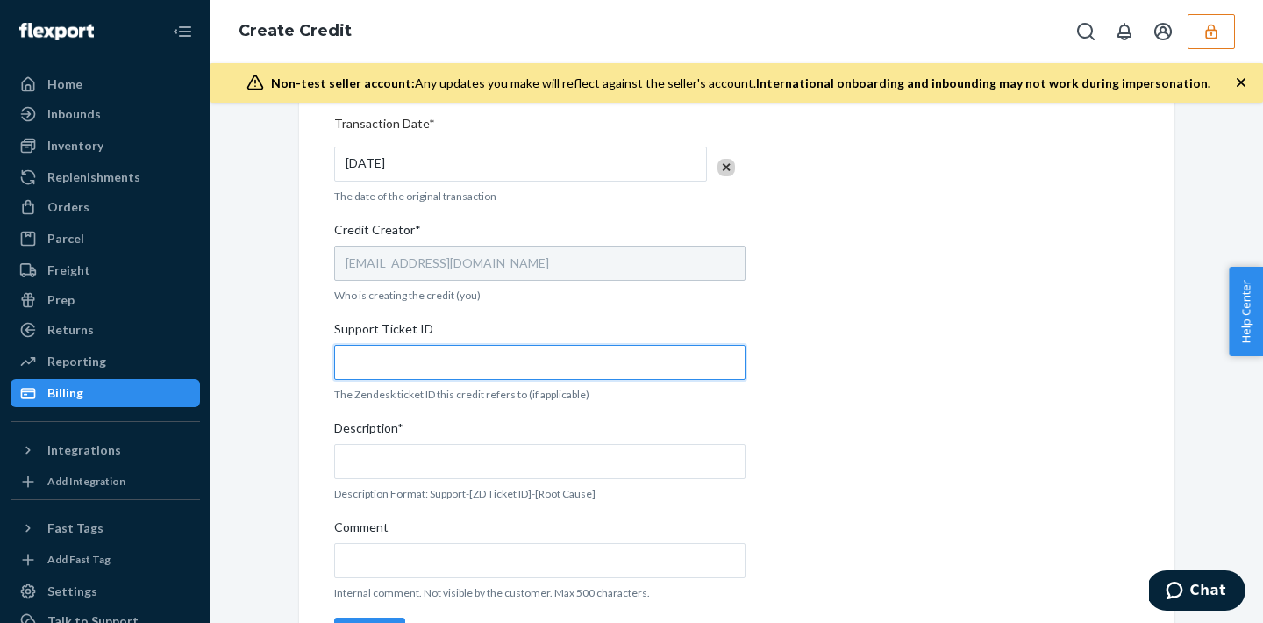
click at [500, 369] on input "Support Ticket ID" at bounding box center [539, 362] width 411 height 35
paste input "821389"
type input "821389"
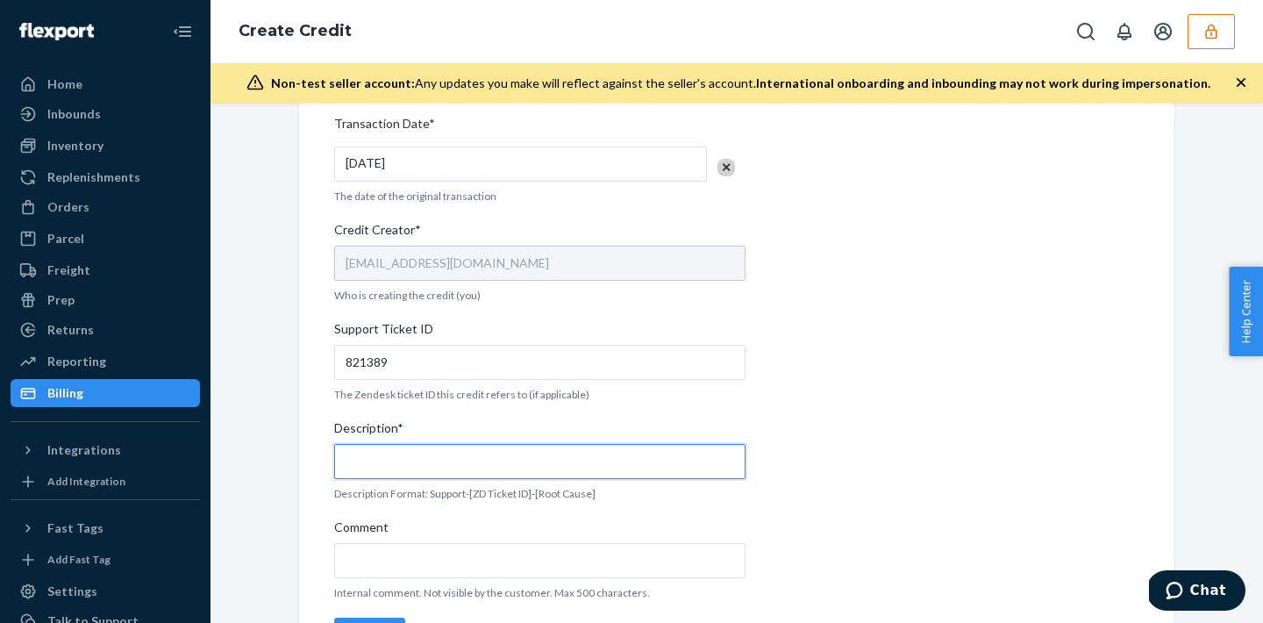
click at [409, 454] on input "Description*" at bounding box center [539, 461] width 411 height 35
paste input "821389"
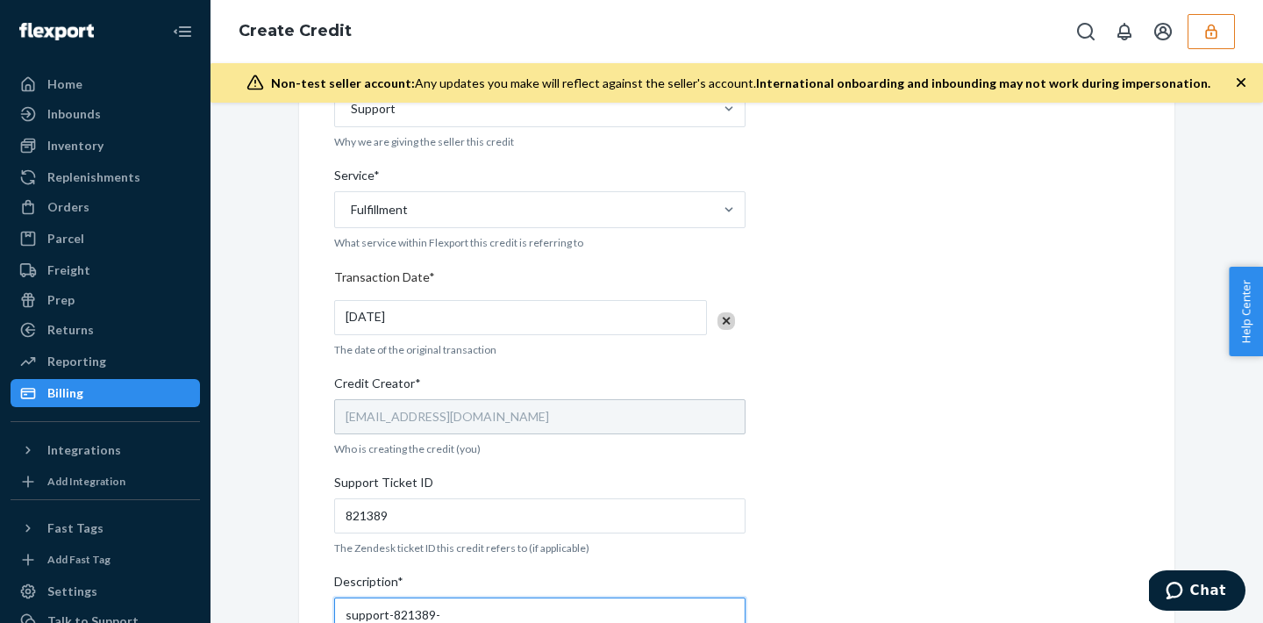
scroll to position [627, 0]
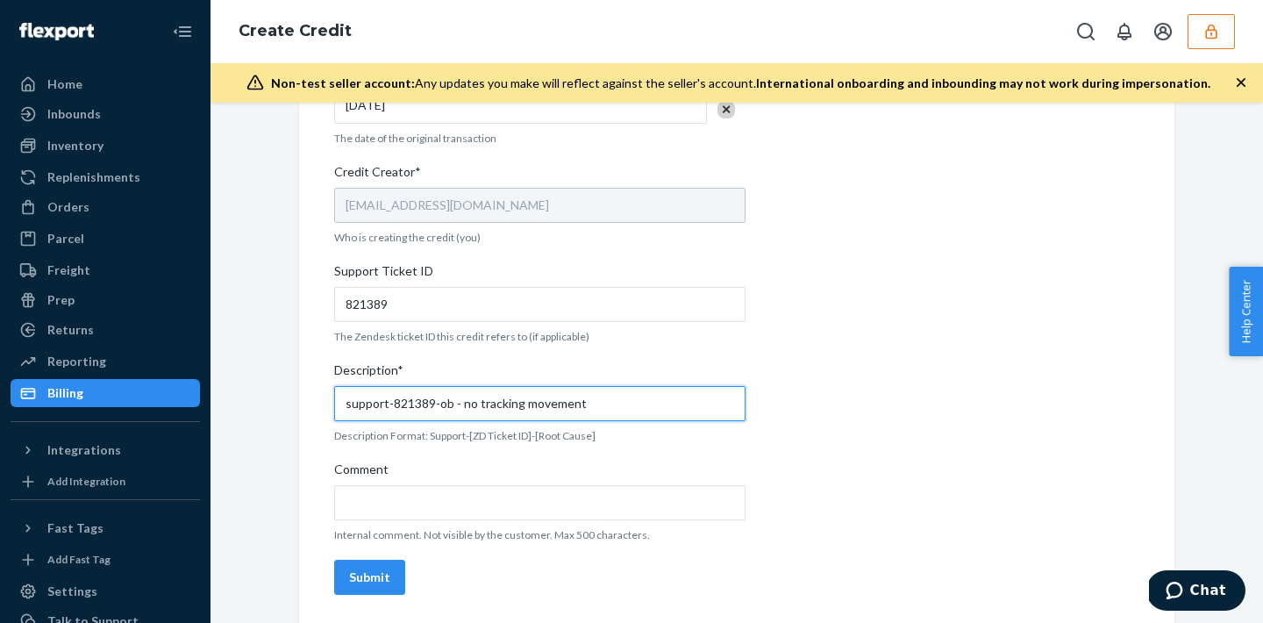
type input "support-821389-ob - no tracking movement"
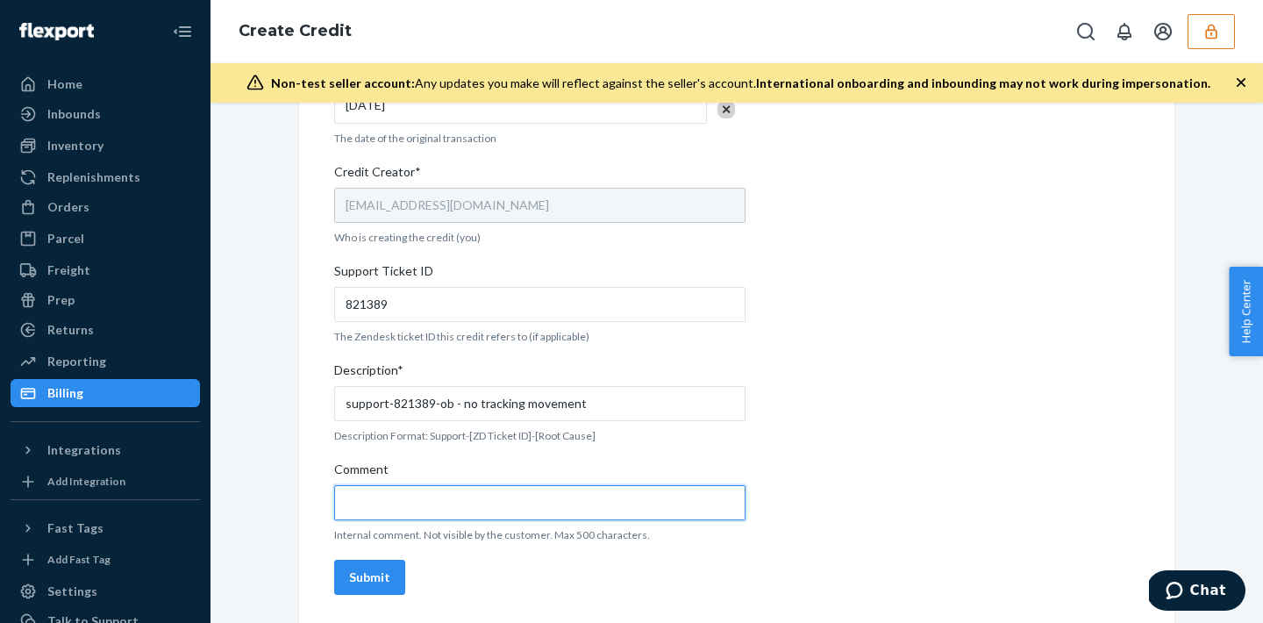
click at [382, 504] on input "Comment" at bounding box center [539, 502] width 411 height 35
paste input "how to proceed in this claim when merchant has insuranc but technically can not…"
click at [702, 504] on input "how to proceed in this claim when merchant has insuranc but technically can not…" at bounding box center [539, 502] width 411 height 35
click at [696, 503] on input "how to proceed in this claim when merchant has insuranc but technically can not…" at bounding box center [539, 502] width 411 height 35
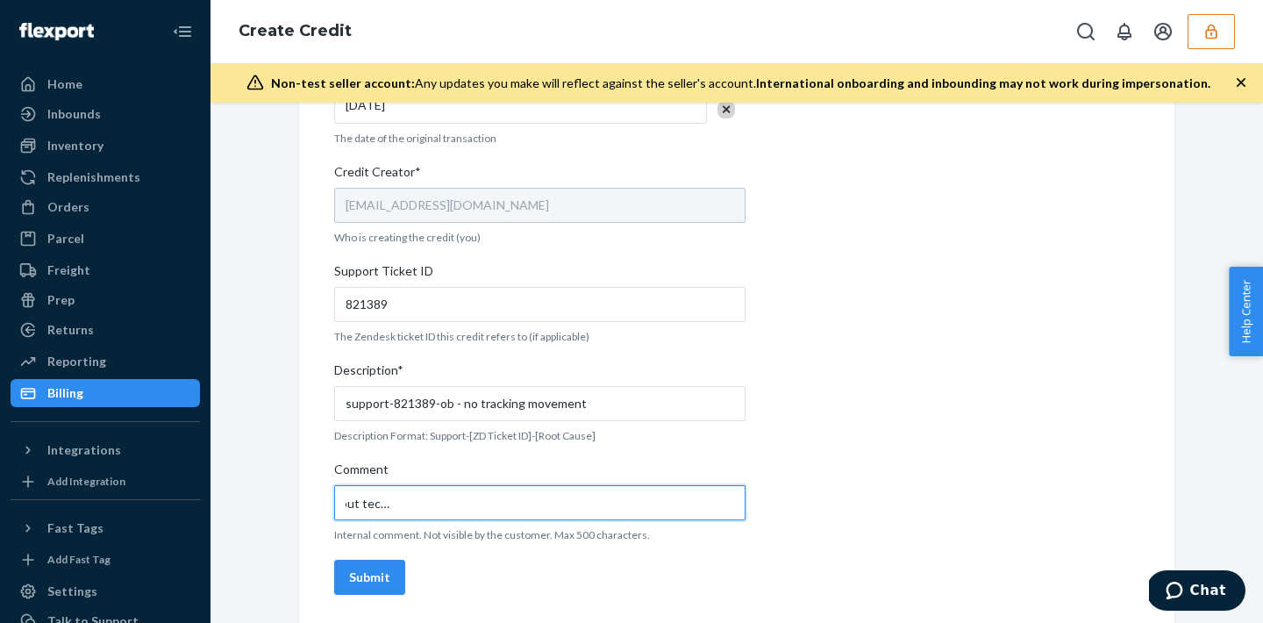
scroll to position [0, 311]
click at [397, 511] on input "how to proceed in this claim when merchant has insuranc but technically can not…" at bounding box center [539, 502] width 411 height 35
click at [444, 505] on input "how to proceed in this claim when merchant has insuranc but technically can not…" at bounding box center [539, 502] width 411 height 35
click at [527, 503] on input "how to proceed in this claim when merchant has insuranc but technically can not…" at bounding box center [539, 502] width 411 height 35
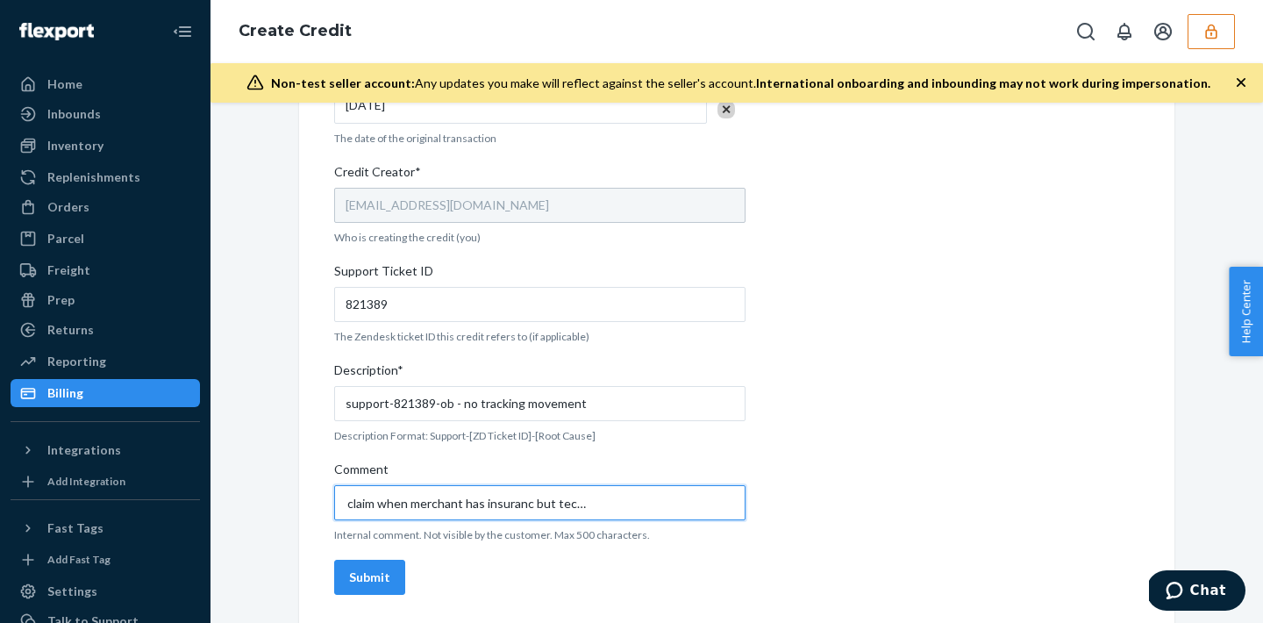
click at [525, 504] on input "how to proceed in this claim when merchant has insuranc but technically can not…" at bounding box center [539, 502] width 411 height 35
drag, startPoint x: 345, startPoint y: 504, endPoint x: 520, endPoint y: 504, distance: 175.4
click at [520, 504] on input "how to proceed in this claim when merchant has insurance but technically can no…" at bounding box center [539, 502] width 411 height 35
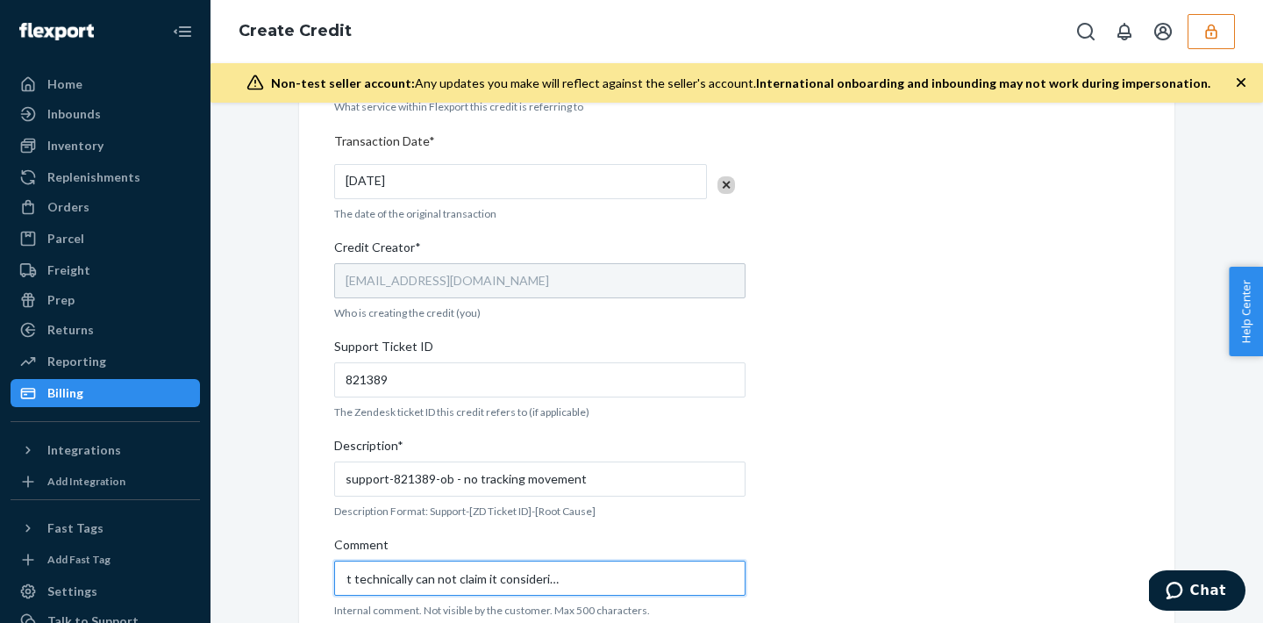
scroll to position [627, 0]
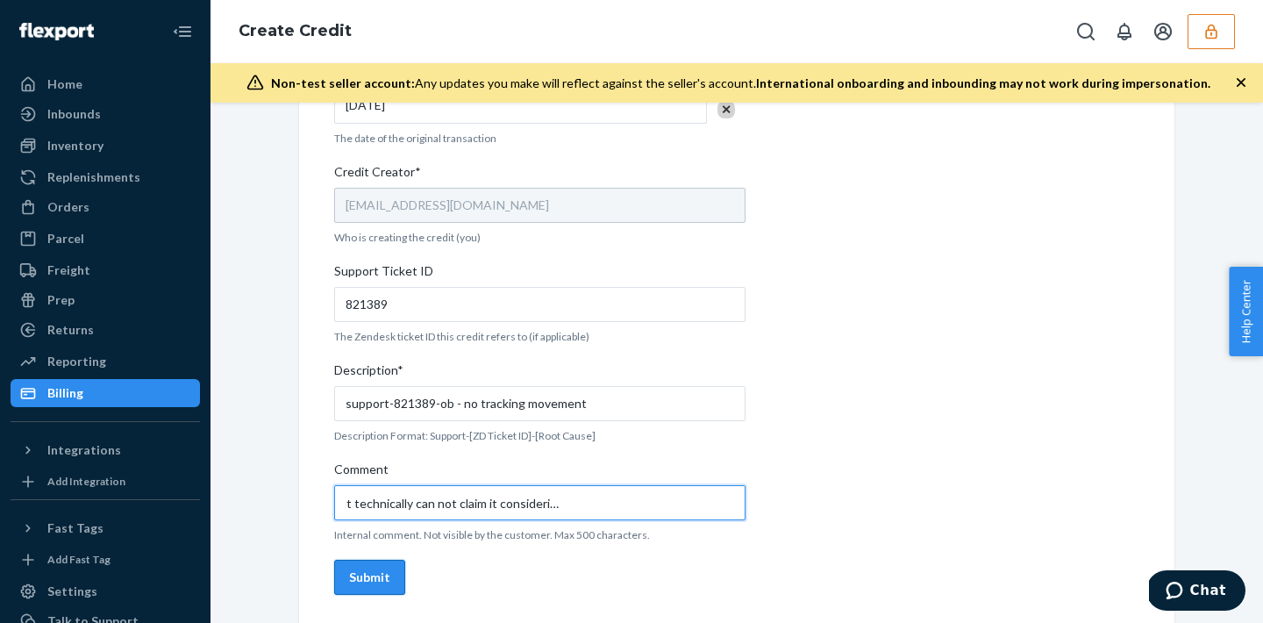
type input "merchant has insurance but technically can not claim it considering the carrier…"
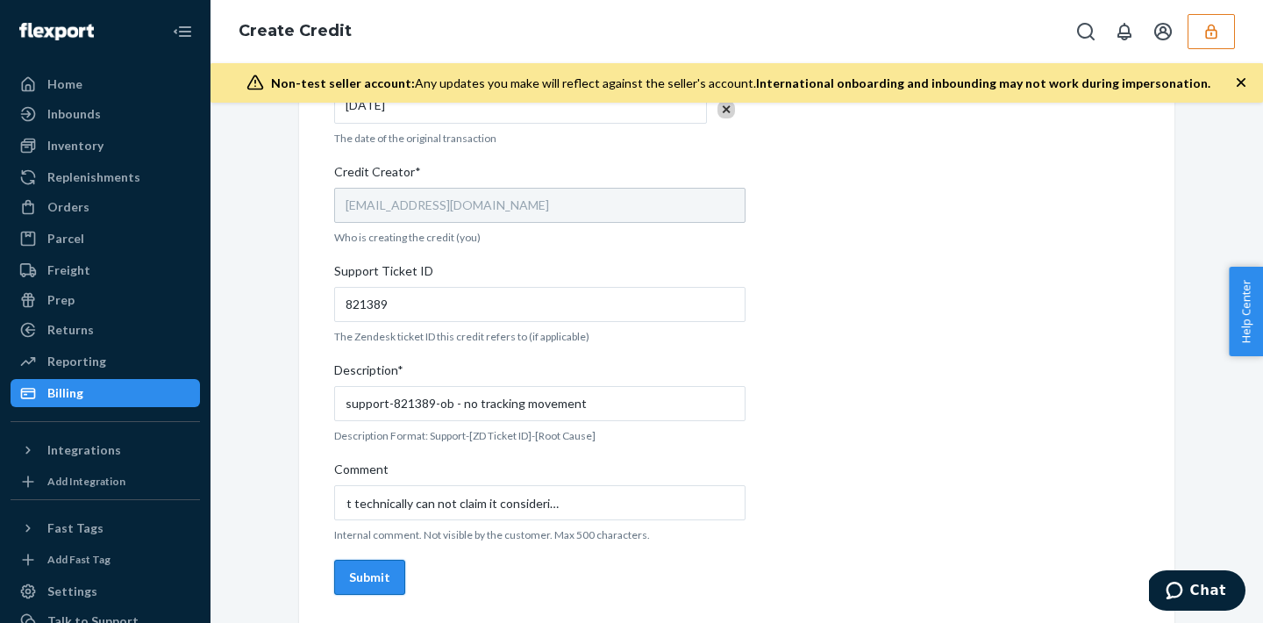
scroll to position [0, 0]
click at [361, 586] on button "Submit" at bounding box center [369, 577] width 71 height 35
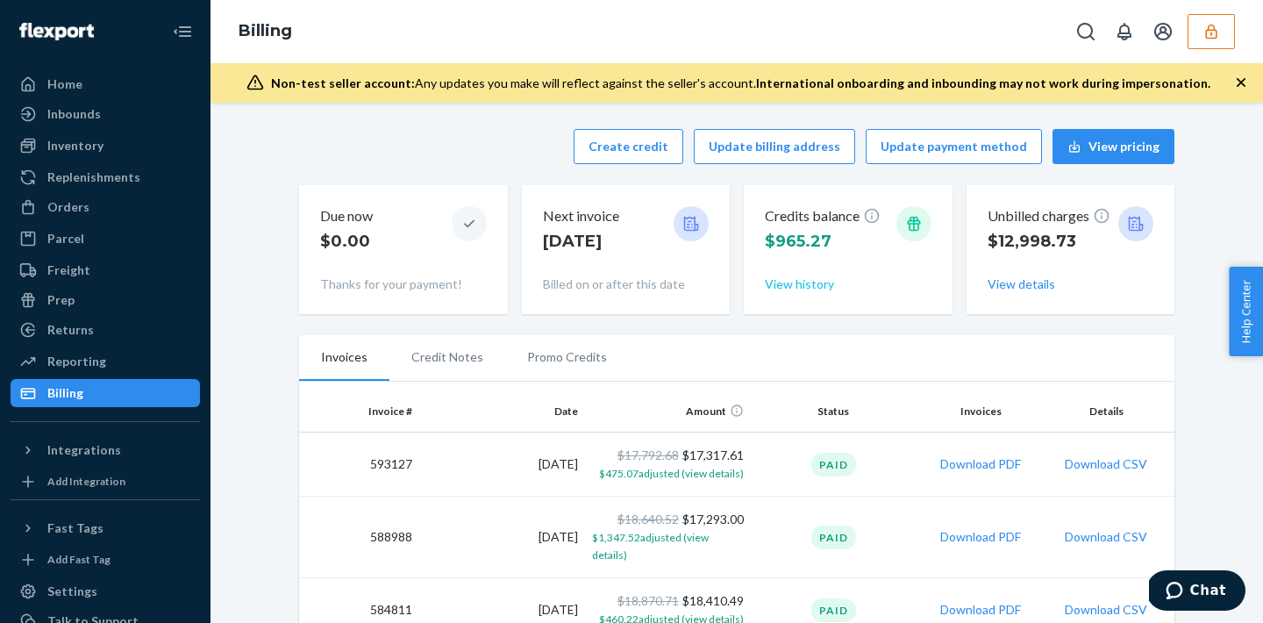
click at [815, 289] on button "View history" at bounding box center [799, 284] width 69 height 18
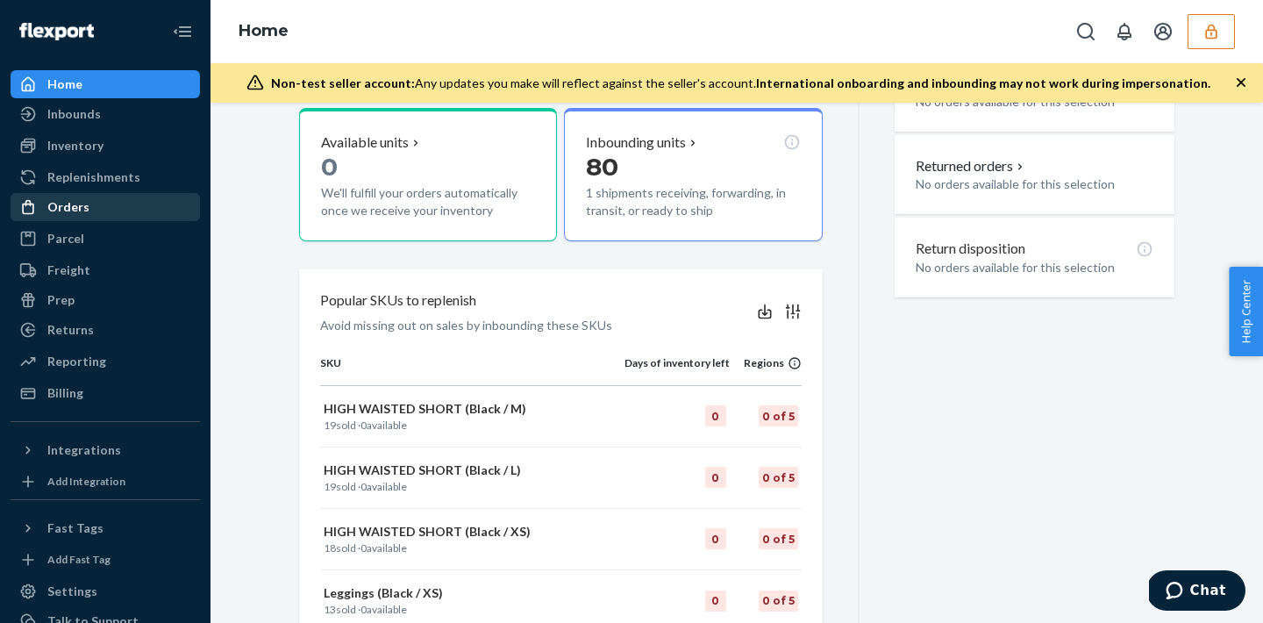
click at [81, 204] on div "Orders" at bounding box center [68, 207] width 42 height 18
